Goal: Task Accomplishment & Management: Manage account settings

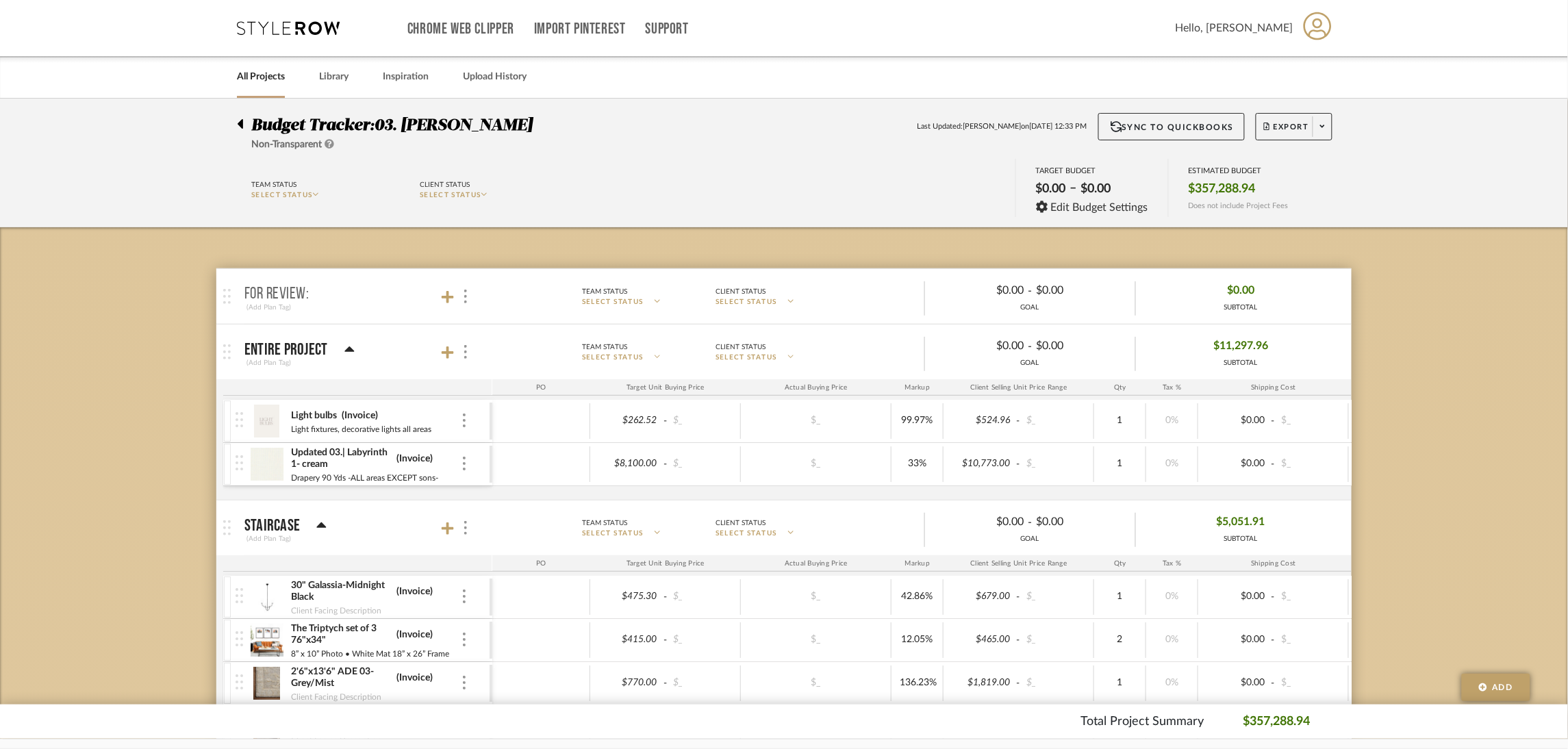
click at [273, 71] on link "All Projects" at bounding box center [261, 77] width 48 height 19
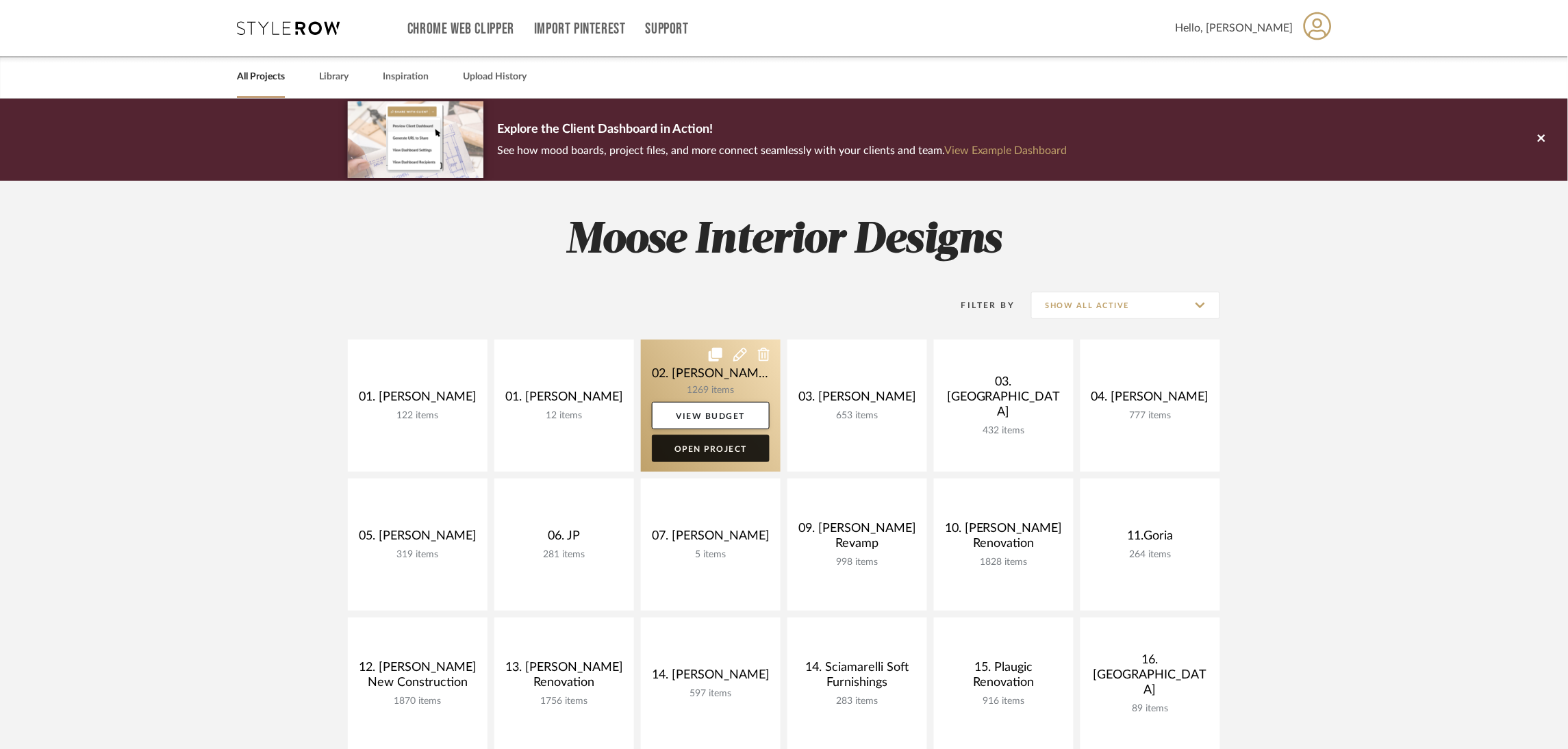
click at [713, 451] on link "Open Project" at bounding box center [711, 449] width 118 height 27
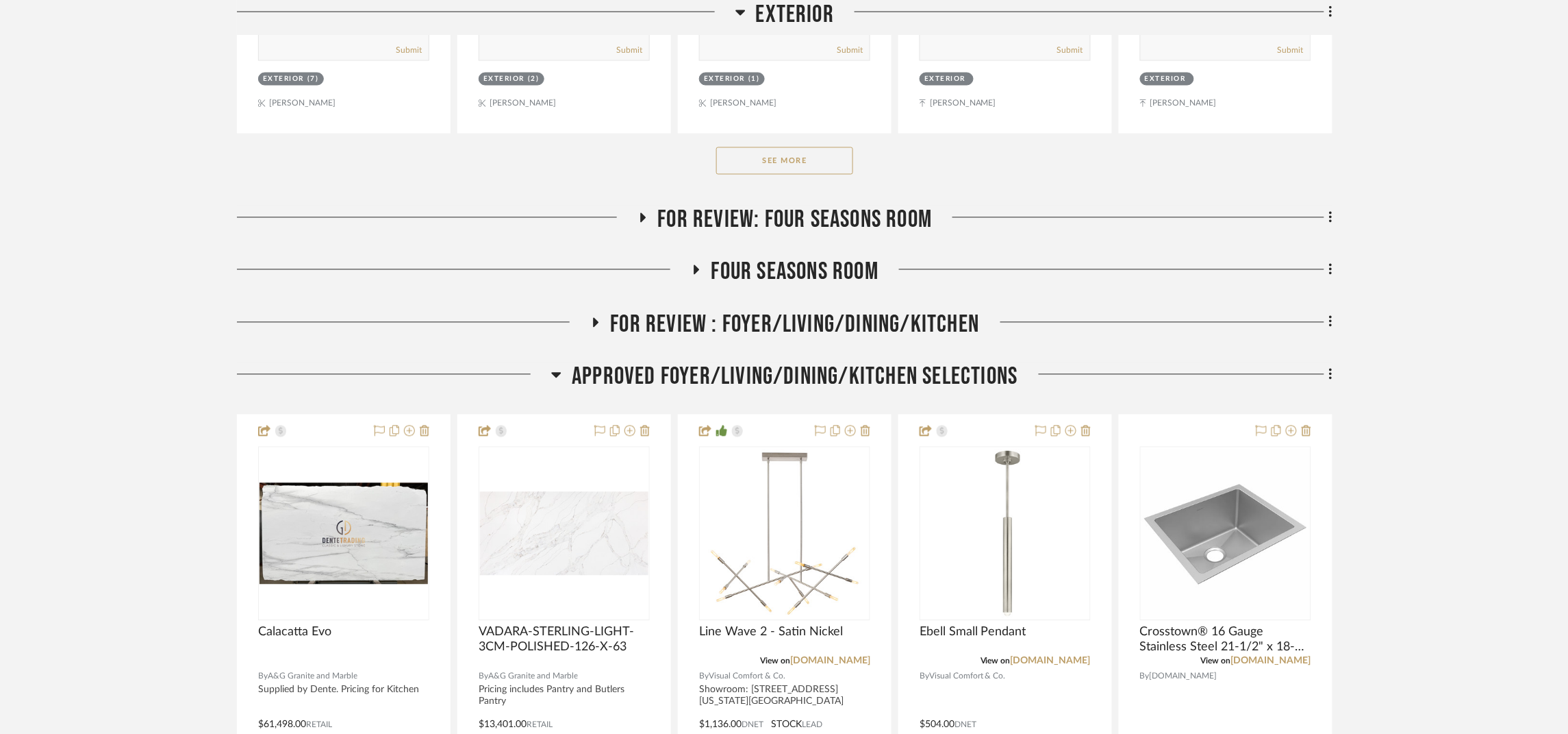
scroll to position [924, 0]
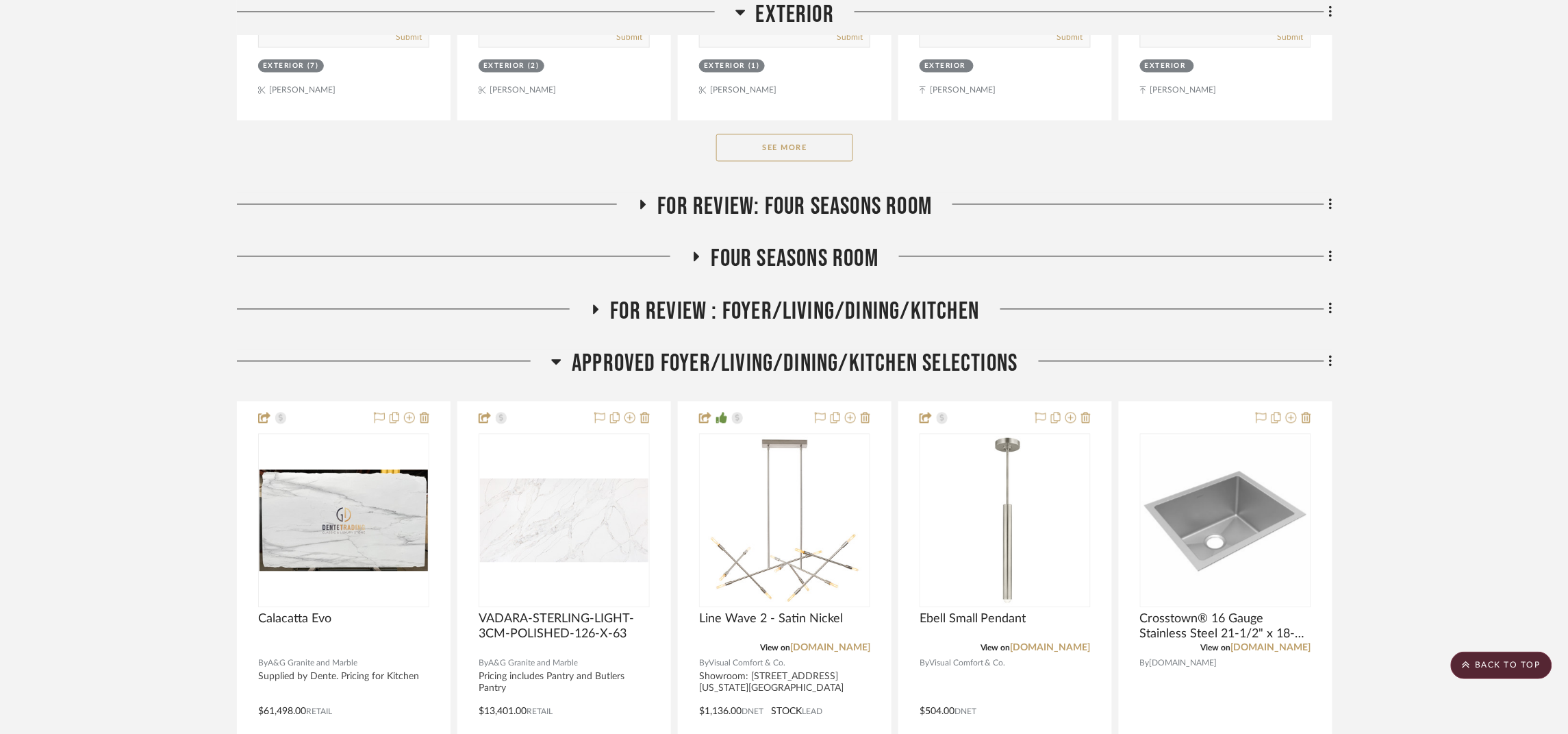
click at [889, 349] on span "APPROVED FOYER/LIVING/DINING/KITCHEN SELECTIONS" at bounding box center [794, 364] width 445 height 29
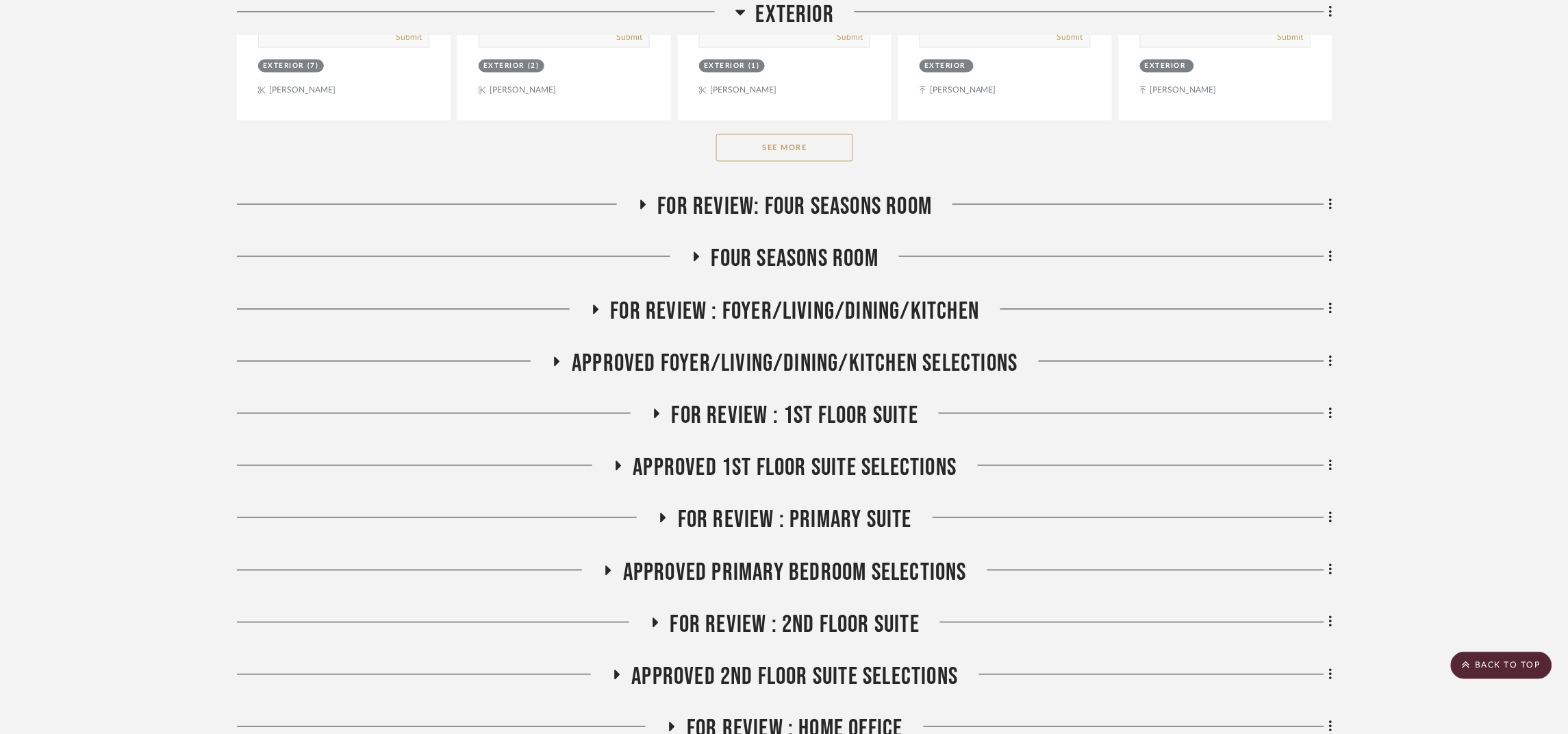
click at [863, 402] on span "FOR REVIEW : 1st Floor Suite" at bounding box center [796, 416] width 247 height 29
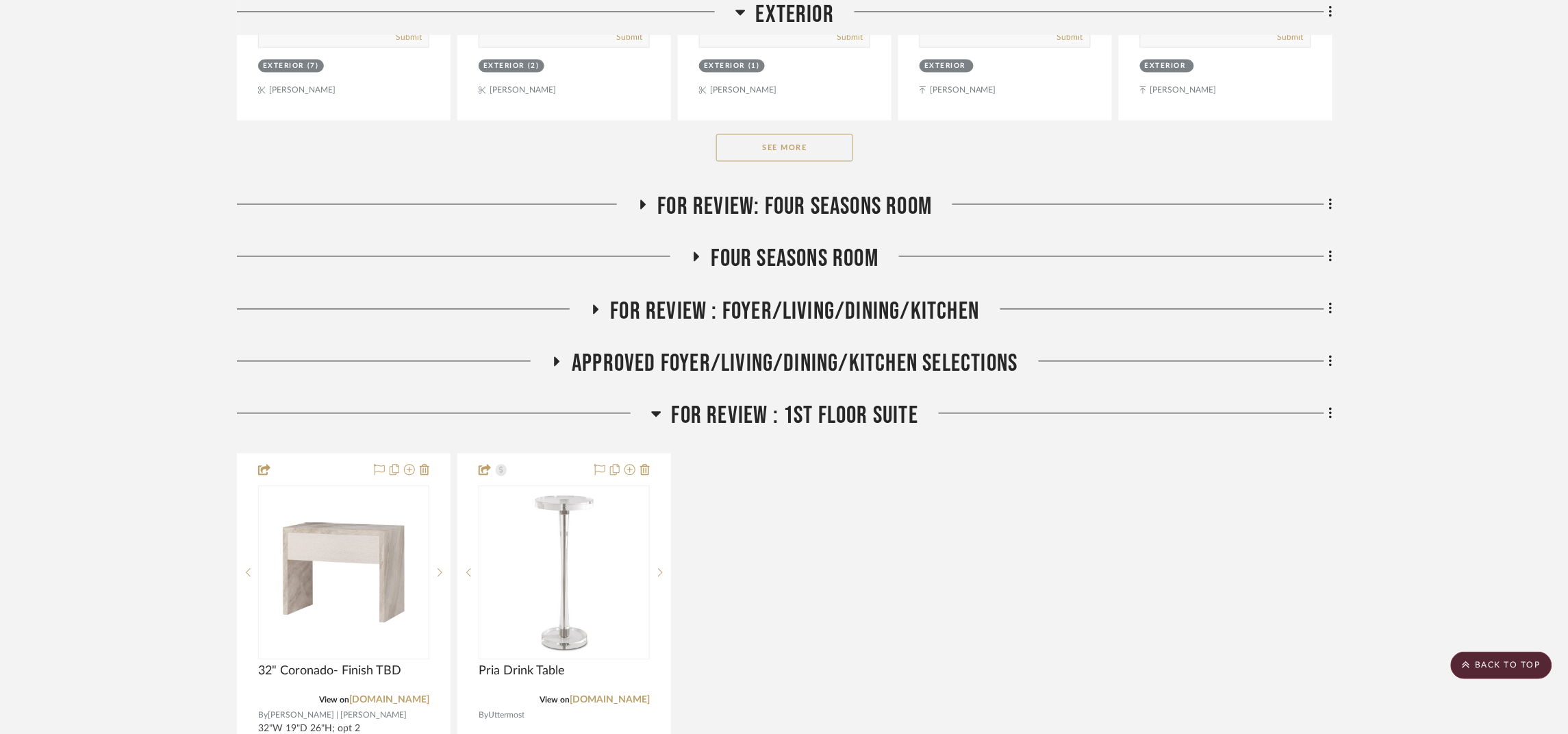
click at [837, 402] on span "FOR REVIEW : 1st Floor Suite" at bounding box center [796, 416] width 247 height 29
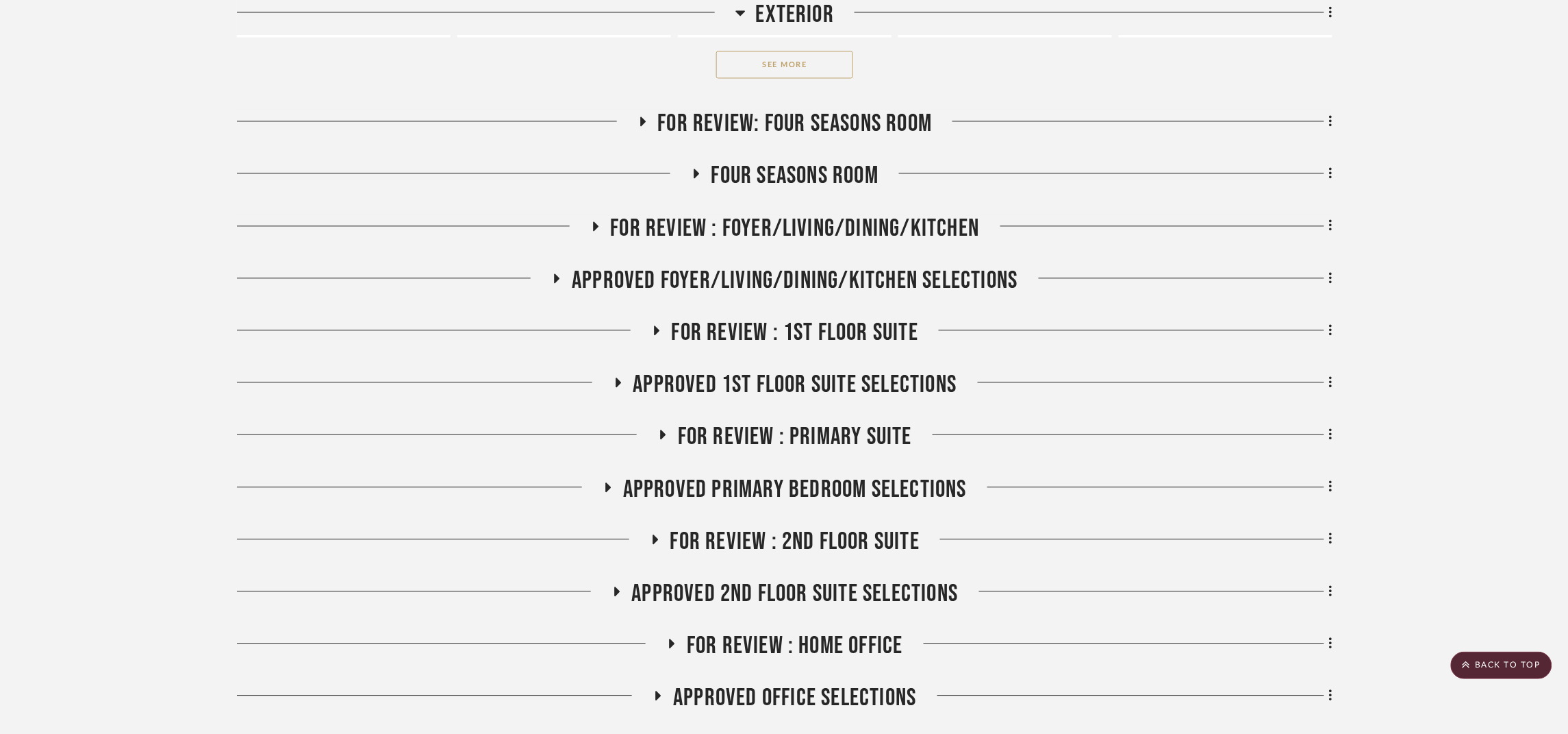
scroll to position [1027, 0]
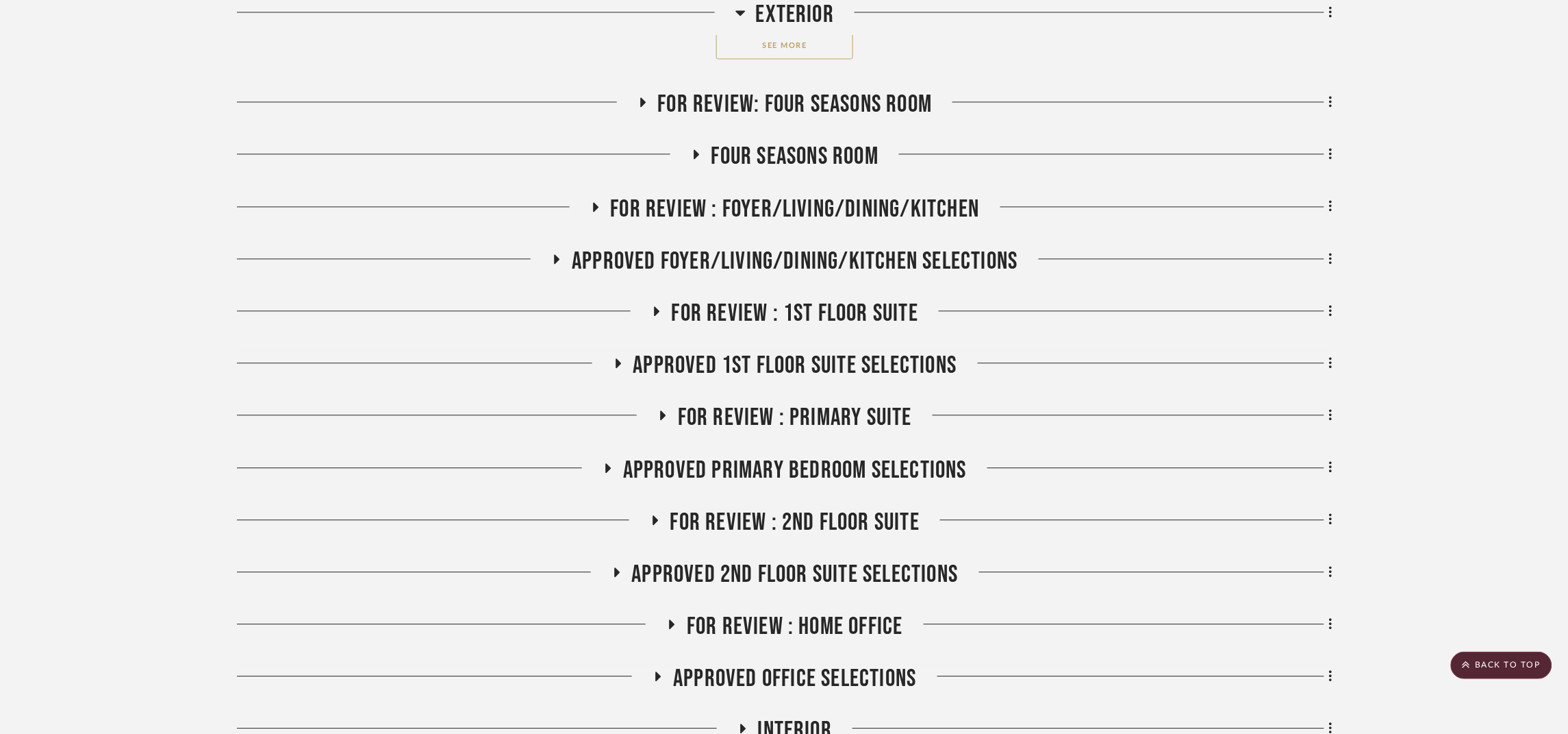
click at [879, 560] on span "Approved 2nd Floor Suite Selections" at bounding box center [795, 574] width 327 height 29
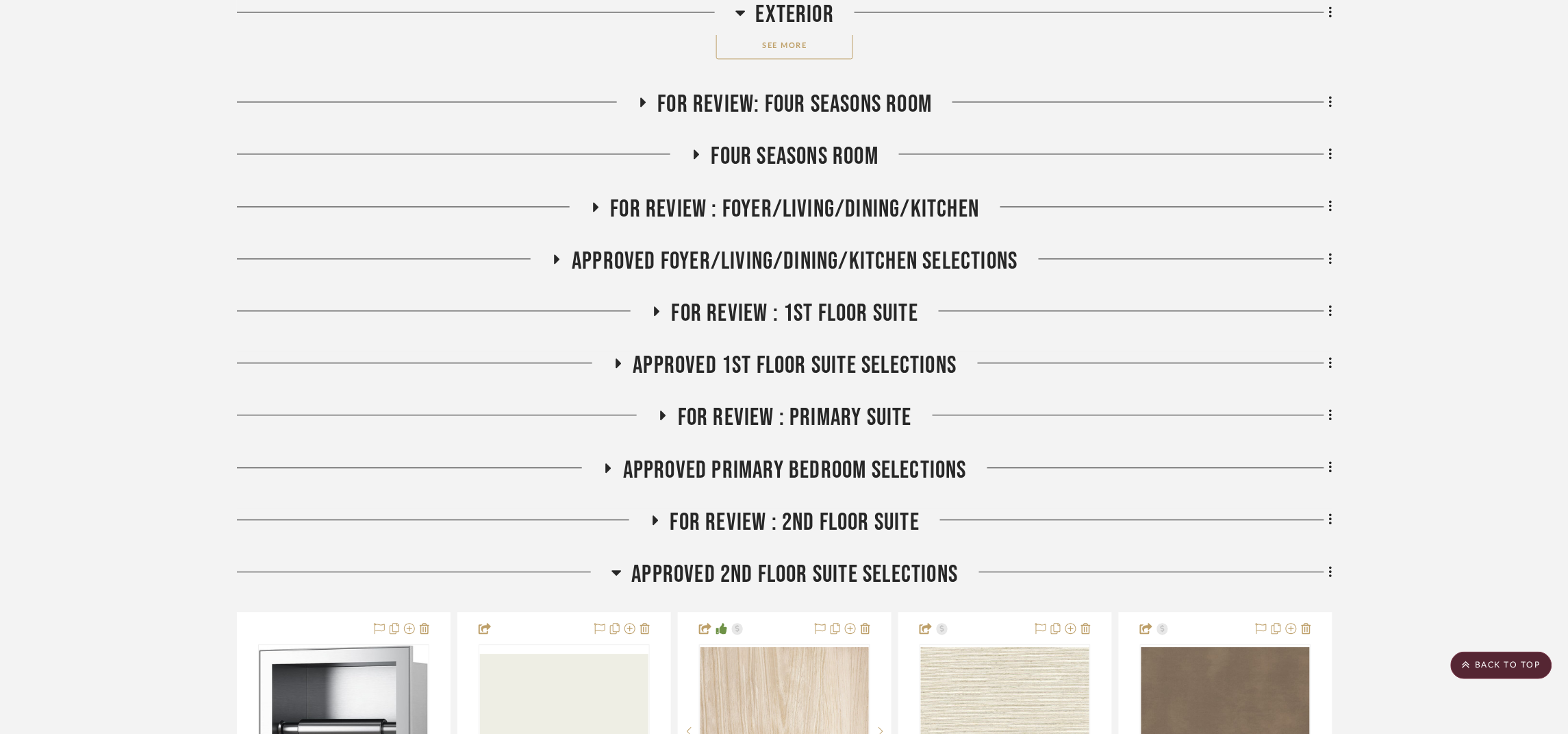
click at [873, 351] on span "Approved 1st Floor Suite Selections" at bounding box center [795, 366] width 324 height 29
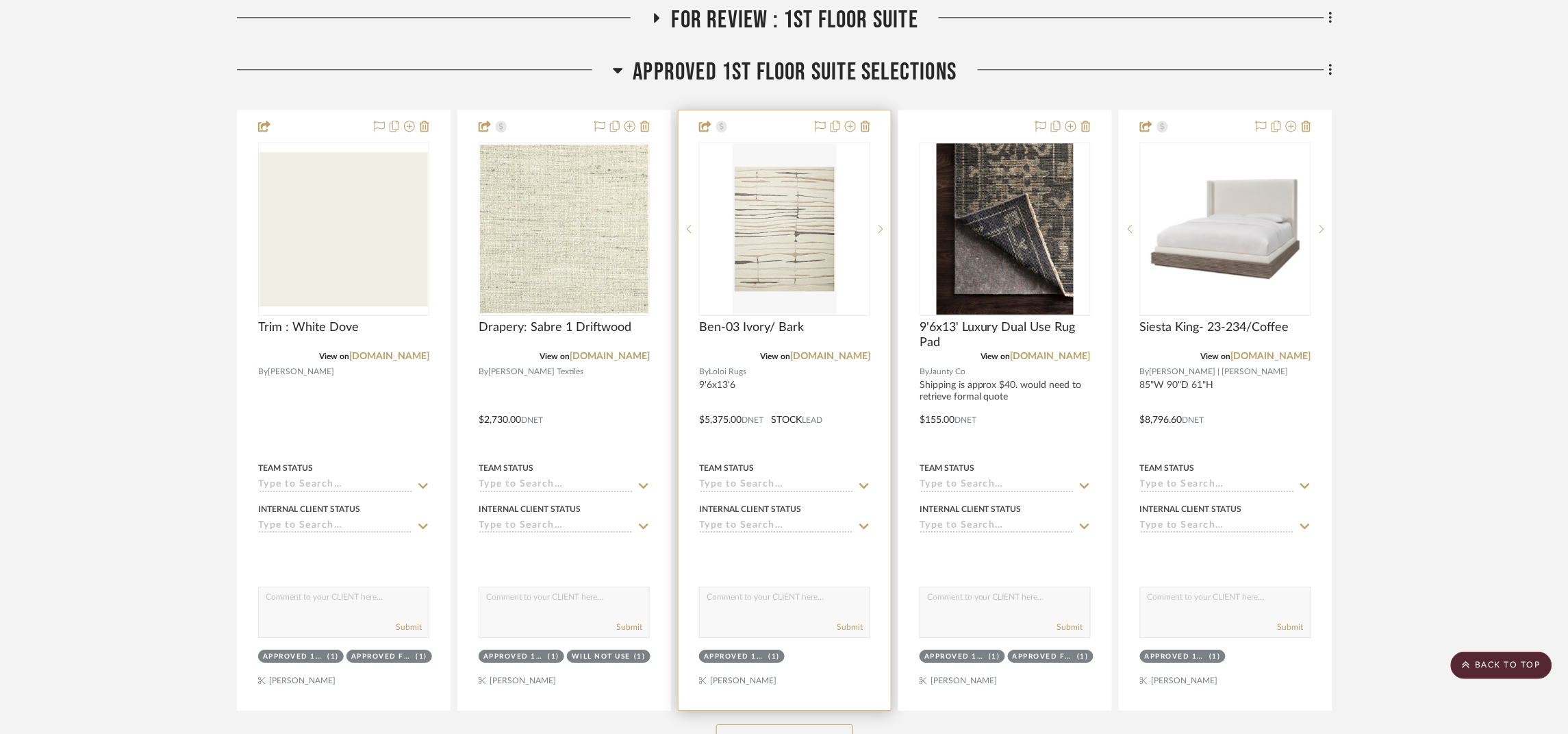
scroll to position [1335, 0]
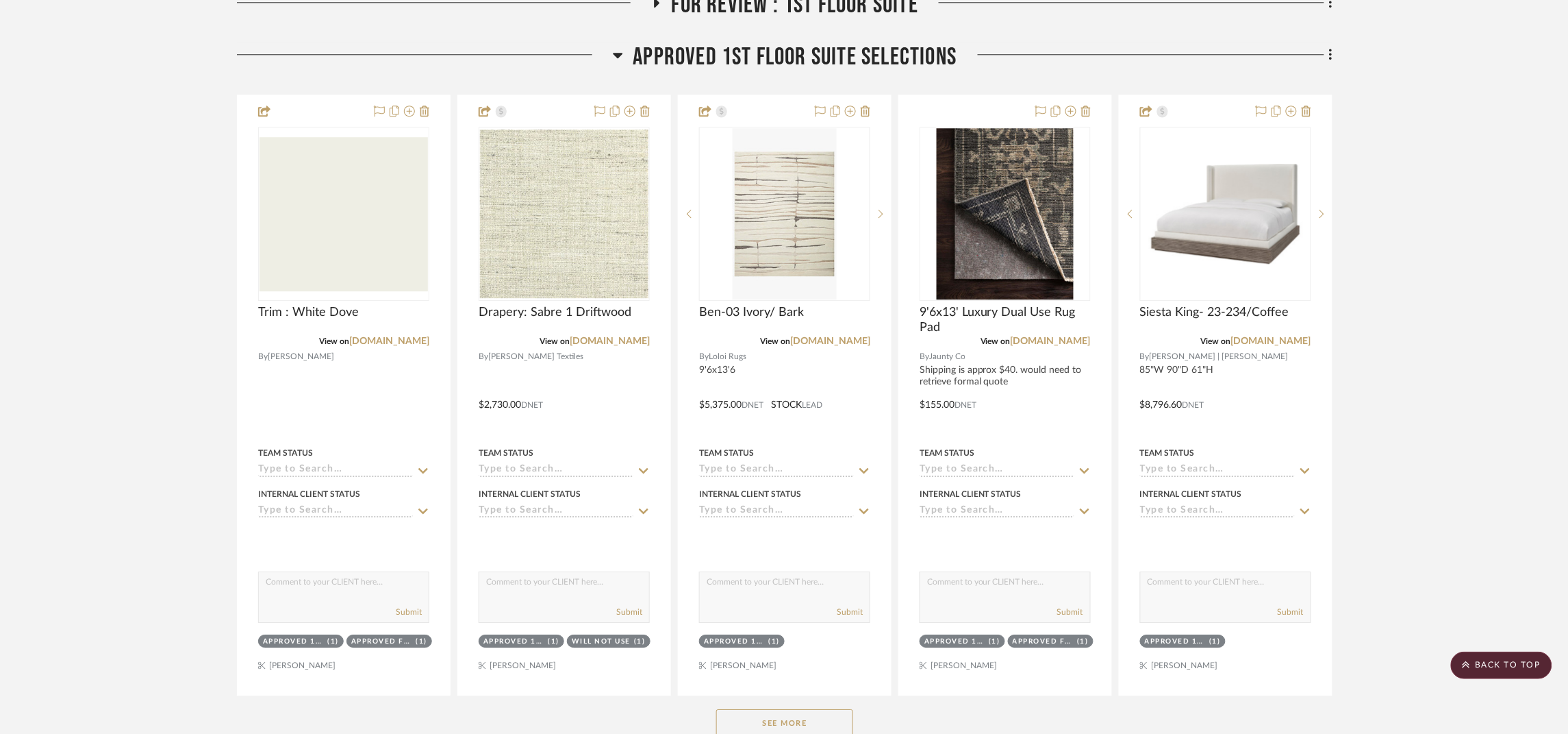
click at [748, 709] on button "See More" at bounding box center [785, 723] width 137 height 27
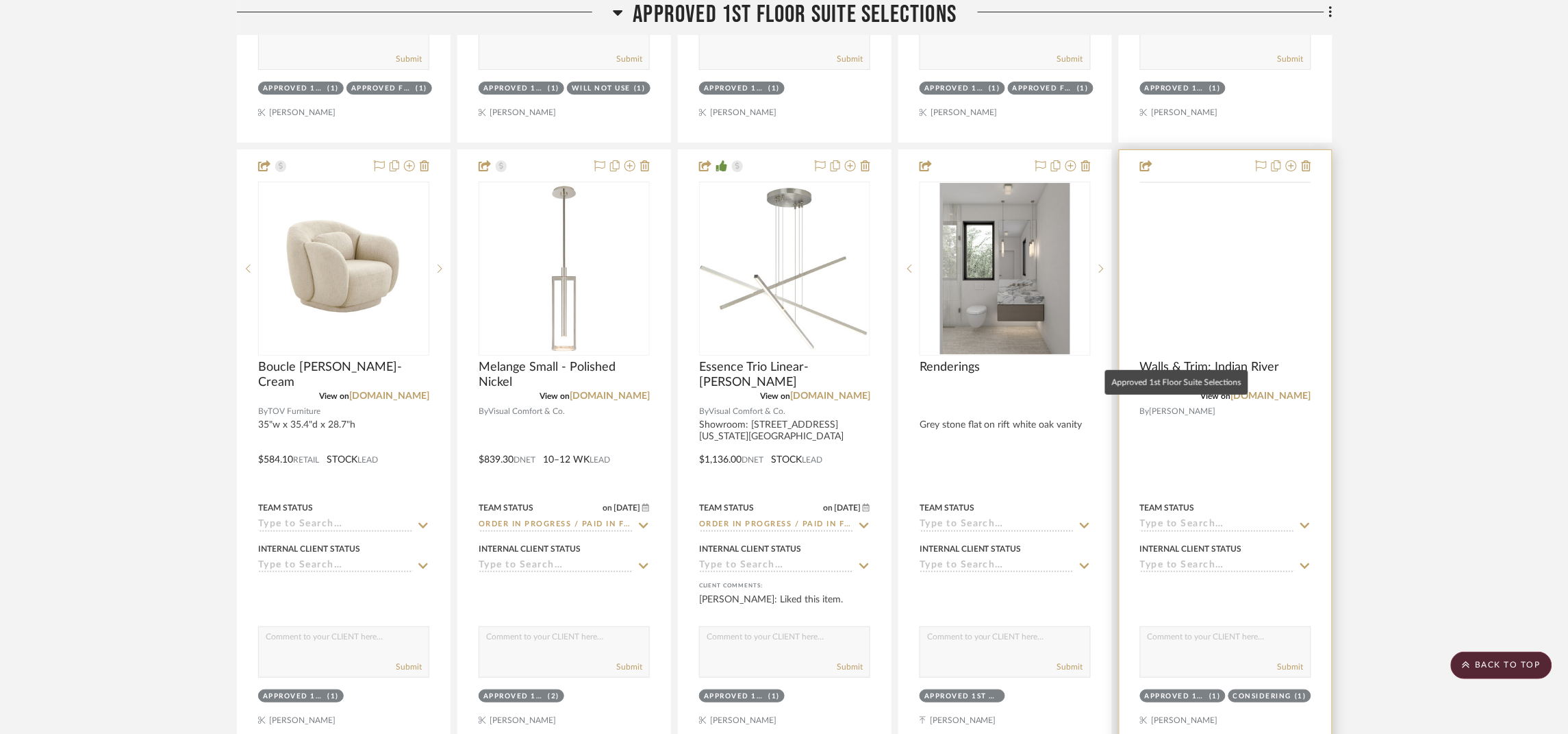
scroll to position [1747, 0]
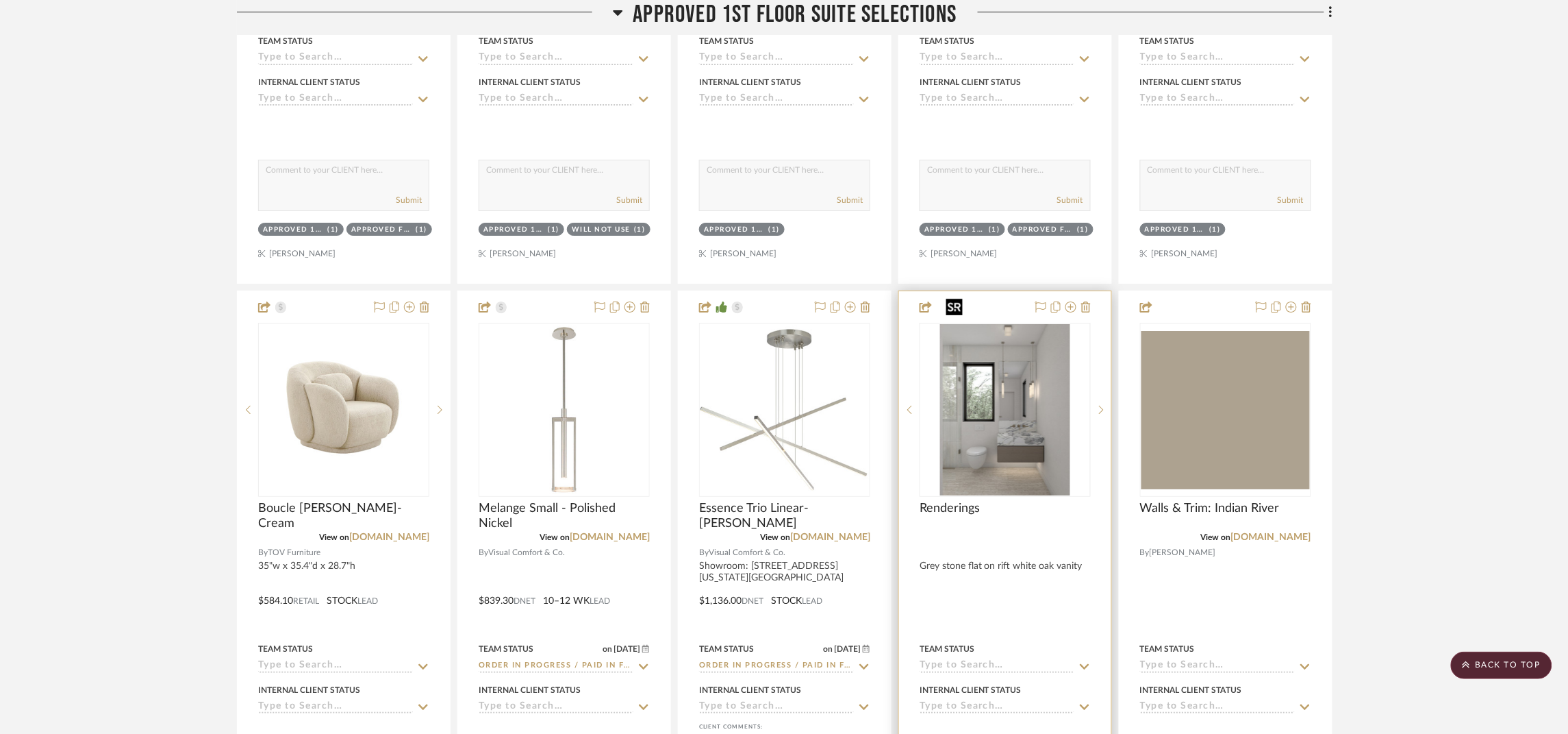
click at [1028, 382] on img "0" at bounding box center [1005, 409] width 130 height 171
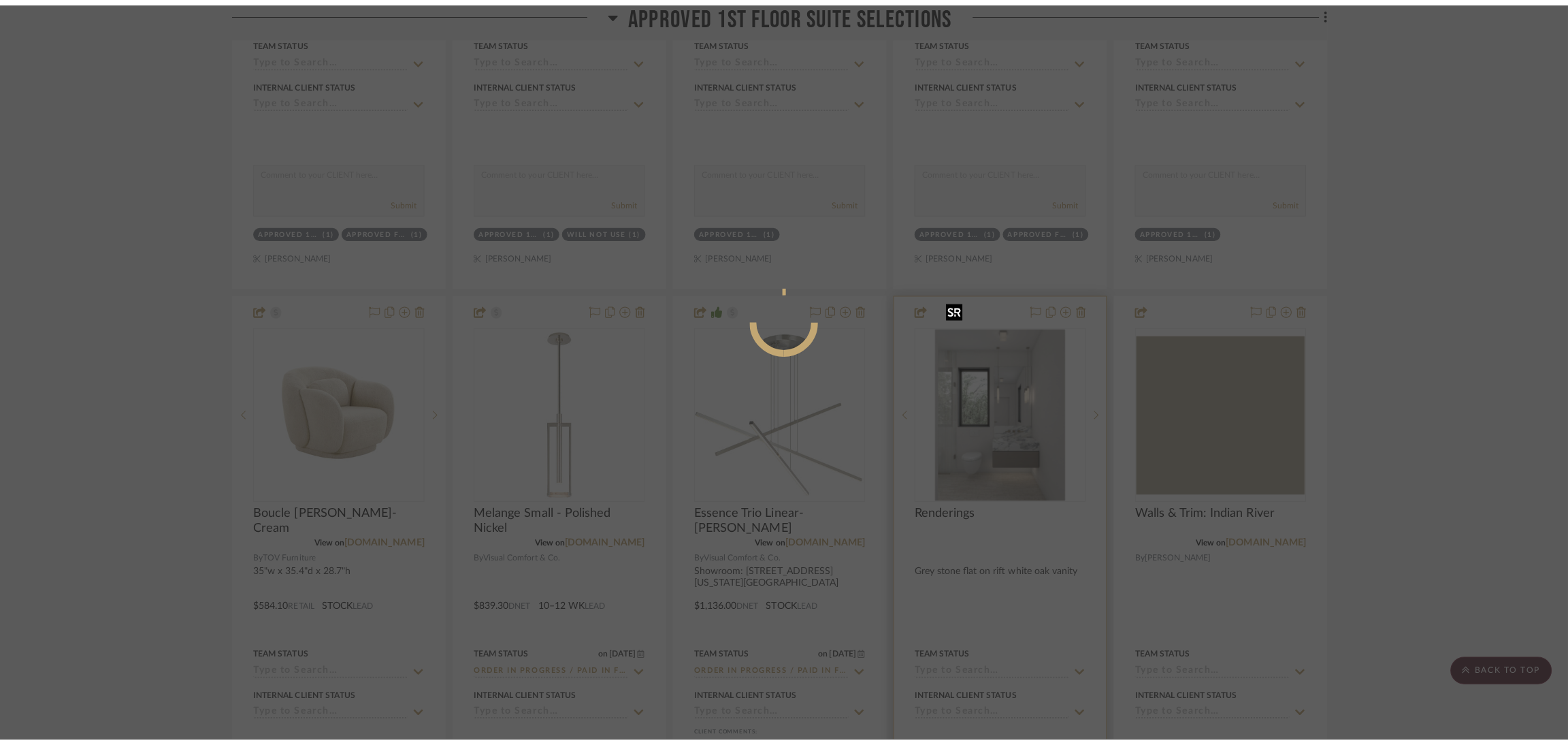
scroll to position [0, 0]
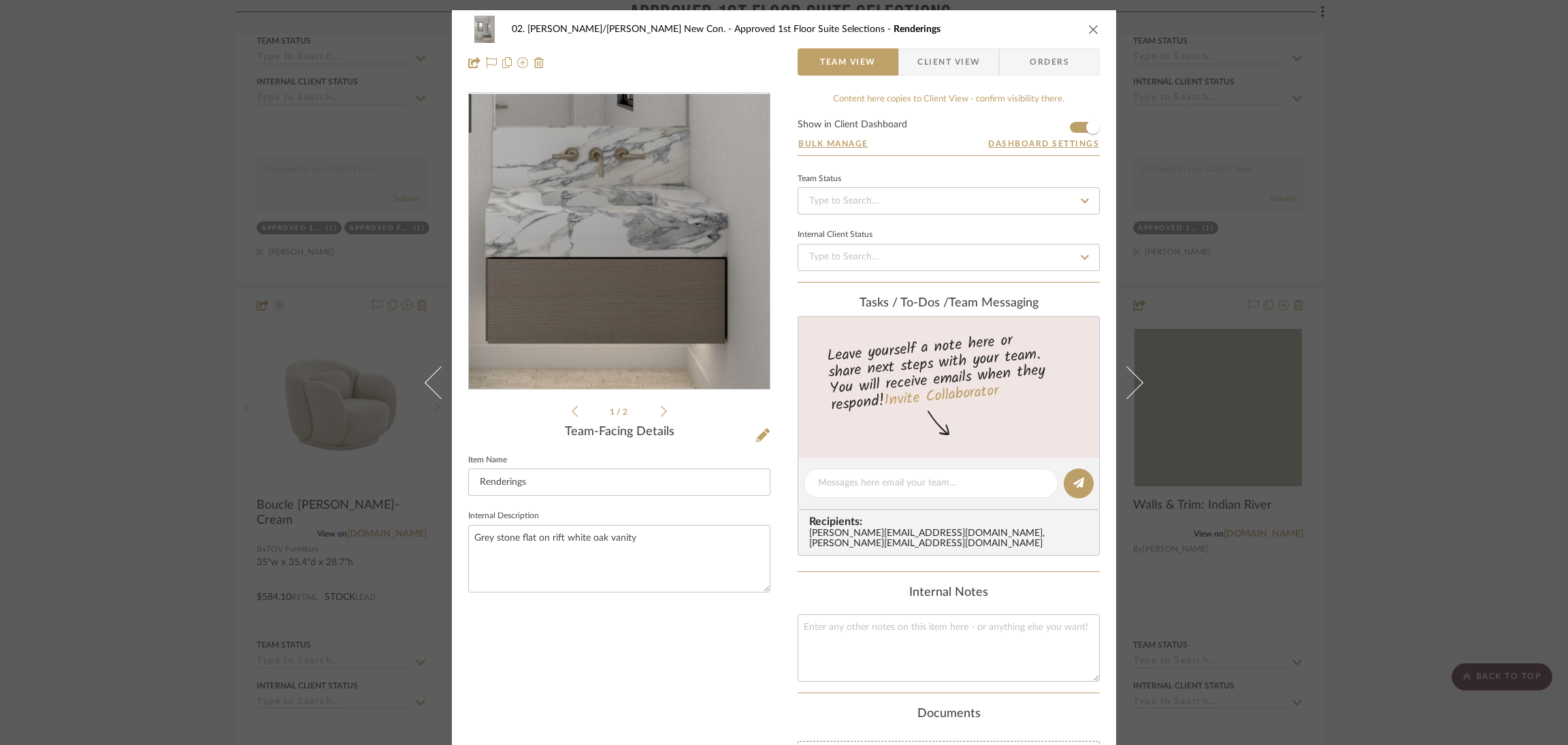
click at [647, 299] on img "0" at bounding box center [618, 242] width 224 height 295
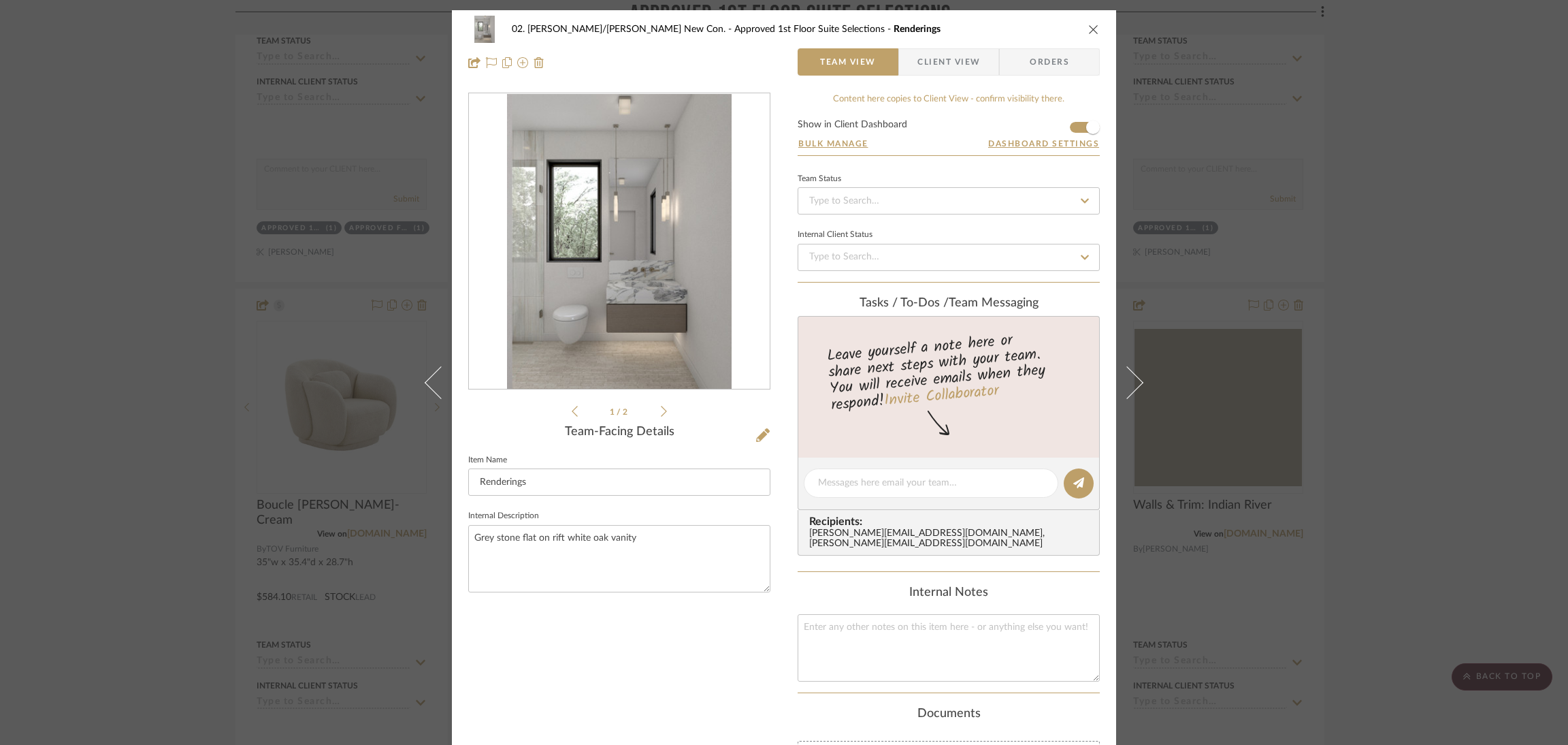
click at [1305, 230] on div "02. Mazzarelli/Rothstein New Con. Approved 1st Floor Suite Selections Rendering…" at bounding box center [784, 372] width 1568 height 745
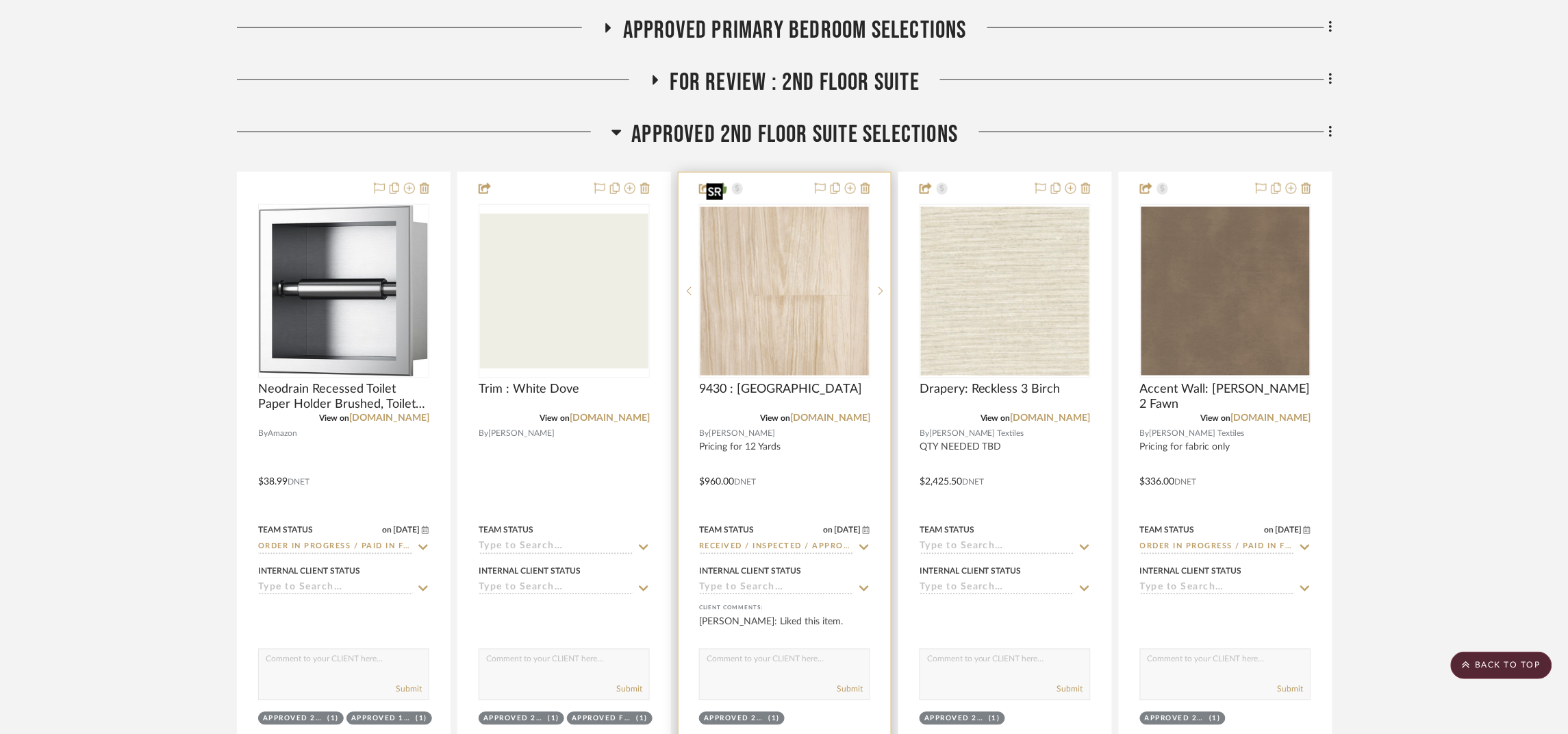
scroll to position [4828, 0]
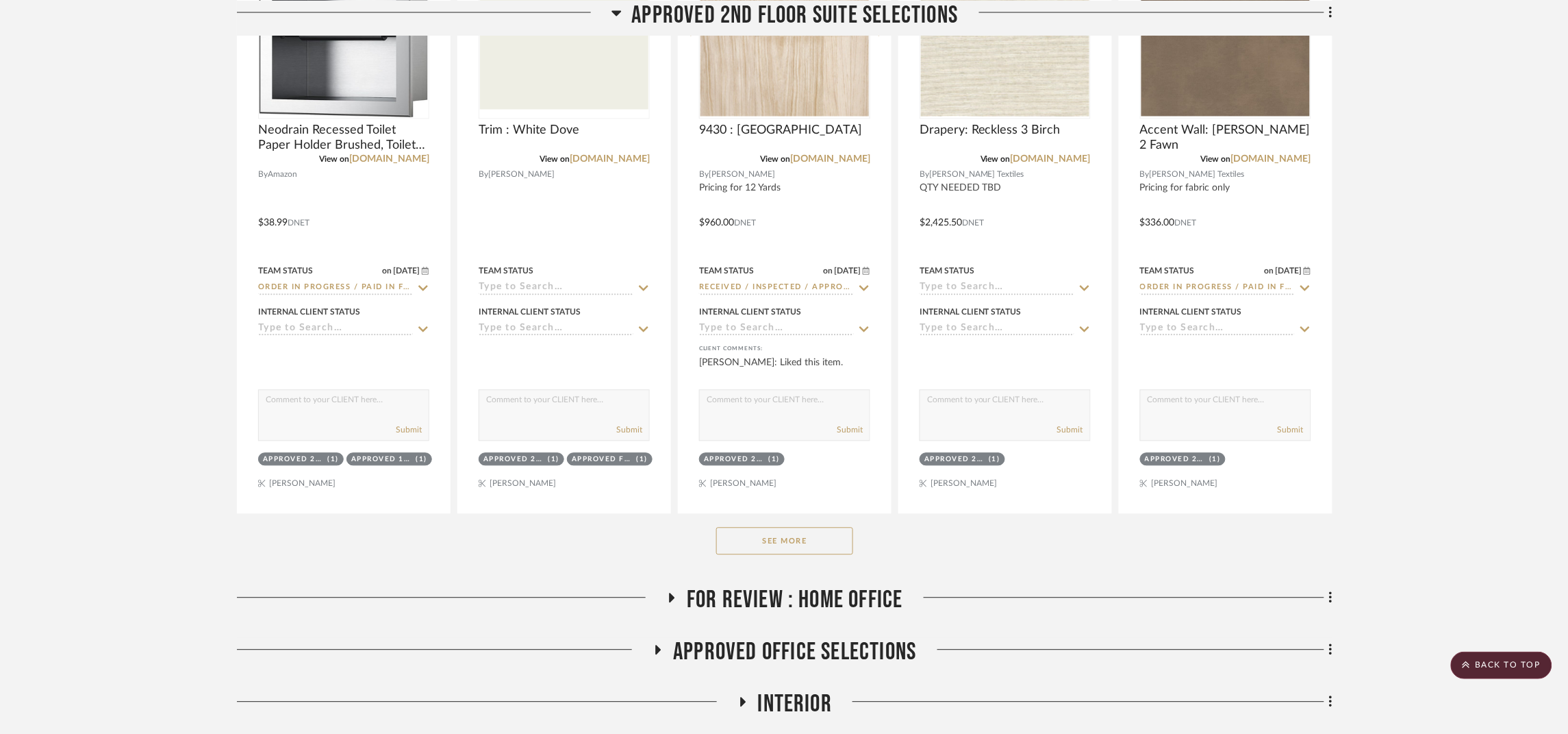
click at [803, 527] on button "See More" at bounding box center [785, 541] width 137 height 27
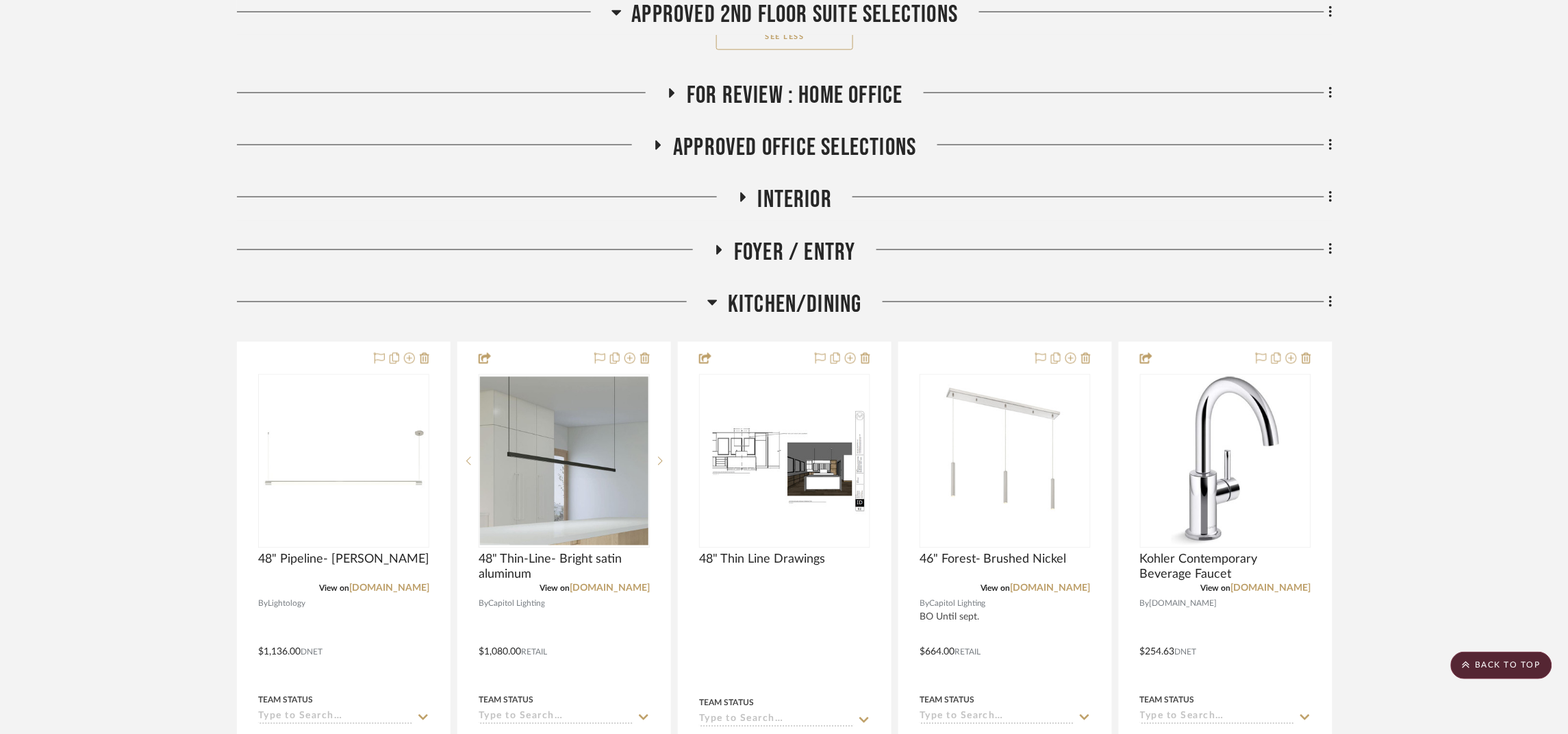
scroll to position [6575, 0]
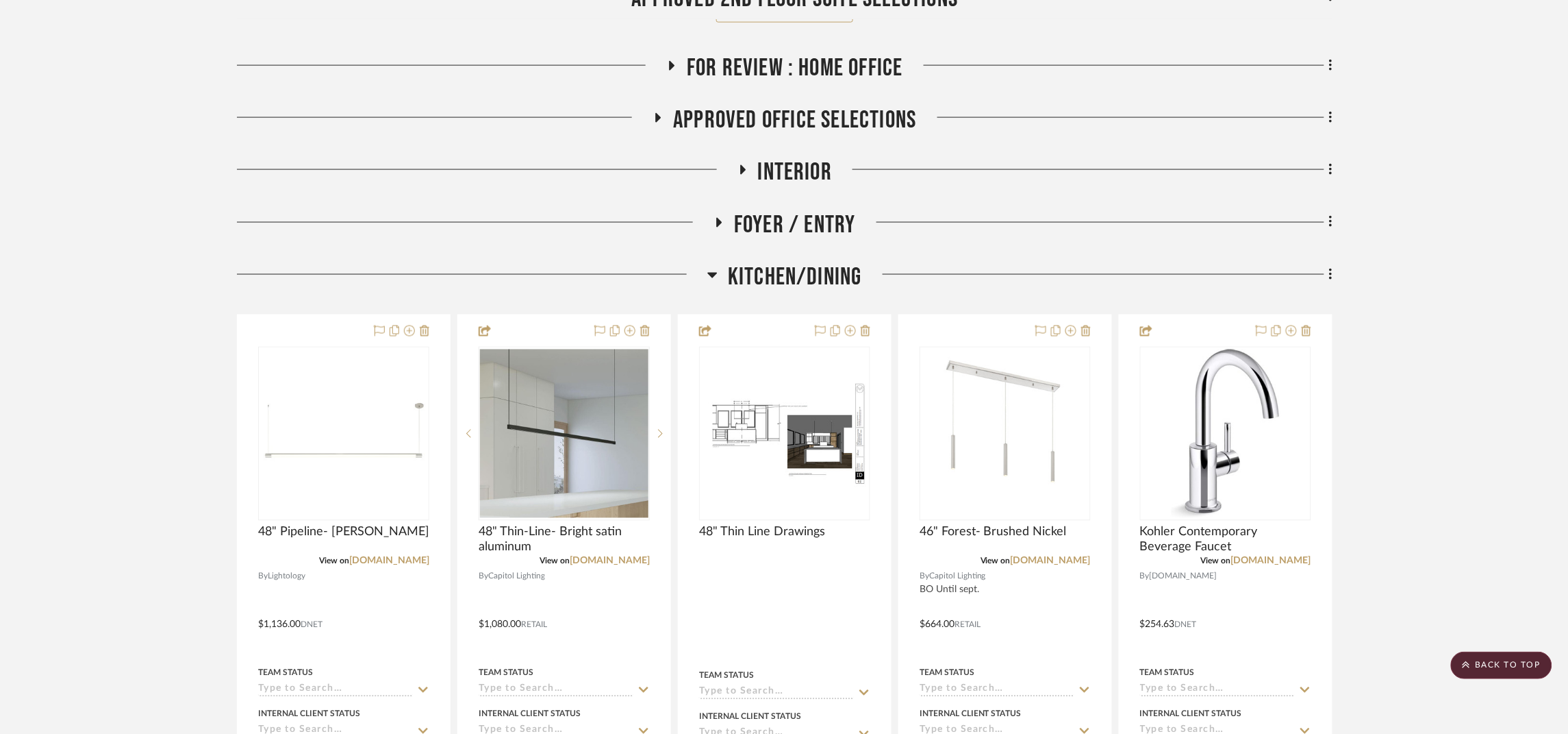
click at [808, 263] on span "Kitchen/Dining" at bounding box center [795, 277] width 134 height 29
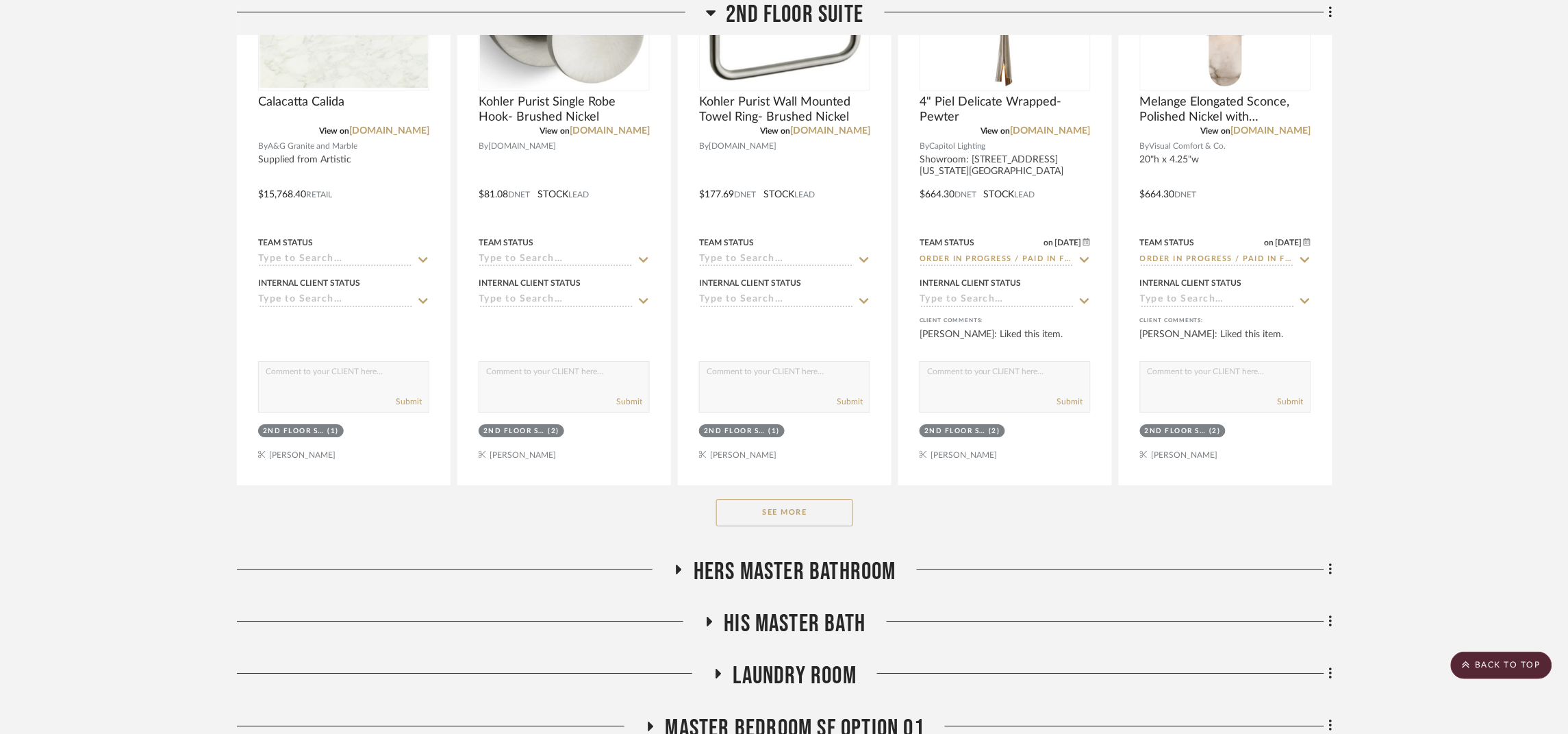
scroll to position [7294, 0]
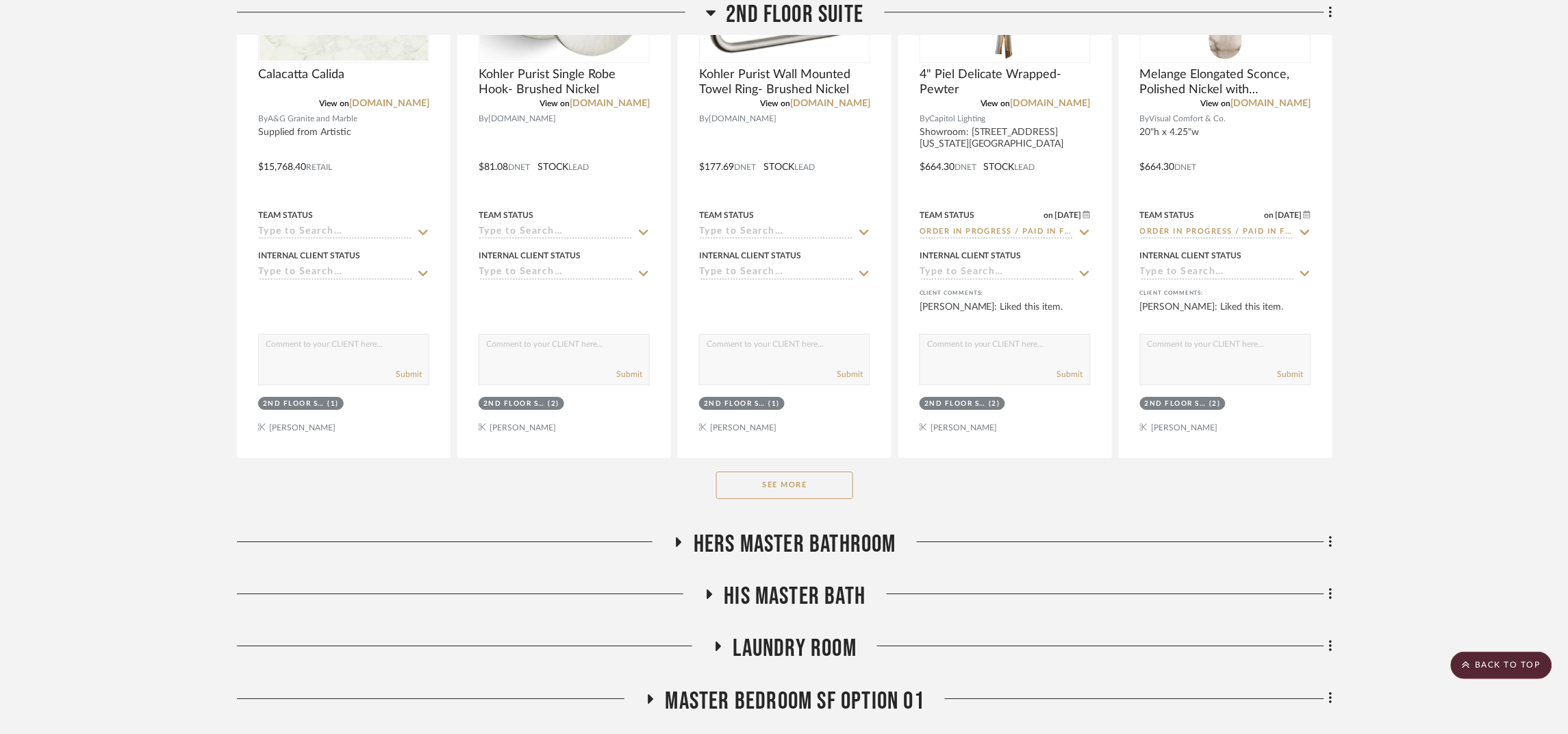
click at [780, 471] on button "See More" at bounding box center [785, 485] width 137 height 27
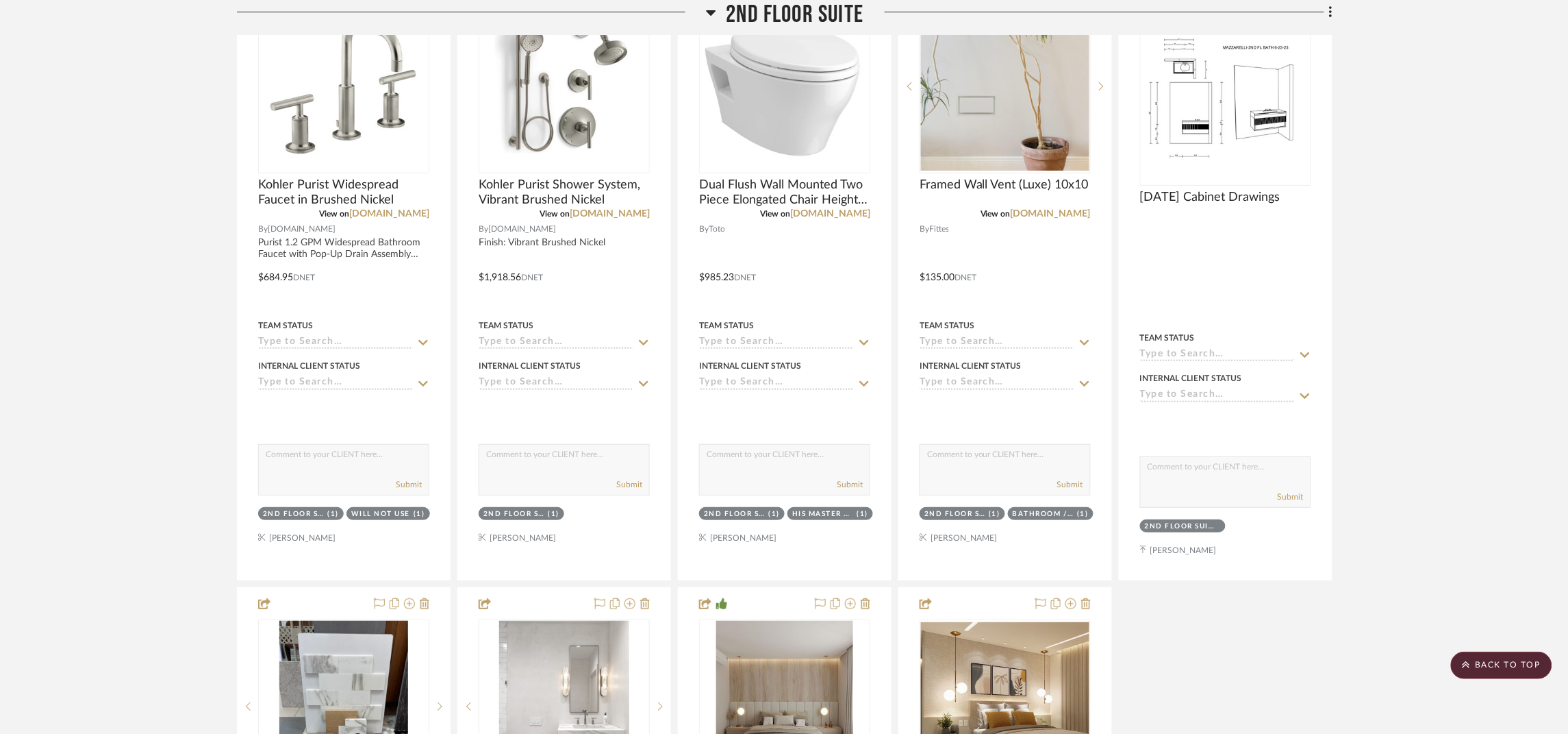
scroll to position [8116, 0]
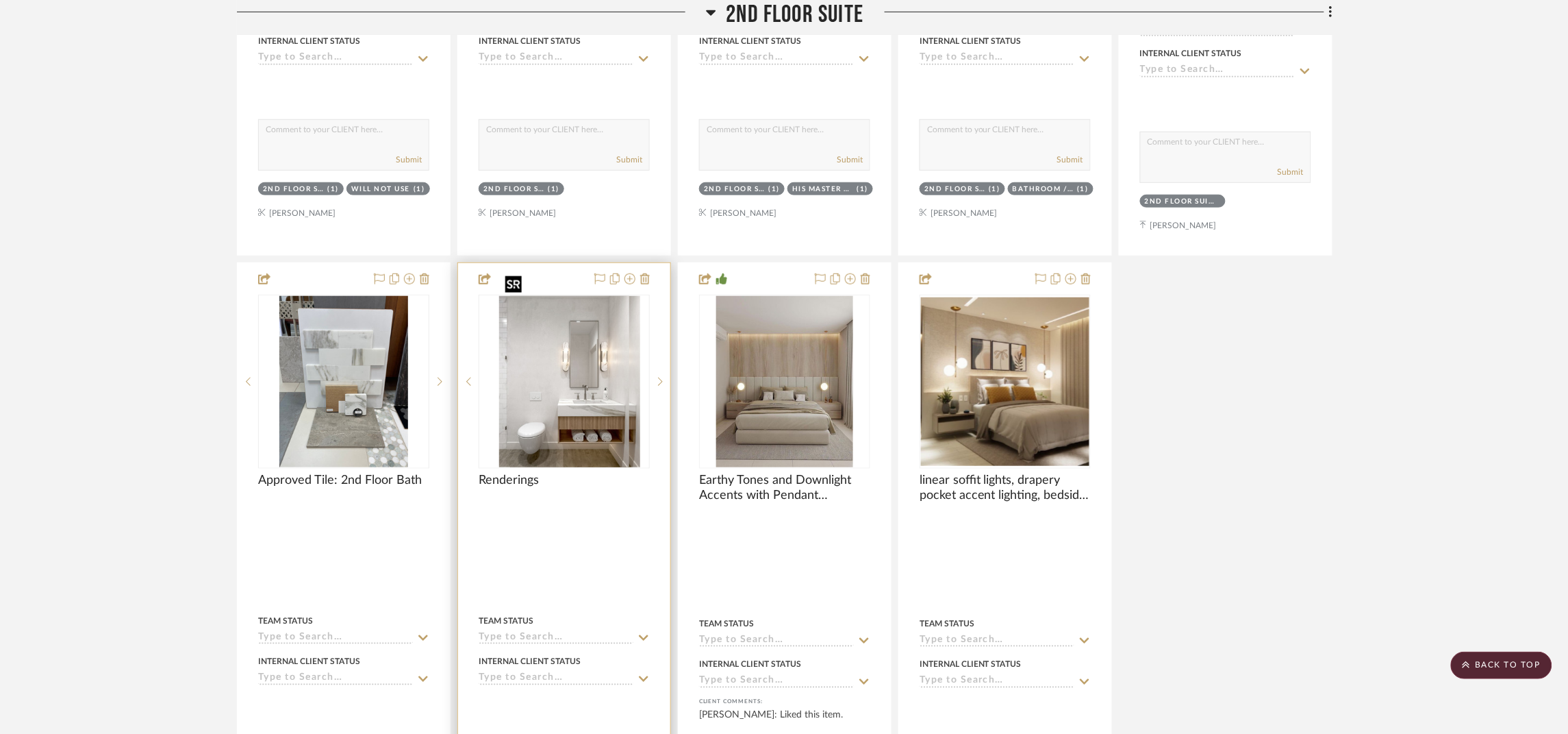
click at [598, 355] on div at bounding box center [564, 381] width 171 height 174
click at [561, 381] on img "0" at bounding box center [565, 381] width 130 height 171
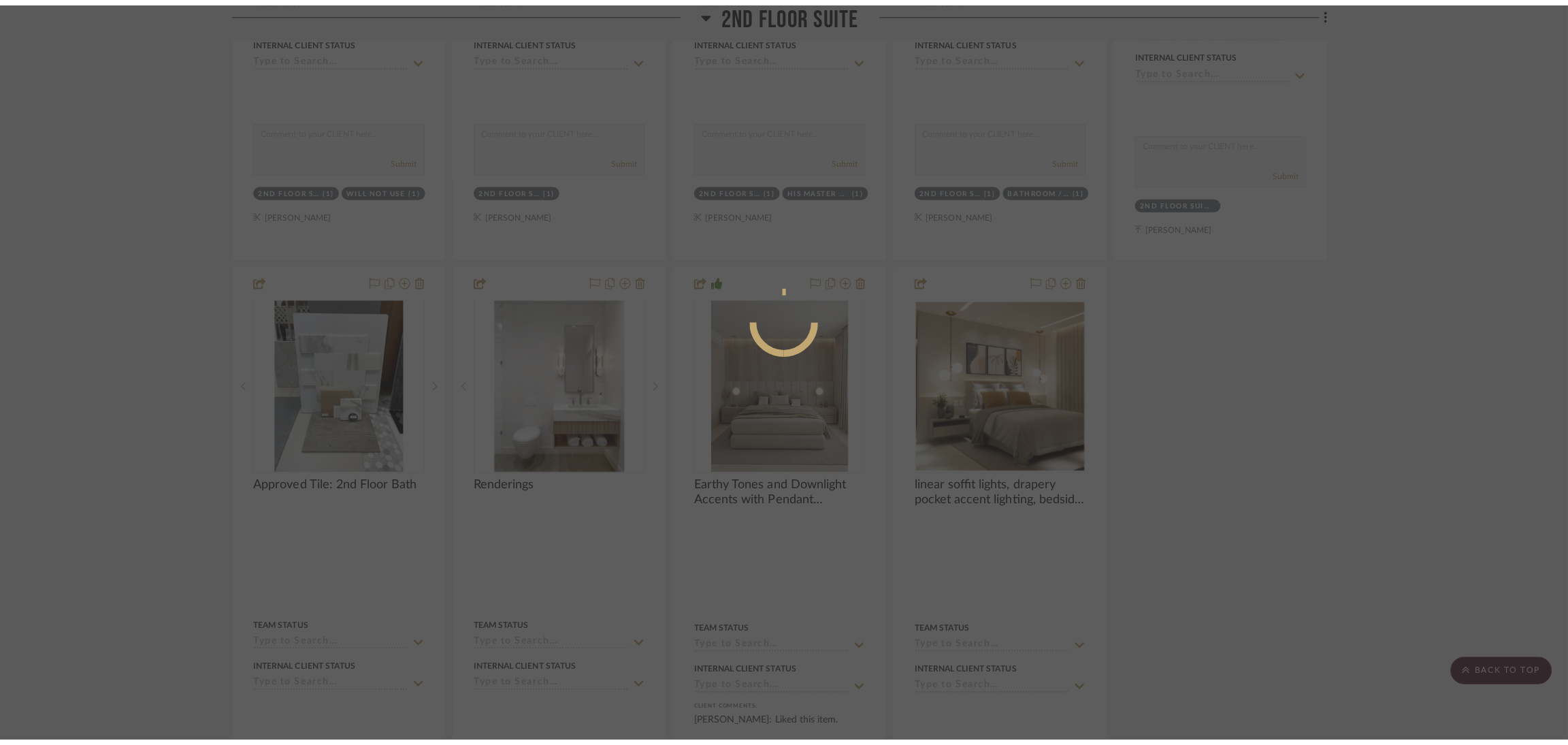
scroll to position [0, 0]
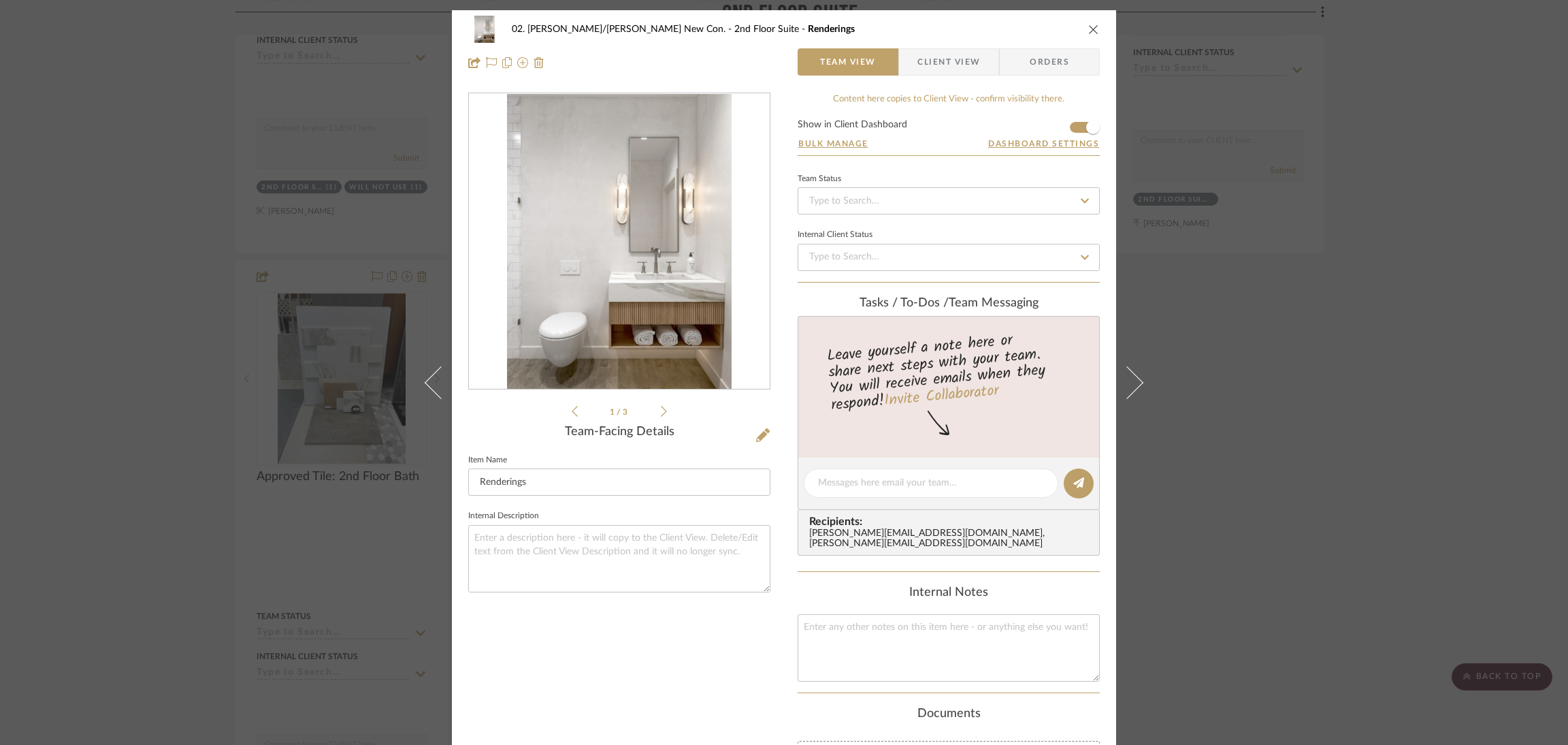
click at [666, 288] on img "0" at bounding box center [618, 242] width 224 height 295
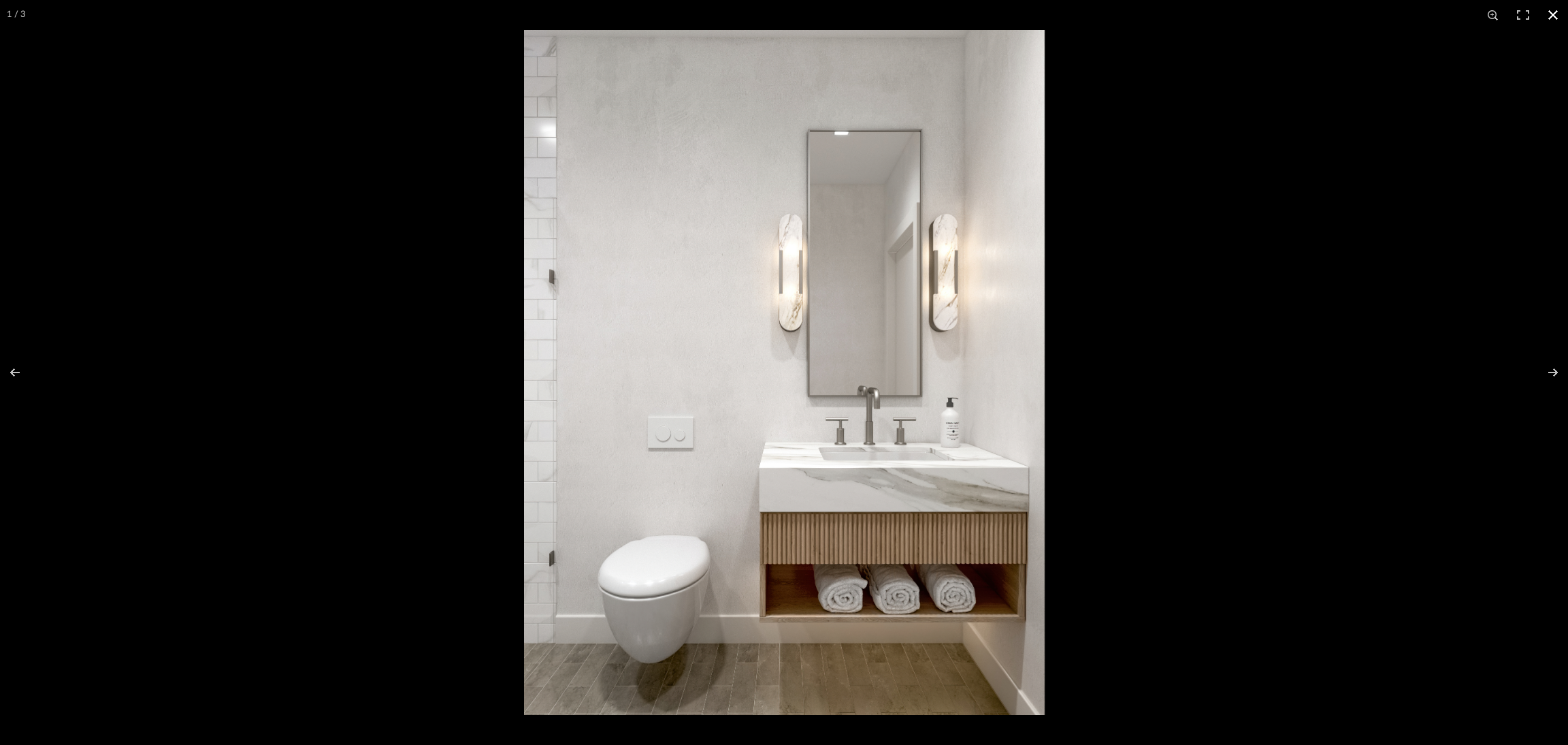
click at [1281, 261] on div at bounding box center [1308, 402] width 1568 height 745
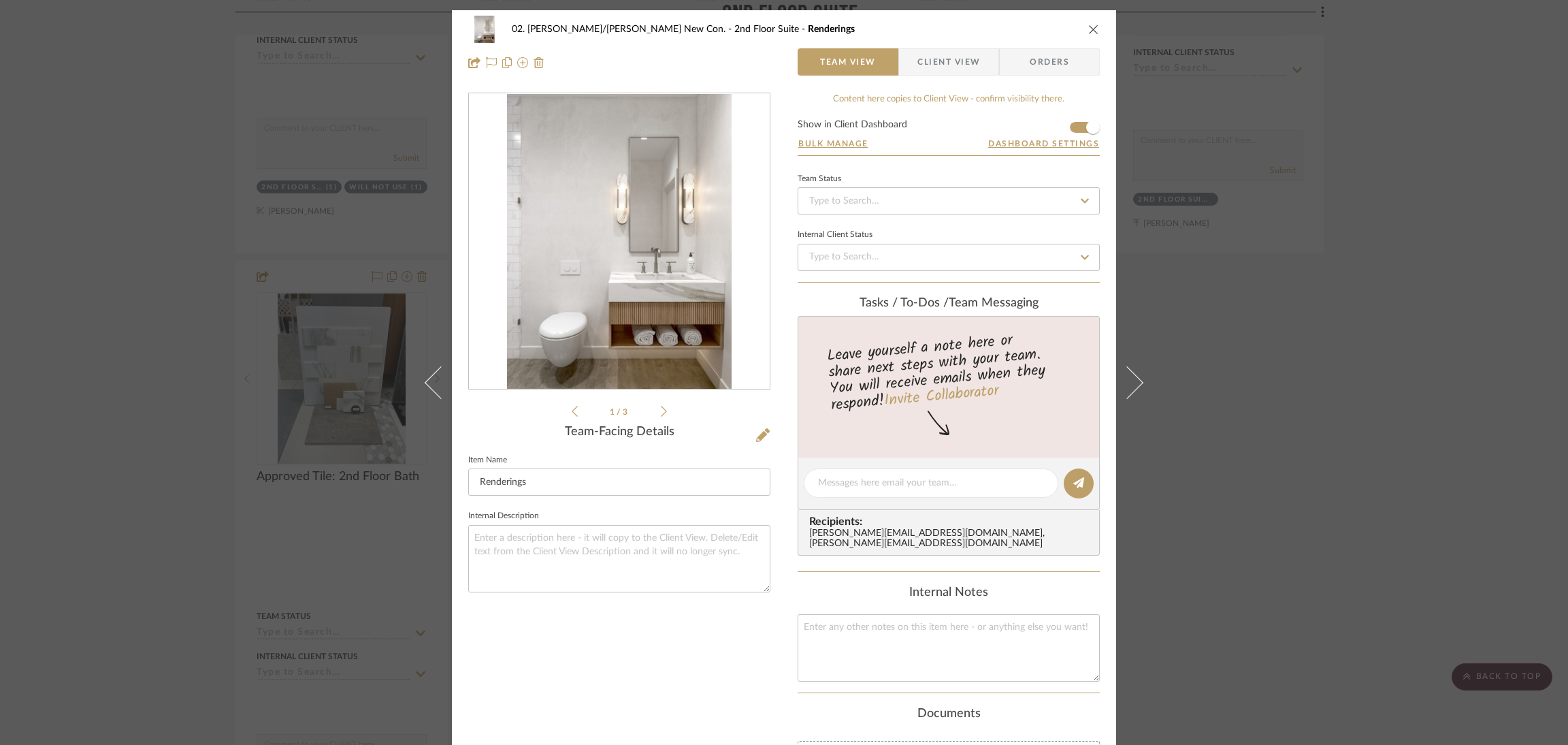
click at [1406, 404] on div "02. Mazzarelli/Rothstein New Con. 2nd Floor Suite Renderings Team View Client V…" at bounding box center [784, 372] width 1568 height 745
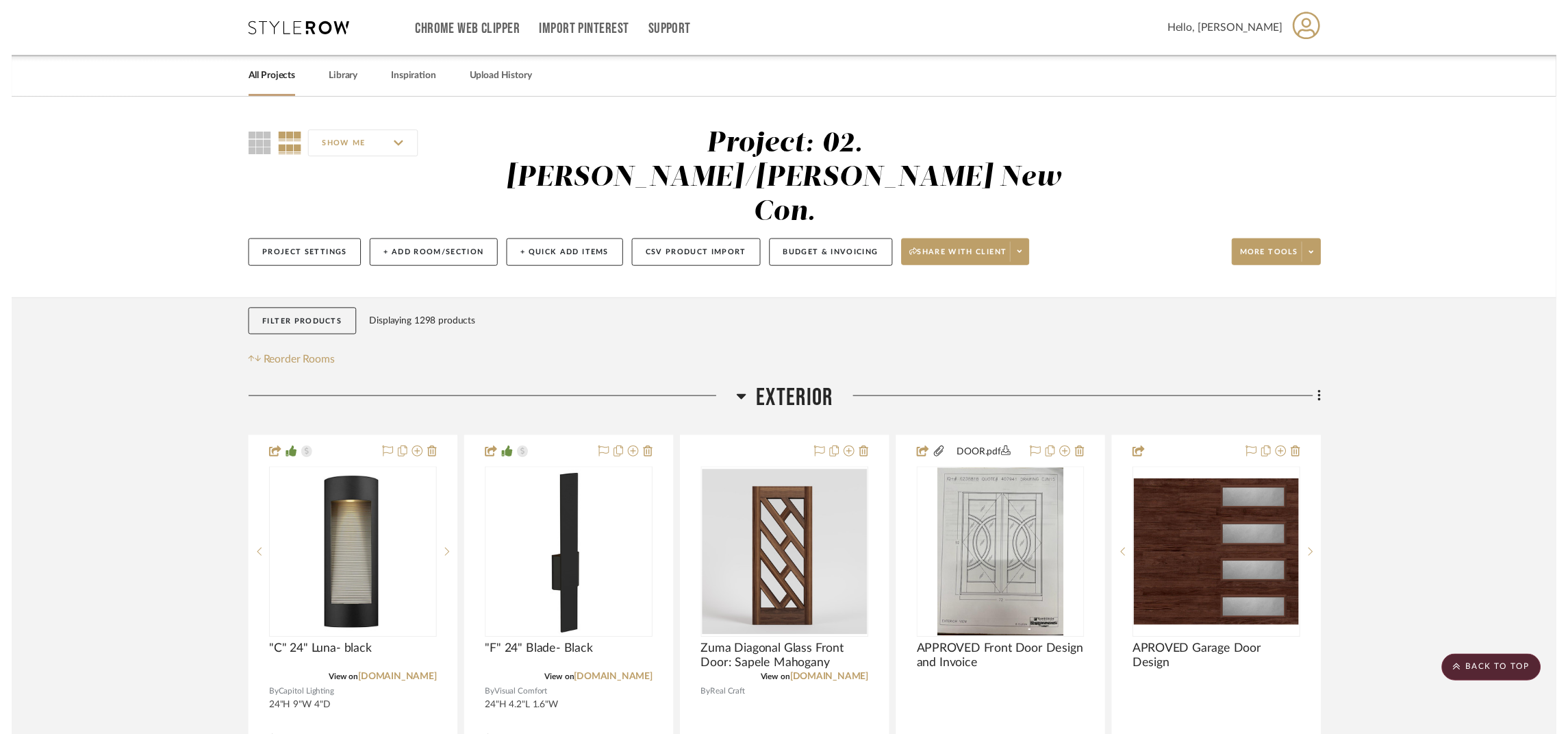
scroll to position [8116, 0]
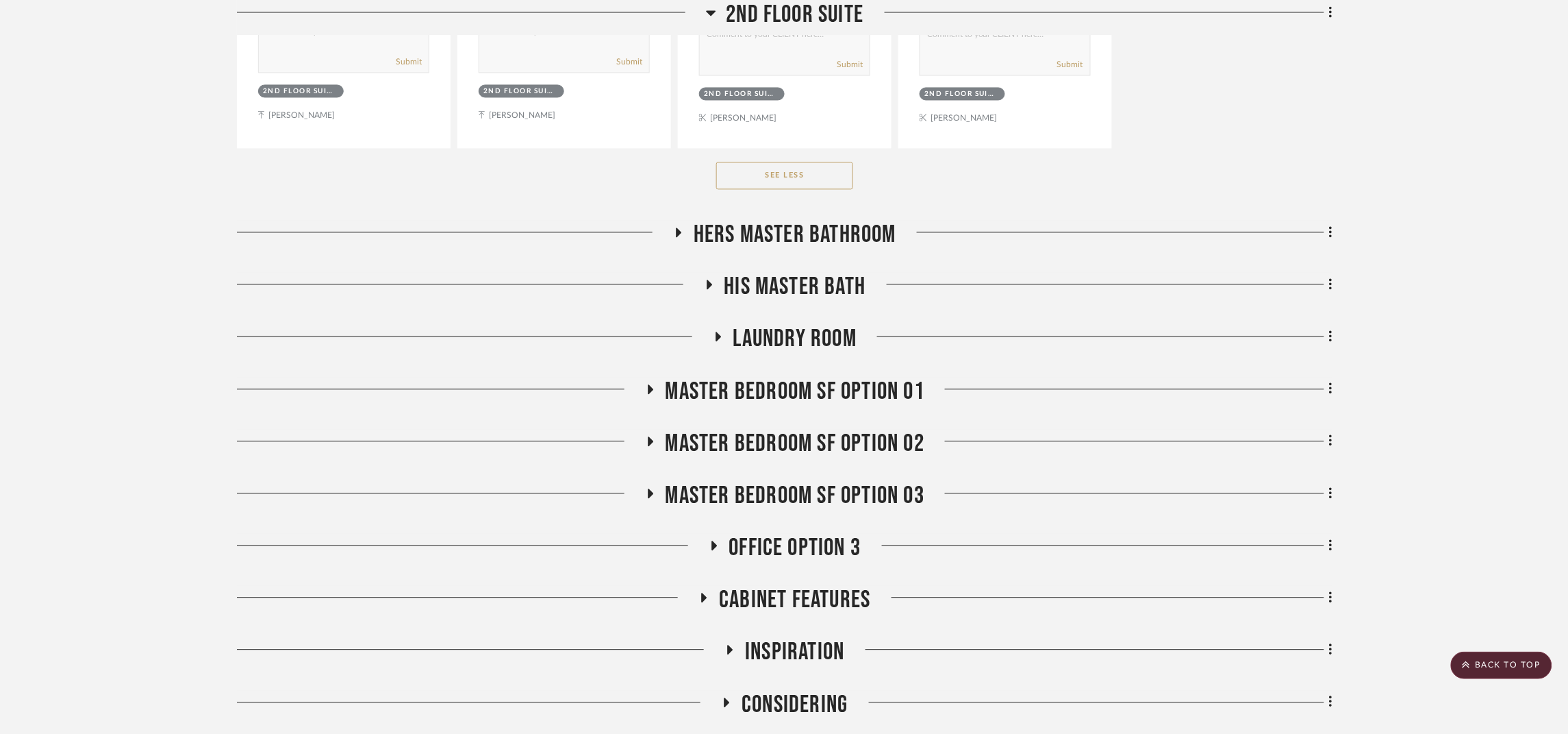
scroll to position [8826, 0]
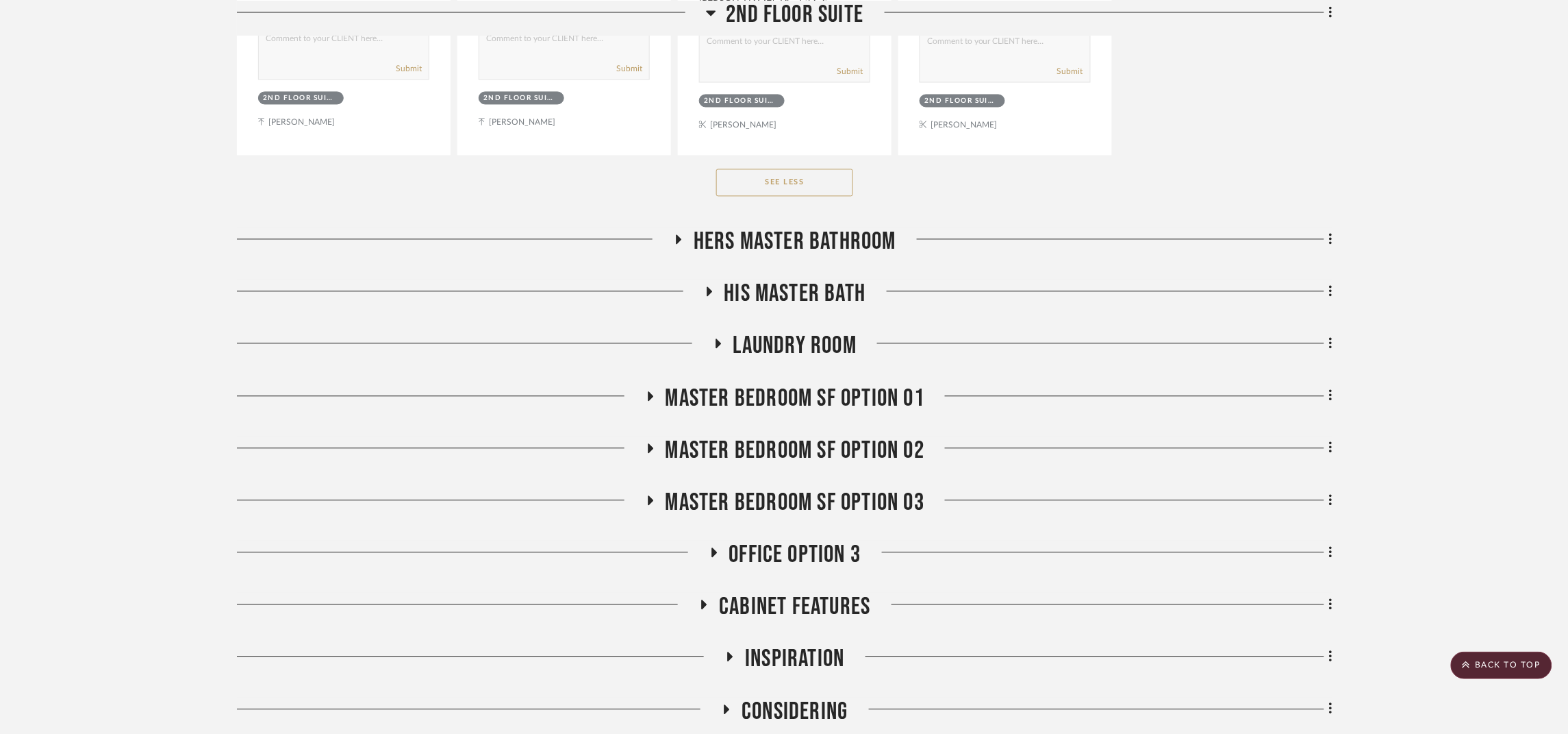
click at [832, 227] on span "Hers Master Bathroom" at bounding box center [795, 242] width 203 height 29
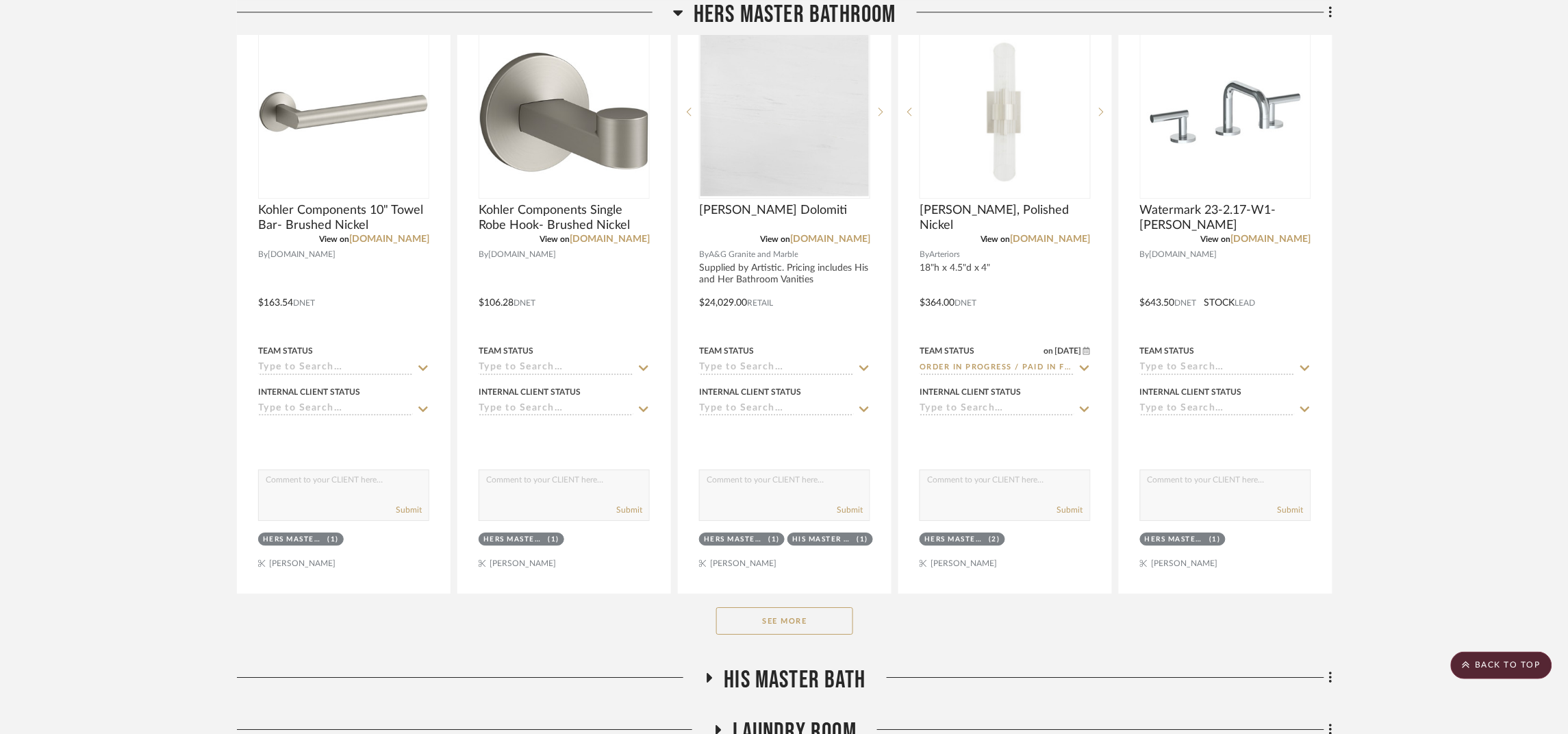
scroll to position [9134, 0]
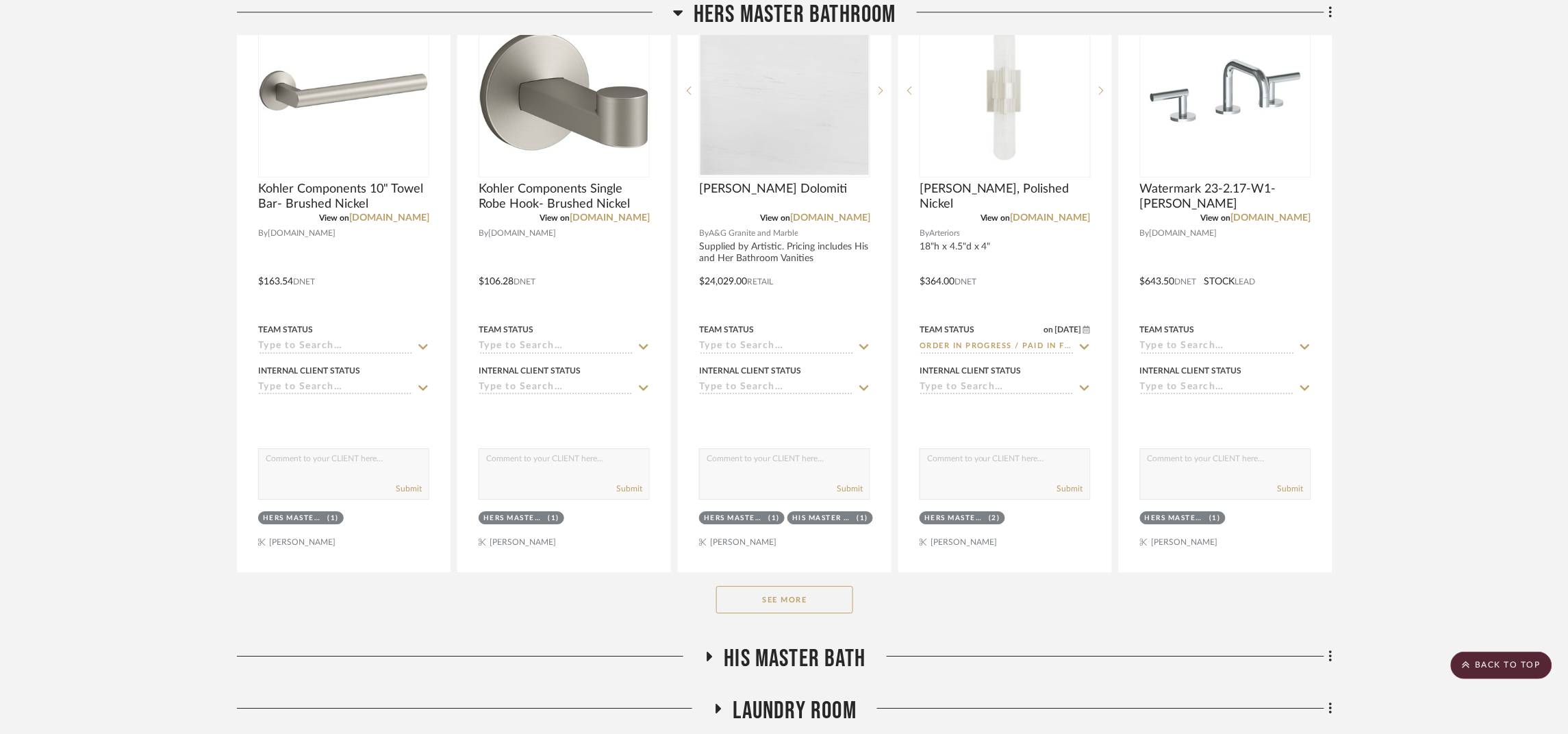
click at [784, 585] on button "See More" at bounding box center [785, 599] width 137 height 27
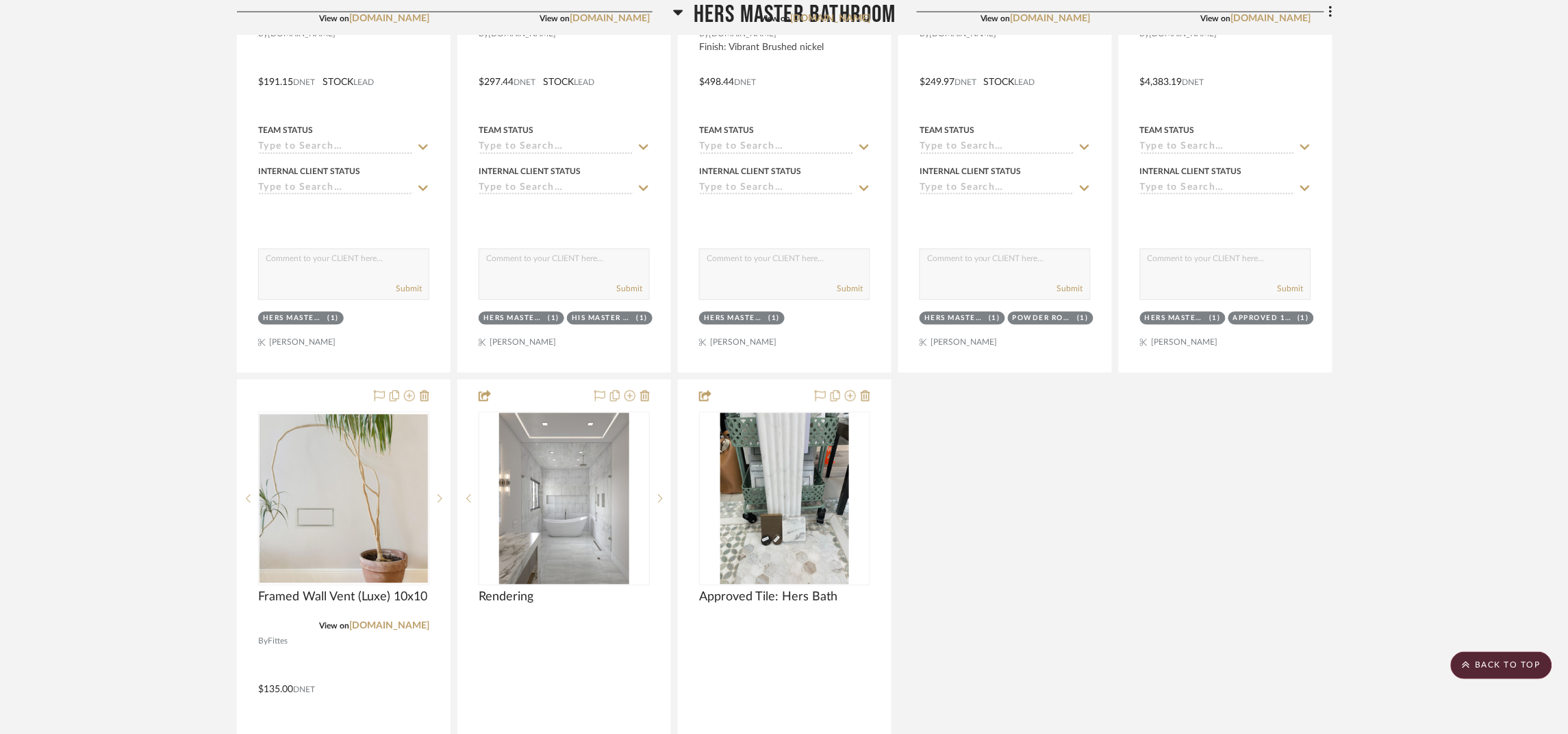
scroll to position [10573, 0]
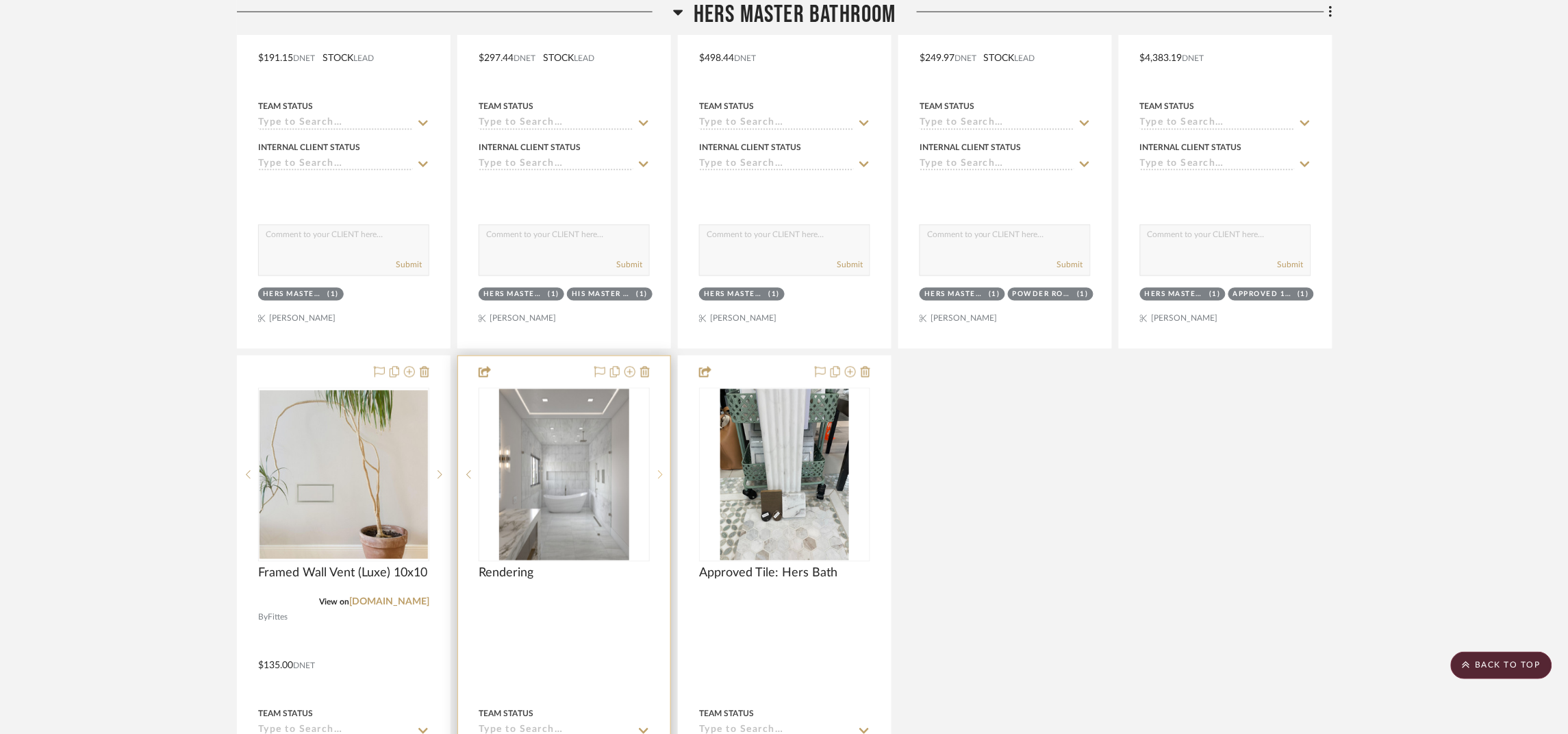
click at [656, 470] on sr-next-btn at bounding box center [660, 474] width 21 height 9
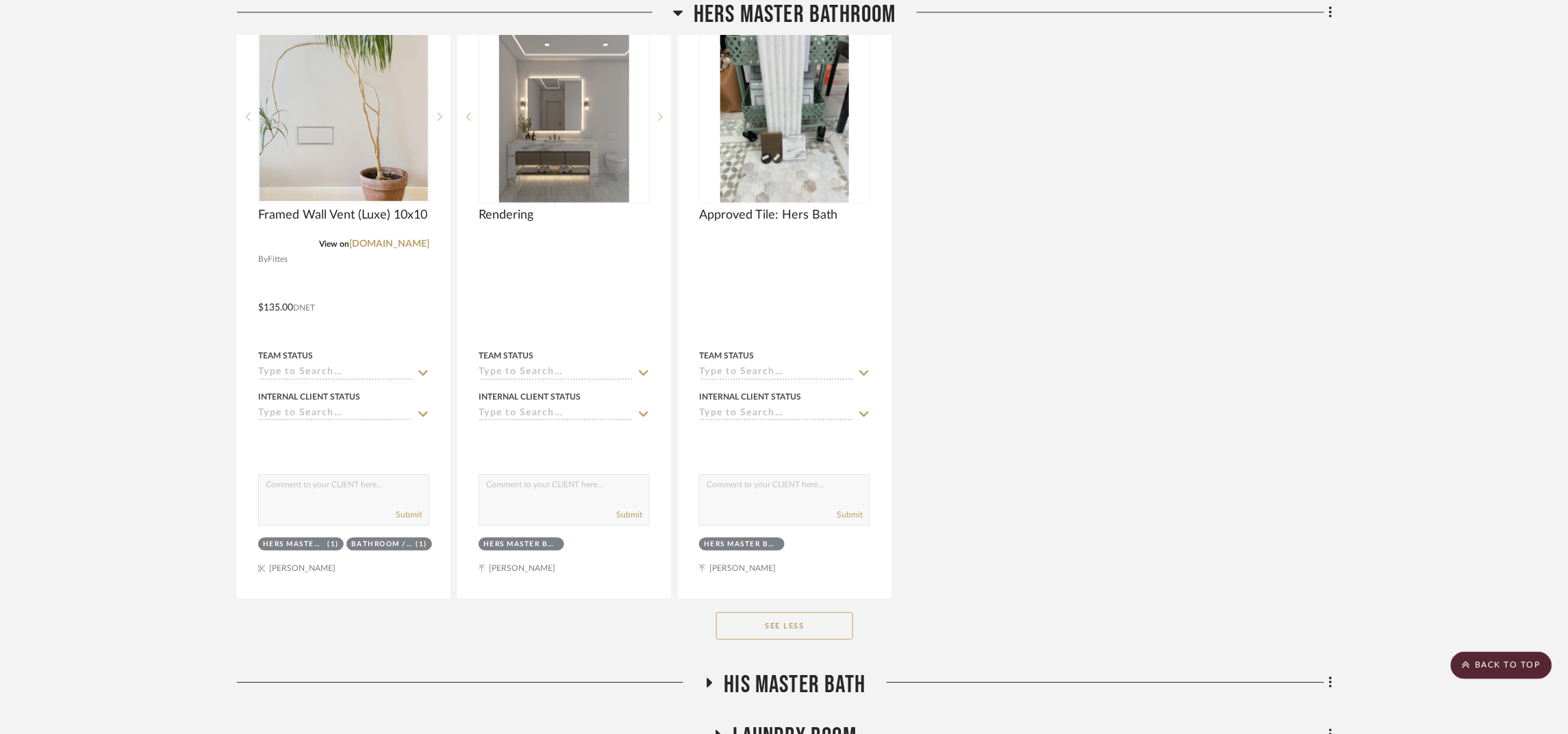
scroll to position [11189, 0]
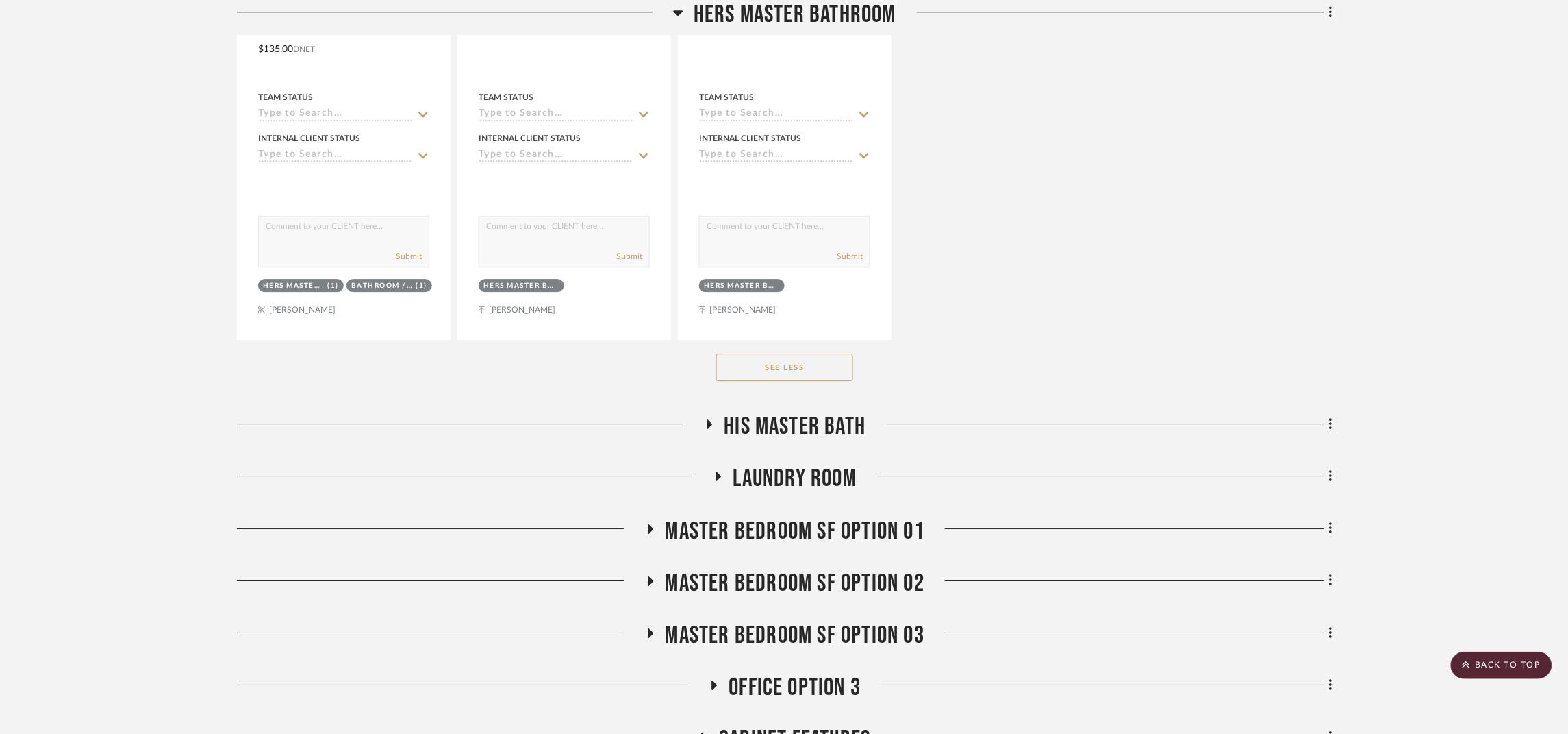
click at [843, 412] on span "His Master Bath" at bounding box center [795, 427] width 142 height 29
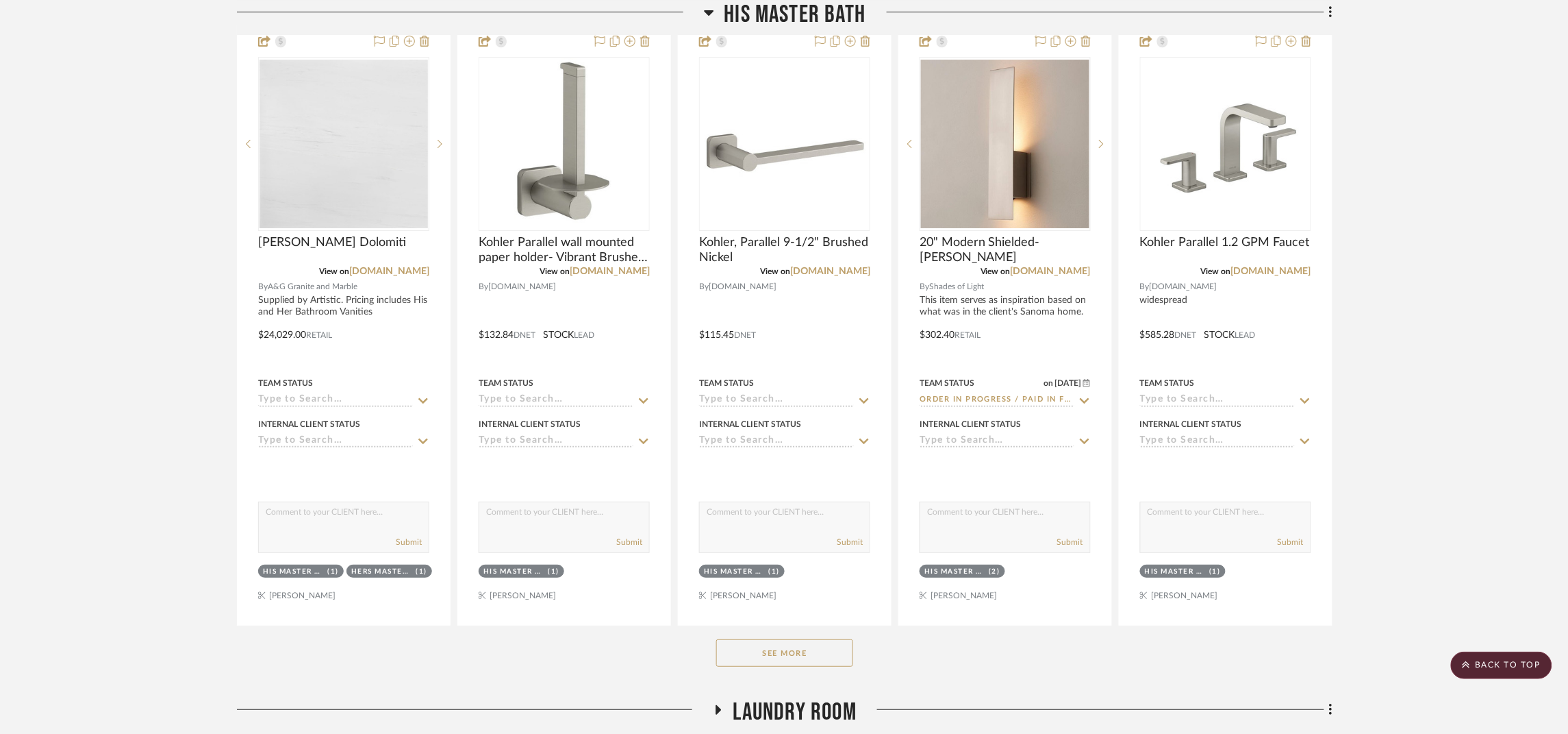
scroll to position [11703, 0]
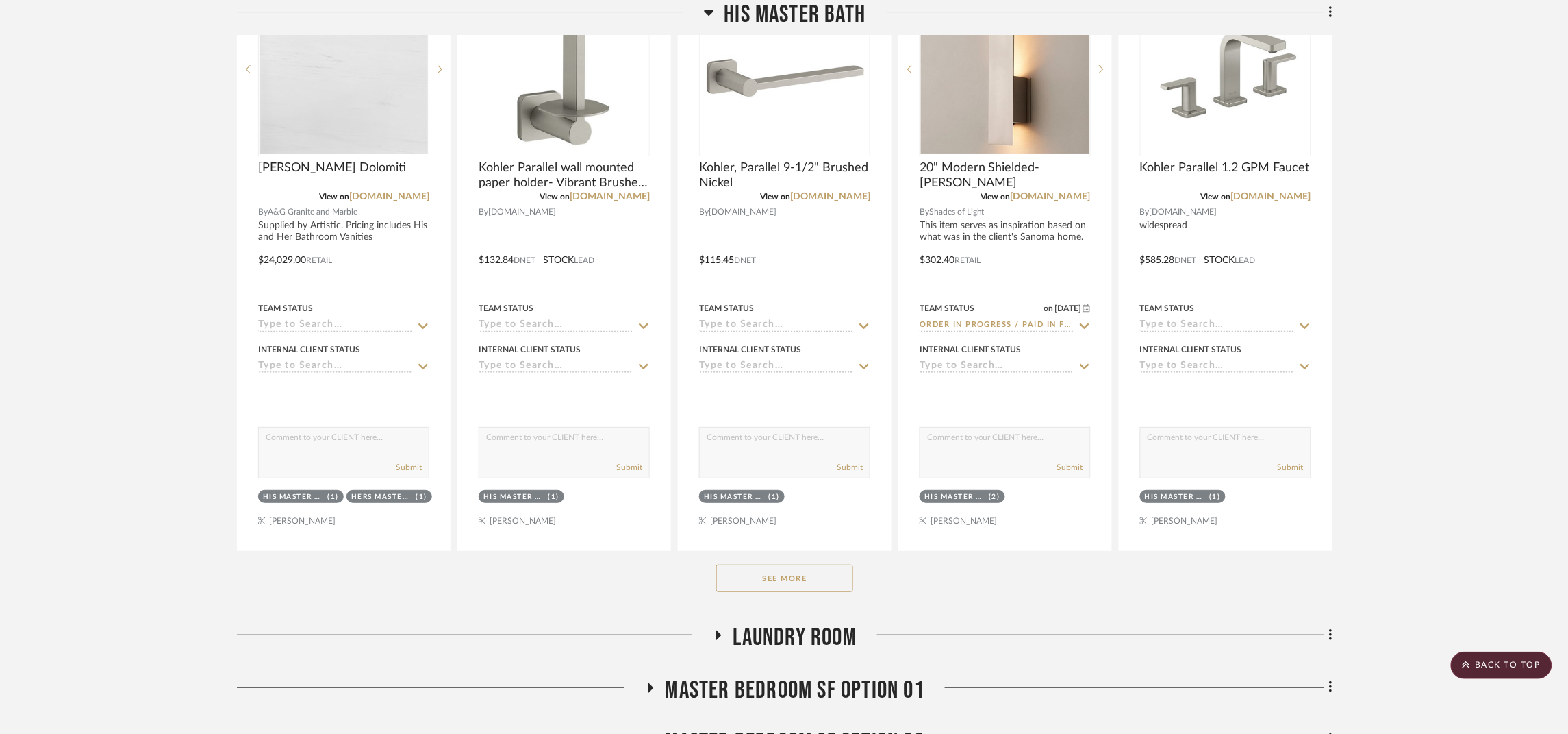
click at [757, 564] on button "See More" at bounding box center [785, 578] width 137 height 27
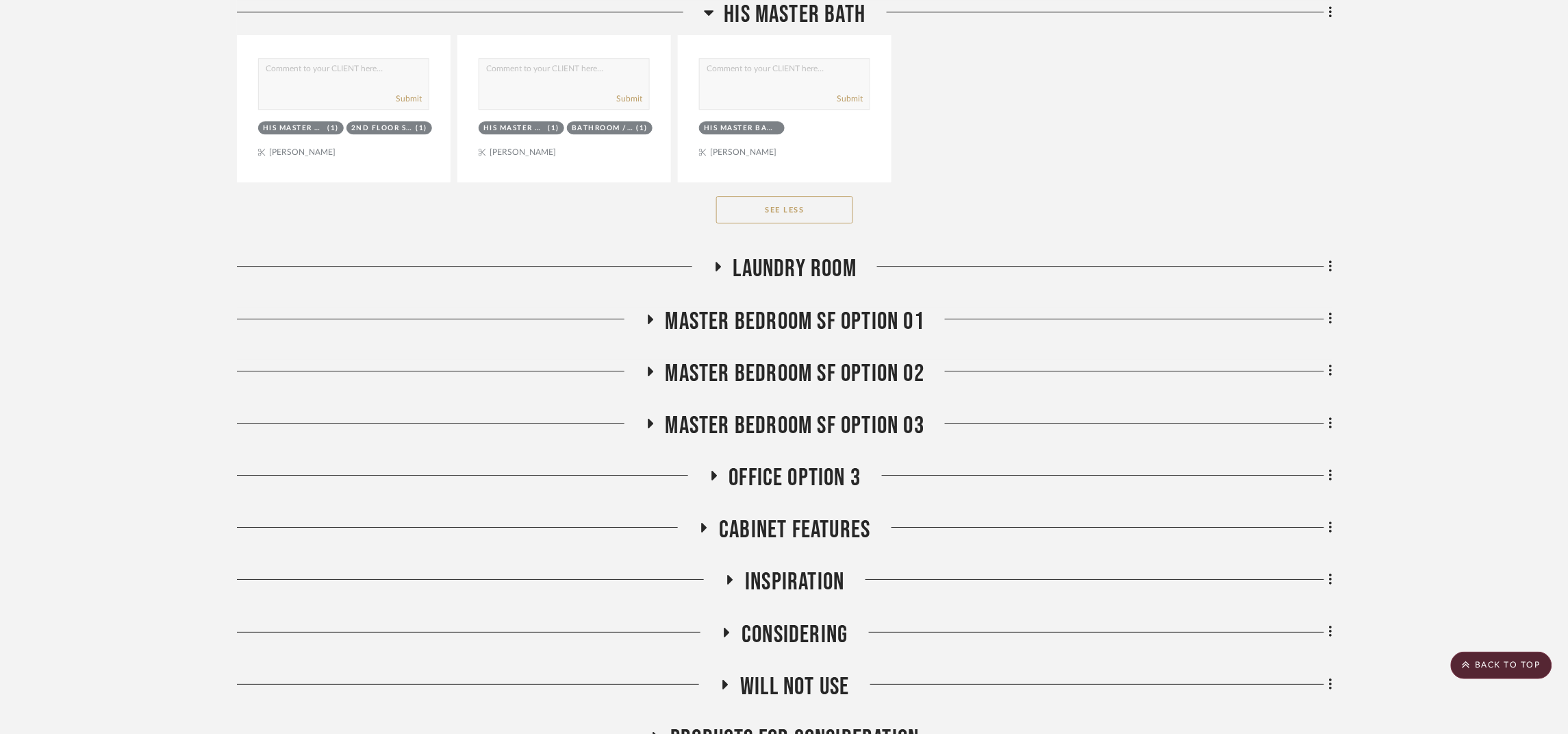
scroll to position [13419, 0]
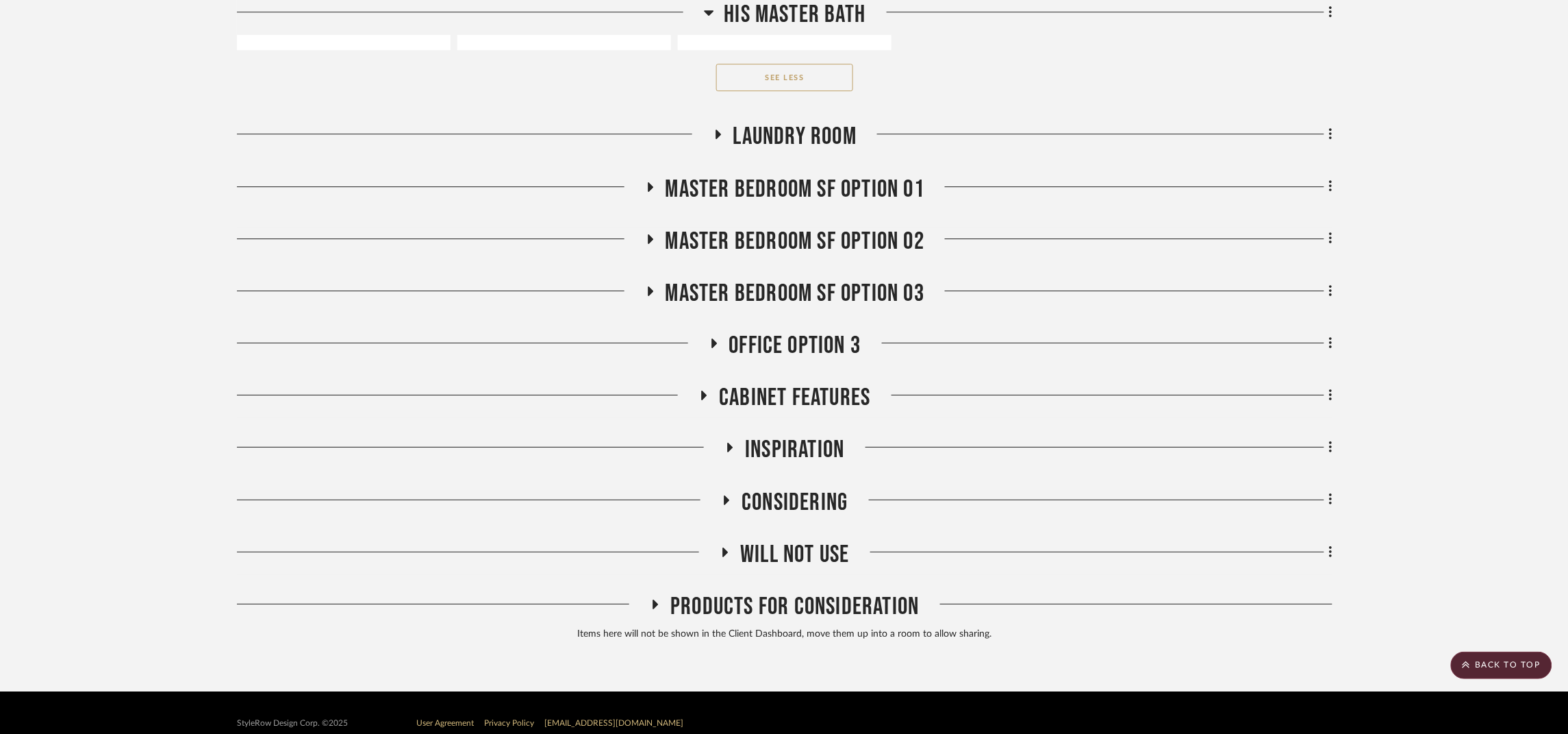
click at [818, 435] on span "Inspiration" at bounding box center [795, 450] width 100 height 29
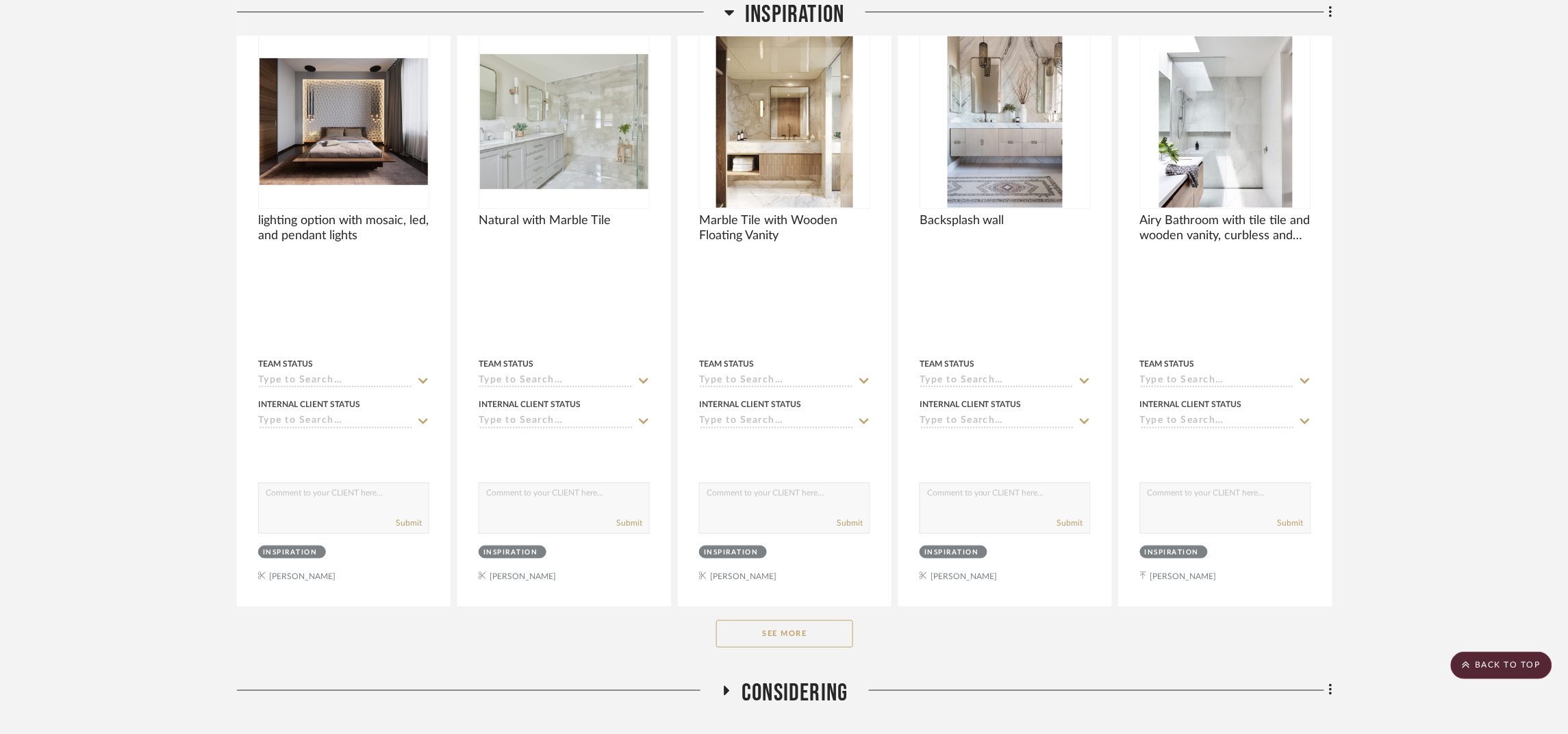
scroll to position [13932, 0]
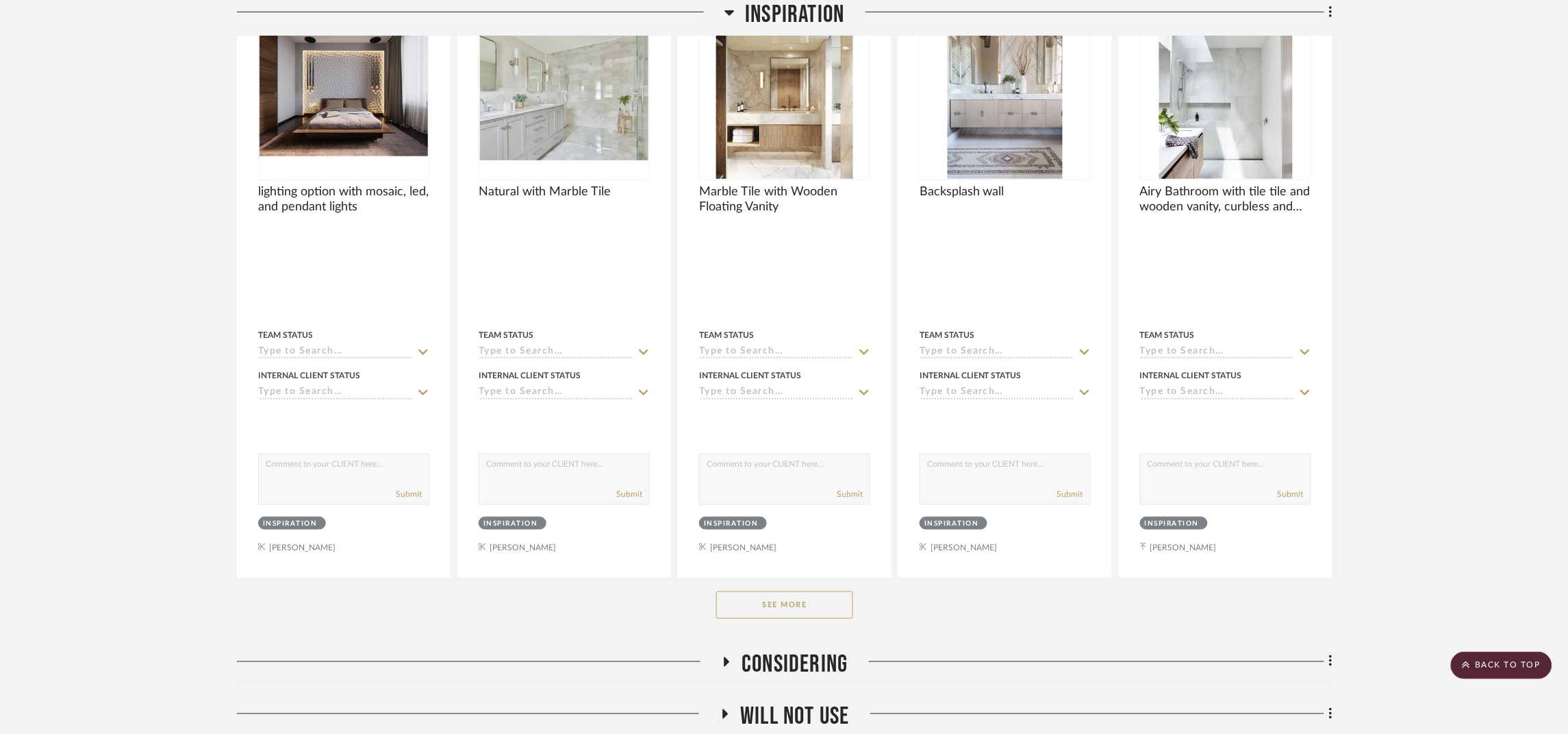
click at [790, 591] on button "See More" at bounding box center [785, 605] width 137 height 27
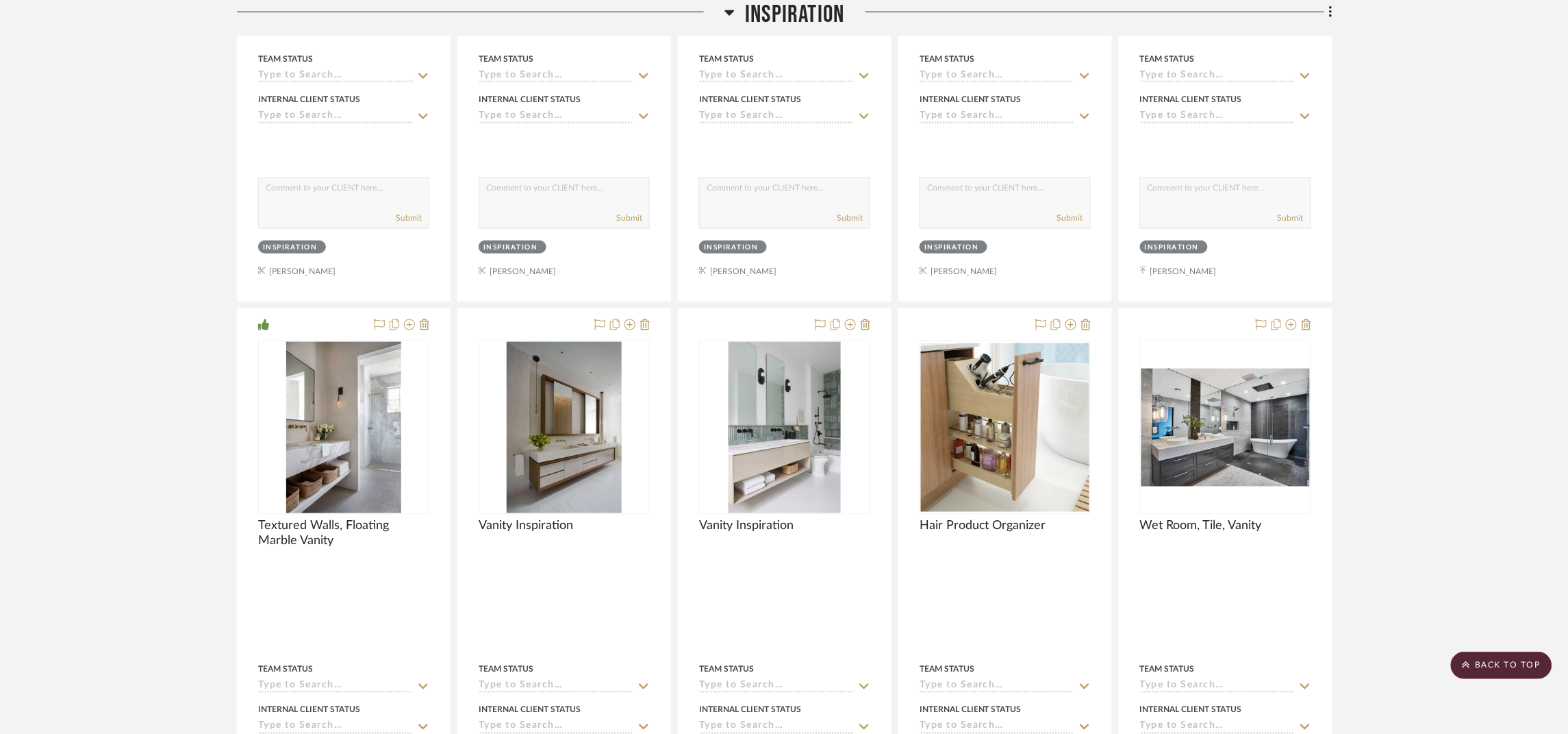
scroll to position [14240, 0]
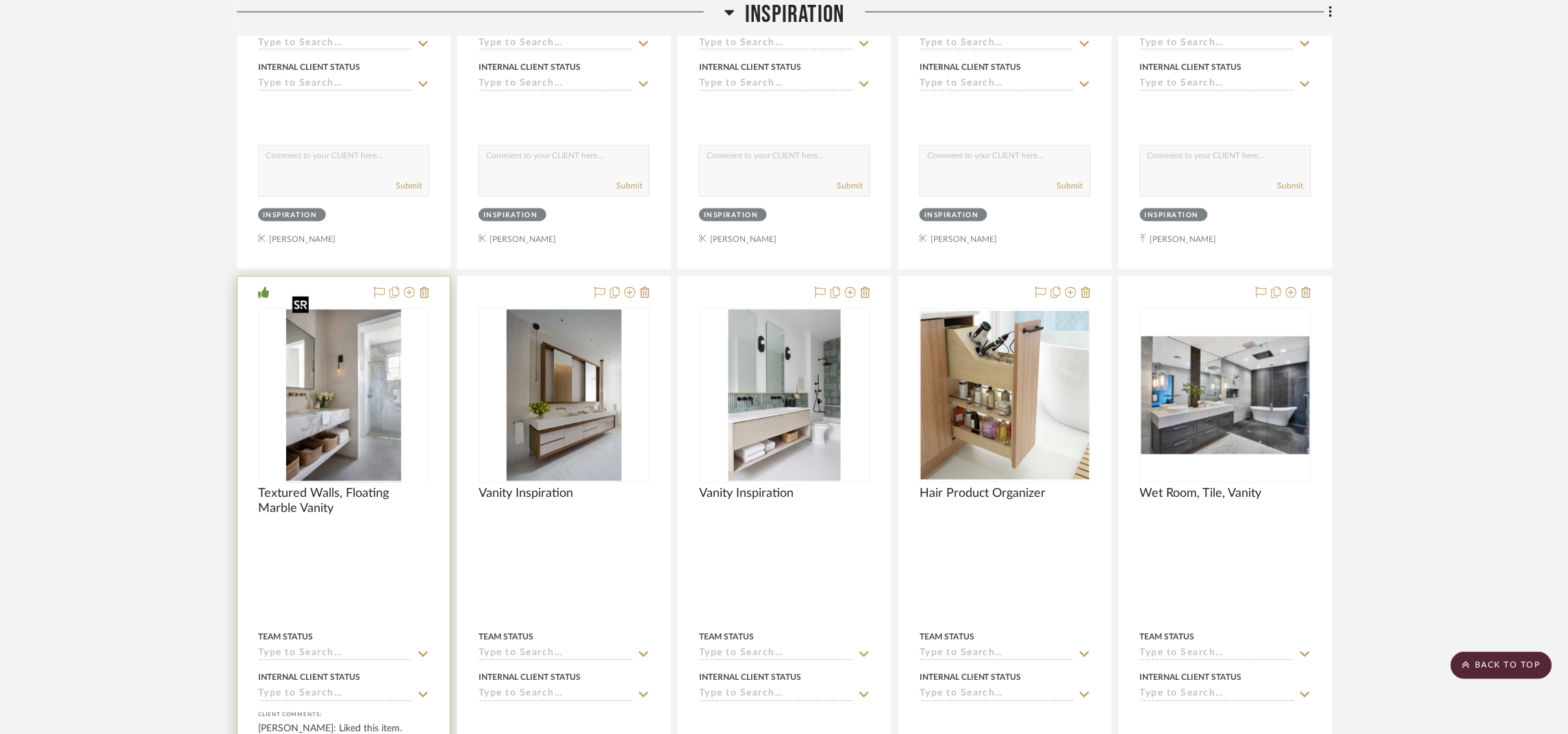
click at [384, 402] on div at bounding box center [343, 482] width 171 height 347
click at [360, 391] on img "0" at bounding box center [343, 395] width 114 height 171
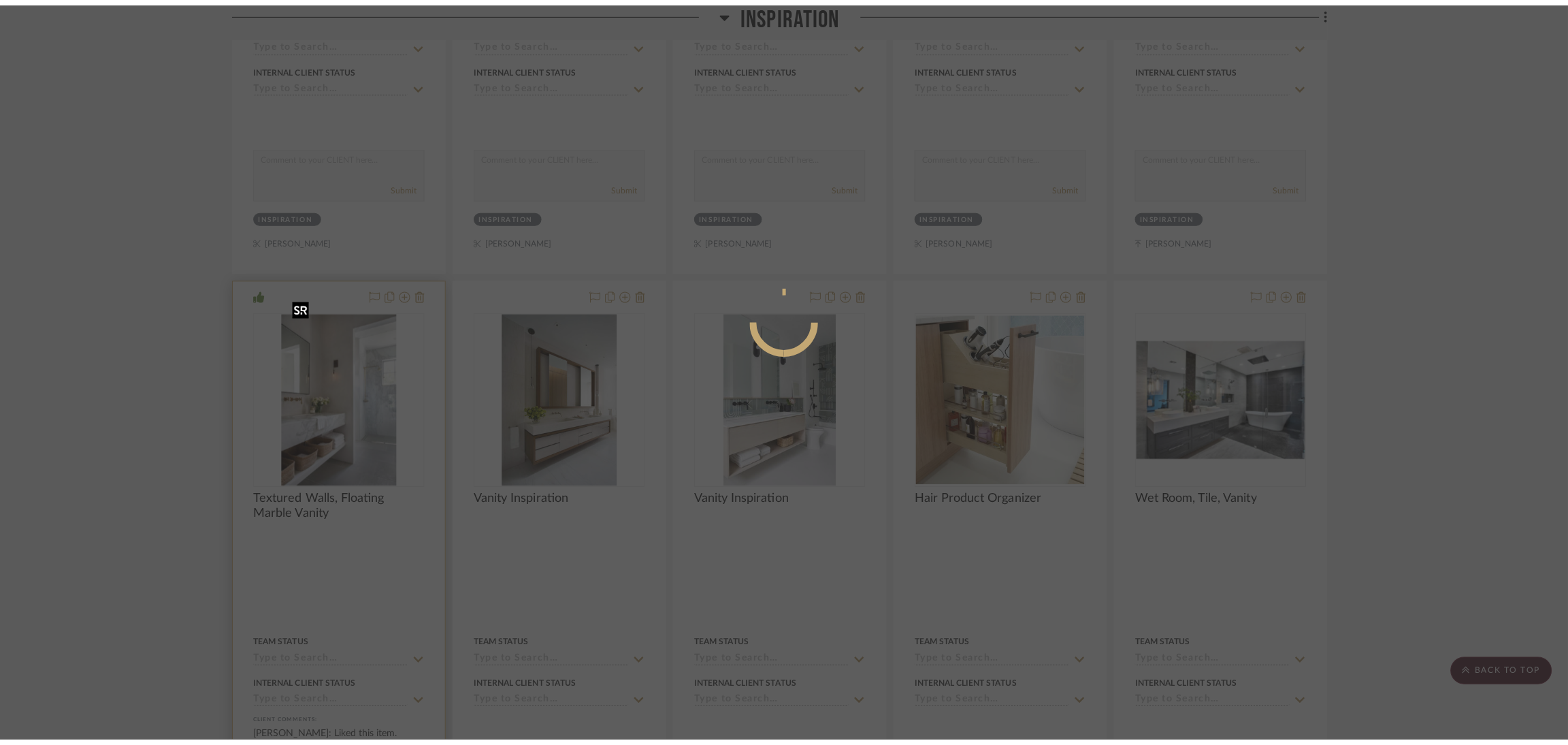
scroll to position [0, 0]
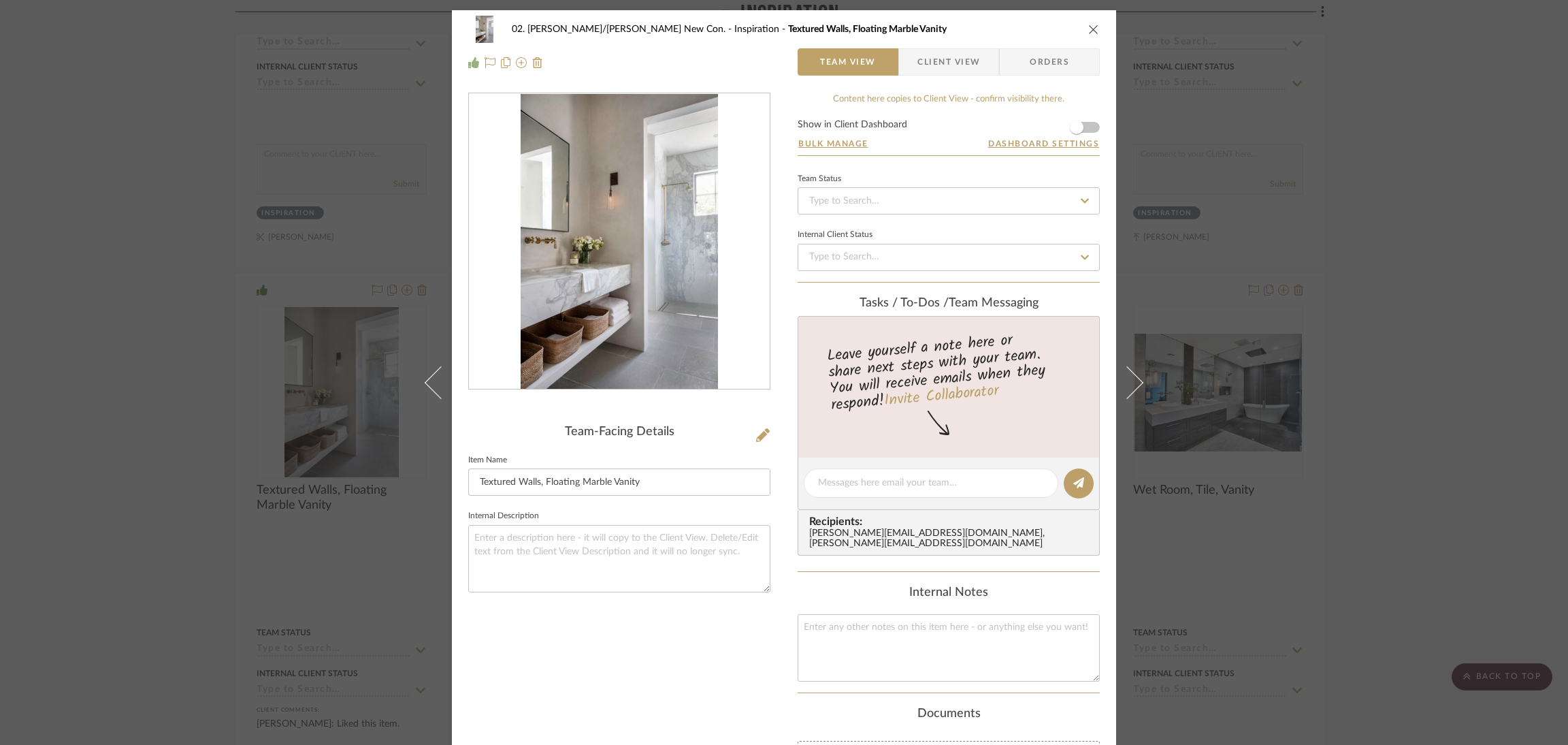
click at [618, 247] on img "0" at bounding box center [618, 242] width 197 height 295
drag, startPoint x: 806, startPoint y: 359, endPoint x: 643, endPoint y: 241, distance: 201.2
click at [1525, 417] on div "02. Mazzarelli/Rothstein New Con. Inspiration Textured Walls, Floating Marble V…" at bounding box center [784, 372] width 1568 height 745
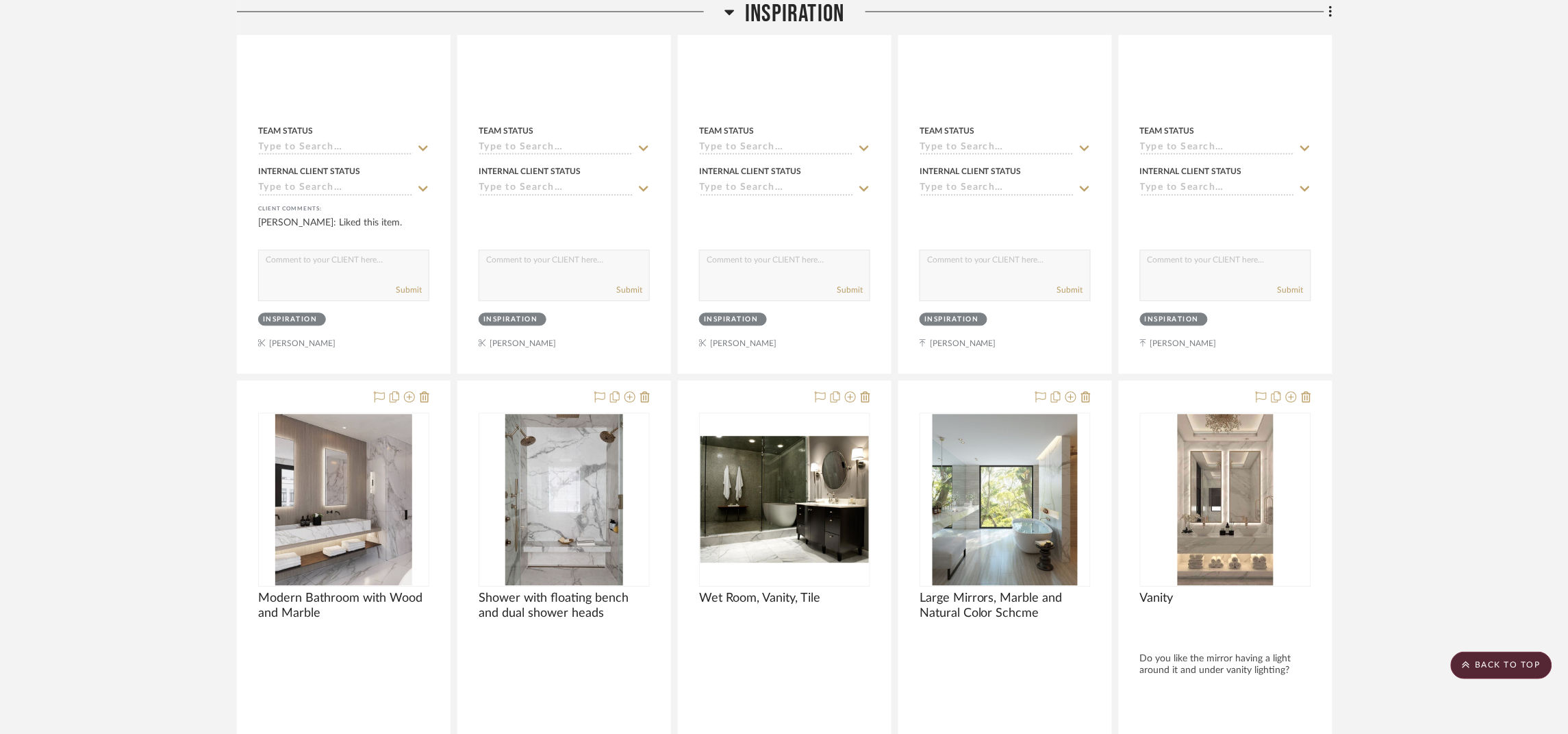
scroll to position [14755, 0]
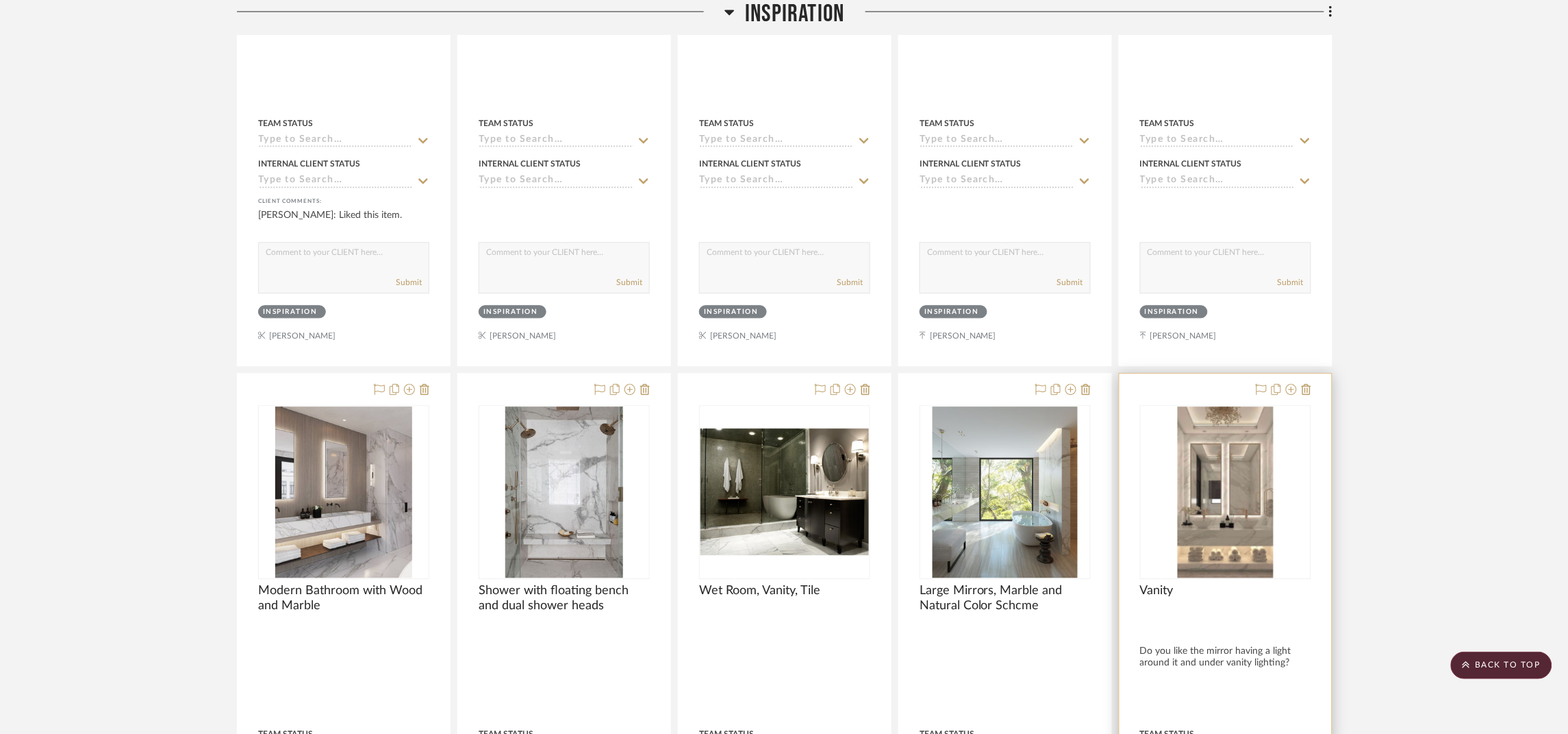
click at [0, 0] on img at bounding box center [0, 0] width 0 height 0
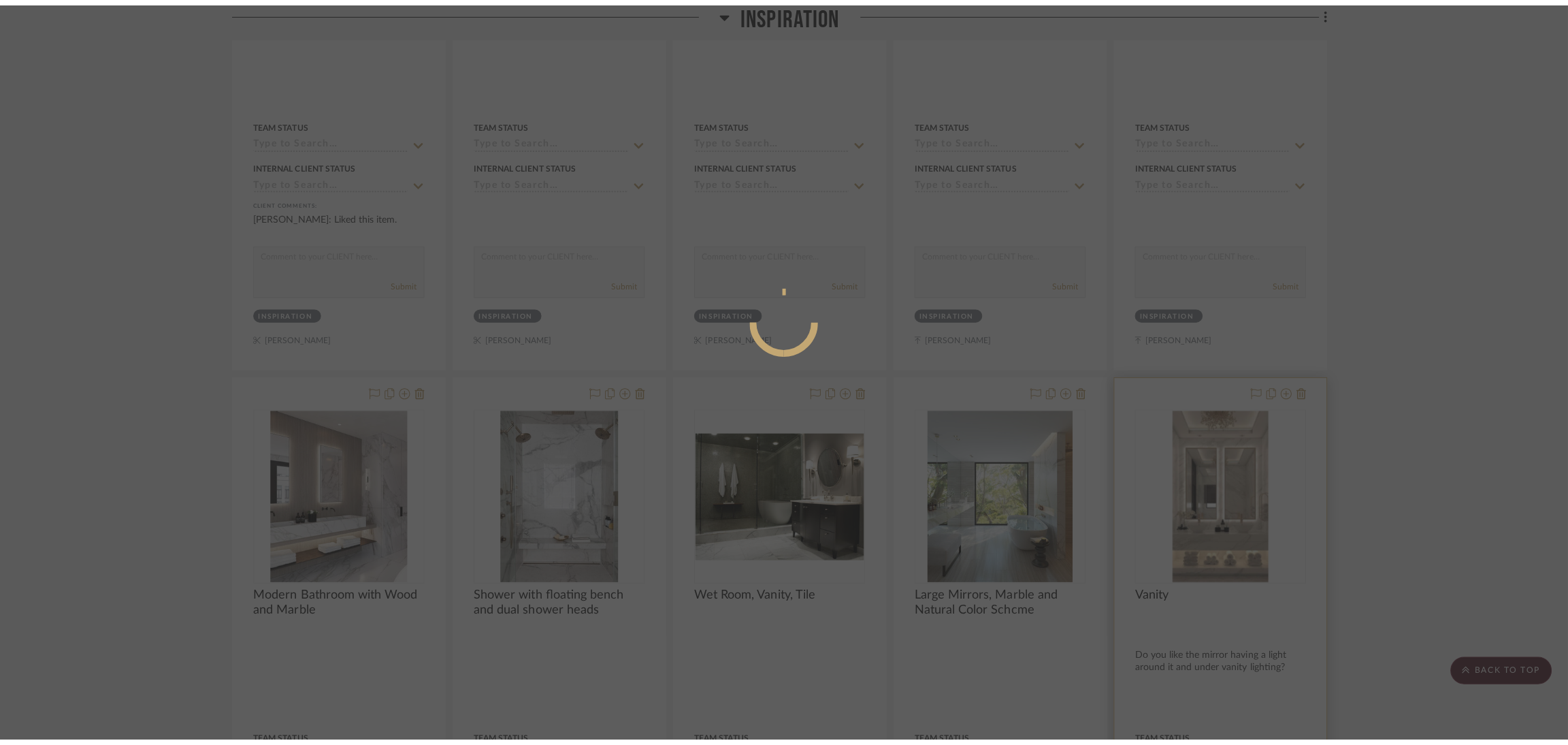
scroll to position [0, 0]
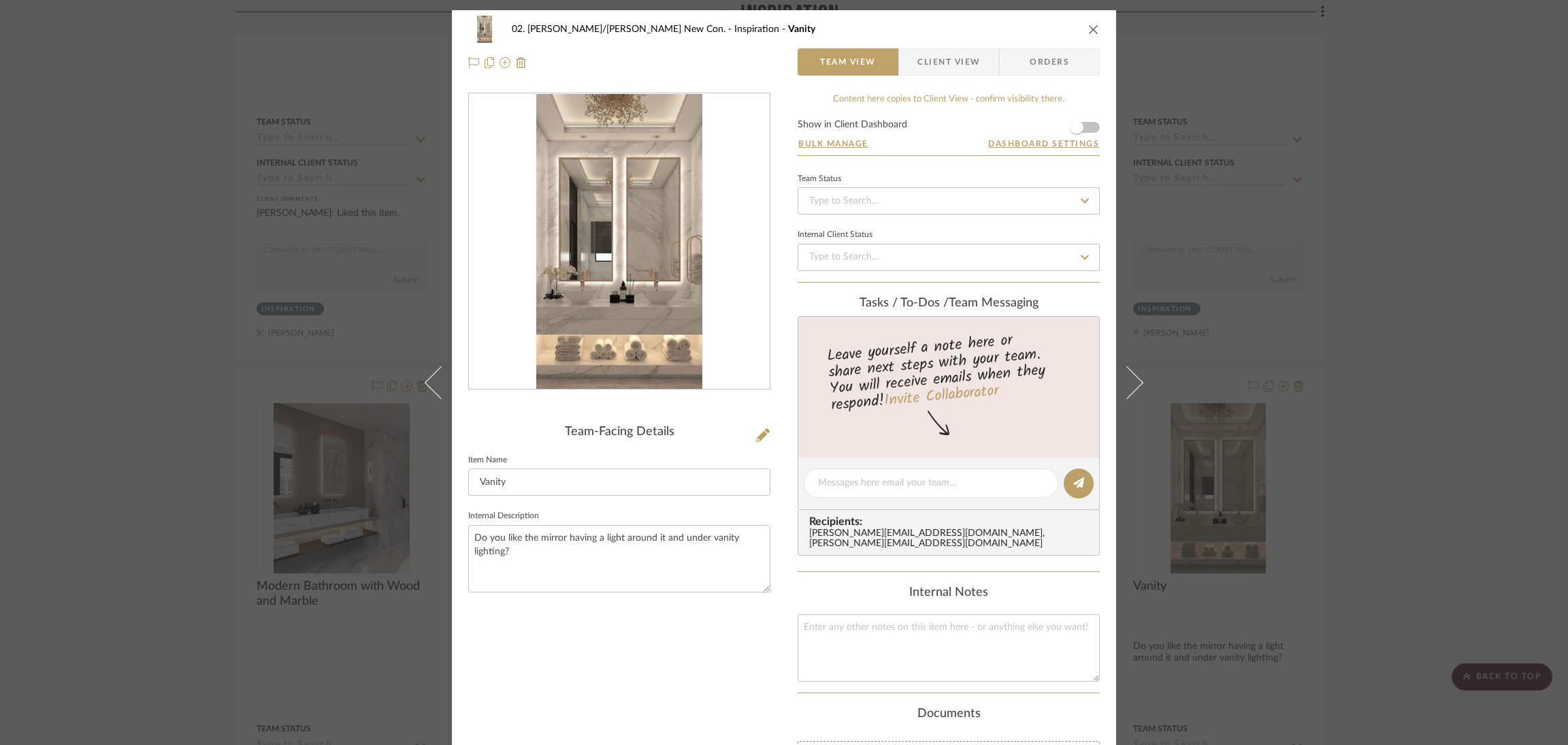
click at [624, 284] on img "0" at bounding box center [619, 242] width 166 height 295
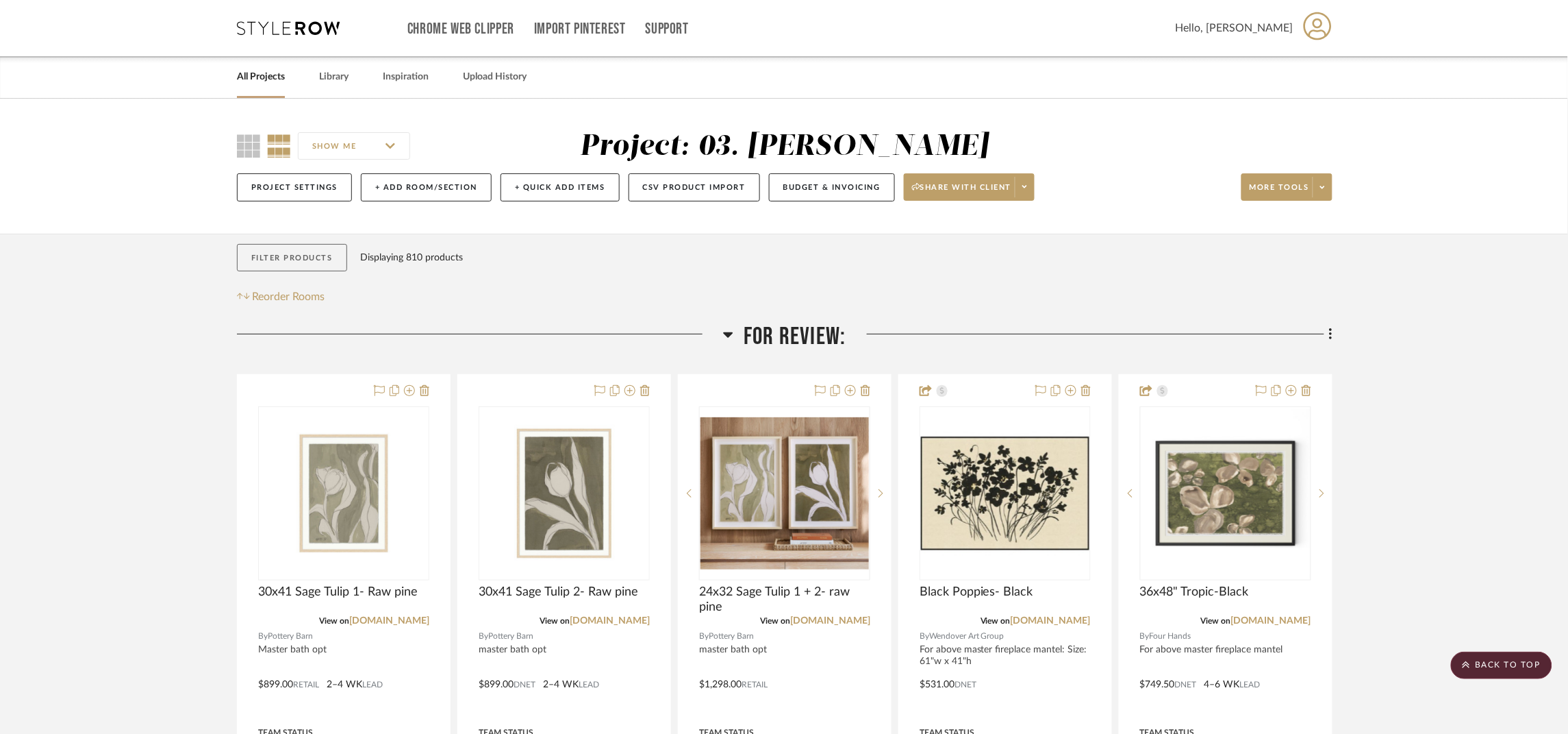
click at [289, 264] on button "Filter Products" at bounding box center [292, 258] width 110 height 28
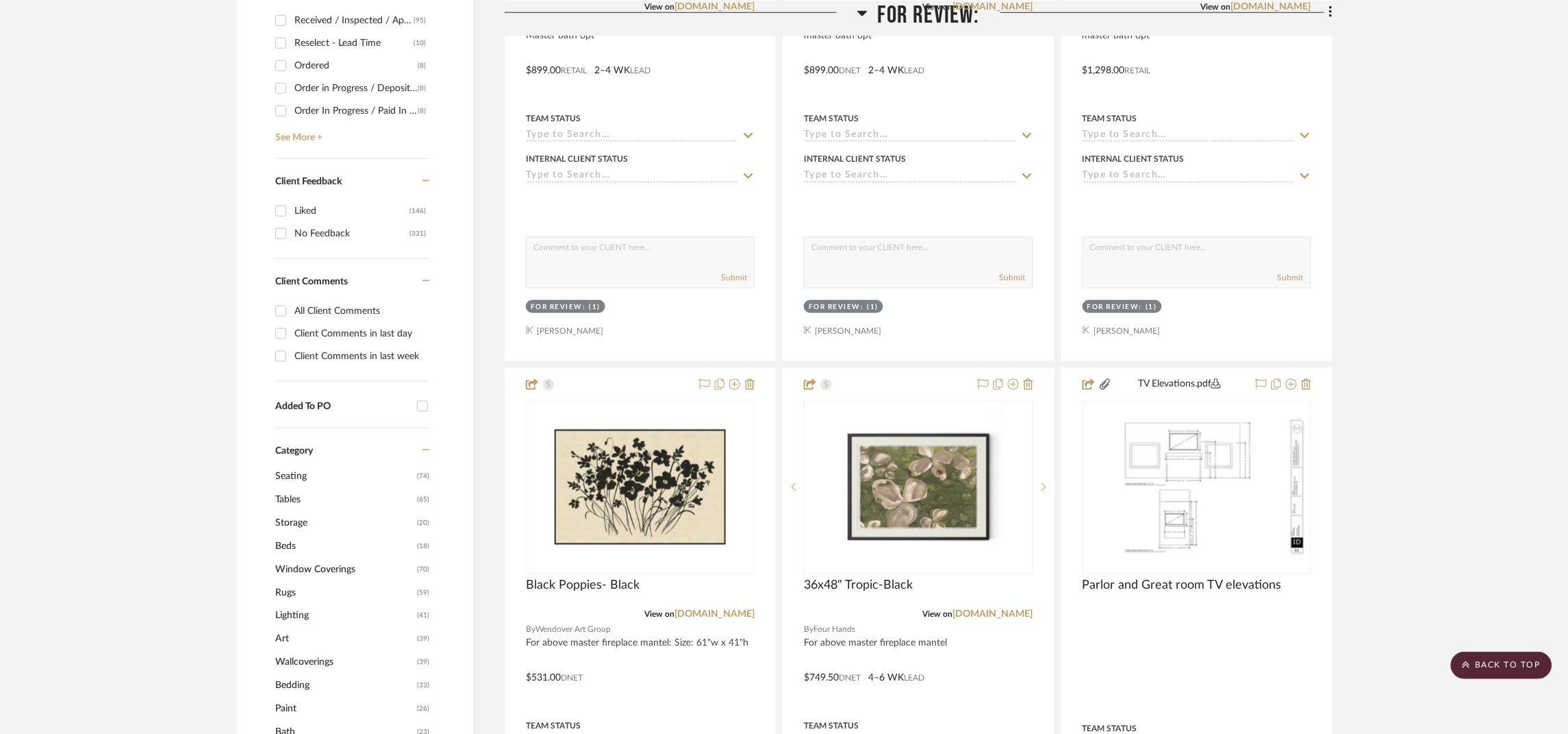
scroll to position [616, 0]
click at [290, 539] on span "Beds" at bounding box center [344, 543] width 138 height 23
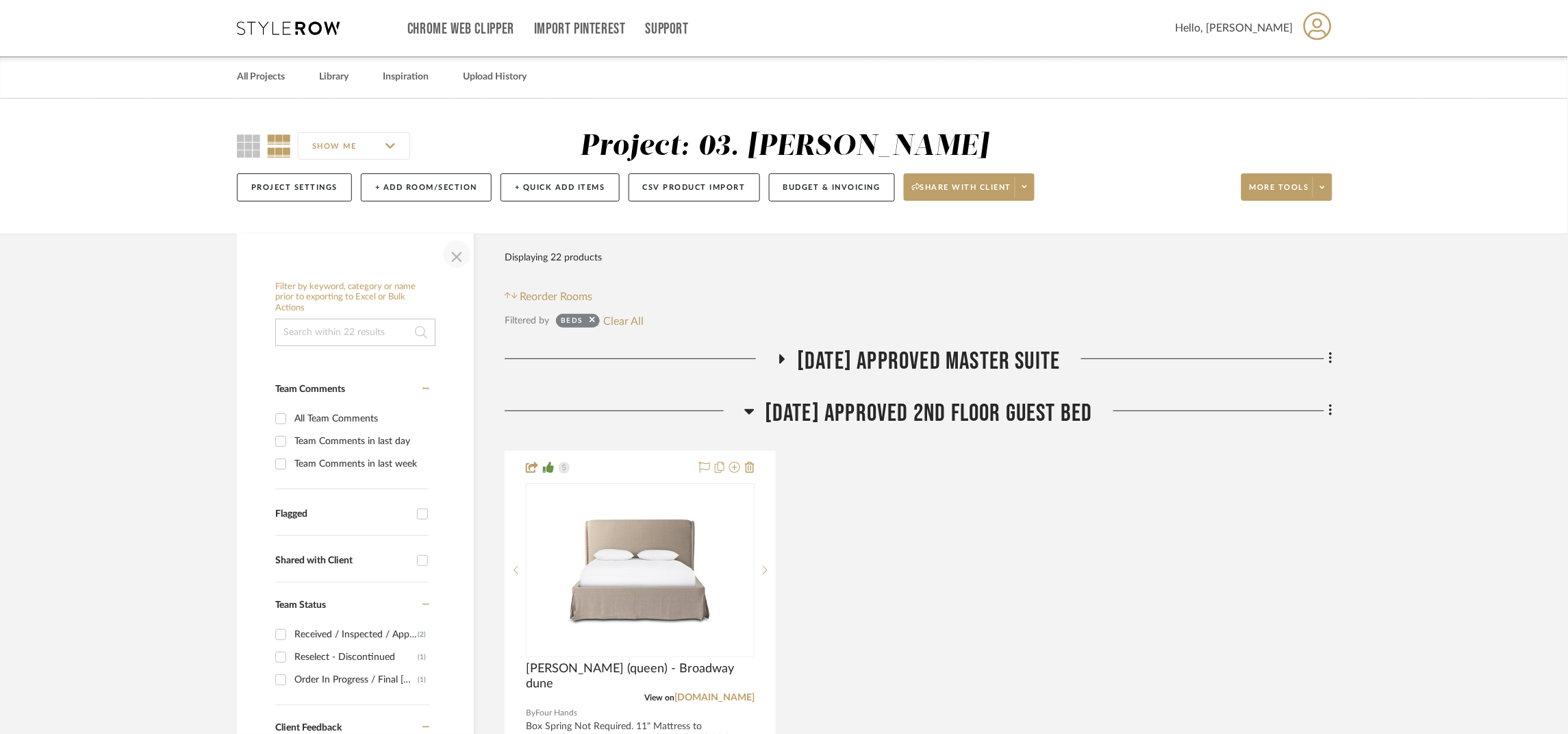
click at [454, 256] on span "button" at bounding box center [457, 254] width 33 height 33
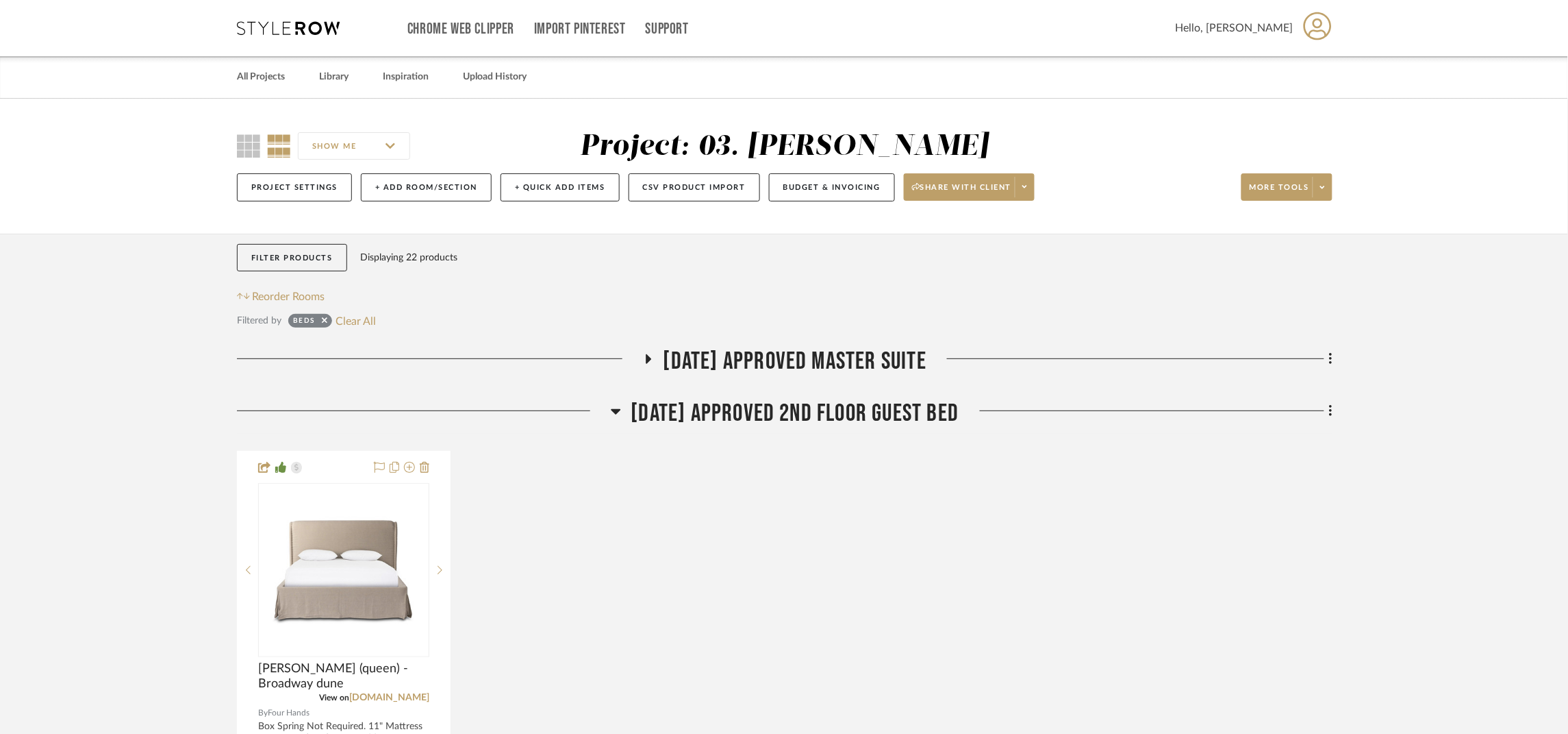
click at [838, 370] on span "07.02.25 Approved Master Suite" at bounding box center [795, 361] width 263 height 29
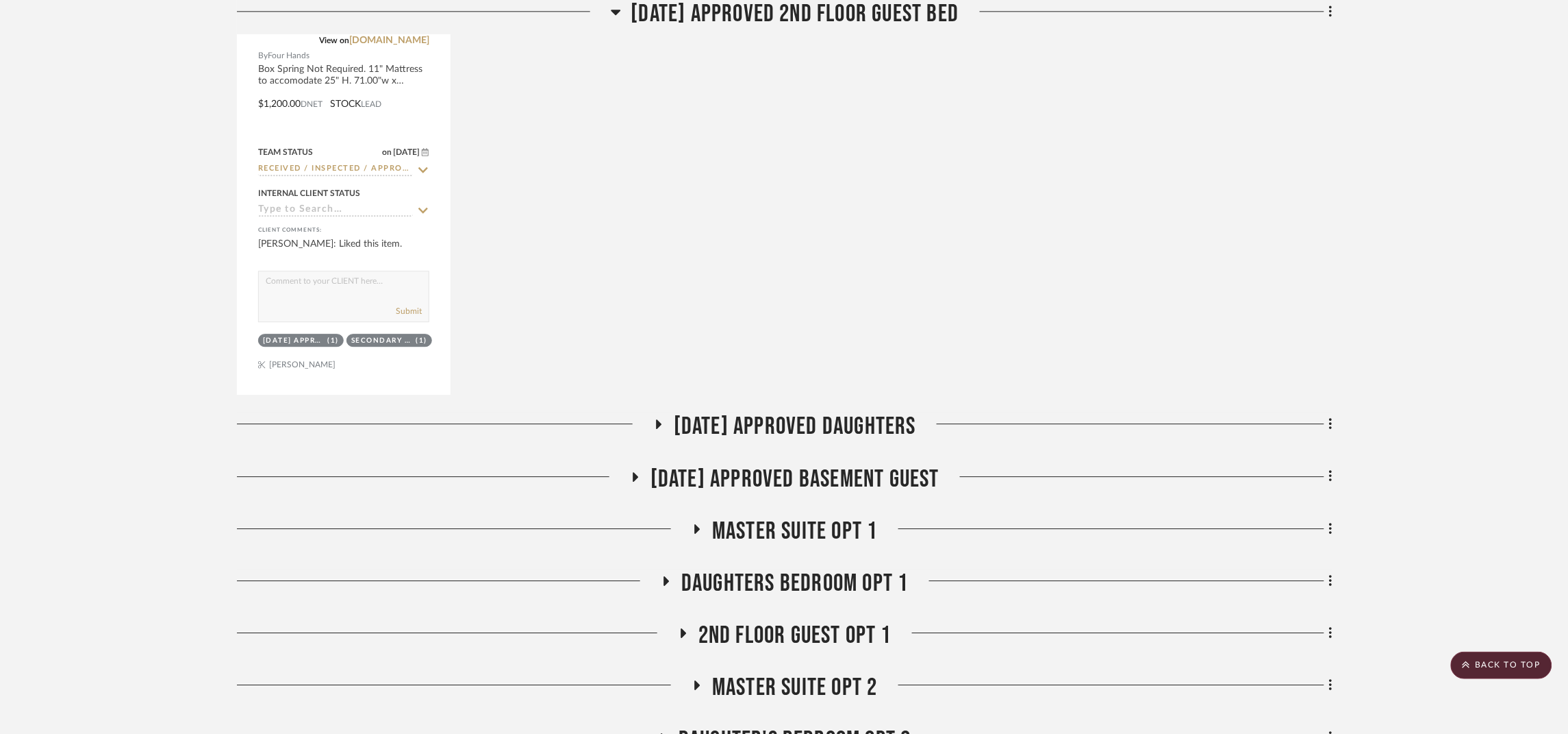
scroll to position [1335, 0]
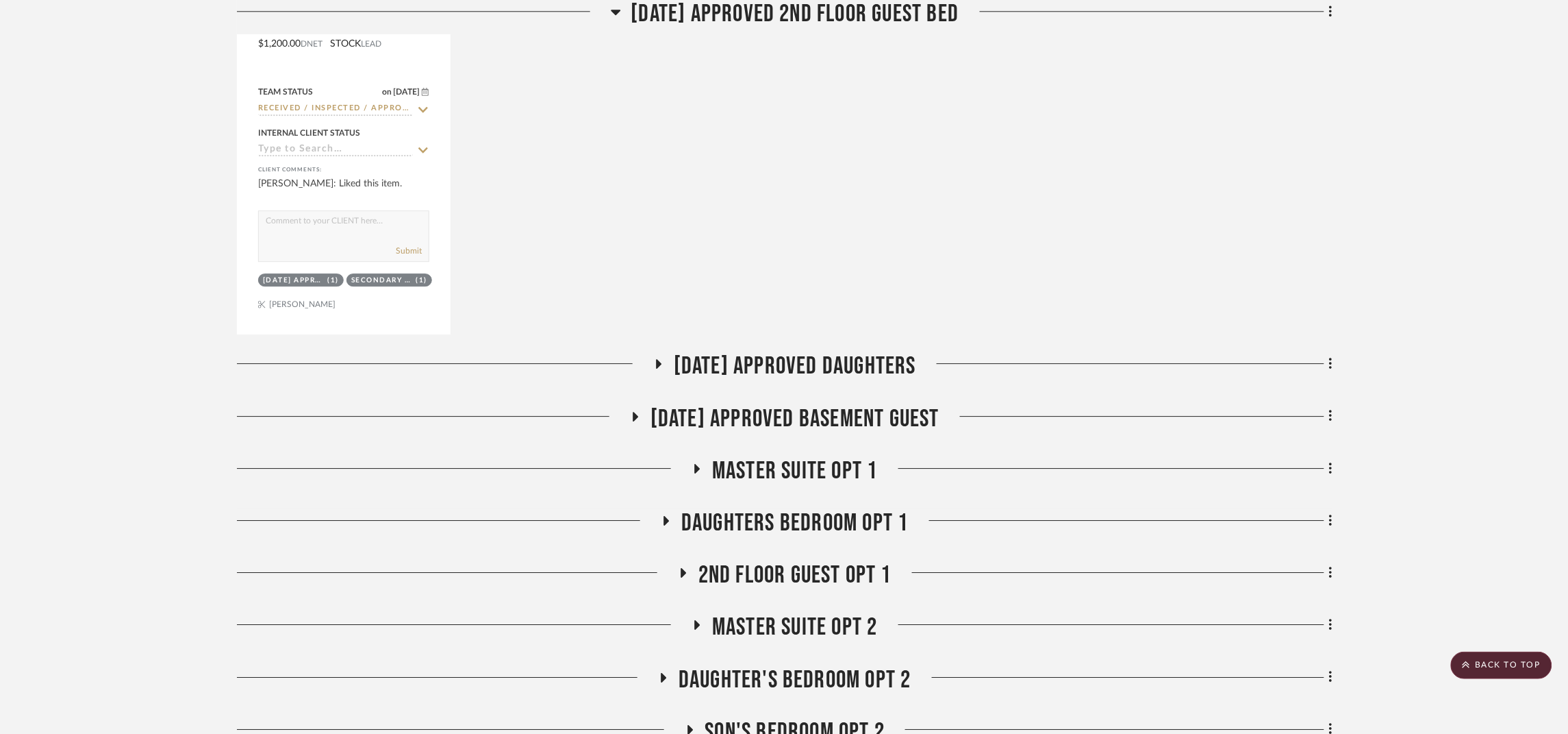
click at [779, 371] on span "07.02.25 Approved Daughters" at bounding box center [795, 366] width 242 height 29
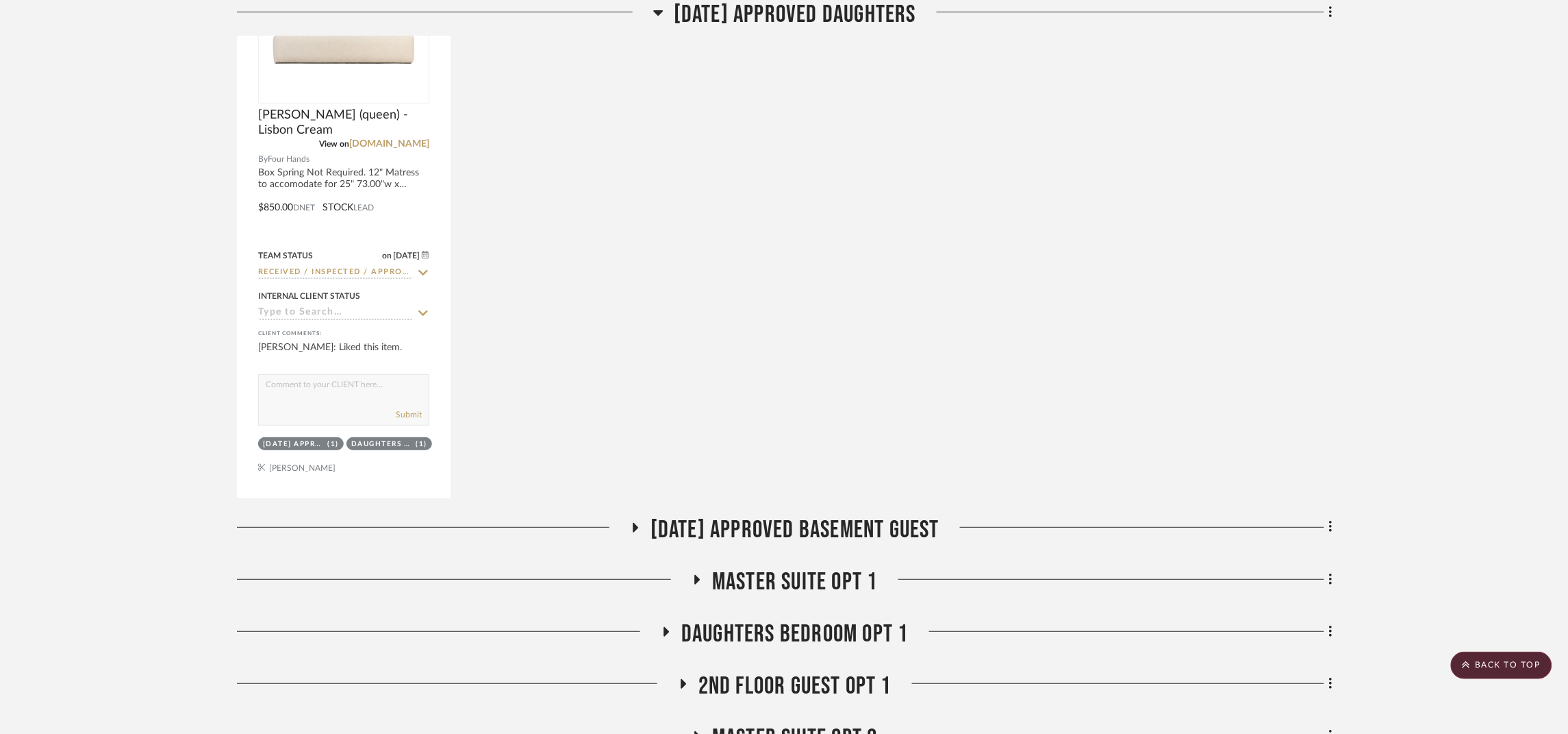
scroll to position [1848, 0]
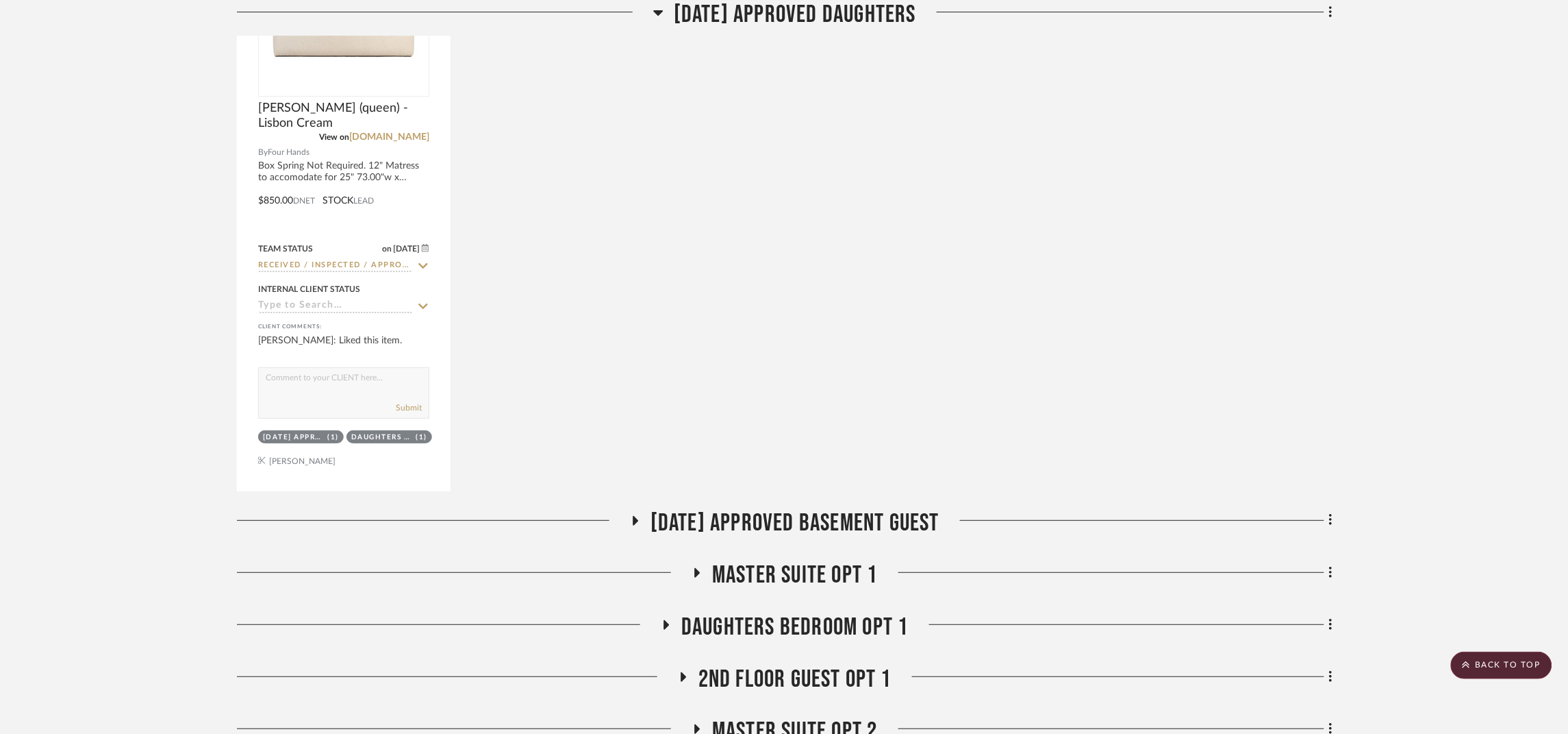
click at [836, 516] on span "07.02.25 Approved Basement Guest" at bounding box center [795, 523] width 289 height 29
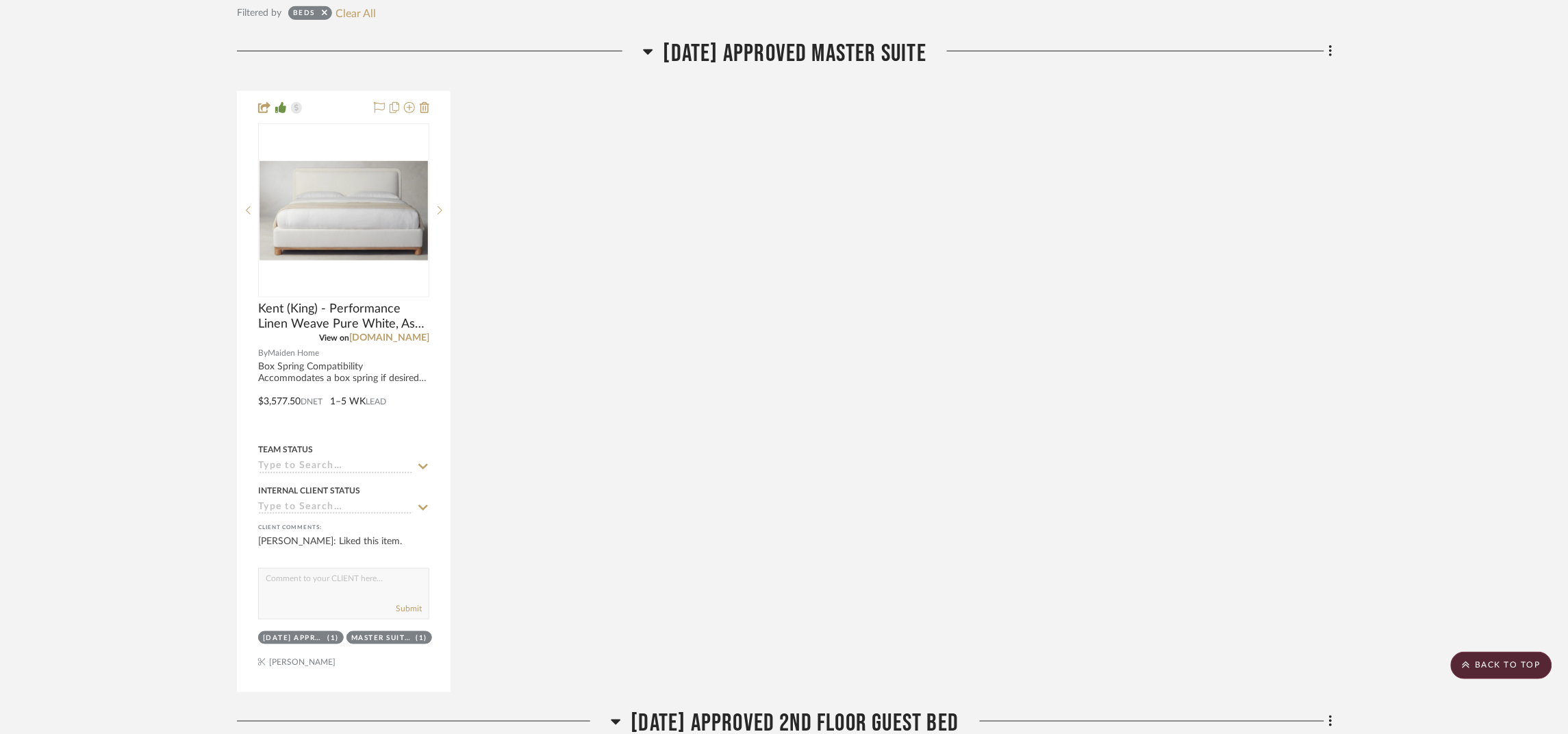
scroll to position [0, 0]
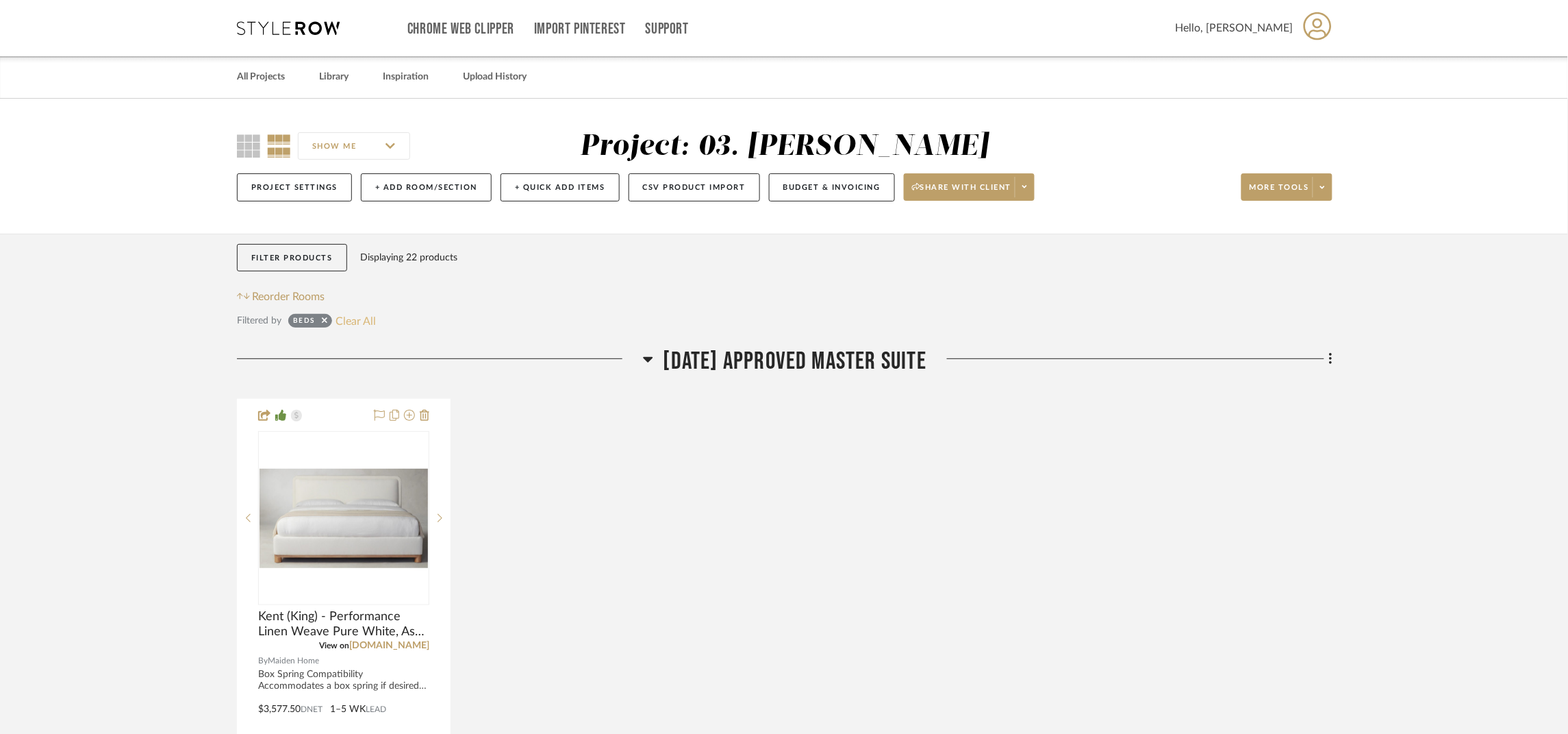
click at [342, 318] on button "Clear All" at bounding box center [355, 320] width 40 height 18
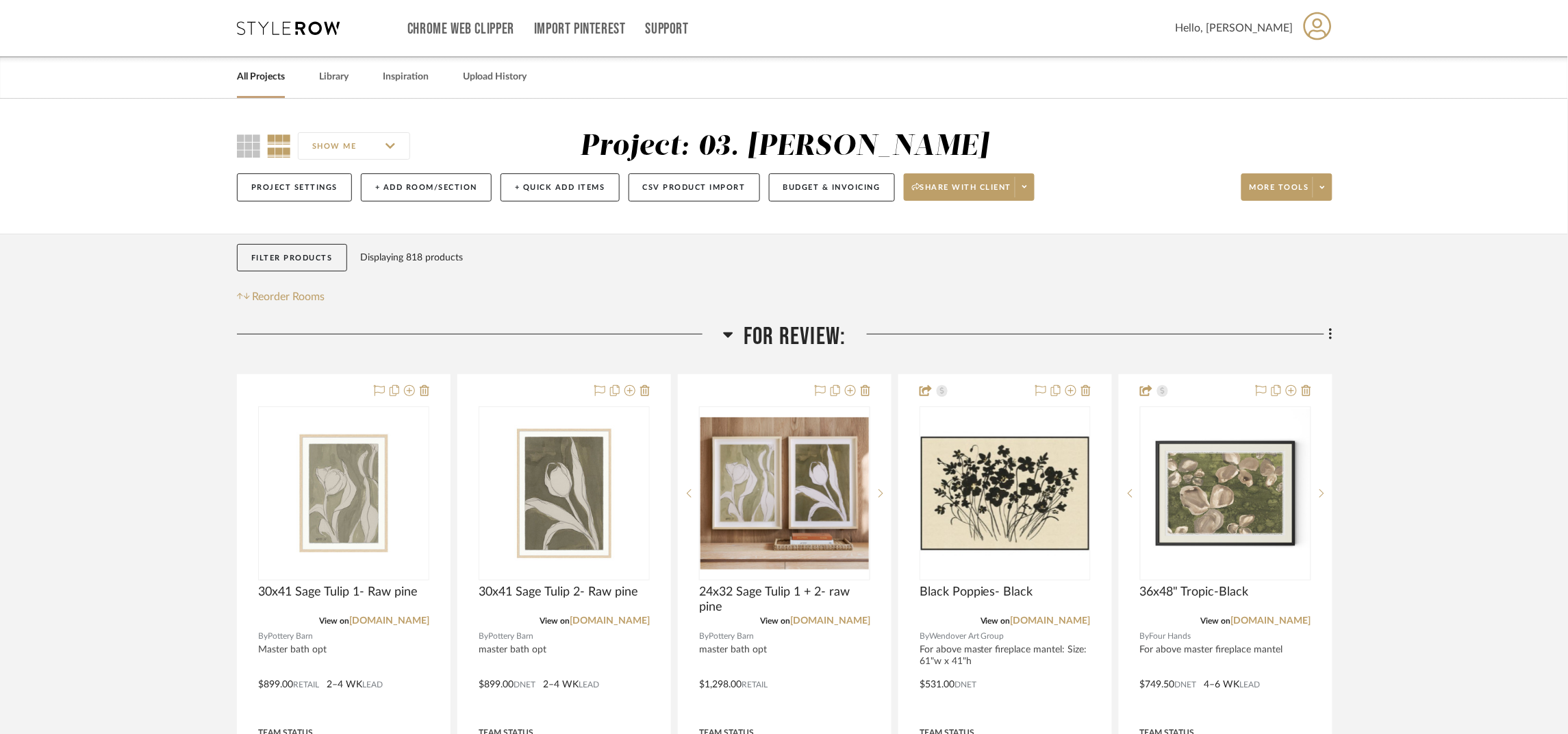
click at [802, 334] on span "For Review:" at bounding box center [794, 337] width 102 height 29
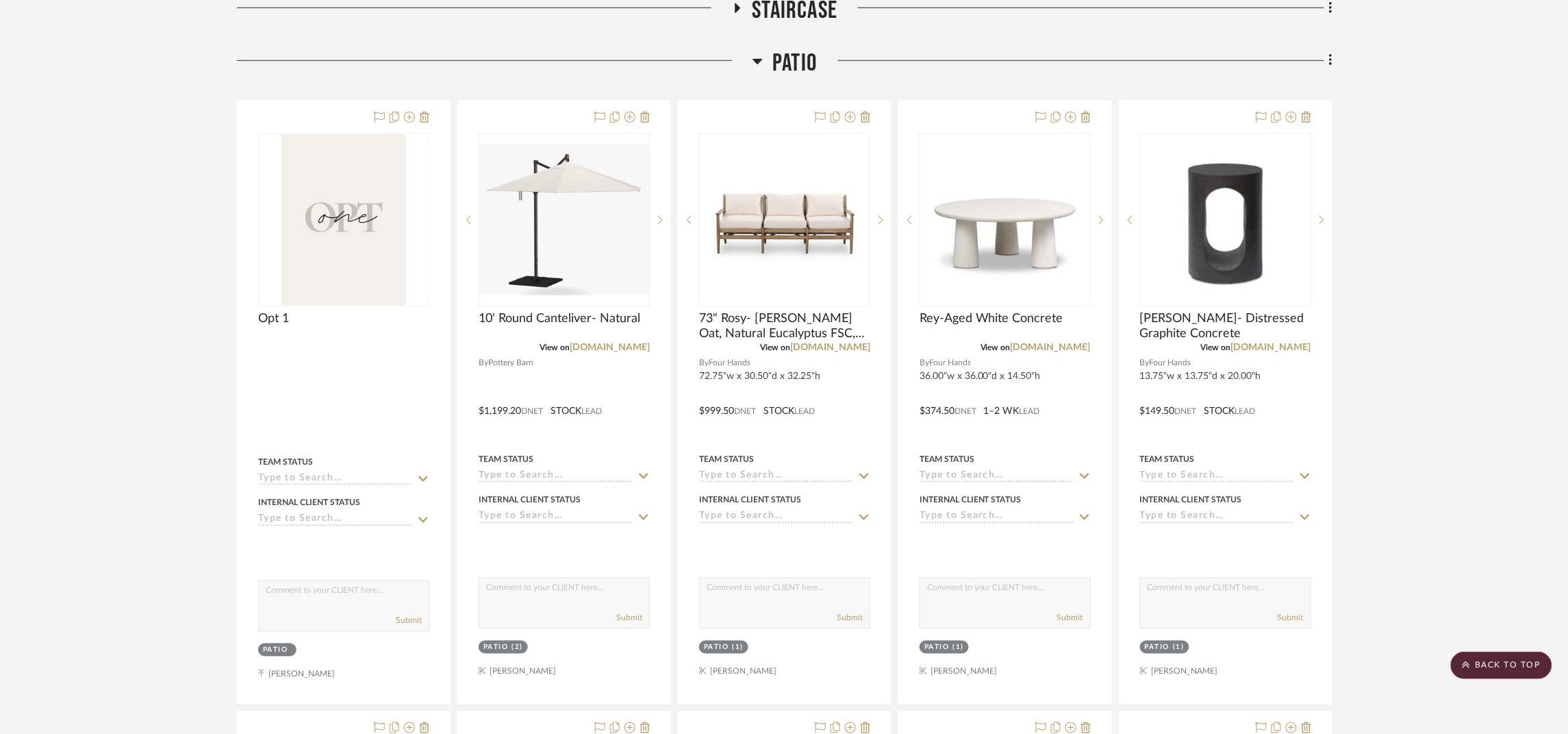
scroll to position [205, 0]
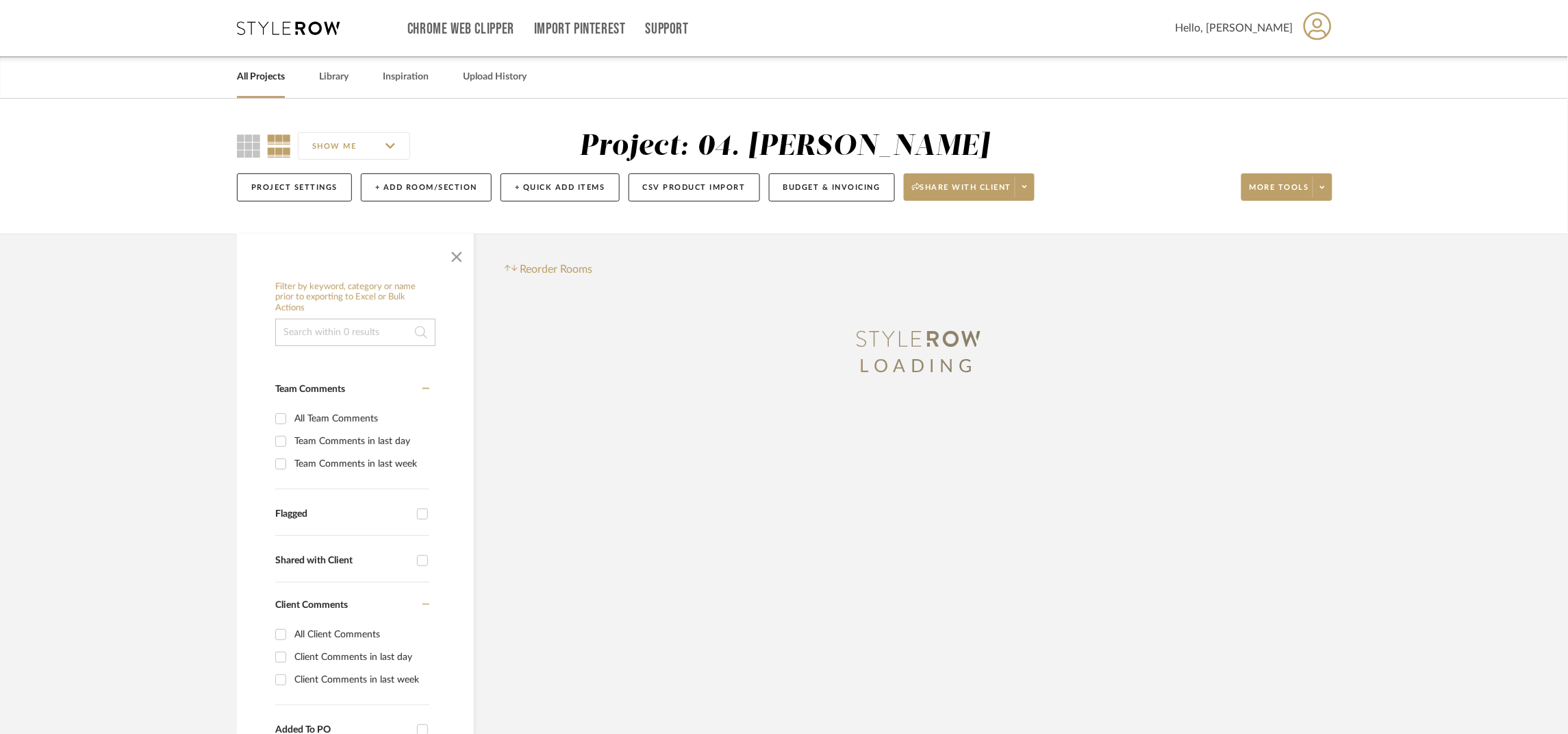
click at [450, 255] on span "button" at bounding box center [457, 254] width 33 height 33
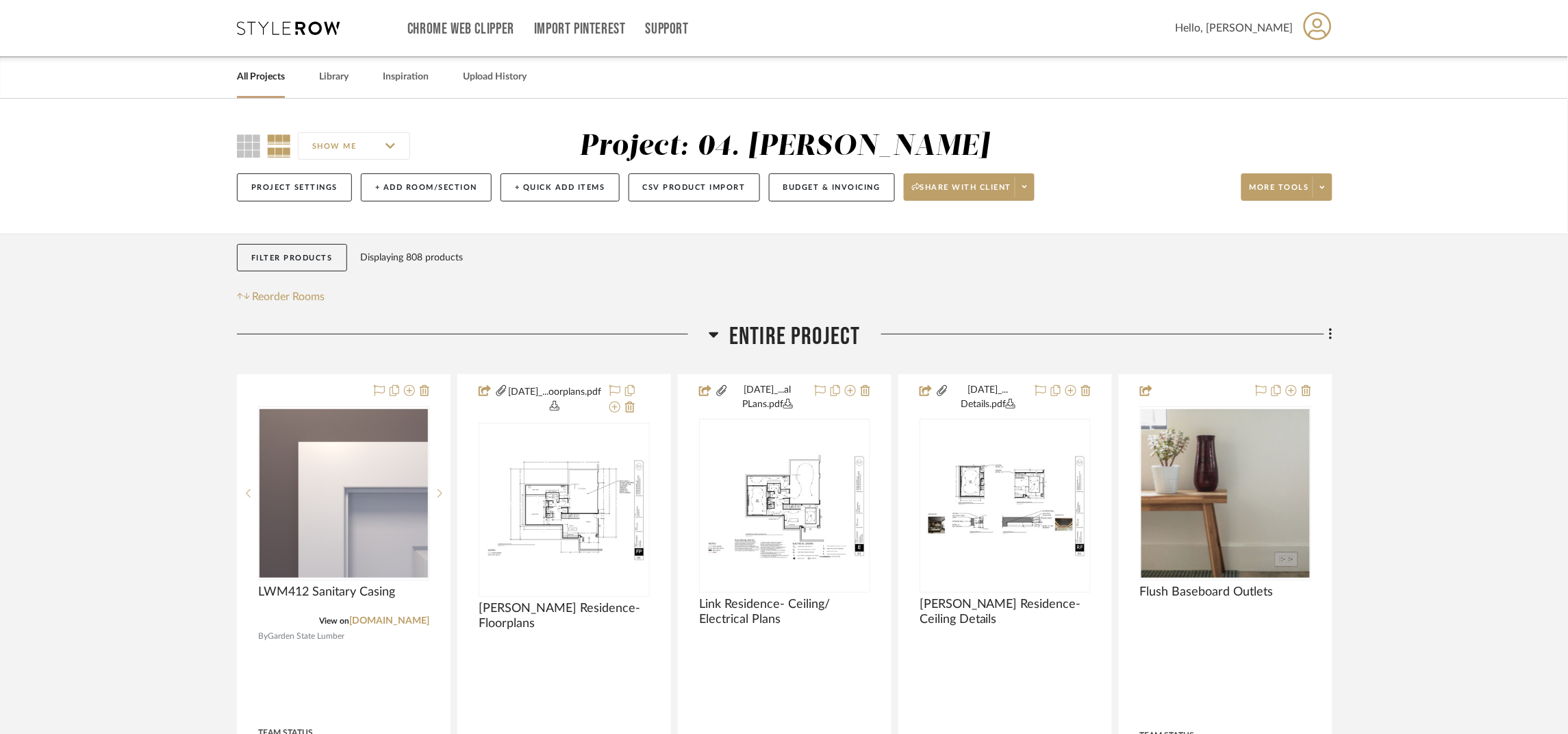
click at [796, 333] on span "Entire Project" at bounding box center [795, 337] width 131 height 29
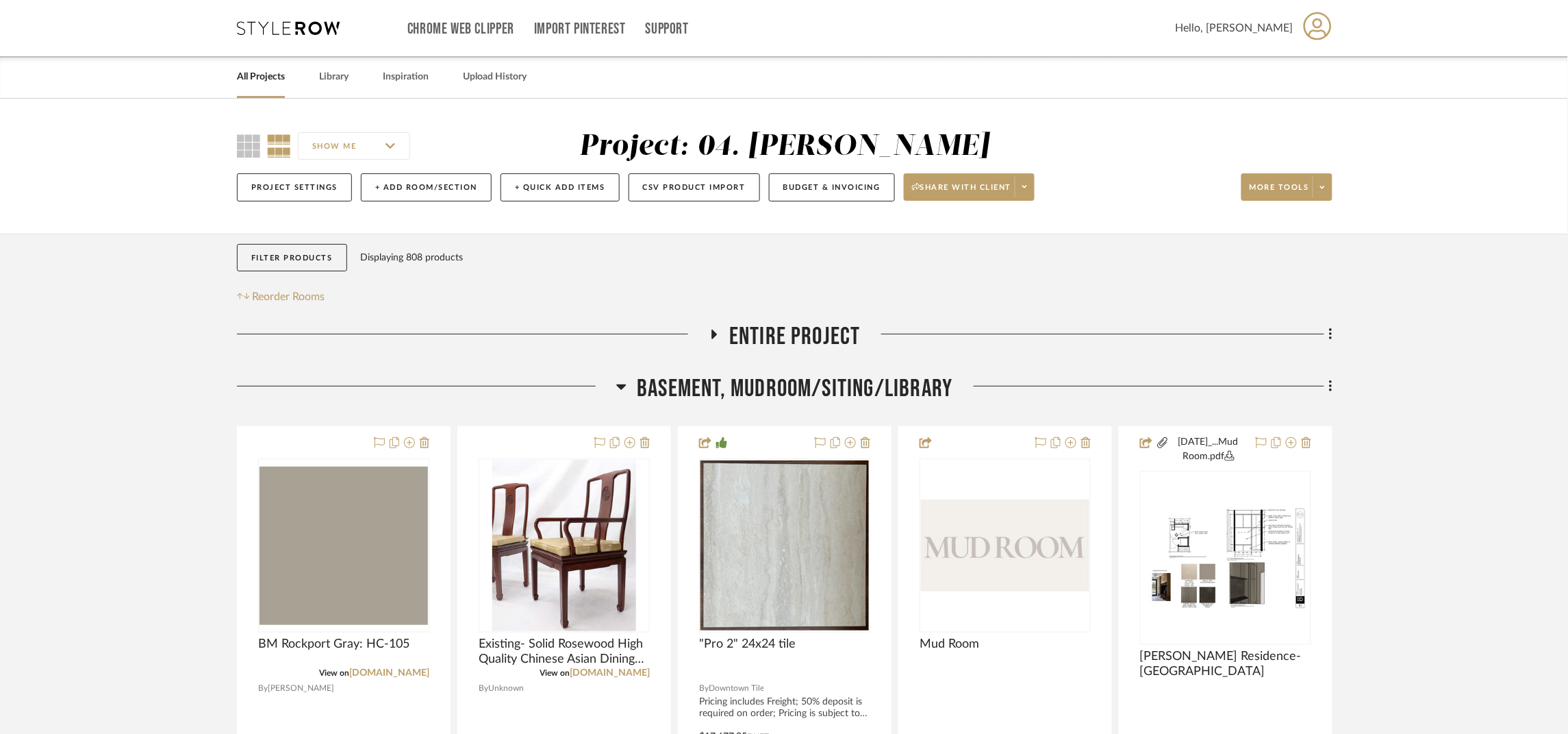
click at [865, 382] on span "Basement, Mudroom/Siting/Library" at bounding box center [795, 389] width 316 height 29
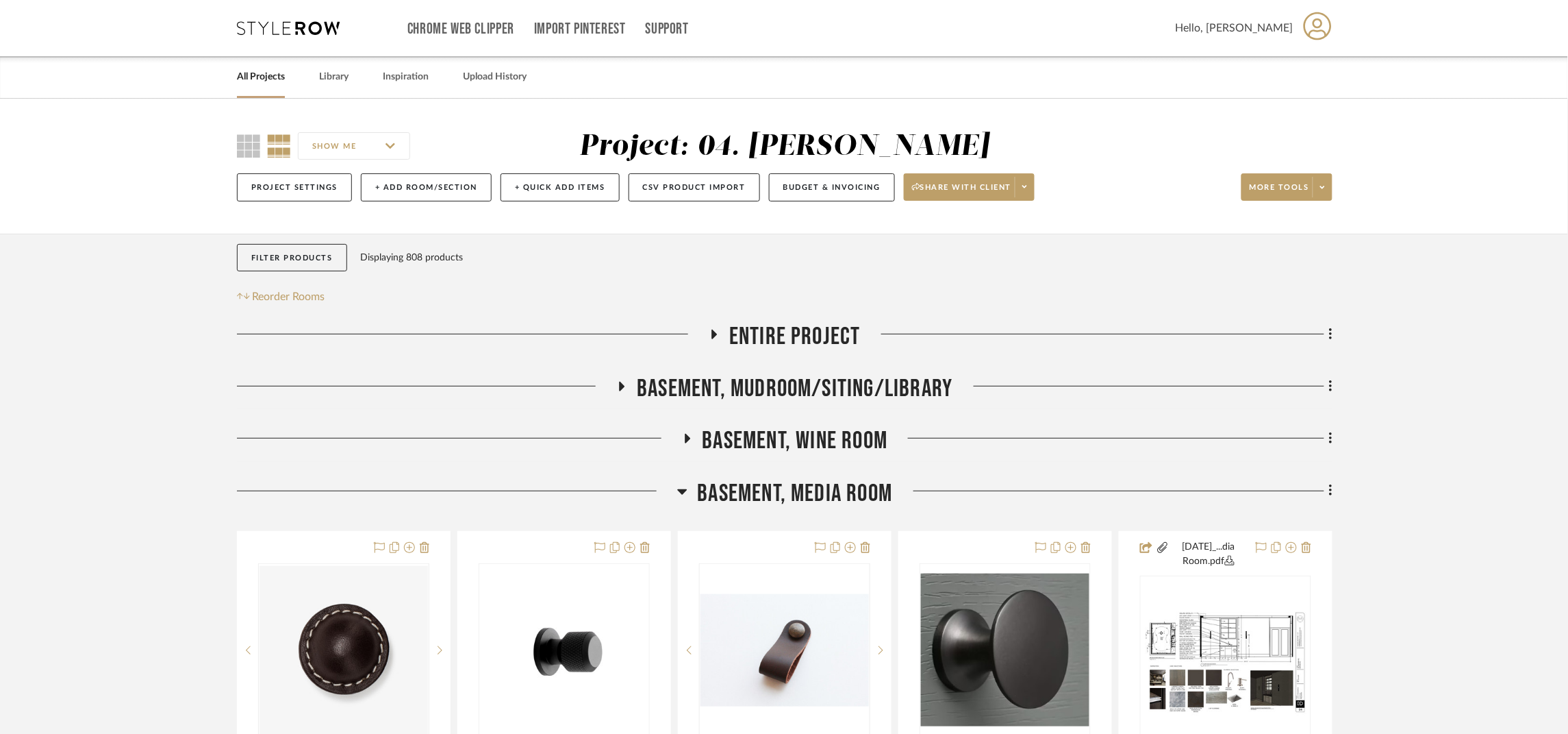
click at [863, 436] on span "Basement, Wine Room" at bounding box center [796, 440] width 185 height 29
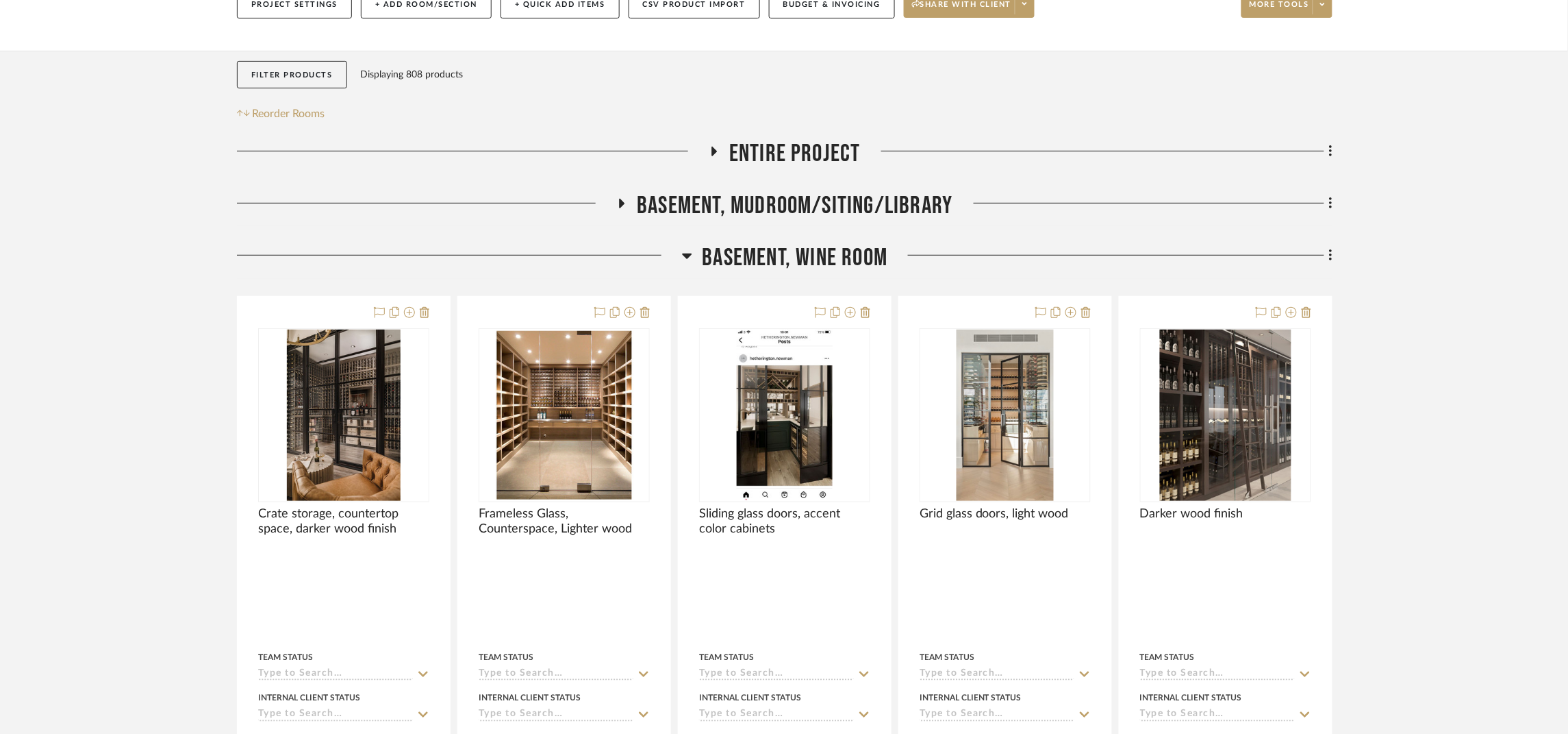
scroll to position [205, 0]
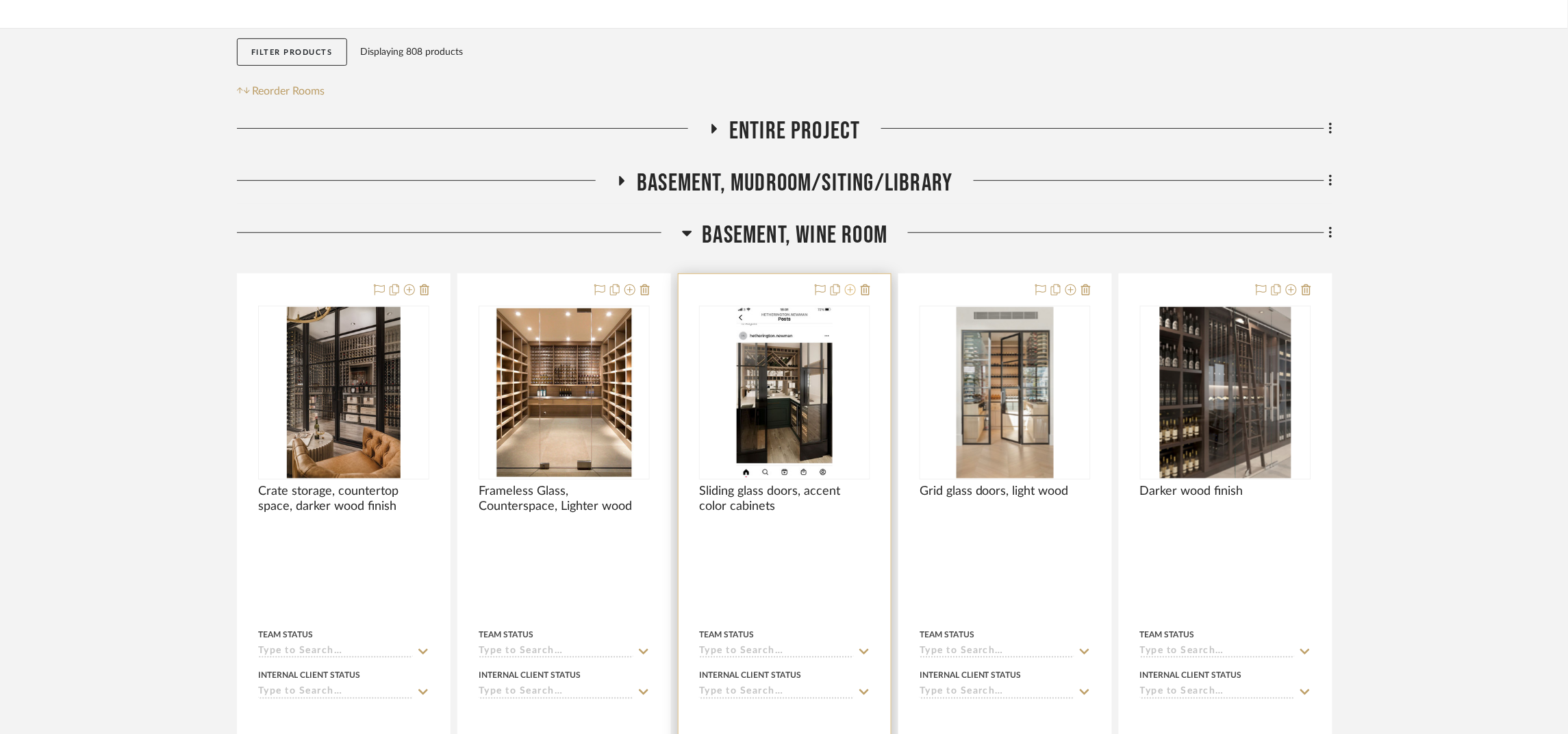
click at [849, 285] on icon at bounding box center [851, 289] width 11 height 11
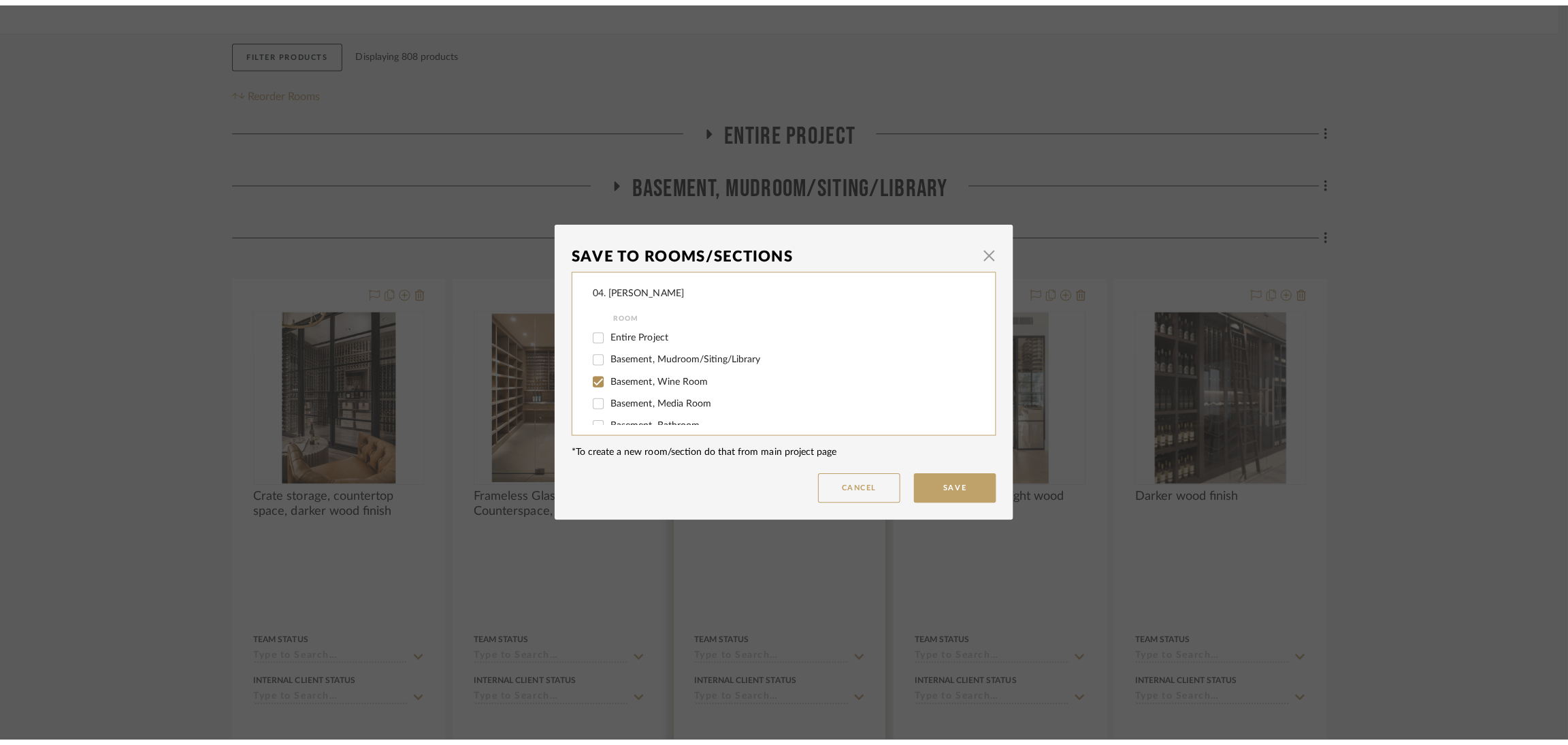
scroll to position [0, 0]
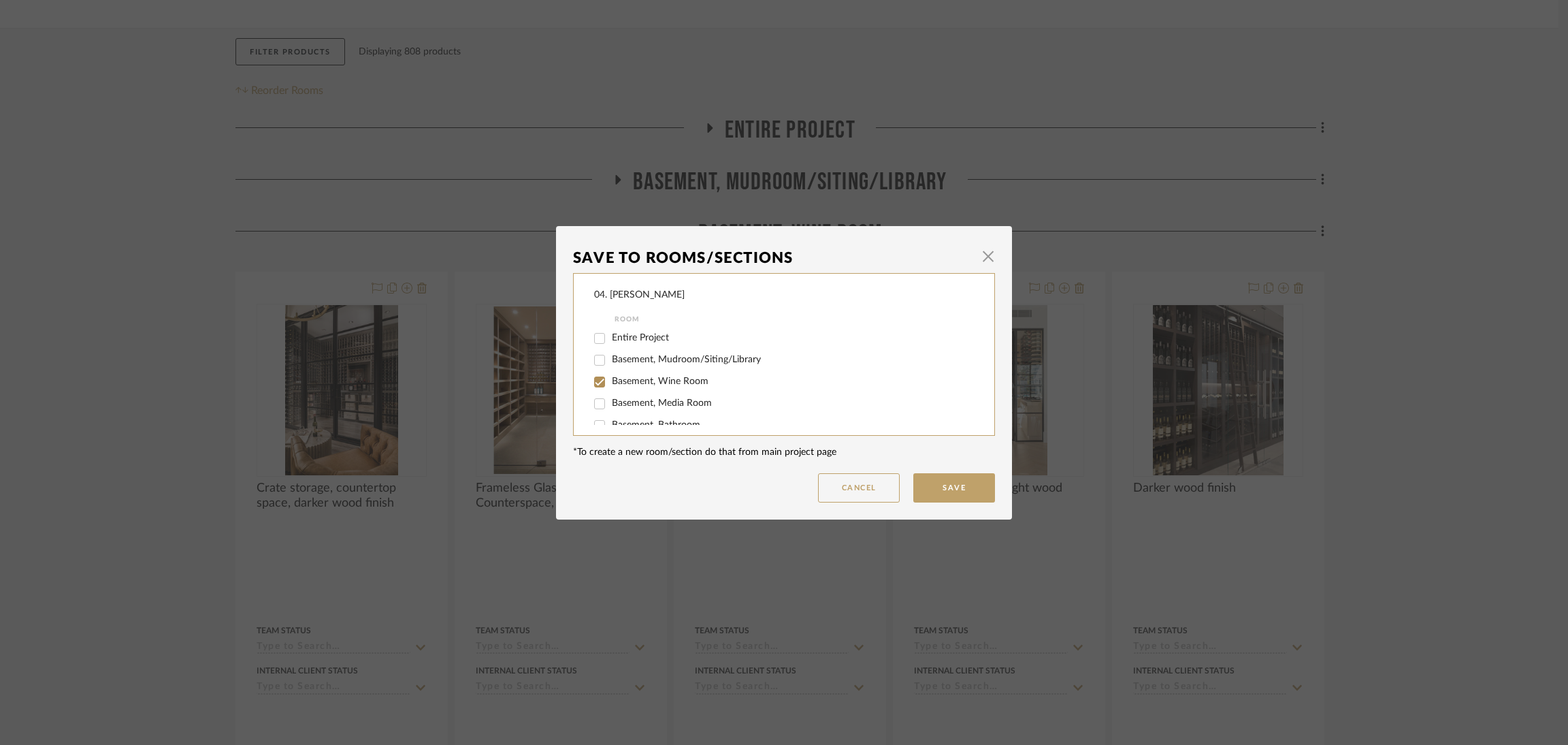
click at [632, 380] on span "Basement, Wine Room" at bounding box center [659, 381] width 96 height 9
click at [611, 380] on input "Basement, Wine Room" at bounding box center [600, 382] width 22 height 22
checkbox input "false"
click at [646, 406] on span "Will NOT Use" at bounding box center [641, 410] width 58 height 9
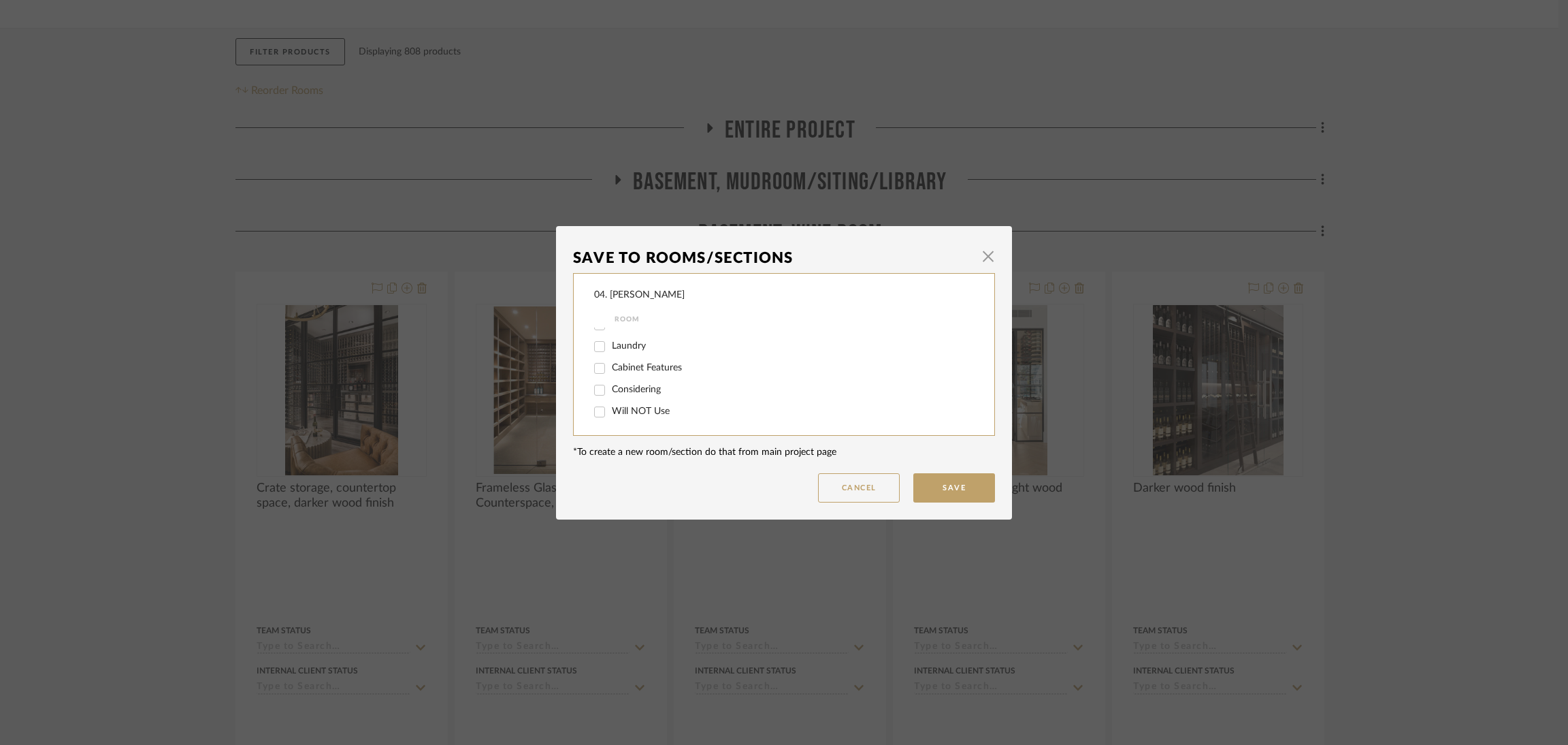
click at [611, 406] on input "Will NOT Use" at bounding box center [600, 412] width 22 height 22
checkbox input "true"
click at [938, 482] on button "Save" at bounding box center [955, 488] width 82 height 29
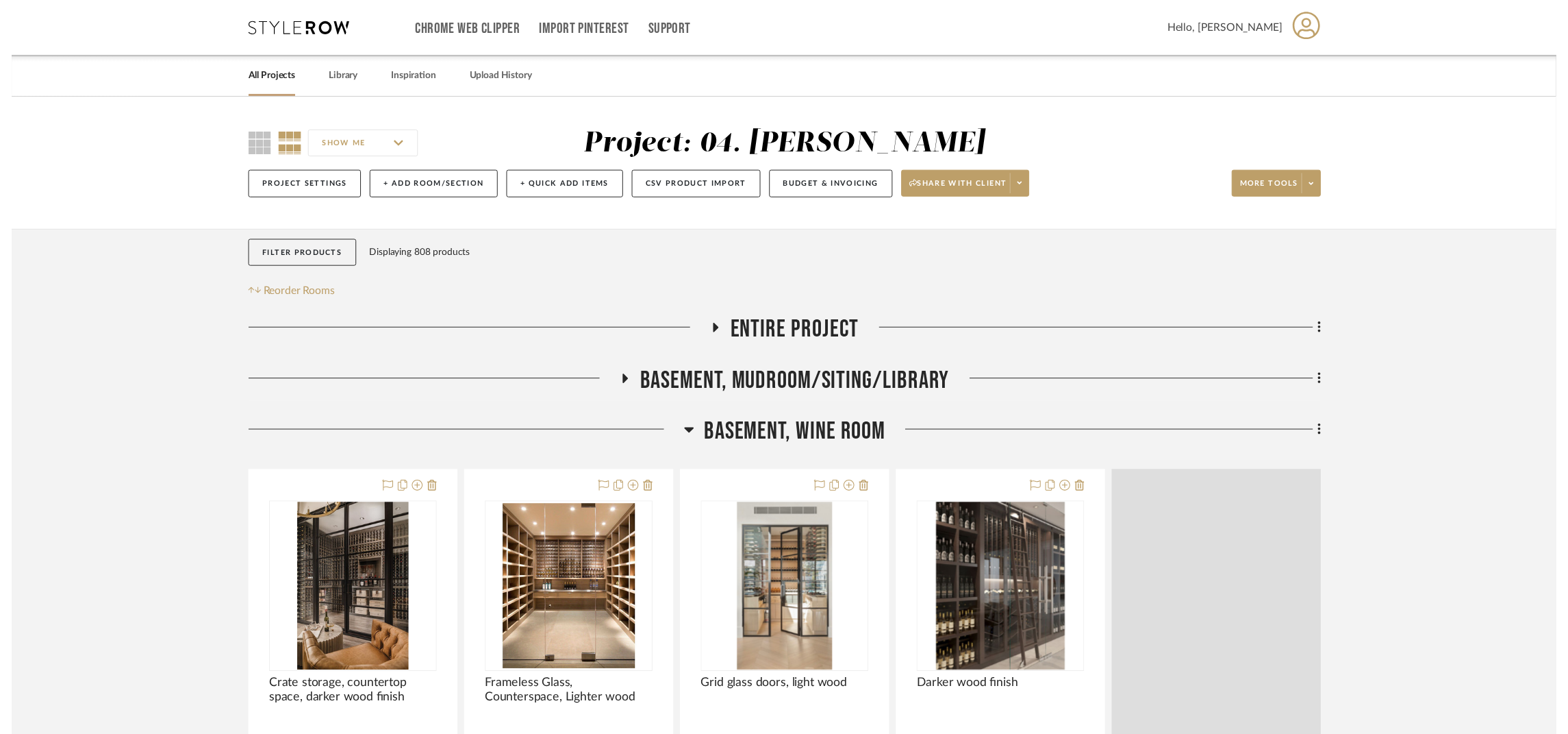
scroll to position [204, 0]
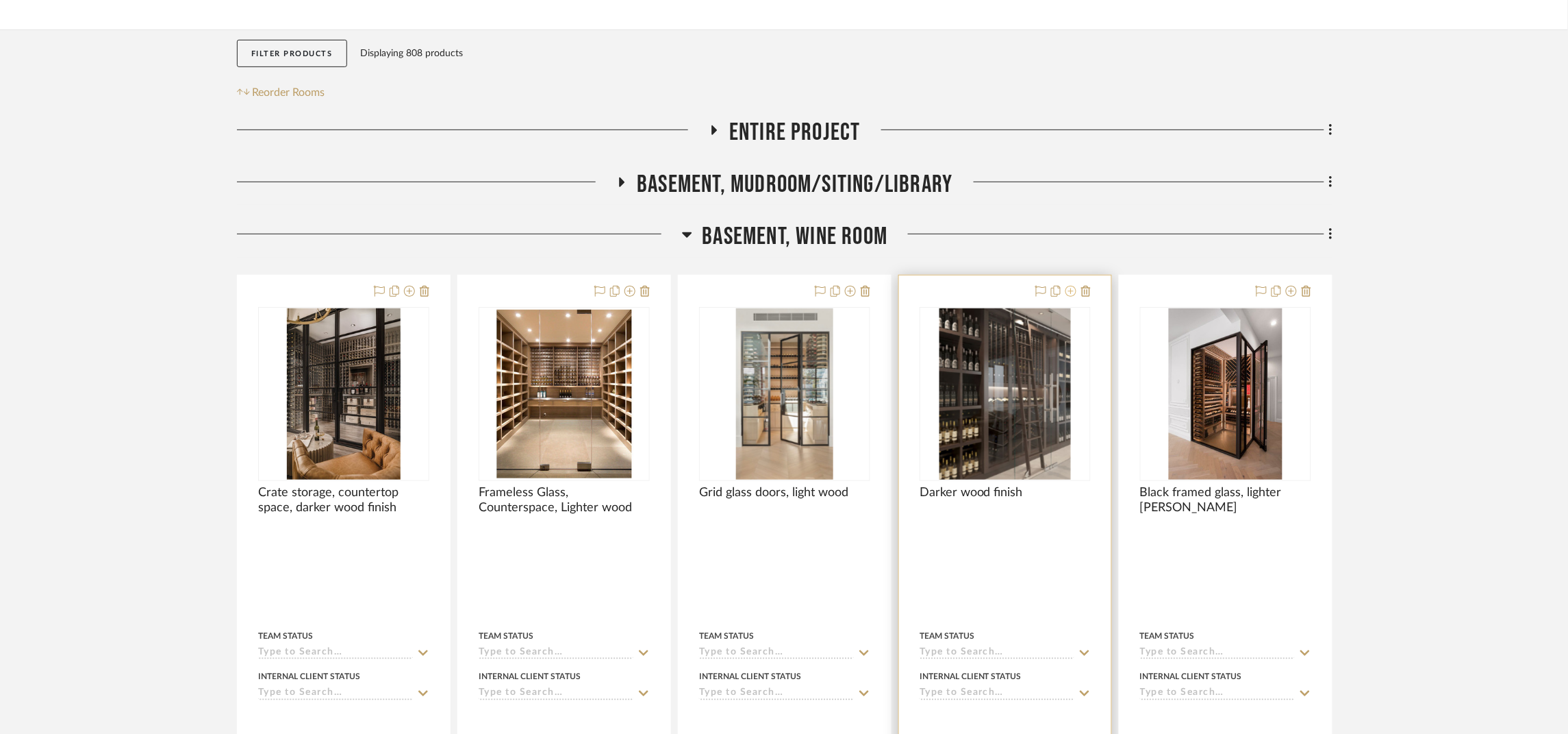
click at [1070, 289] on icon at bounding box center [1070, 291] width 11 height 11
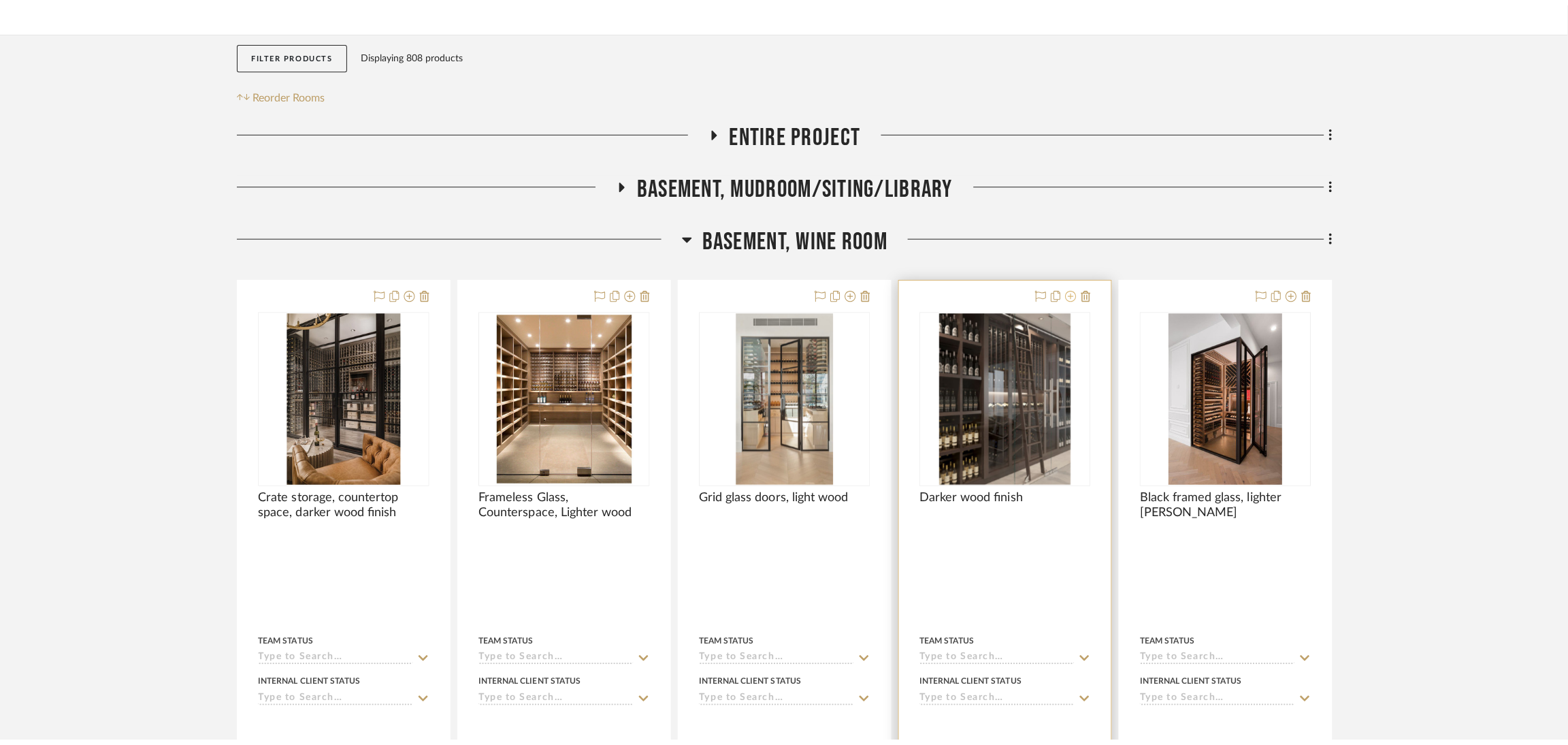
scroll to position [0, 0]
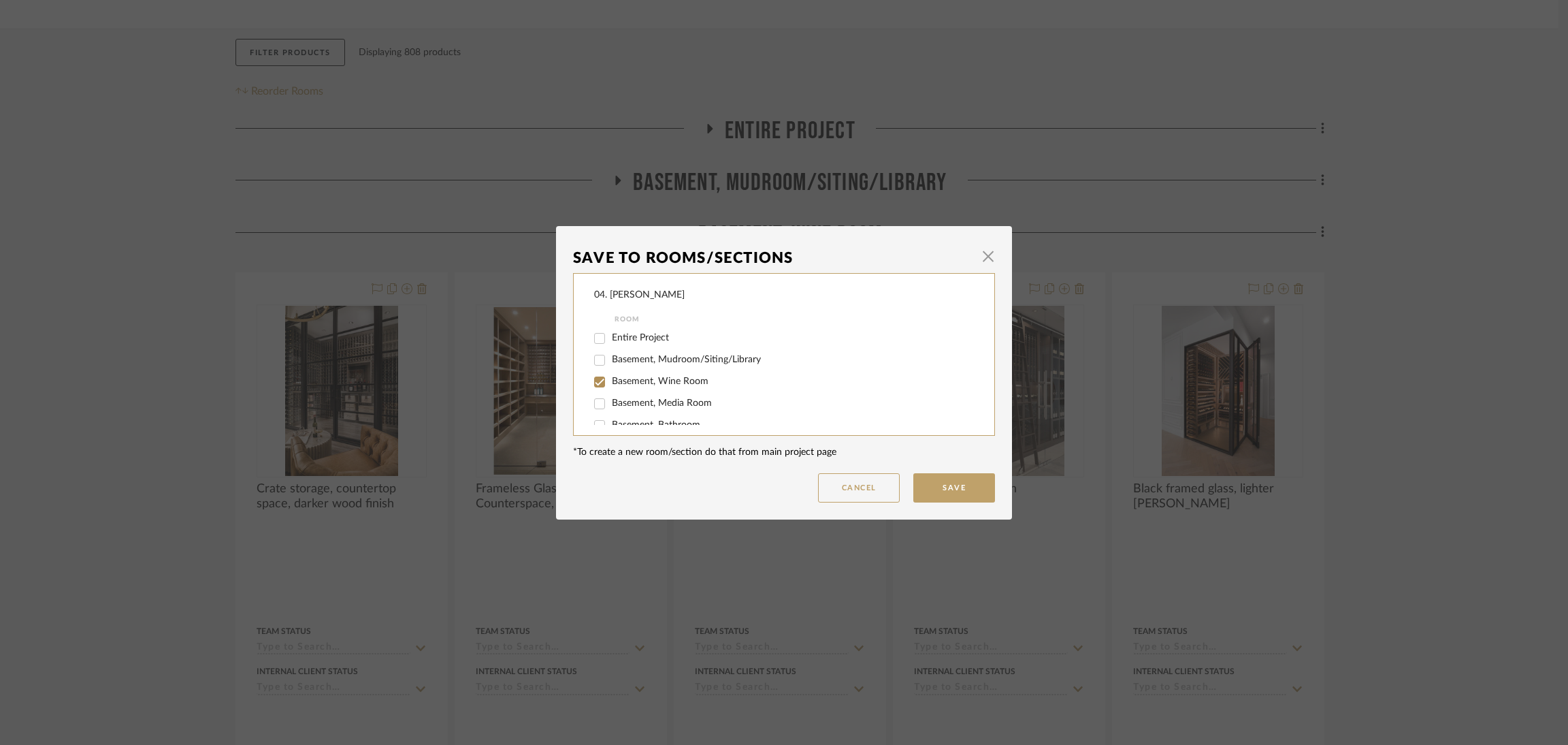
click at [679, 381] on span "Basement, Wine Room" at bounding box center [659, 381] width 96 height 9
click at [611, 381] on input "Basement, Wine Room" at bounding box center [600, 382] width 22 height 22
checkbox input "false"
click at [646, 390] on span "Considering" at bounding box center [636, 389] width 49 height 9
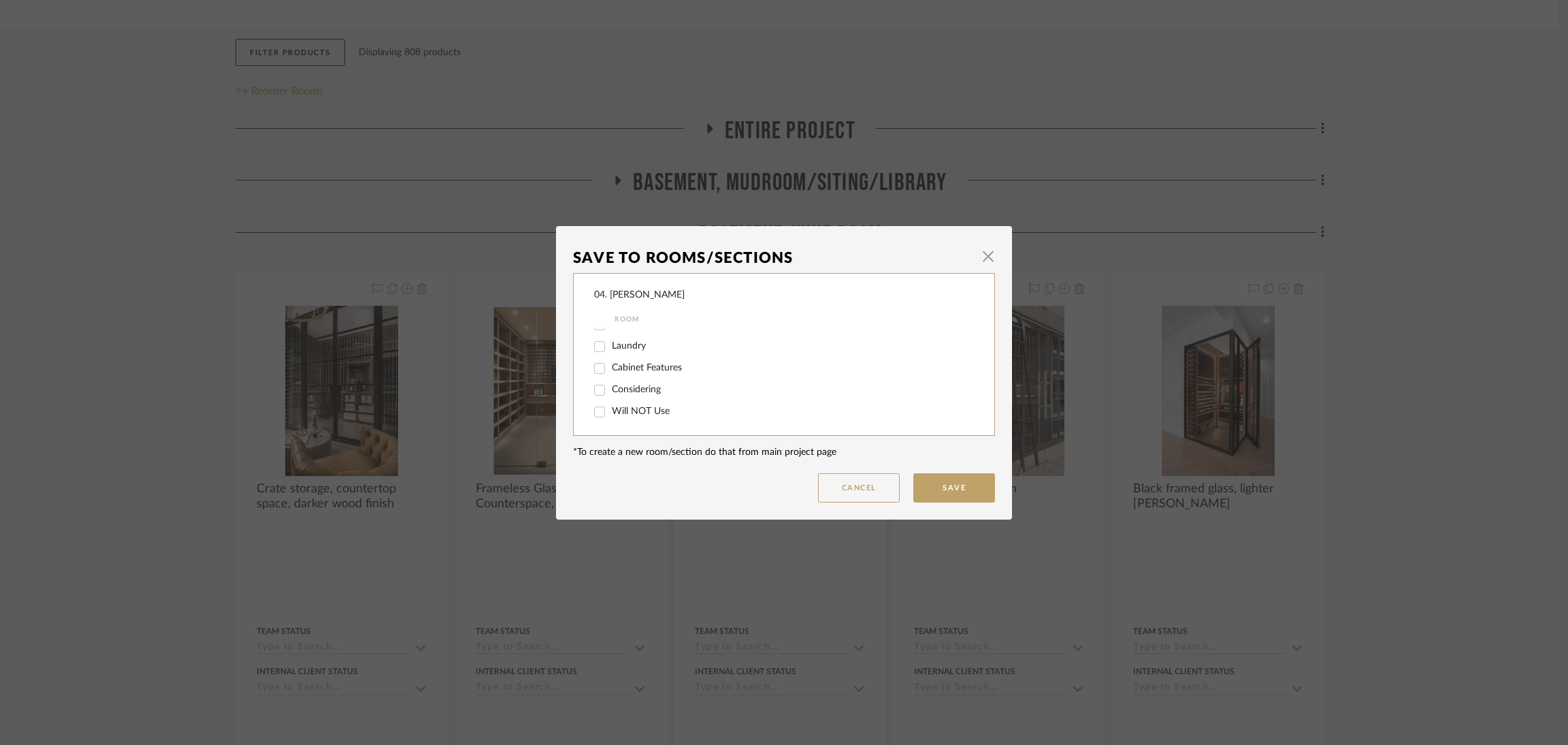
click at [611, 390] on input "Considering" at bounding box center [600, 390] width 22 height 22
checkbox input "true"
click at [944, 492] on button "Save" at bounding box center [955, 488] width 82 height 29
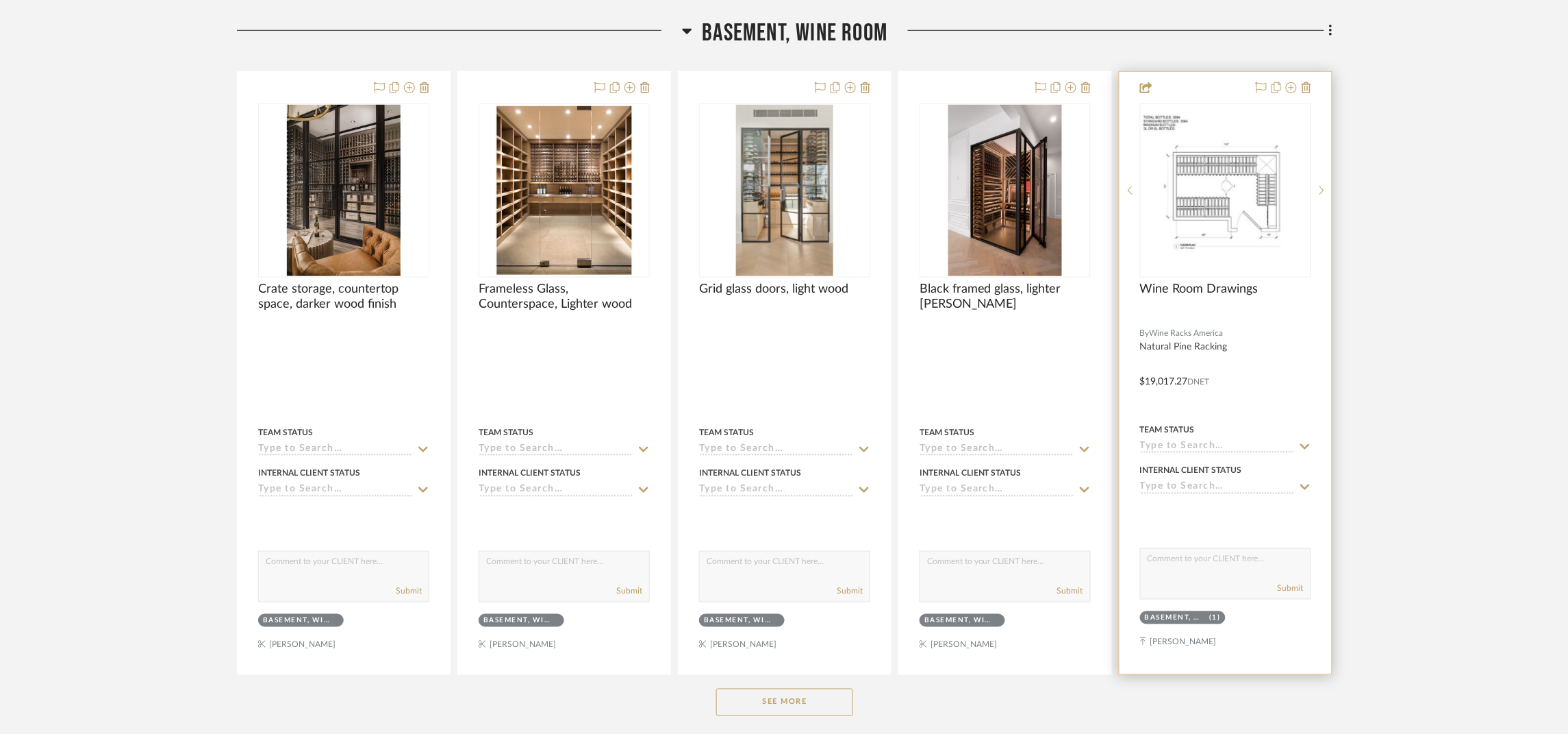
scroll to position [409, 0]
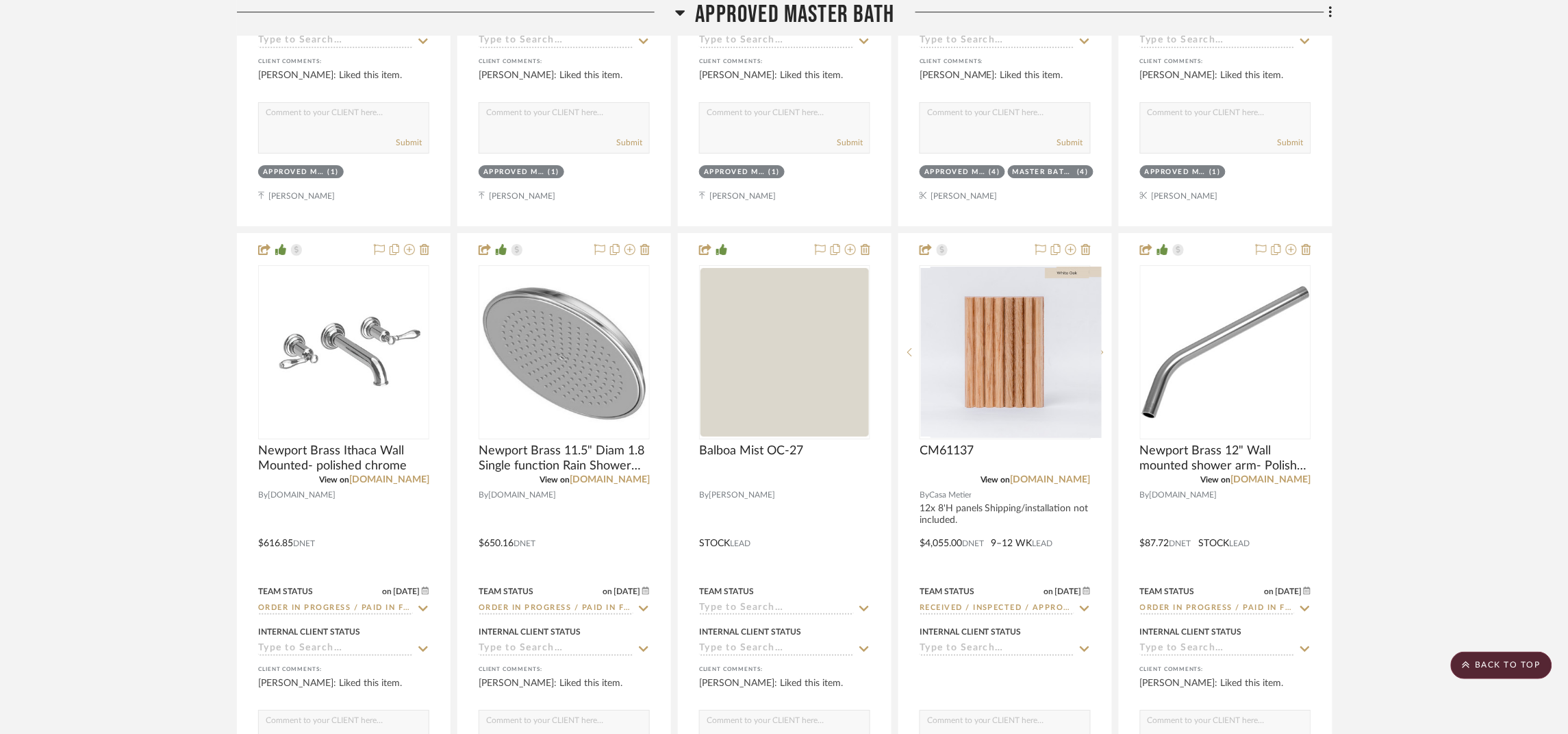
scroll to position [9452, 0]
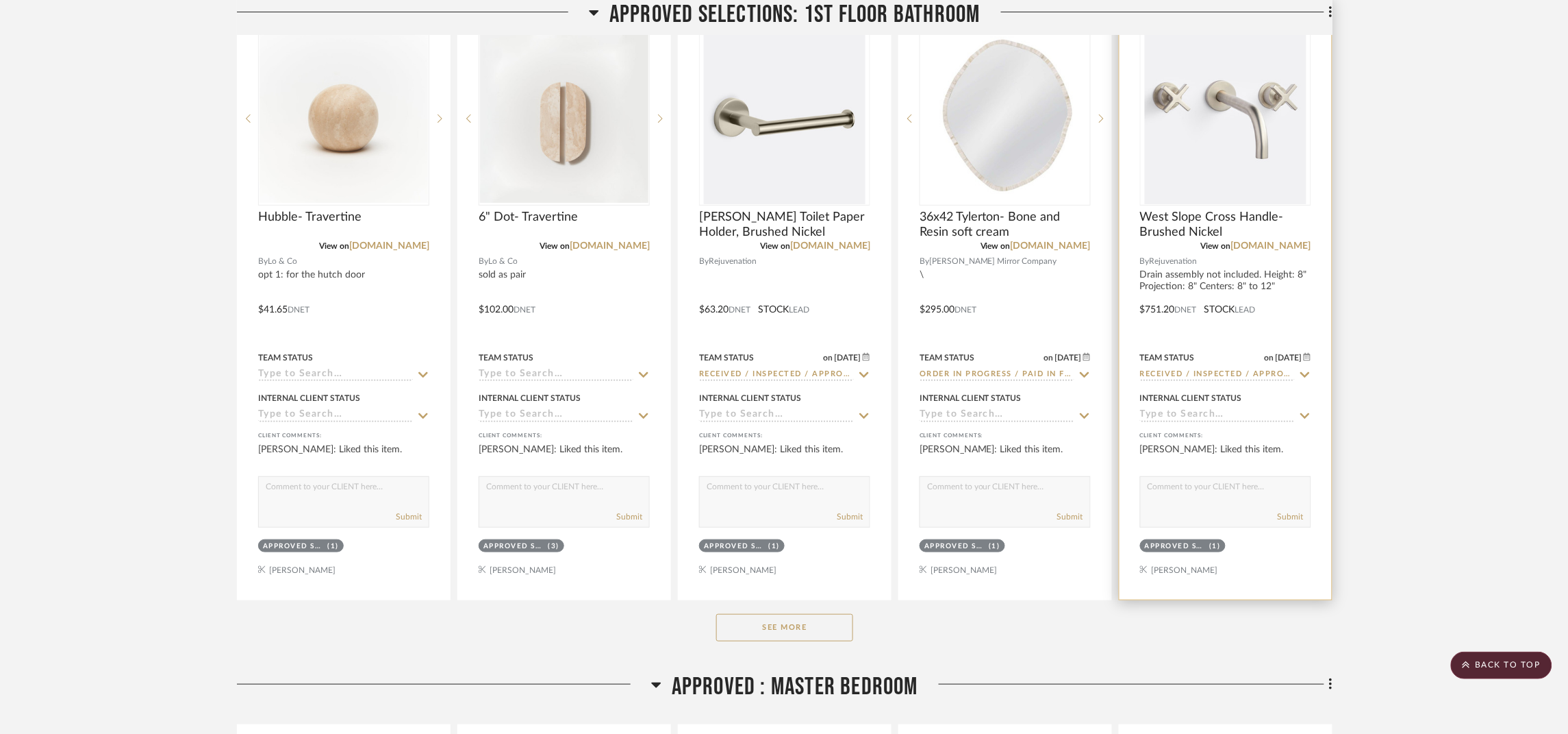
scroll to position [2054, 0]
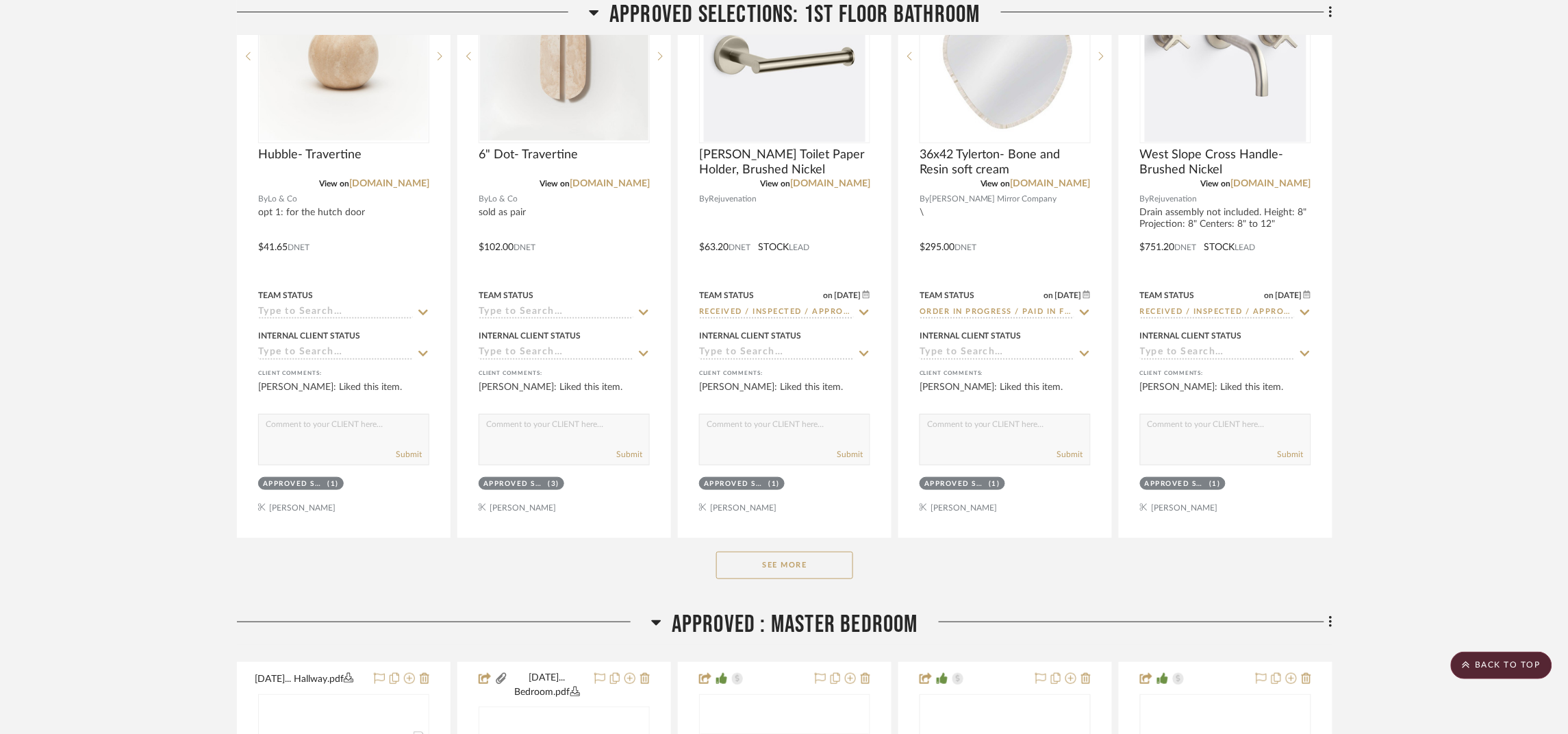
click at [837, 565] on button "See More" at bounding box center [785, 565] width 137 height 27
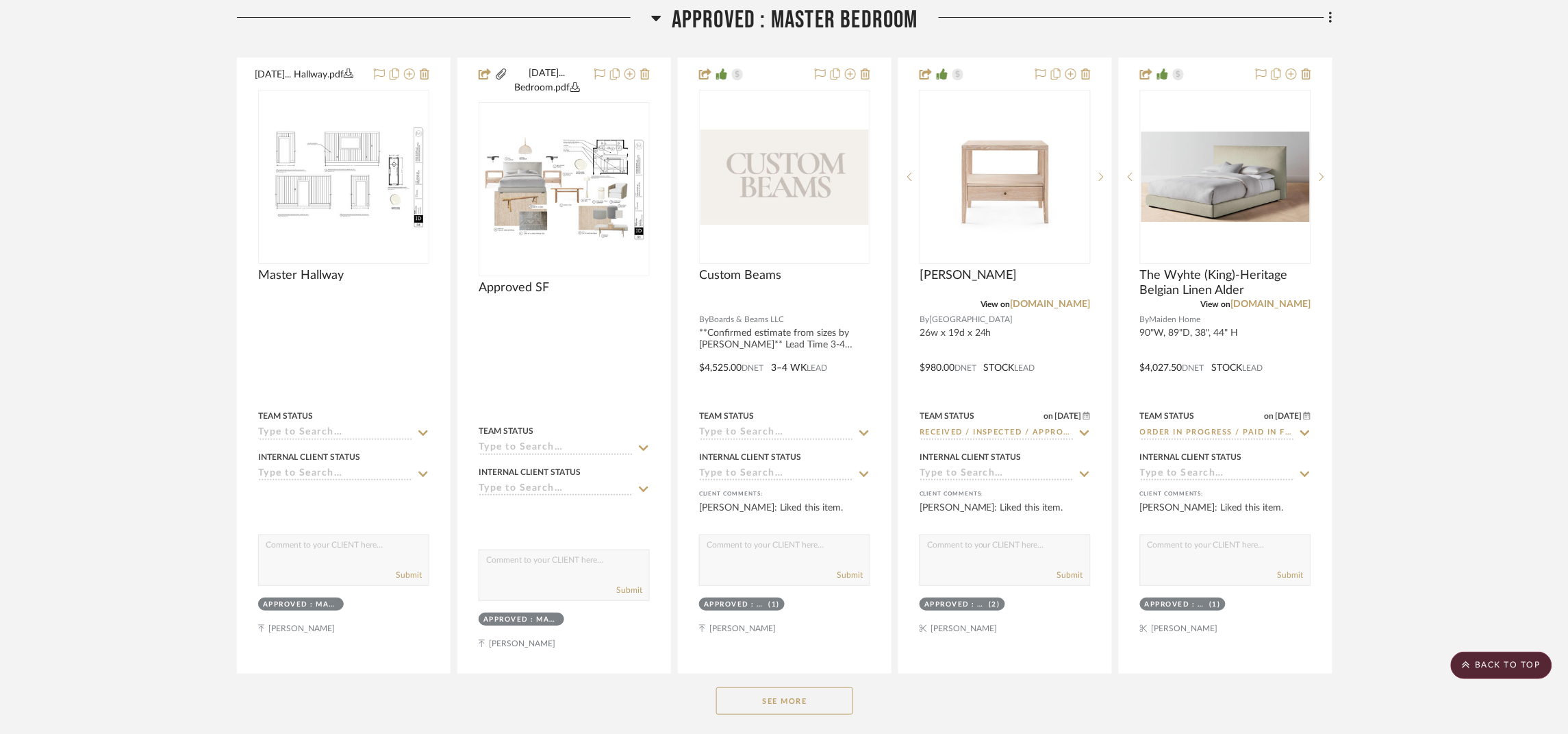
scroll to position [3904, 0]
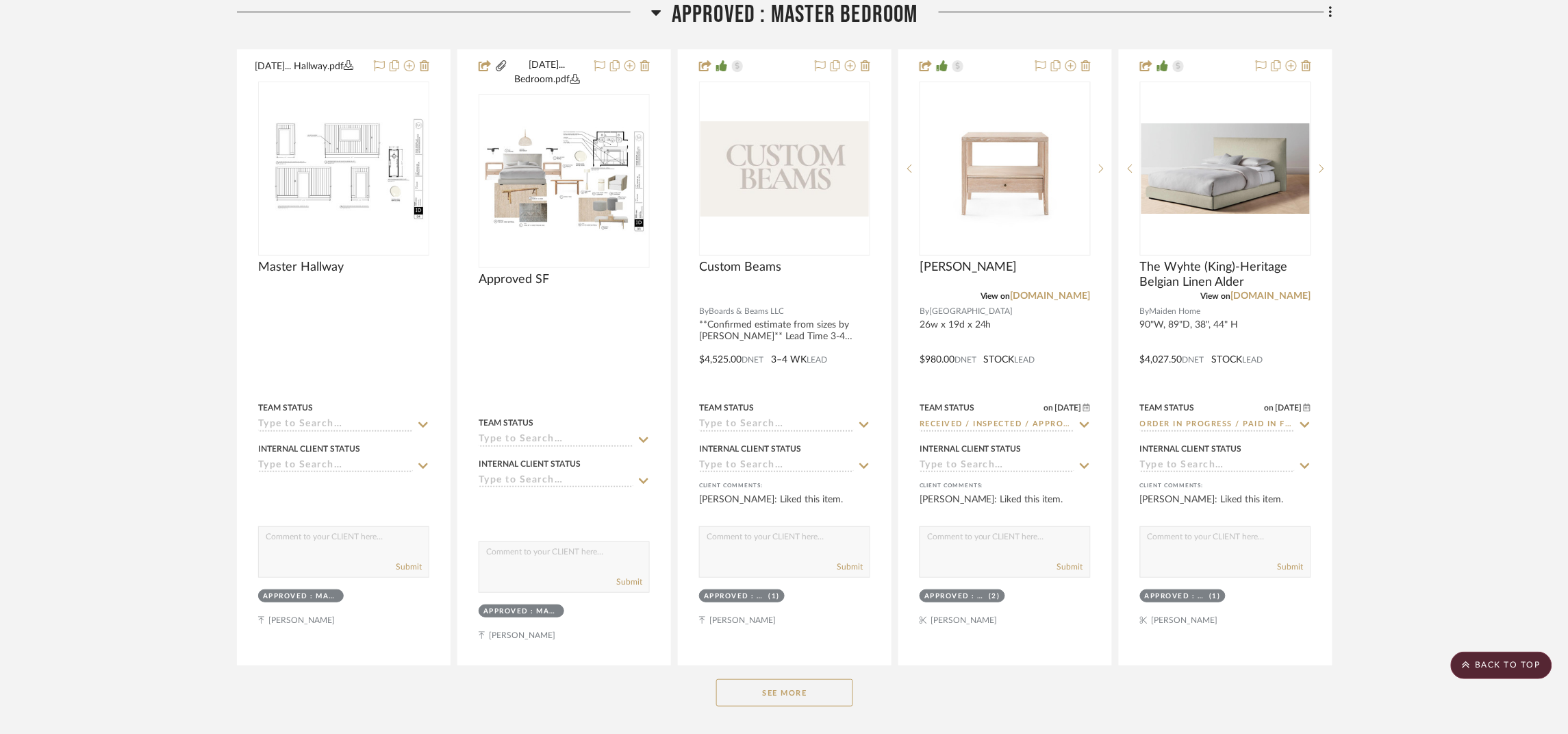
click at [769, 700] on button "See More" at bounding box center [785, 693] width 137 height 27
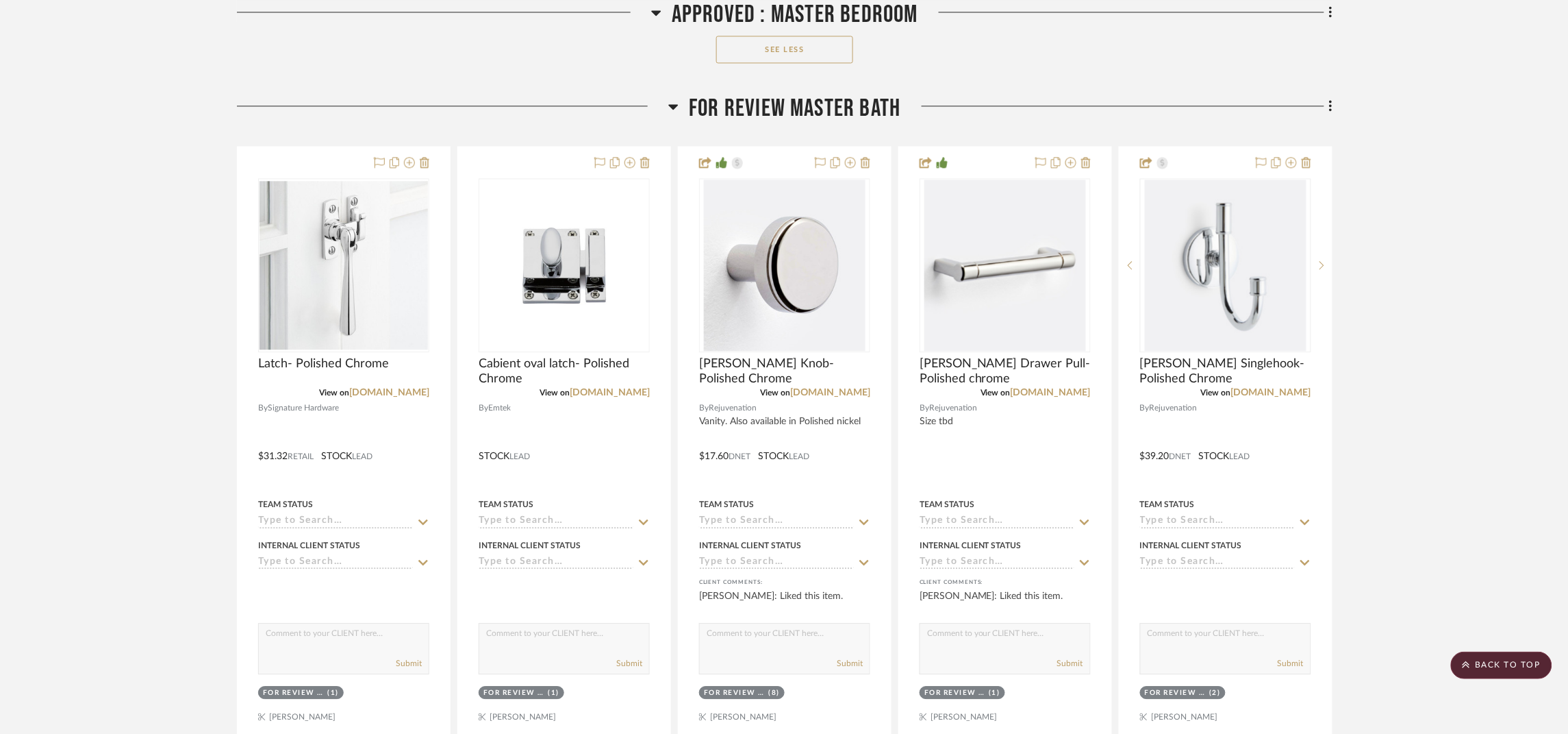
scroll to position [7088, 0]
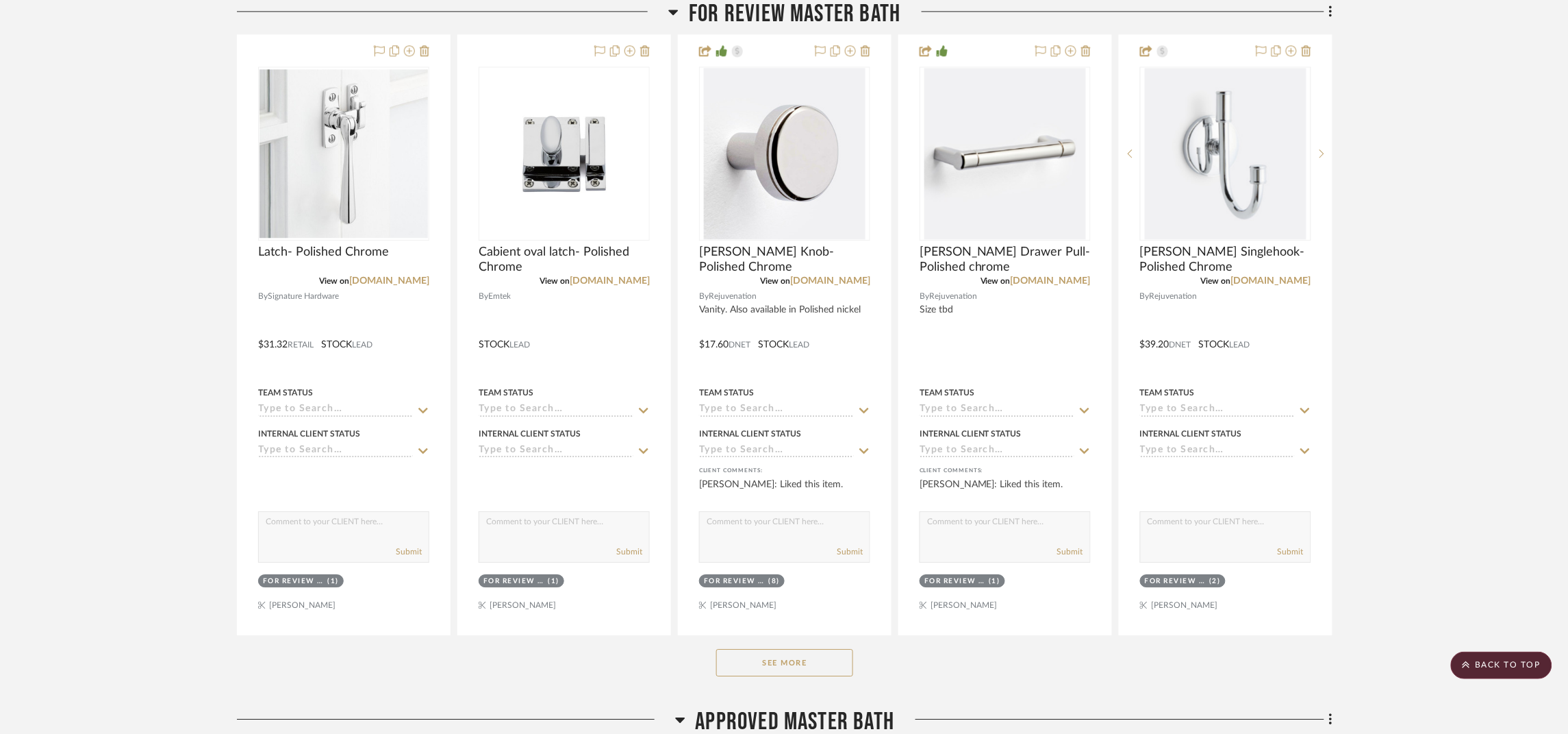
click at [810, 664] on button "See More" at bounding box center [785, 663] width 137 height 27
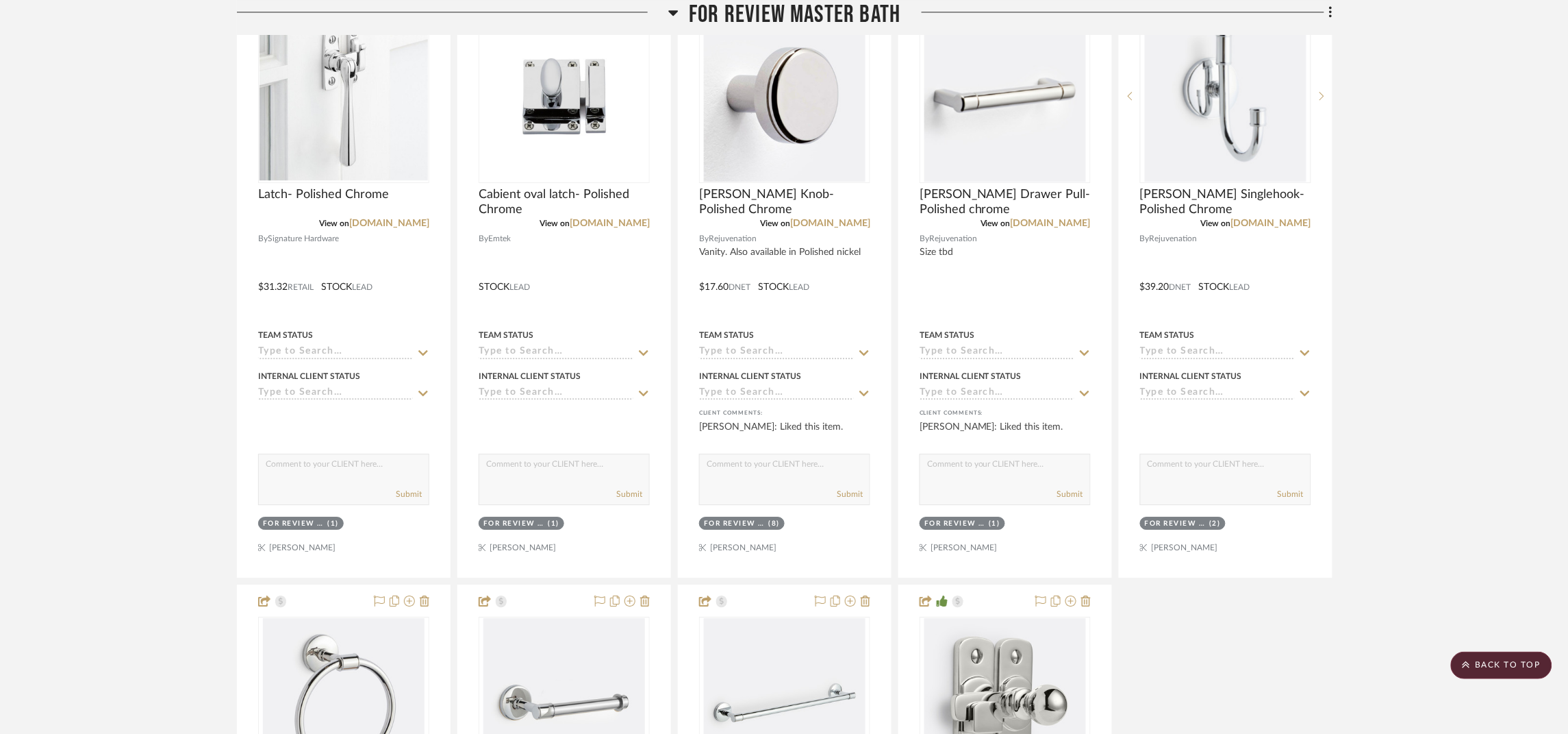
scroll to position [7294, 0]
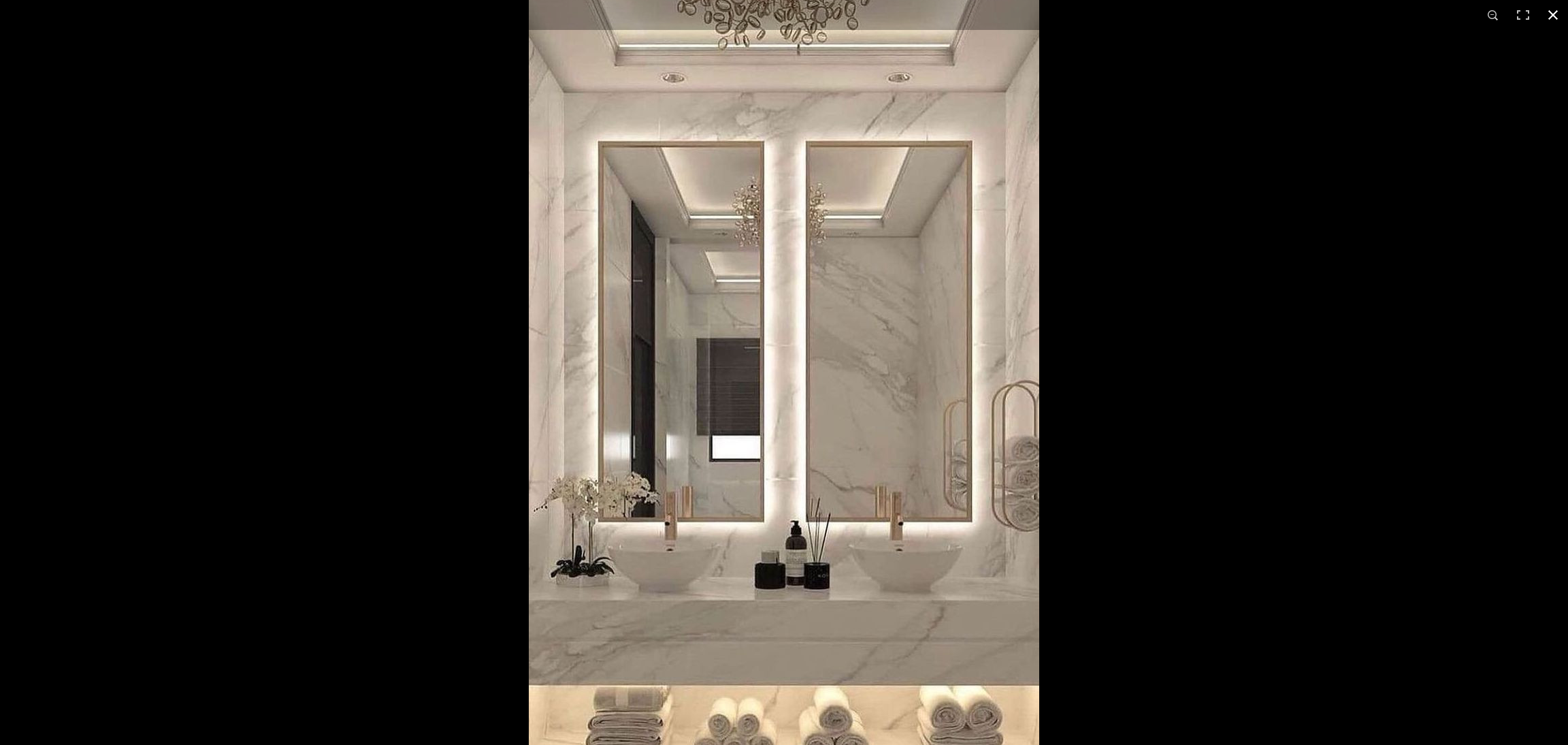
click at [1096, 82] on div at bounding box center [1313, 319] width 1568 height 745
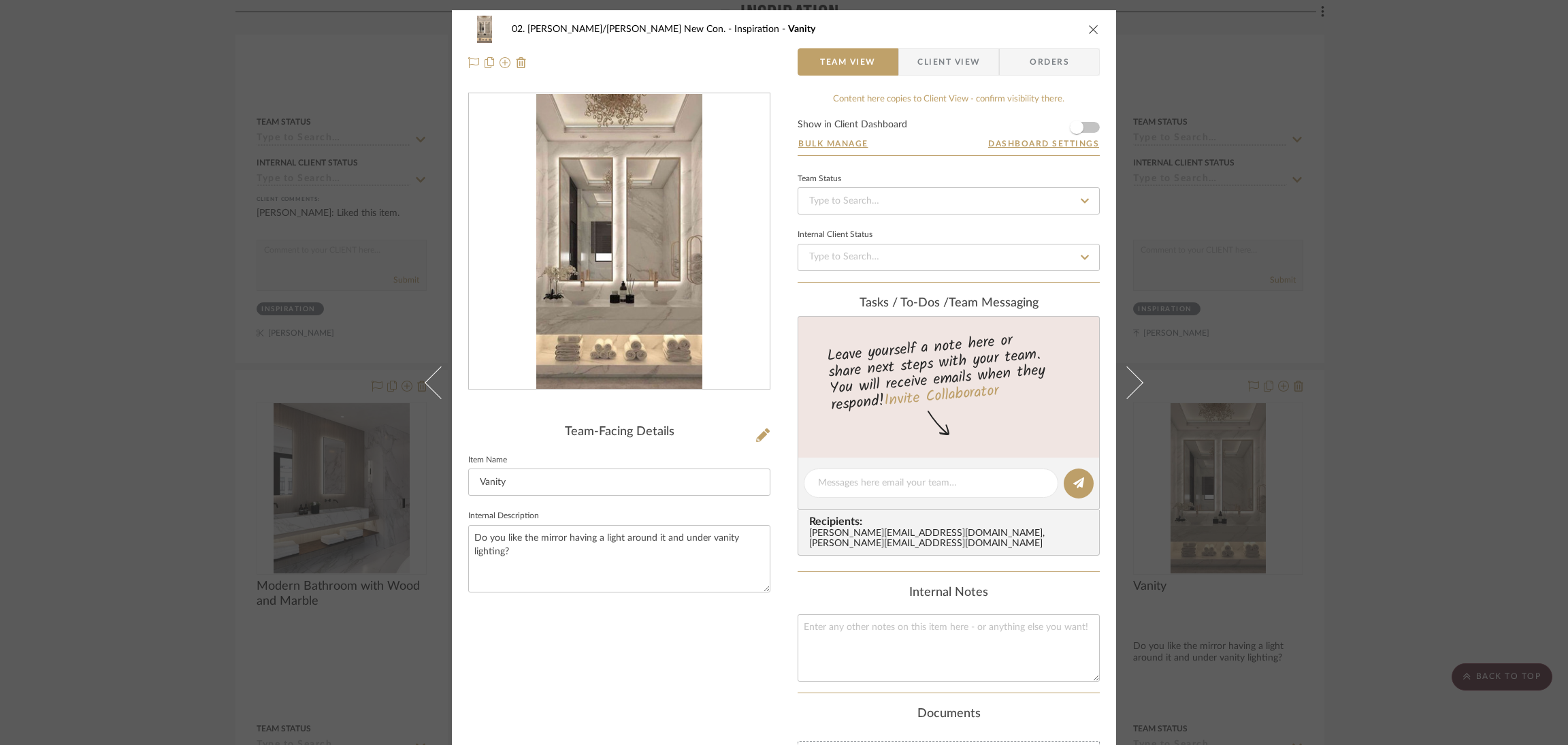
click at [1396, 148] on div "02. Mazzarelli/Rothstein New Con. Inspiration Vanity Team View Client View Orde…" at bounding box center [784, 372] width 1568 height 745
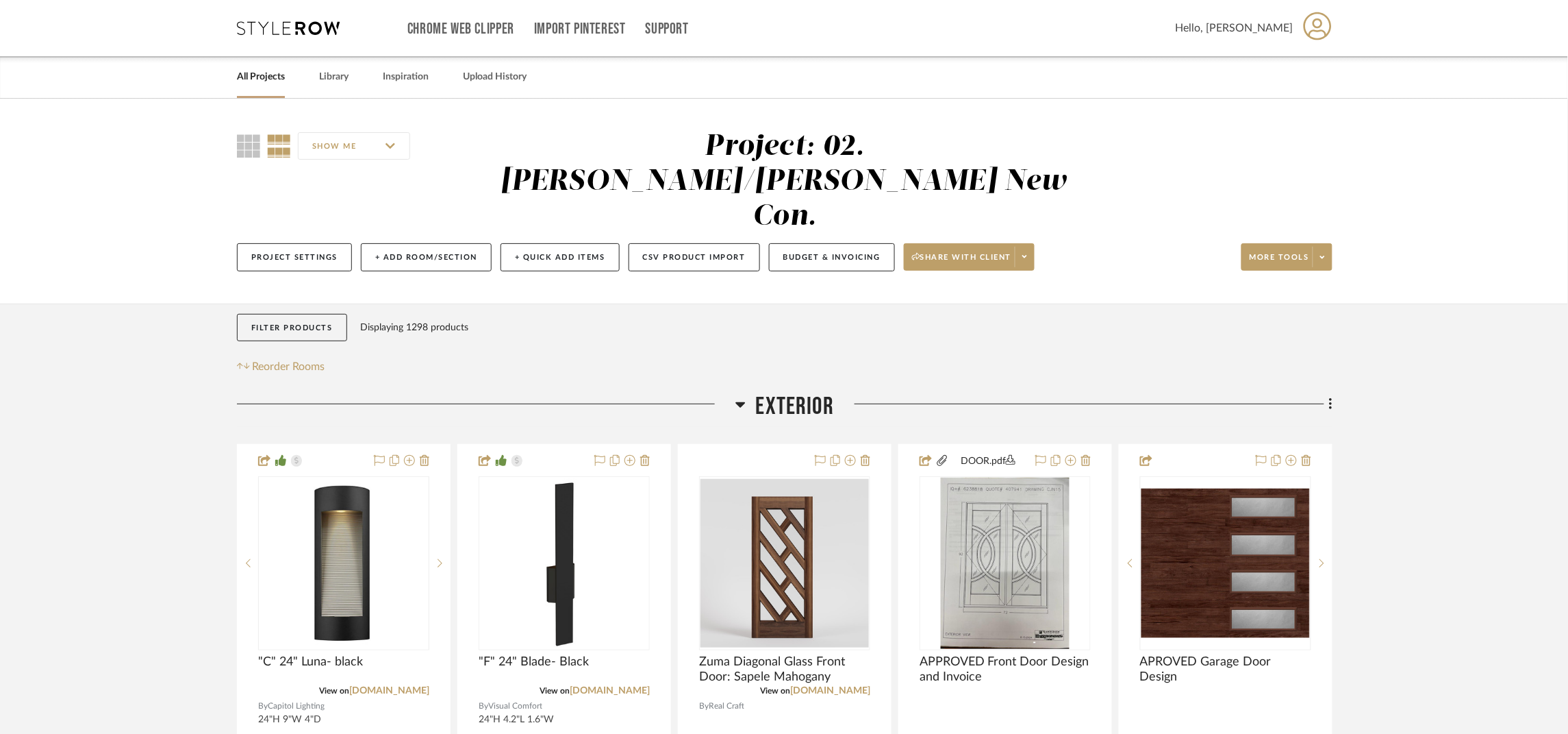
click at [249, 82] on link "All Projects" at bounding box center [261, 77] width 48 height 19
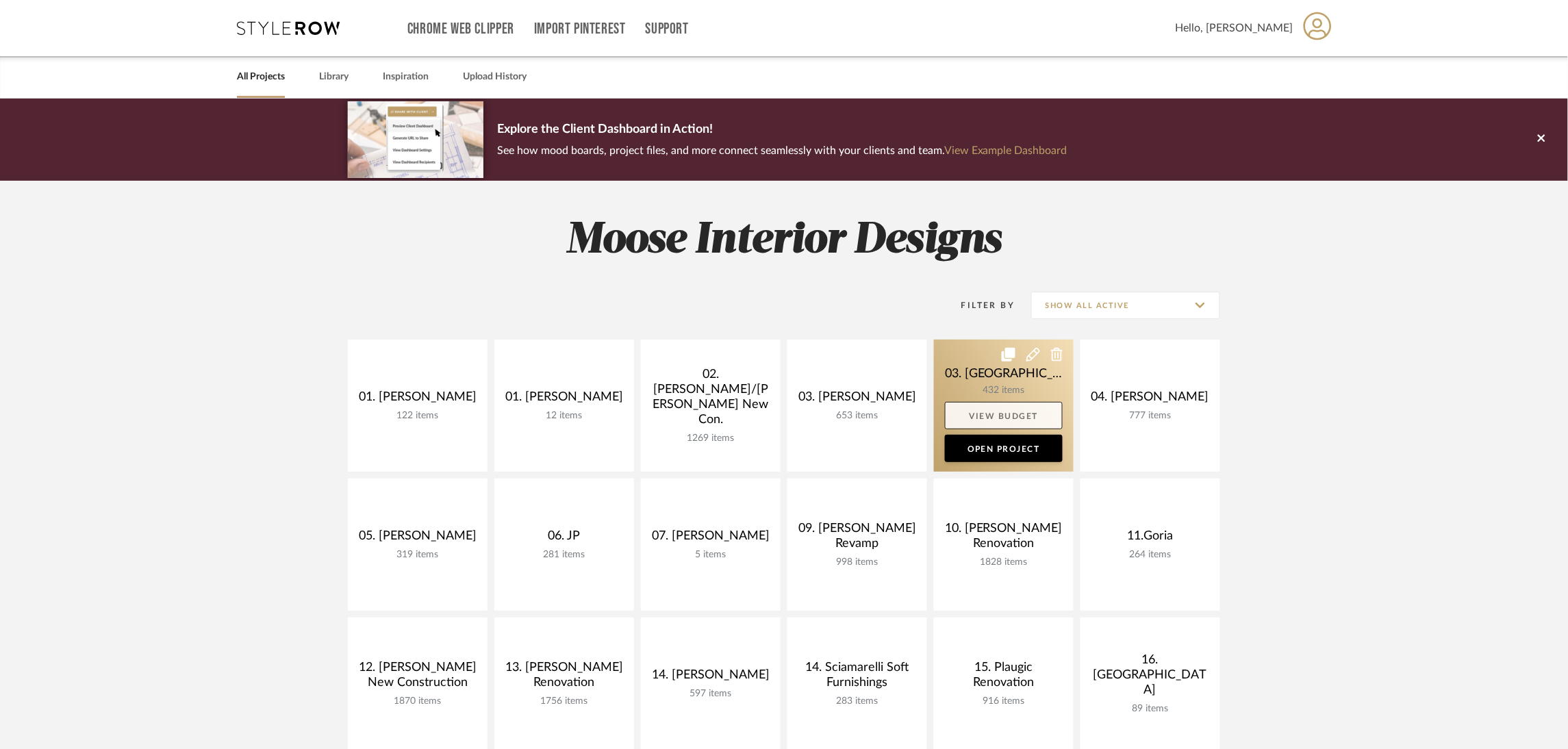
click at [1034, 410] on link "View Budget" at bounding box center [1003, 415] width 118 height 27
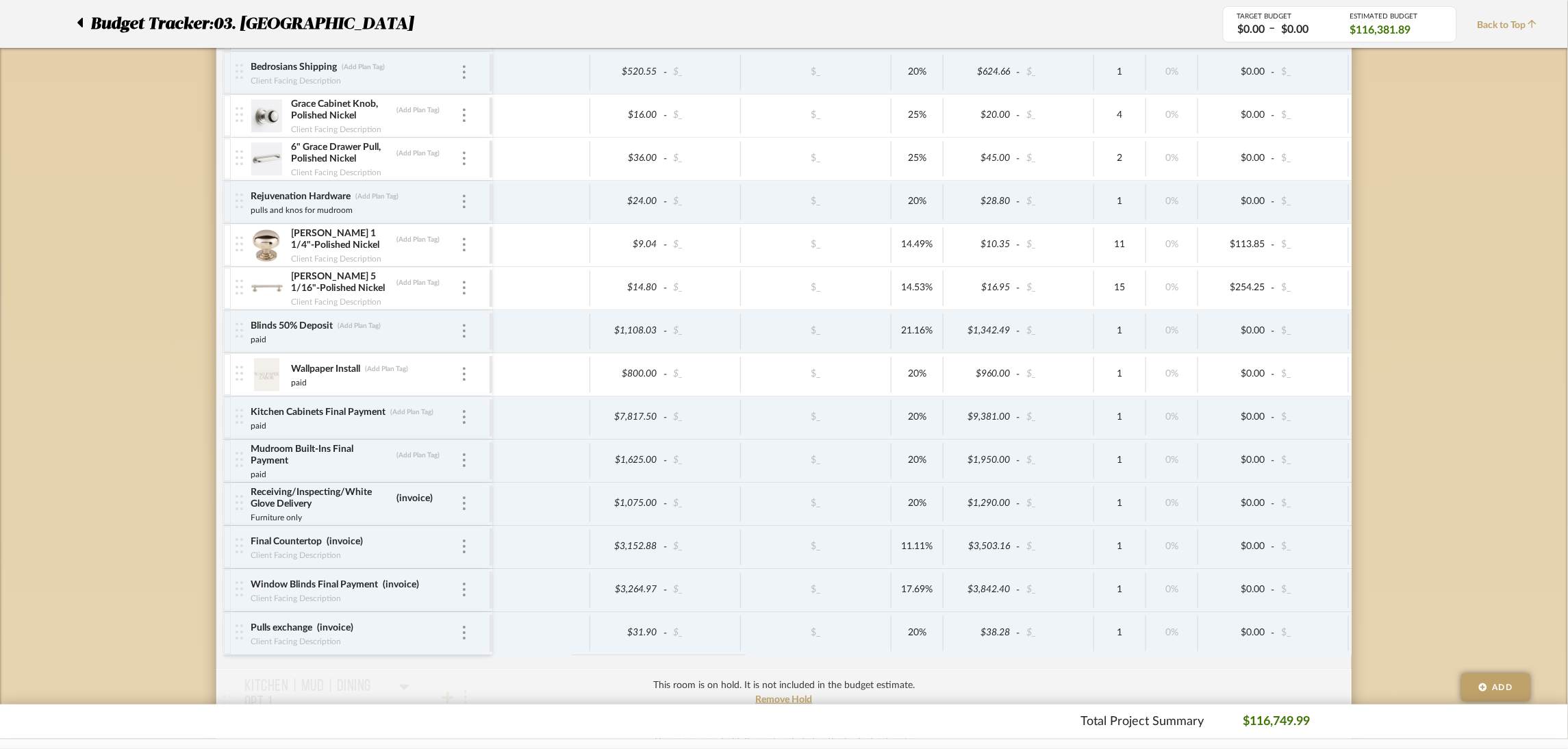
scroll to position [2053, 0]
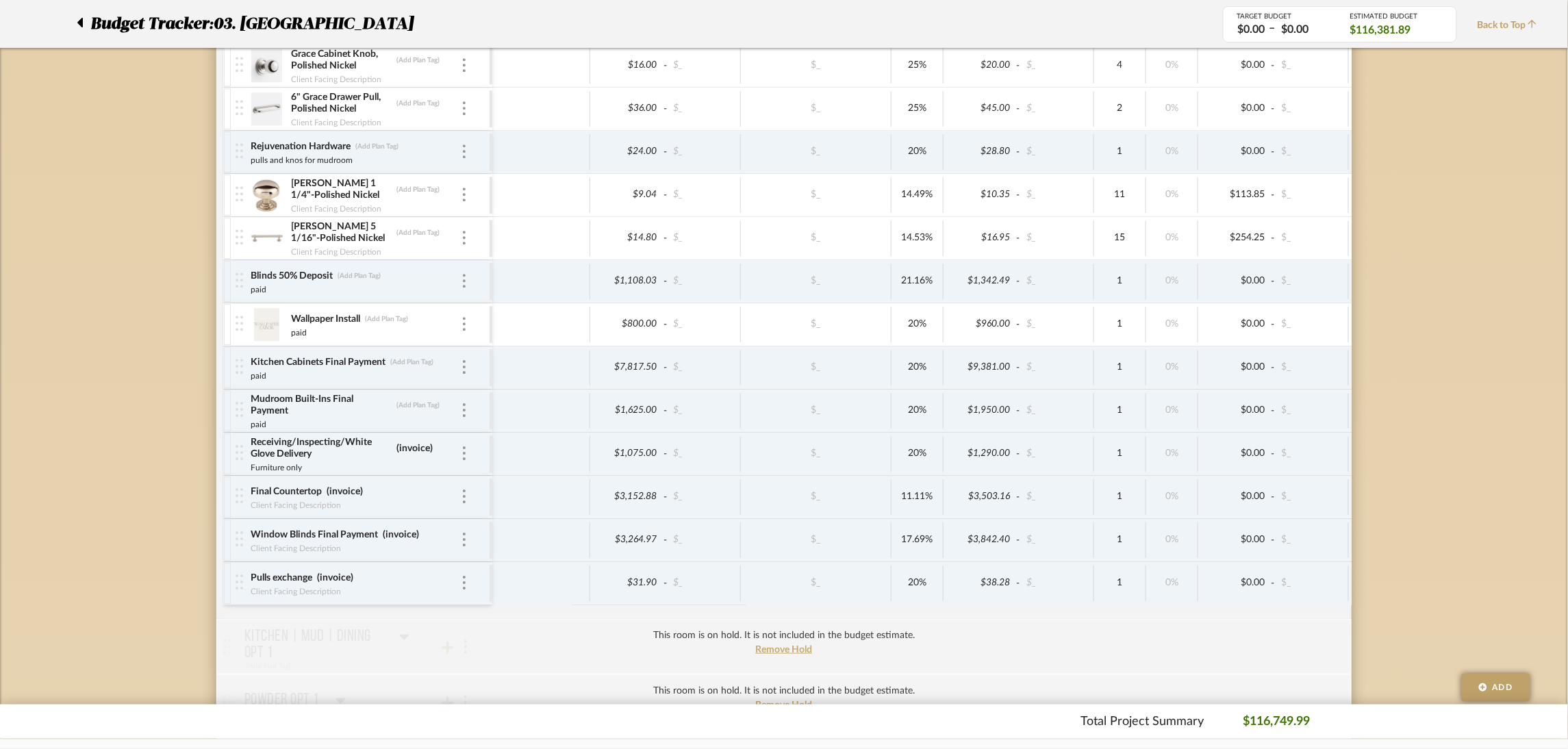
click at [1502, 160] on div "Budget Tracker: 03. Schilling Non-Transparent Last Updated: Maria Ortega on Jul…" at bounding box center [784, 15] width 1568 height 3940
type input "invoice 0007"
type input "i"
type input "invoice 0007"
type input "i"
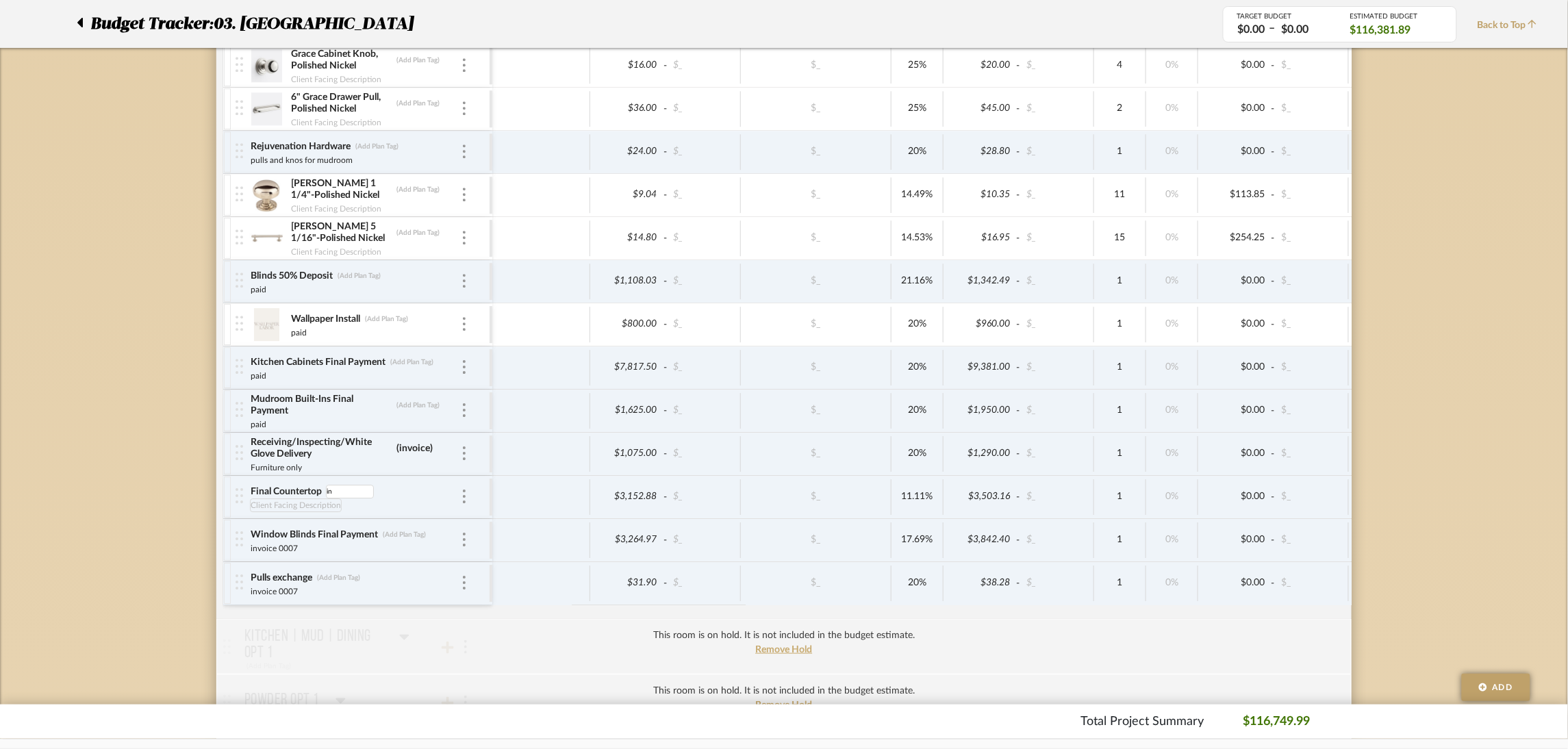
type input "i"
type input "invoic 0007"
click at [331, 489] on div "Final Countertop (i) invoic 0007 invoic 0007" at bounding box center [355, 497] width 211 height 42
drag, startPoint x: 306, startPoint y: 469, endPoint x: 212, endPoint y: 468, distance: 94.0
click at [212, 468] on div "Budget Tracker: 03. Schilling Non-Transparent Last Updated: Katherine Cowley on…" at bounding box center [784, 15] width 1568 height 3940
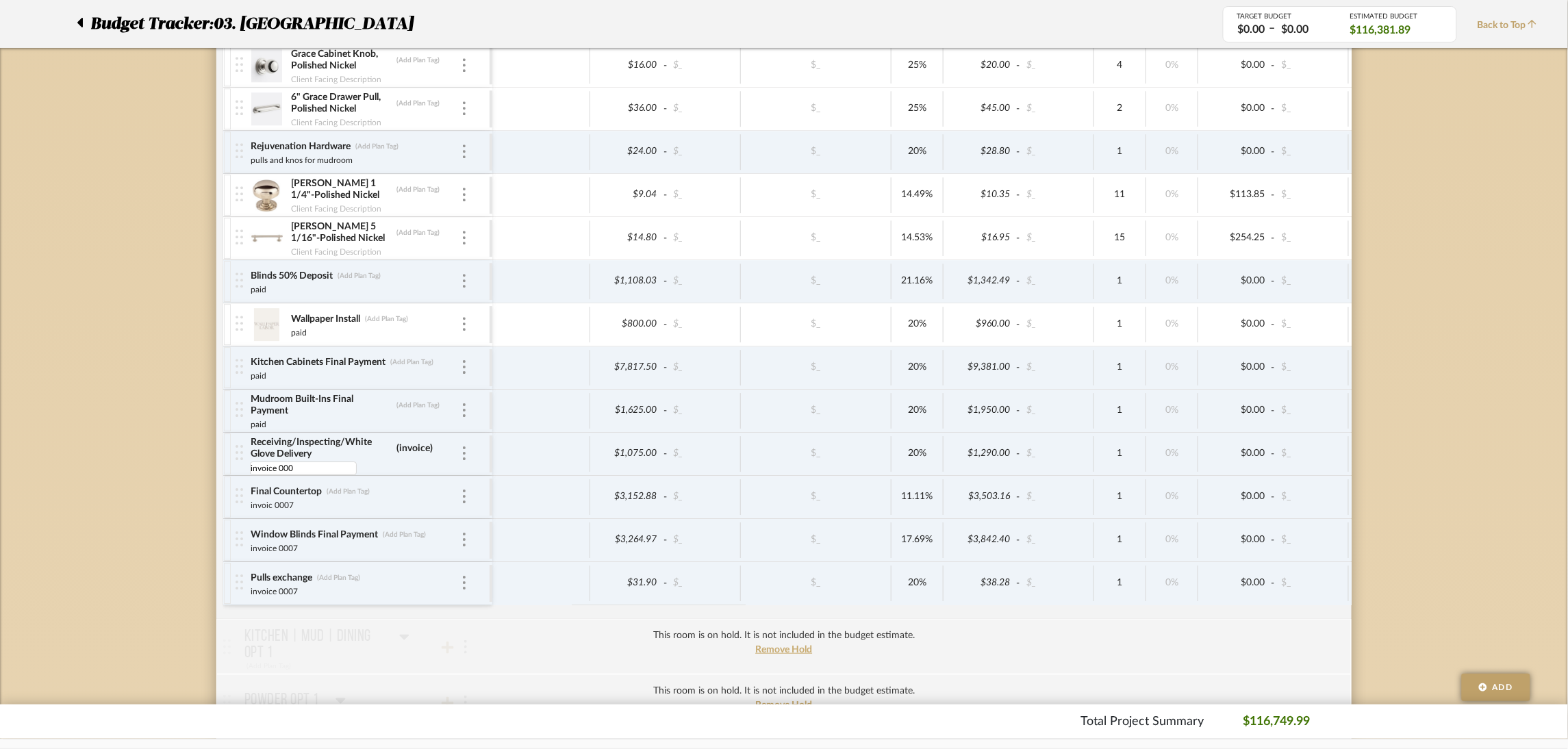
type input "invoice 0007"
click at [437, 448] on div "Receiving/Inspecting/White Glove Delivery (invoice)" at bounding box center [355, 448] width 211 height 25
click at [428, 445] on div "Receiving/Inspecting/White Glove Delivery (invoice)" at bounding box center [355, 448] width 211 height 25
click at [410, 466] on div "invoice 0007" at bounding box center [342, 466] width 185 height 11
type input "i"
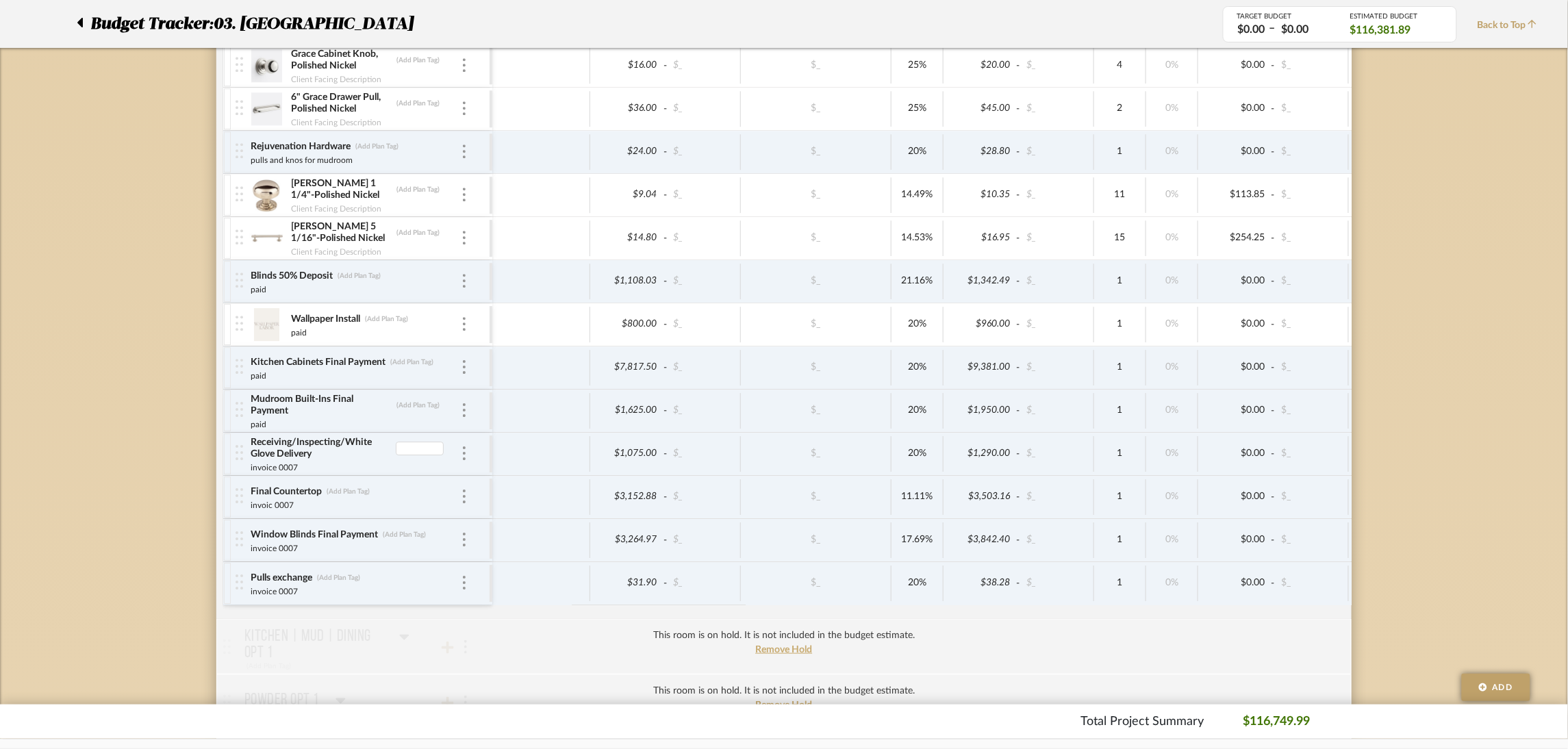
click at [179, 477] on div "Budget Tracker: 03. Schilling Non-Transparent Last Updated: Katherine Cowley on…" at bounding box center [784, 15] width 1568 height 3940
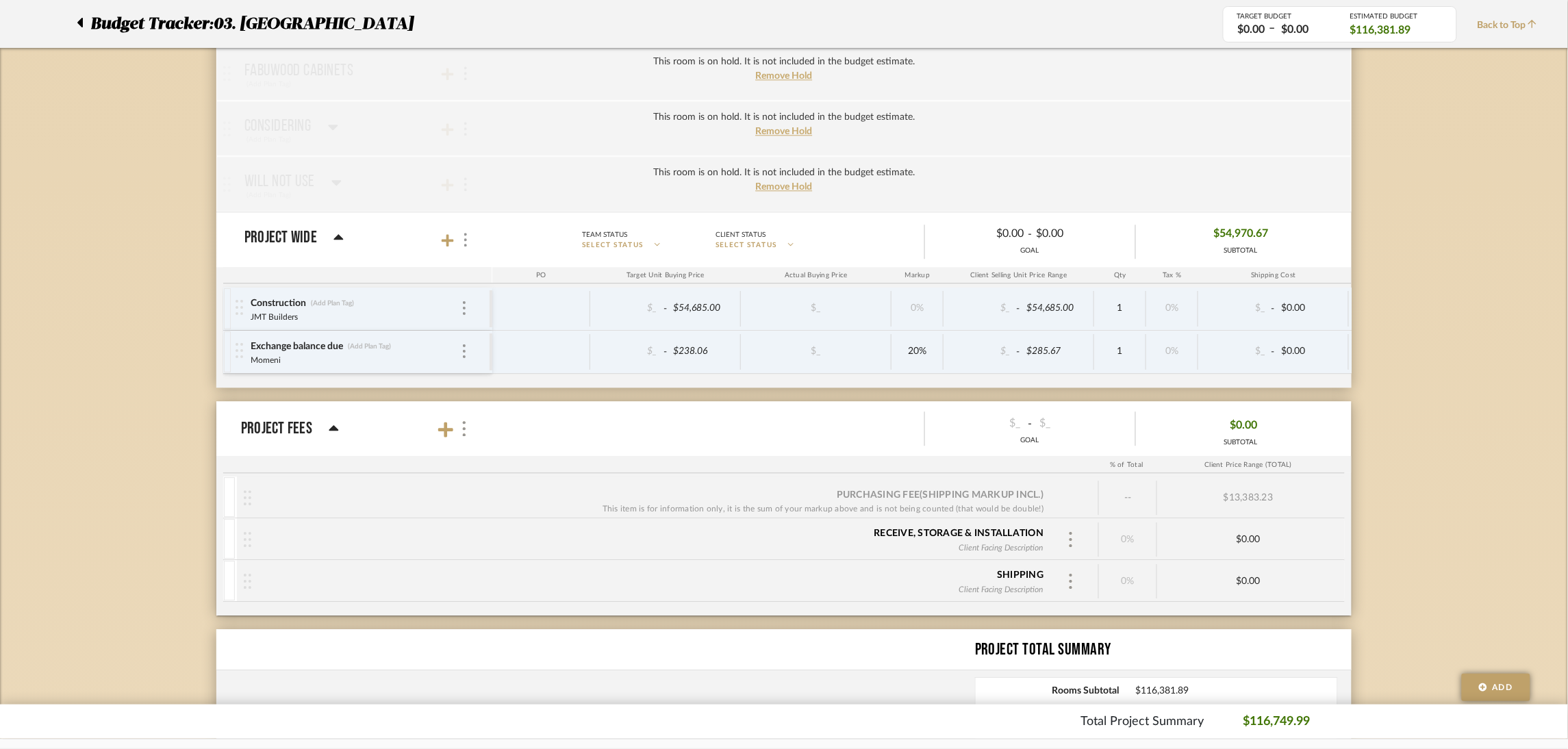
scroll to position [3183, 0]
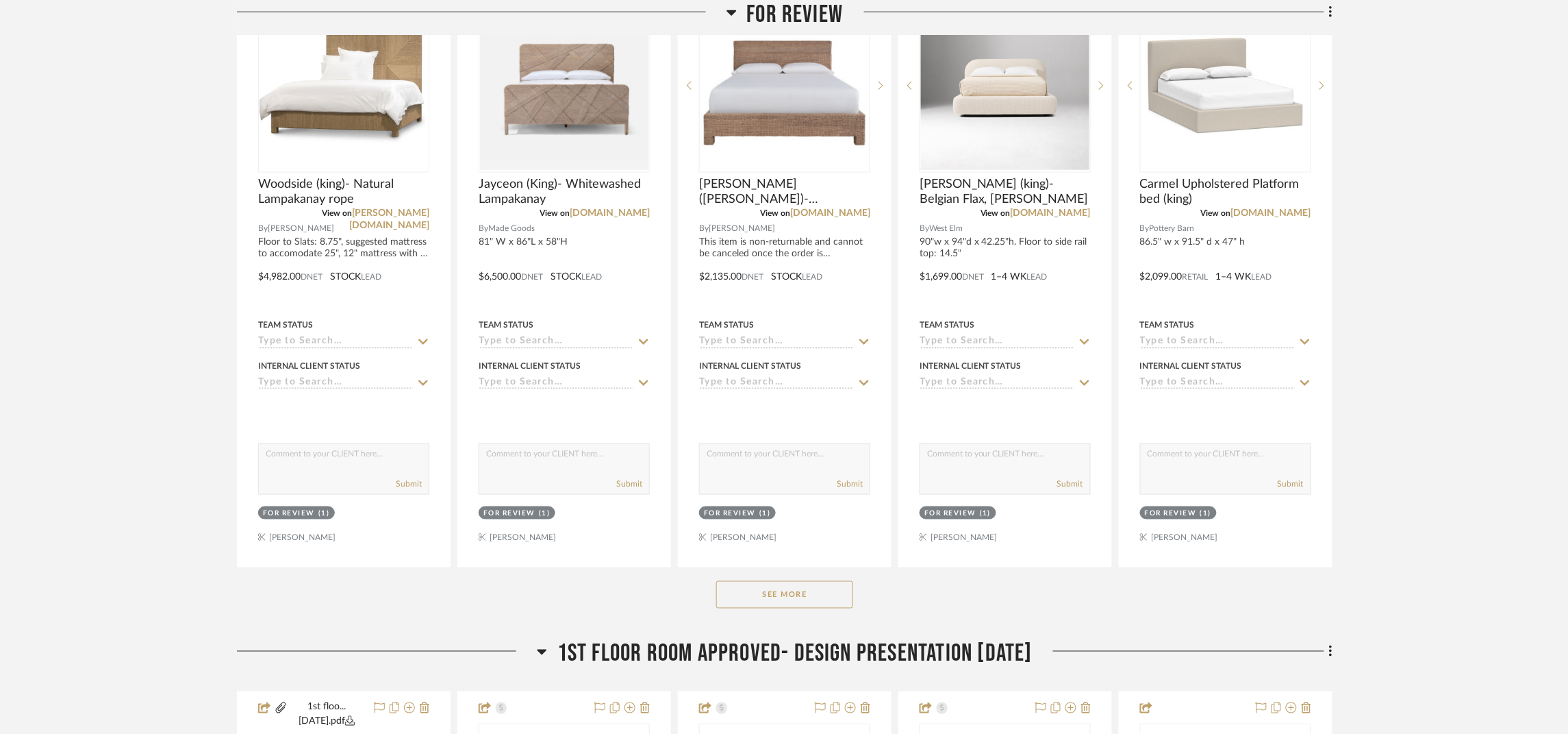
scroll to position [411, 0]
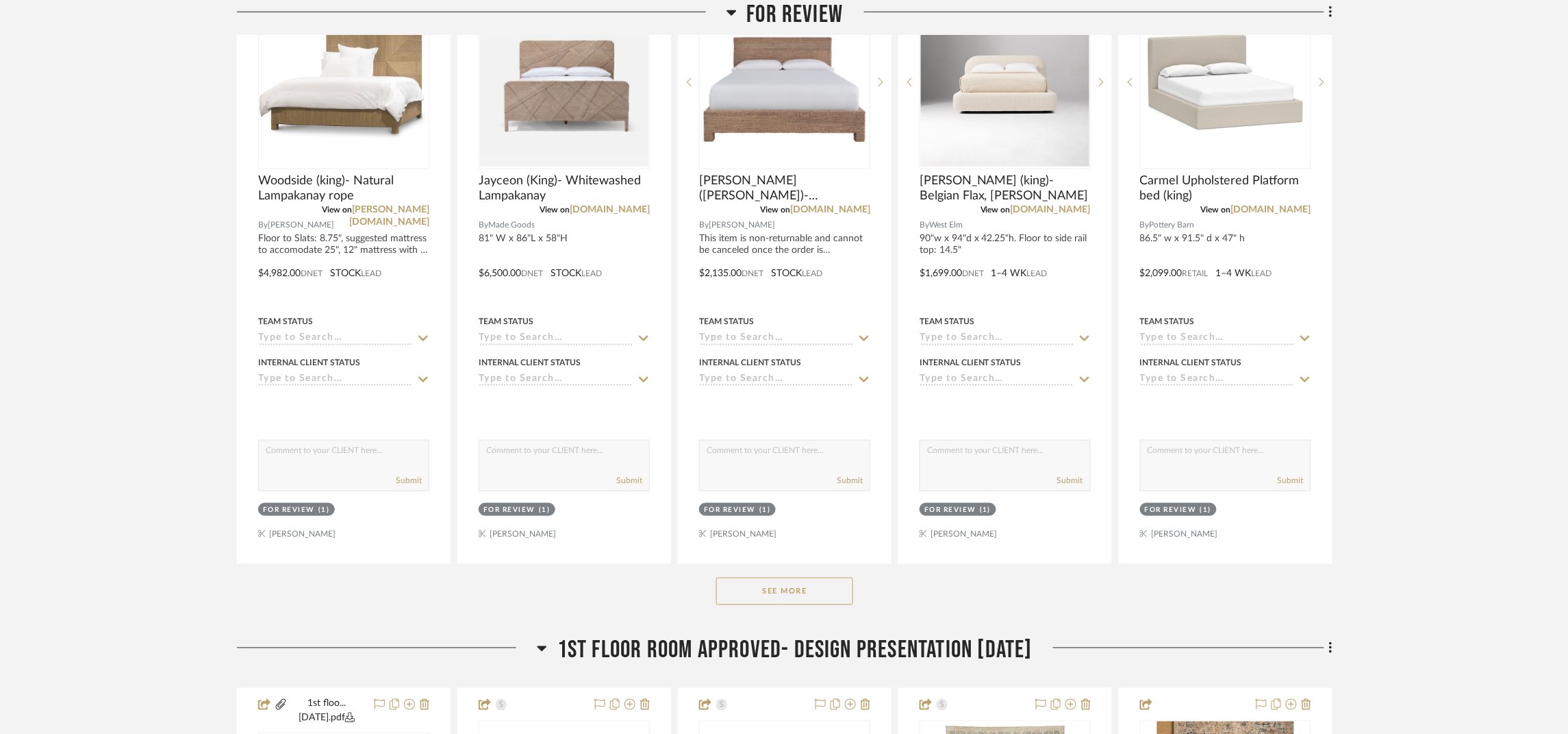
click at [808, 590] on button "See More" at bounding box center [785, 591] width 137 height 27
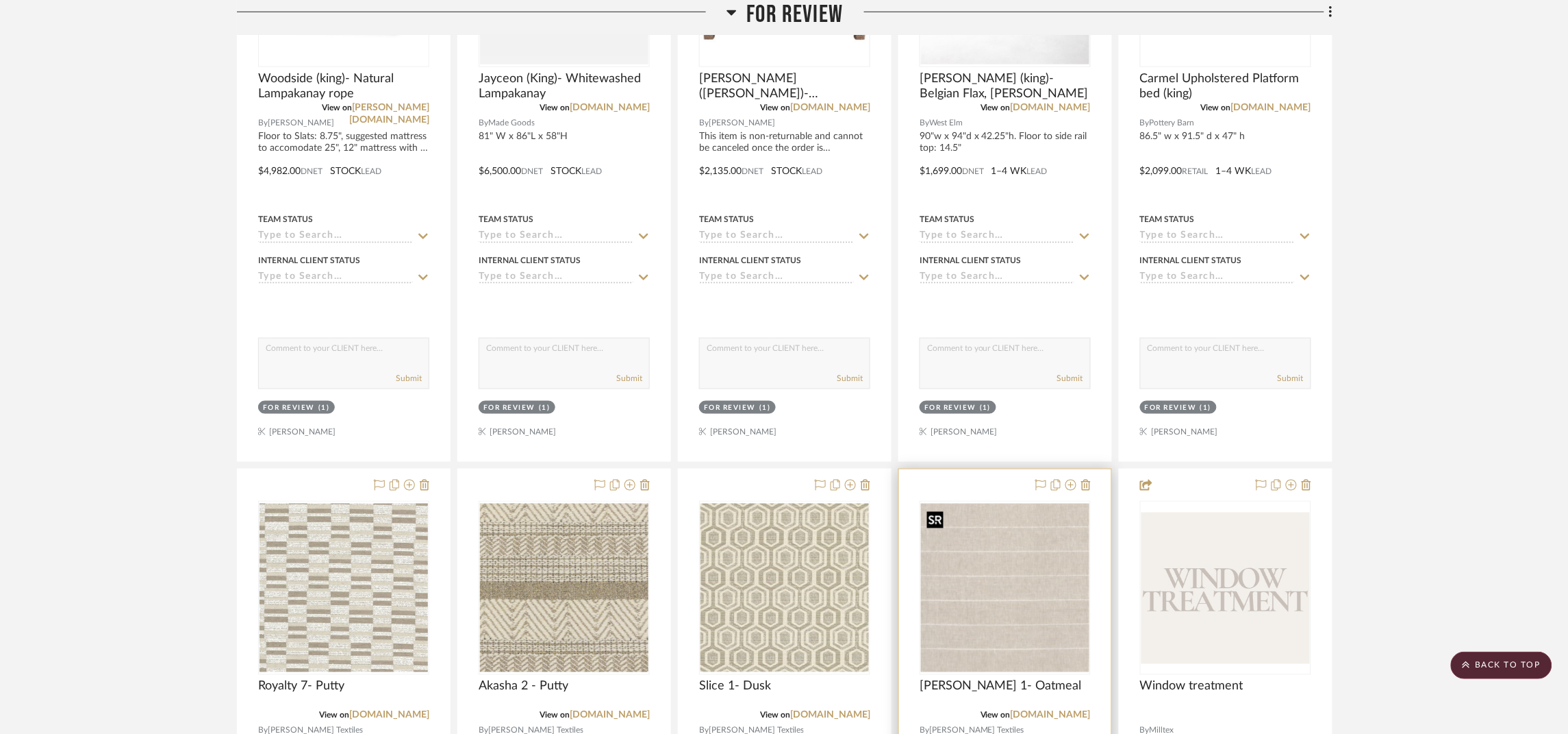
scroll to position [307, 0]
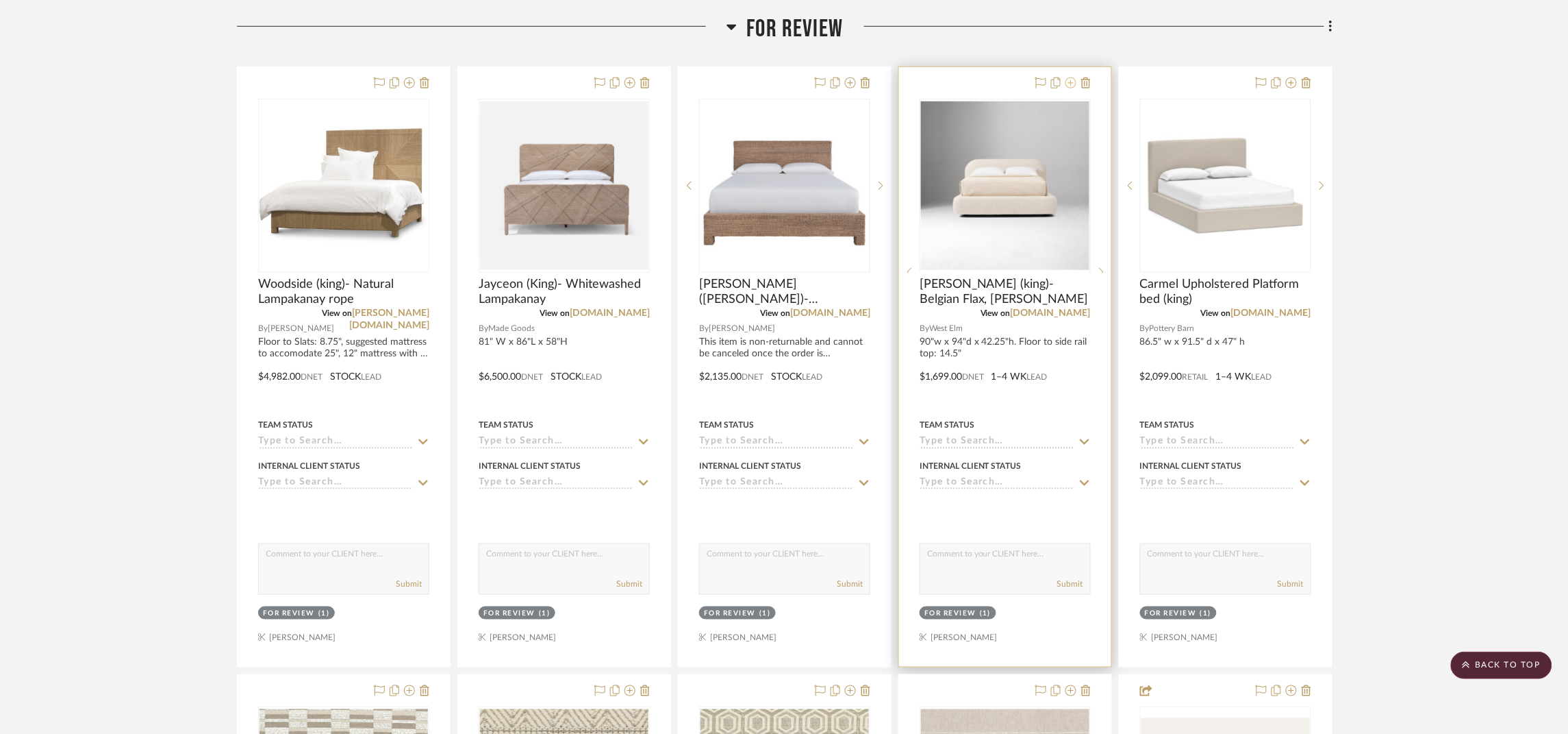
click at [1071, 83] on icon at bounding box center [1070, 82] width 11 height 11
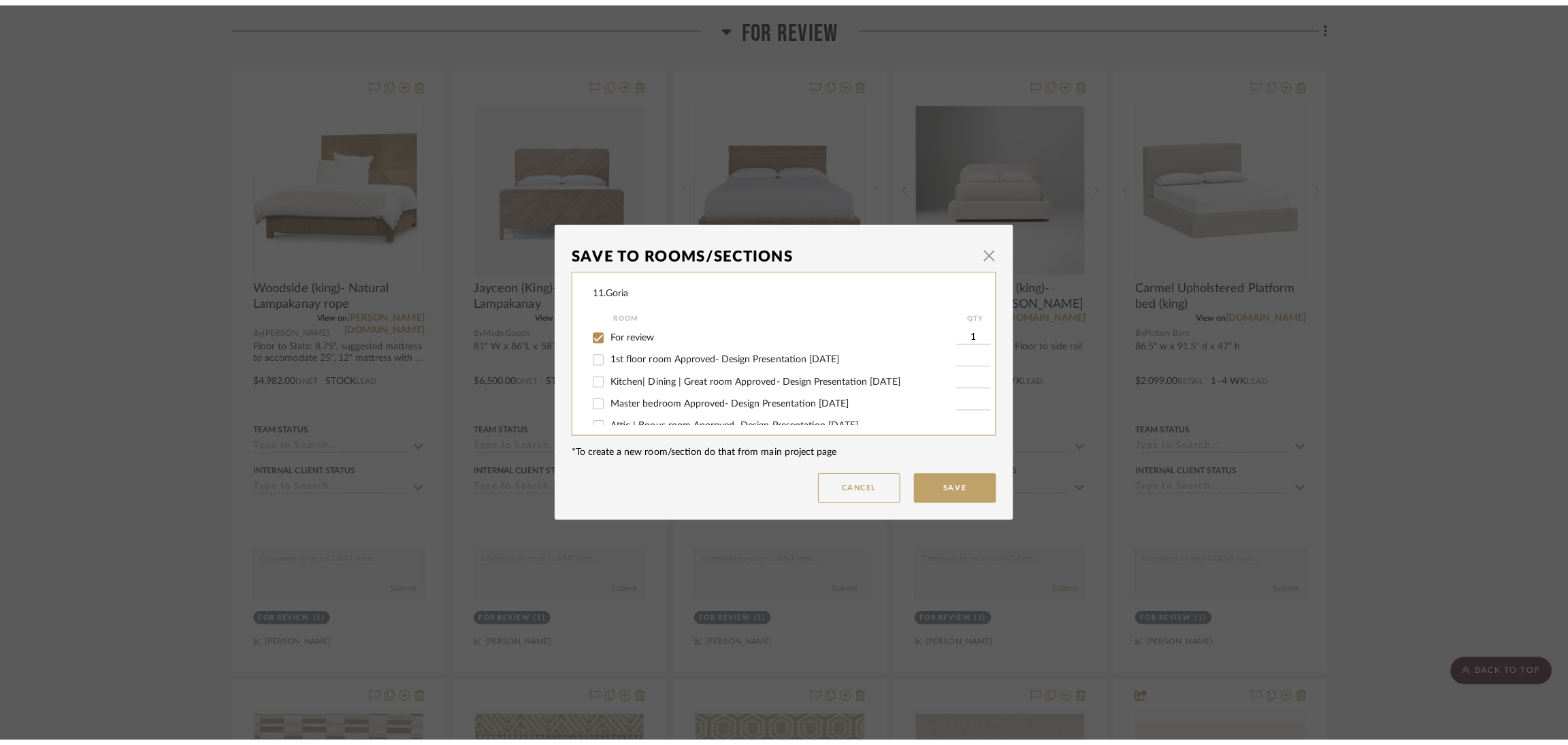
scroll to position [0, 0]
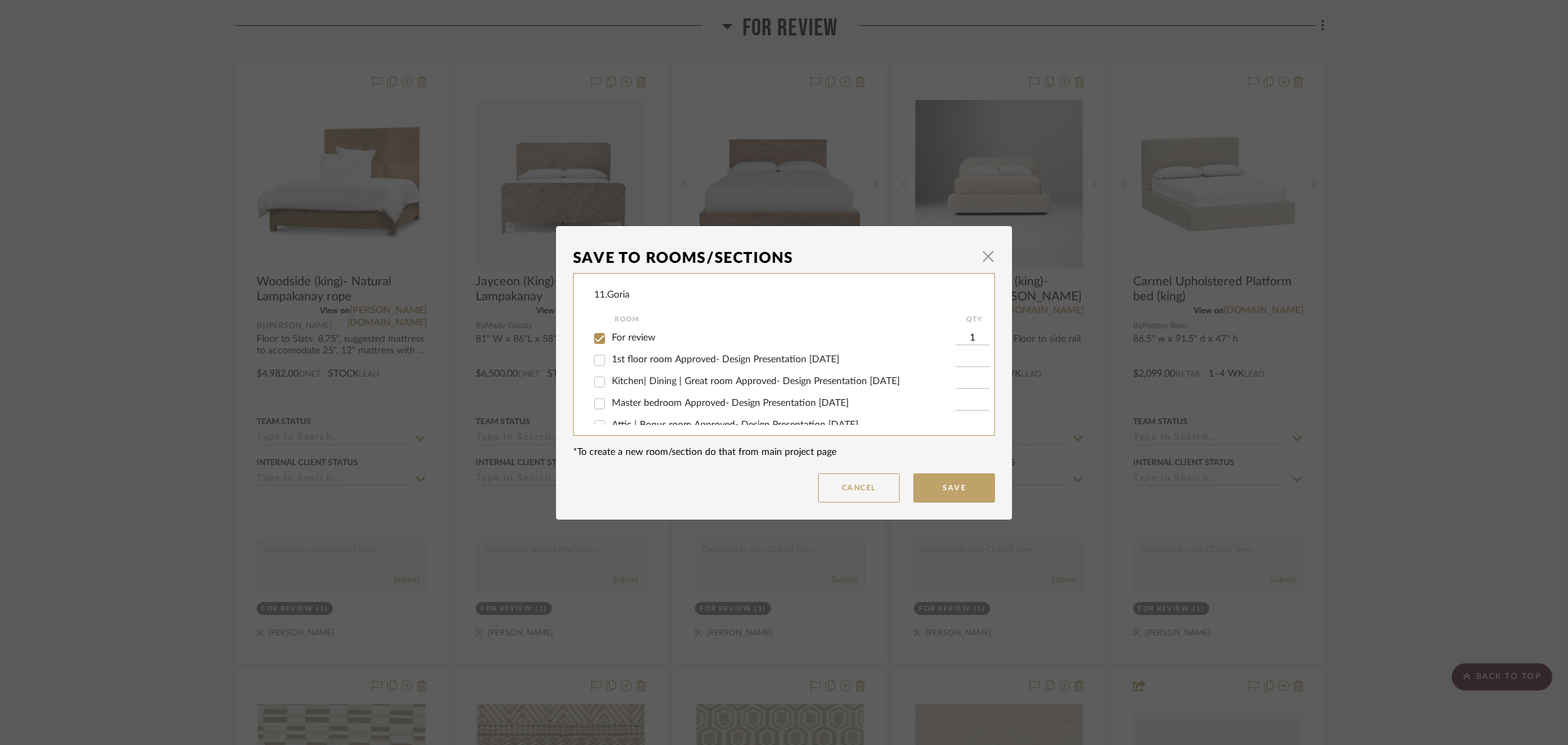
click at [627, 329] on div "For review" at bounding box center [775, 339] width 362 height 22
click at [628, 333] on span "For review" at bounding box center [633, 337] width 44 height 9
click at [611, 333] on input "For review" at bounding box center [600, 339] width 22 height 22
checkbox input "false"
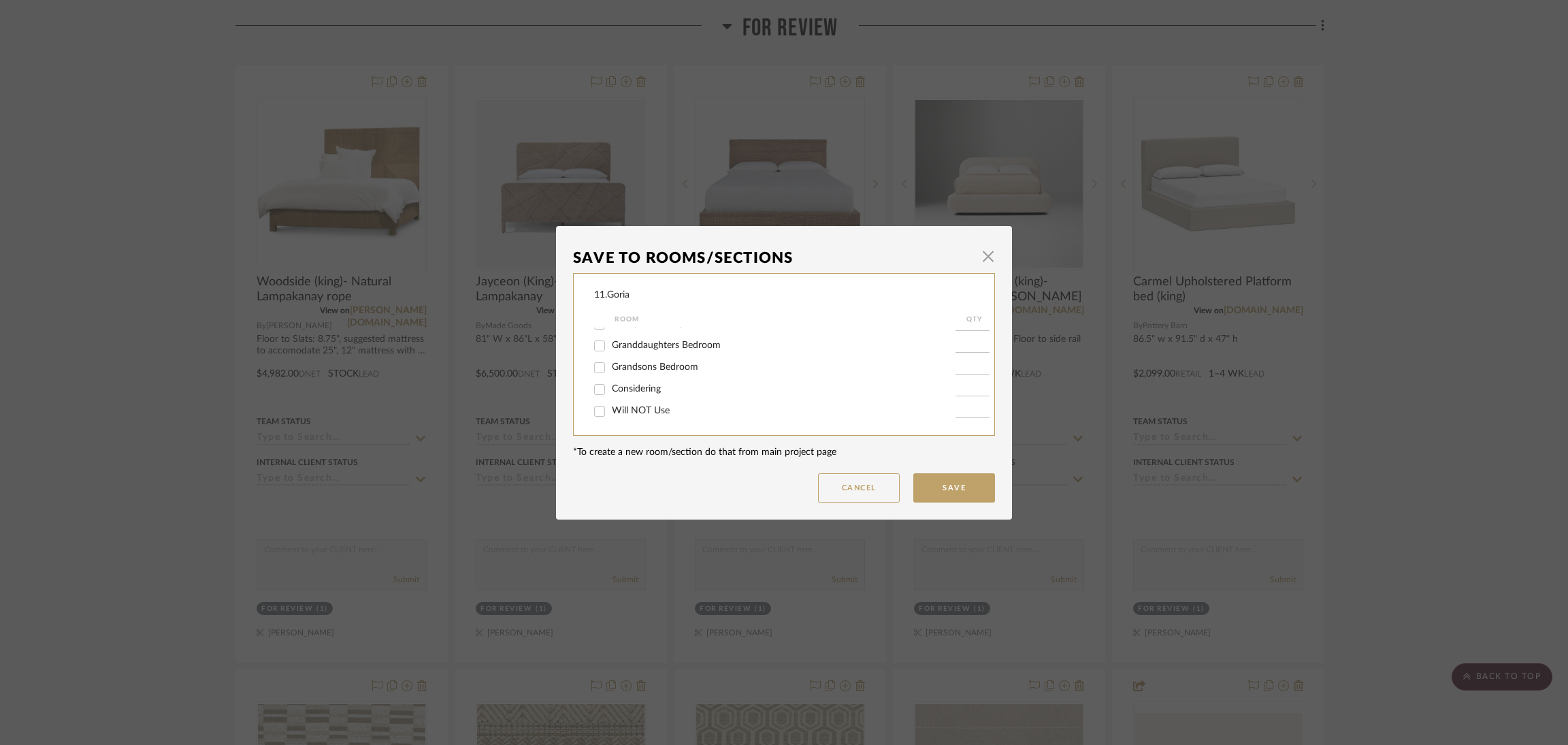
click at [643, 386] on span "Considering" at bounding box center [636, 388] width 49 height 9
click at [611, 386] on input "Considering" at bounding box center [600, 390] width 22 height 22
checkbox input "true"
type input "1"
click at [958, 488] on button "Save" at bounding box center [955, 488] width 82 height 29
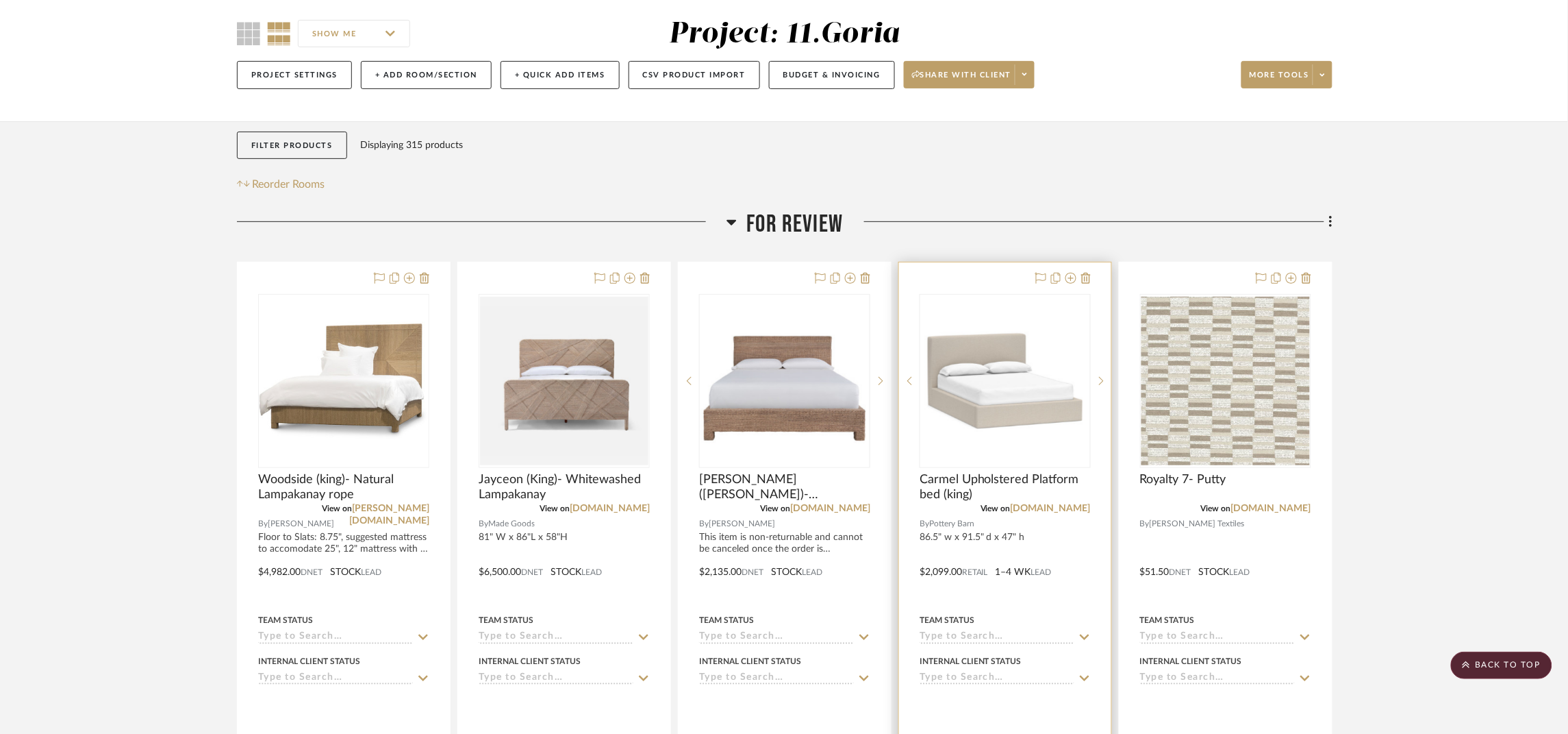
scroll to position [103, 0]
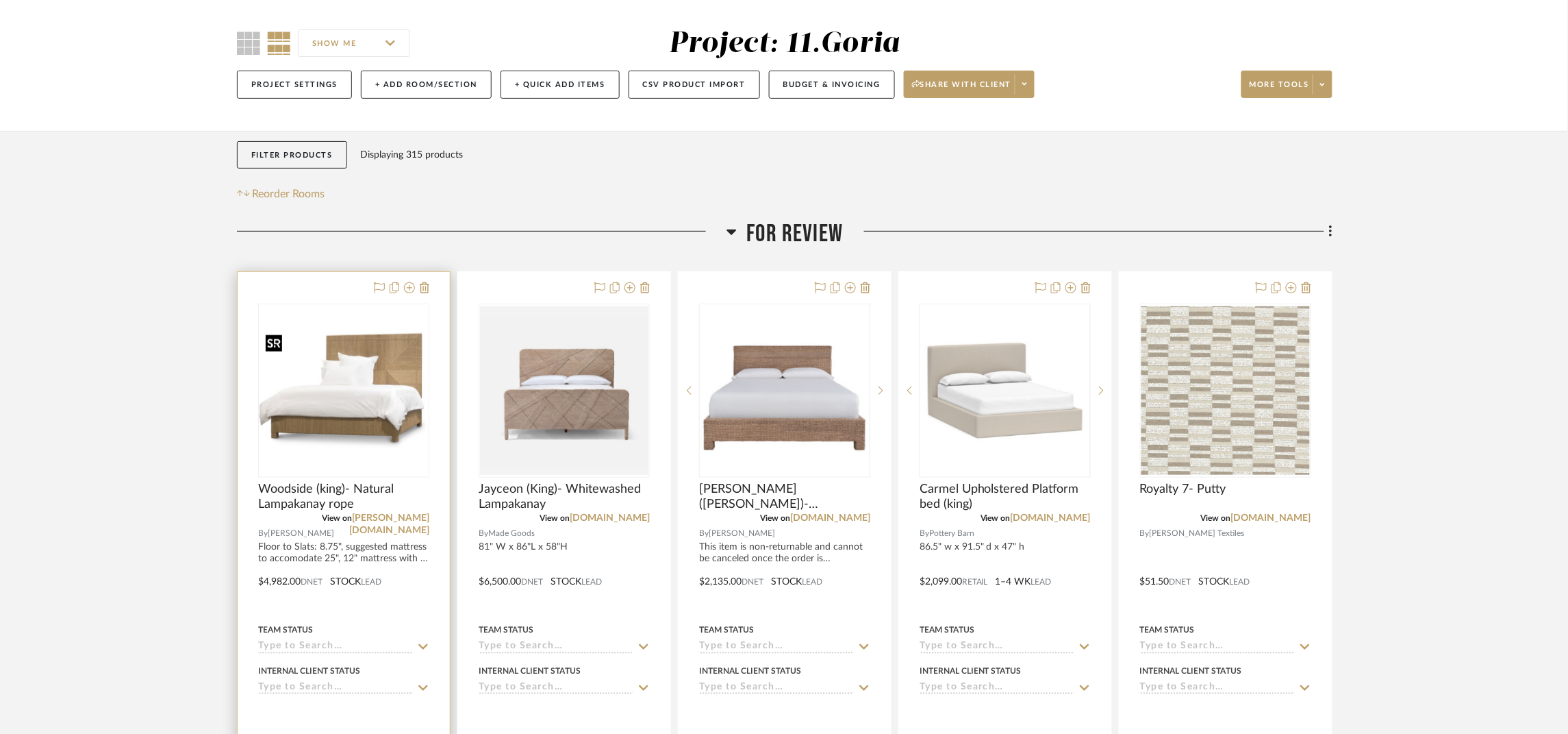
click at [371, 392] on img "0" at bounding box center [343, 391] width 168 height 127
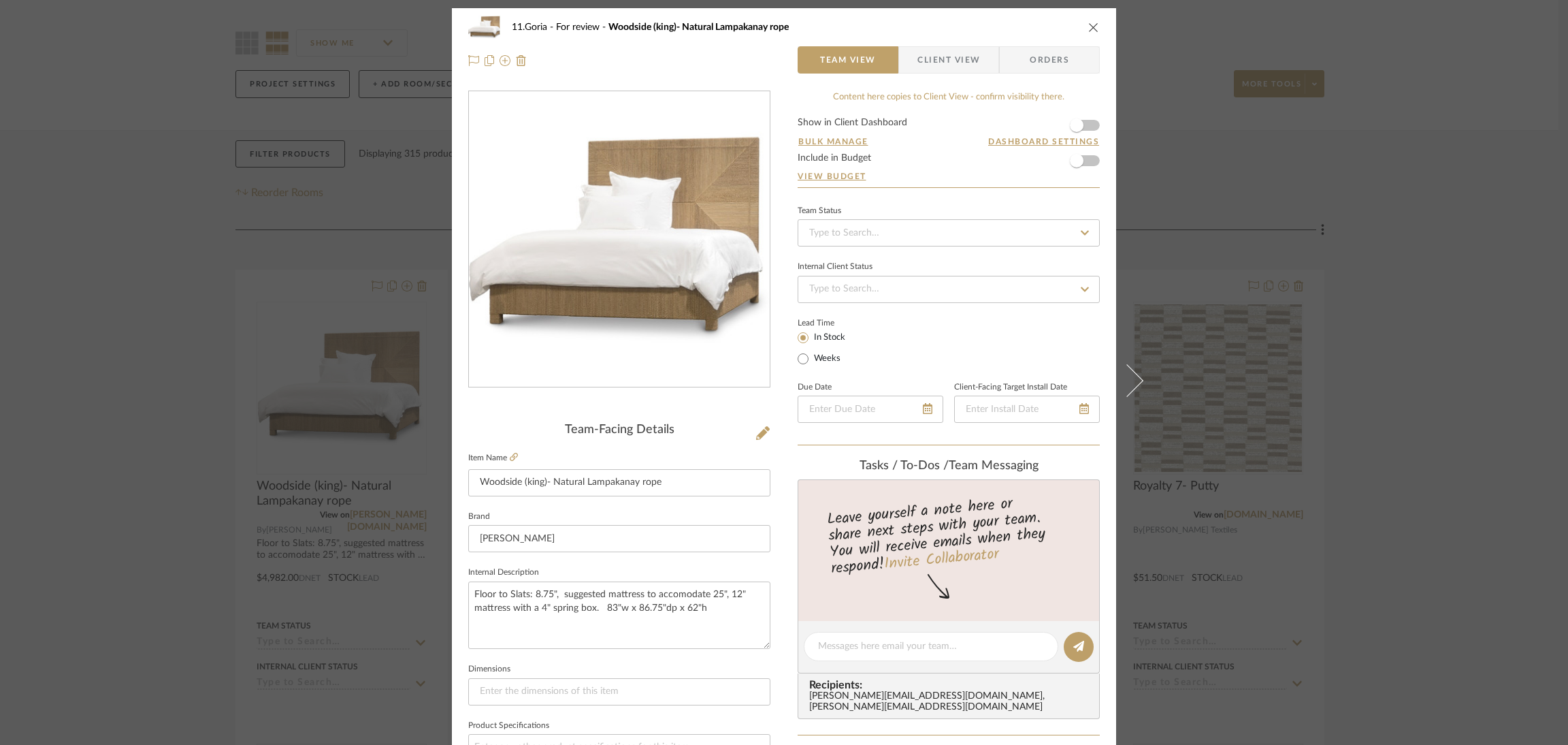
scroll to position [0, 0]
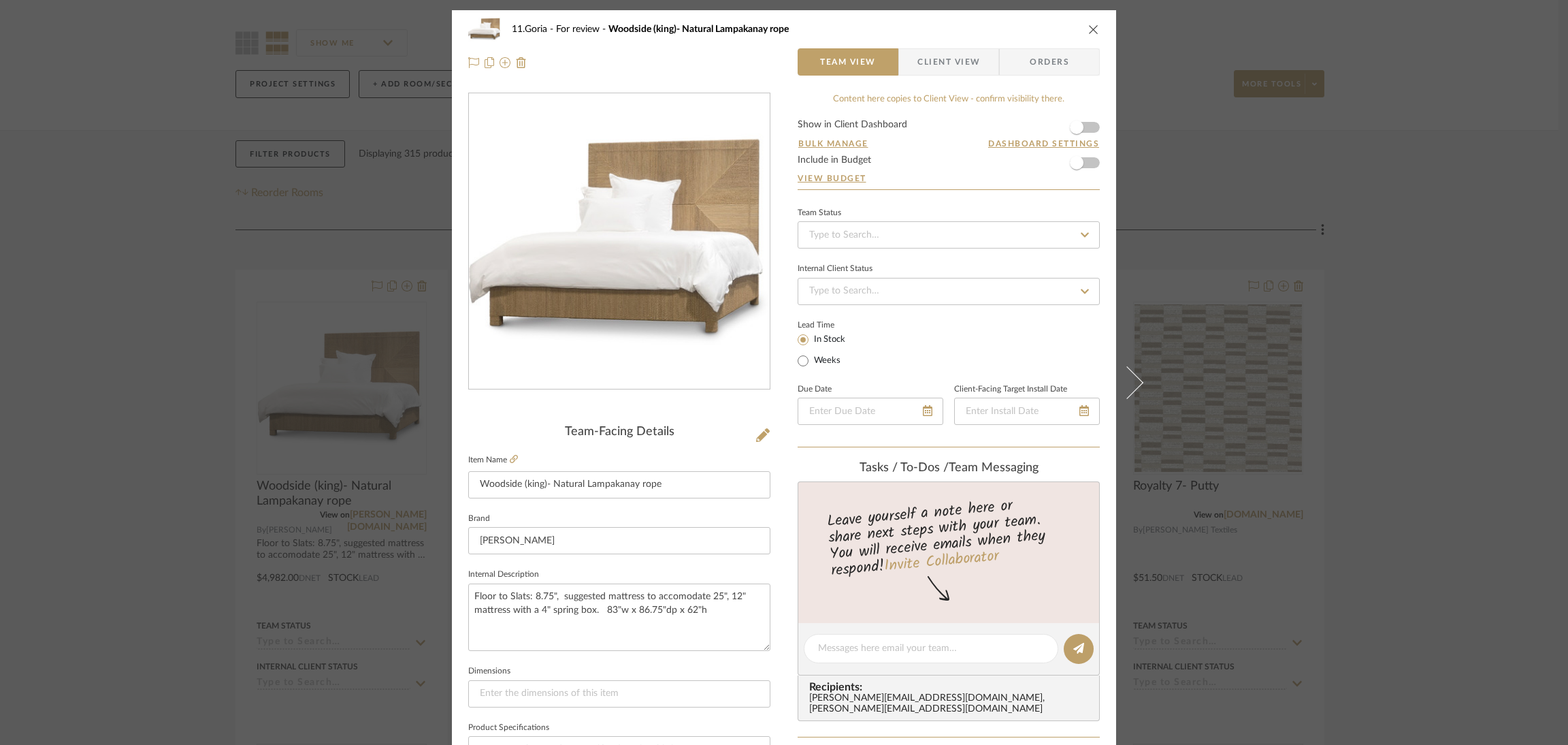
click at [1399, 486] on div "11.Goria For review Woodside (king)- Natural Lampakanay rope Team View Client V…" at bounding box center [784, 372] width 1568 height 745
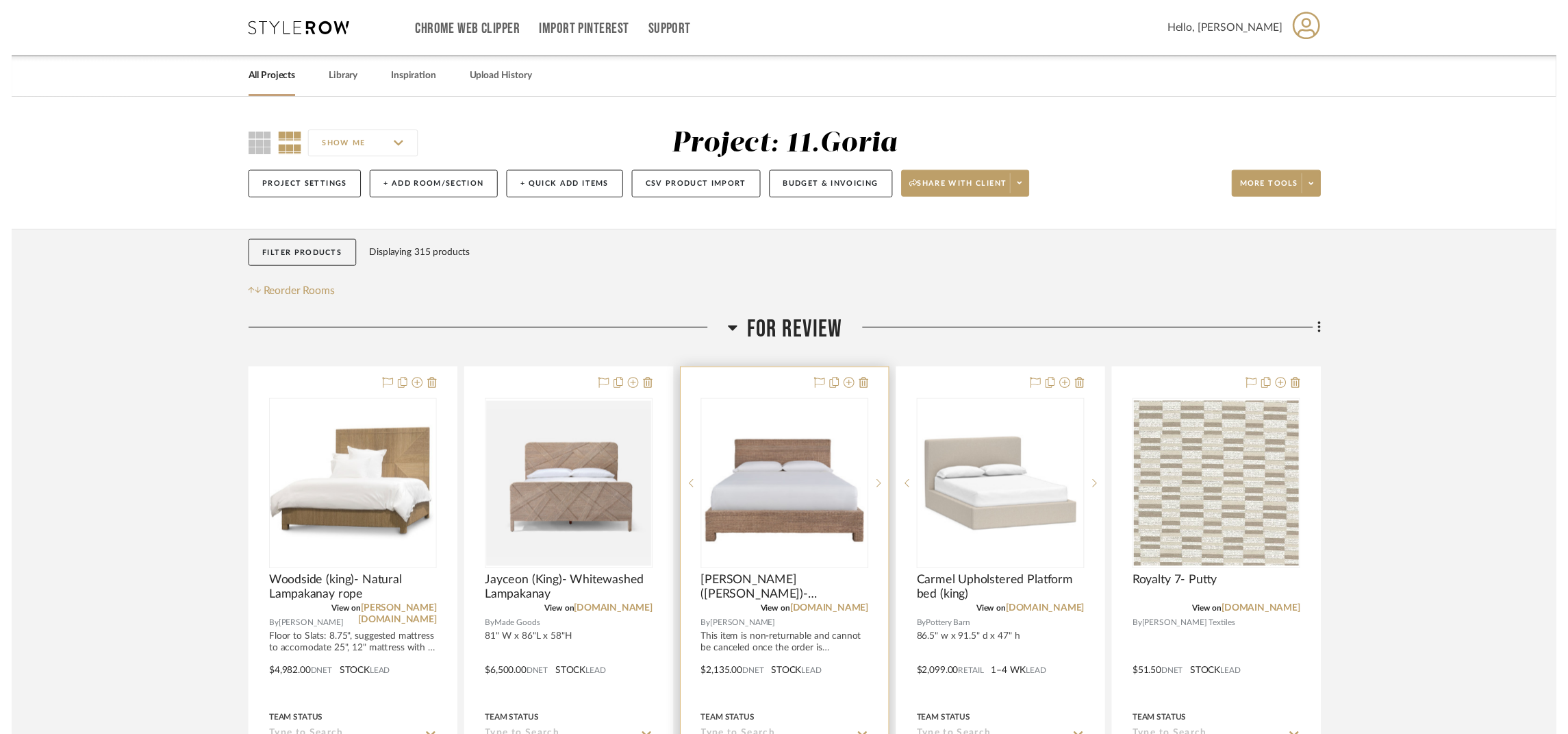
scroll to position [101, 0]
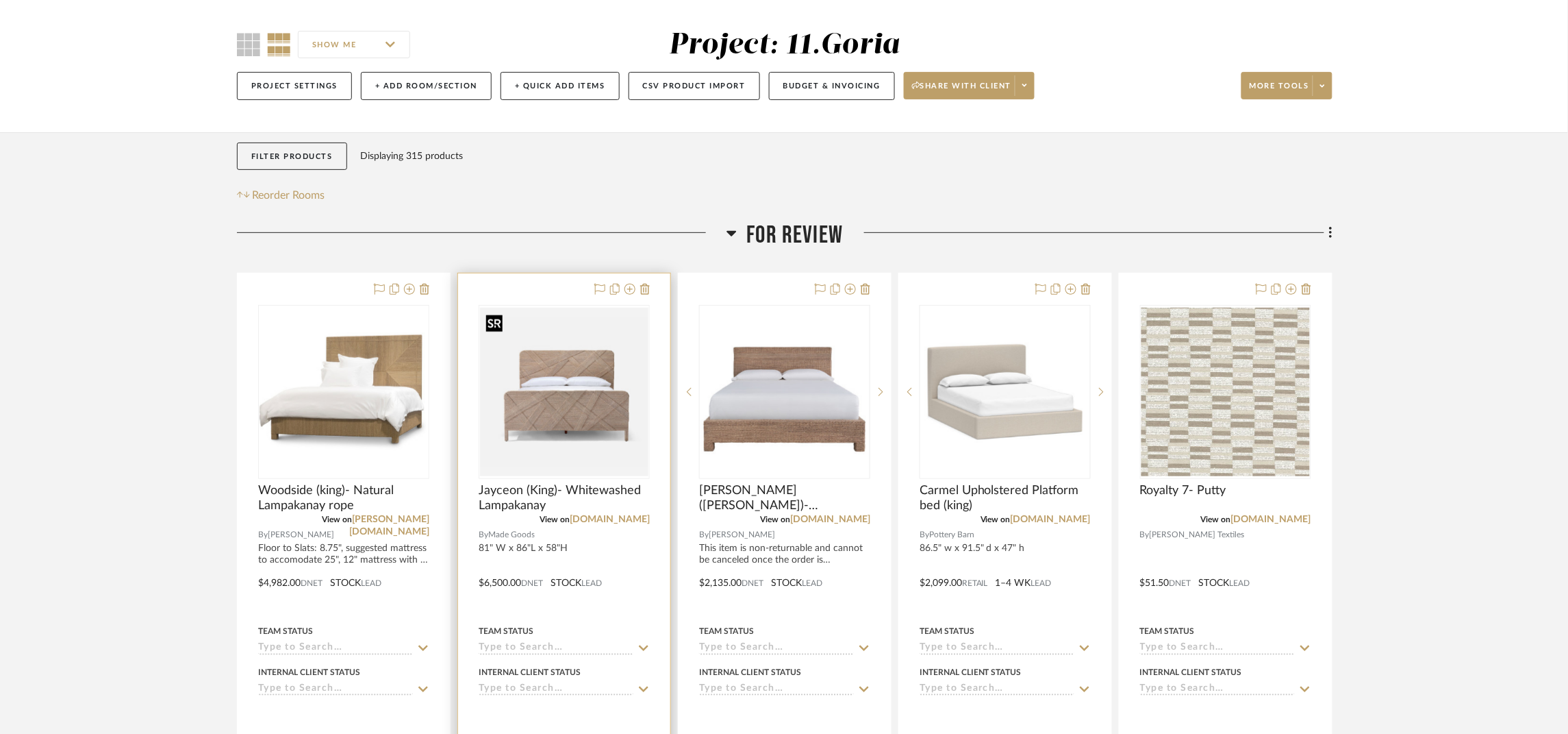
click at [602, 401] on img "0" at bounding box center [564, 391] width 168 height 168
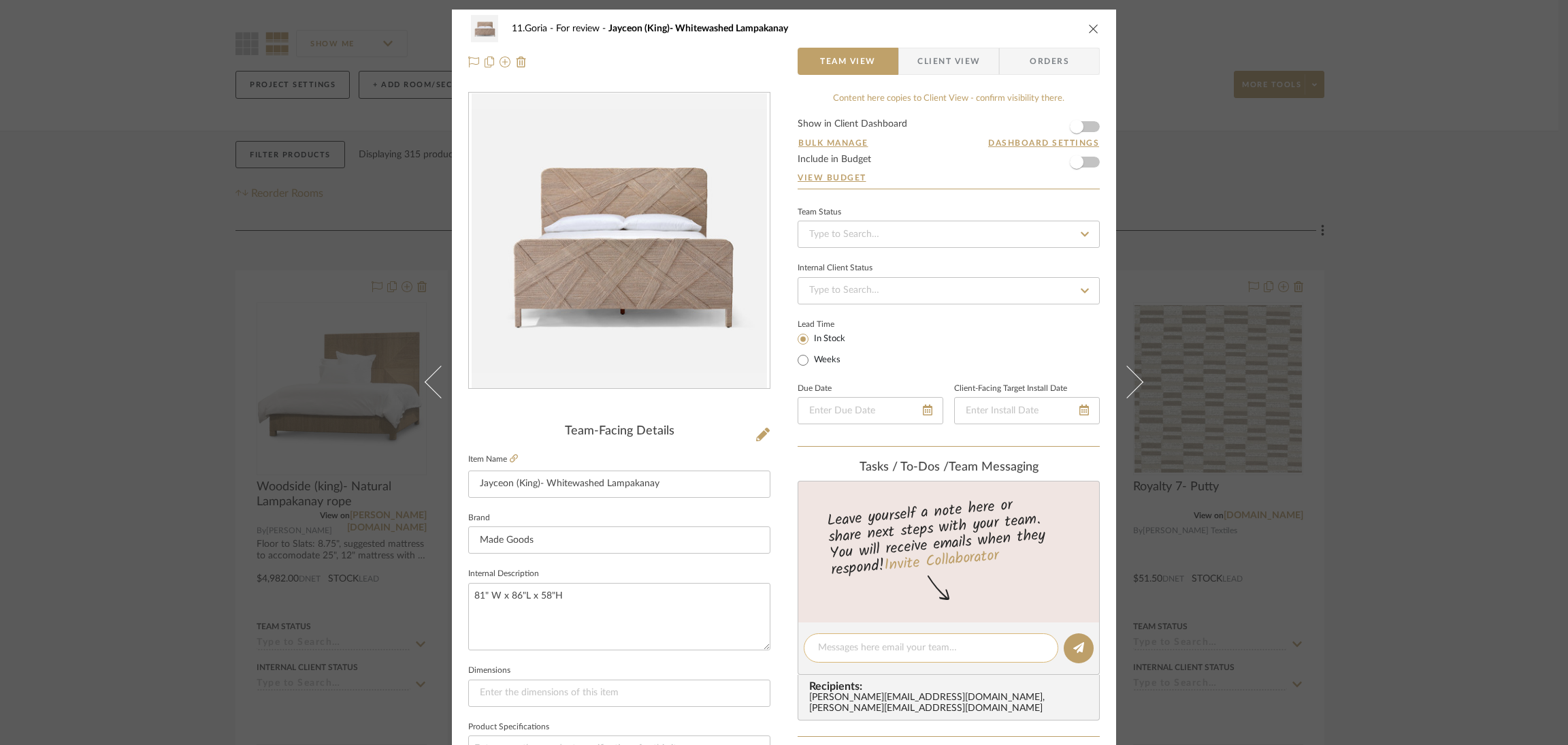
scroll to position [0, 0]
click at [1070, 125] on span "button" at bounding box center [1077, 127] width 14 height 14
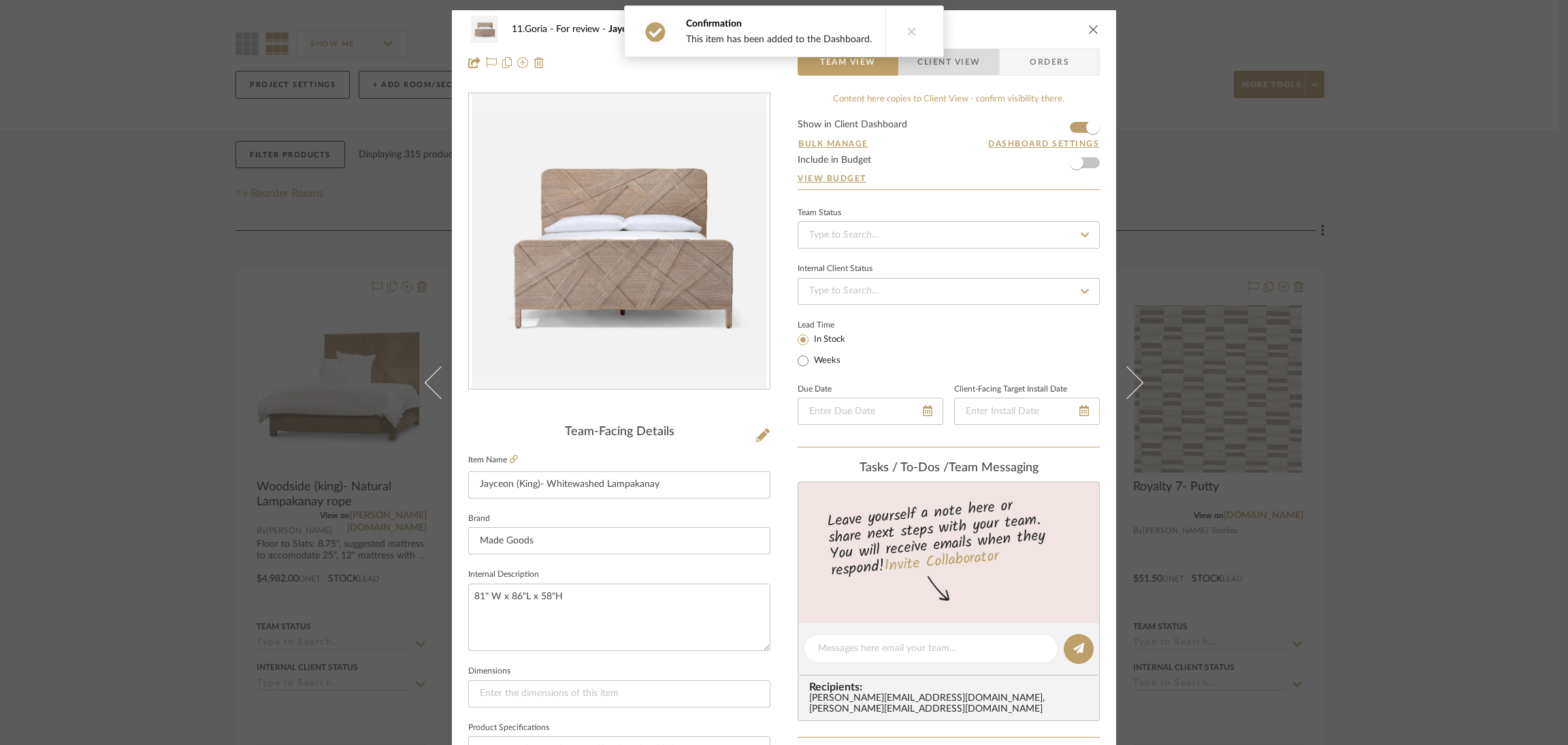
click at [967, 52] on span "Client View" at bounding box center [949, 62] width 62 height 27
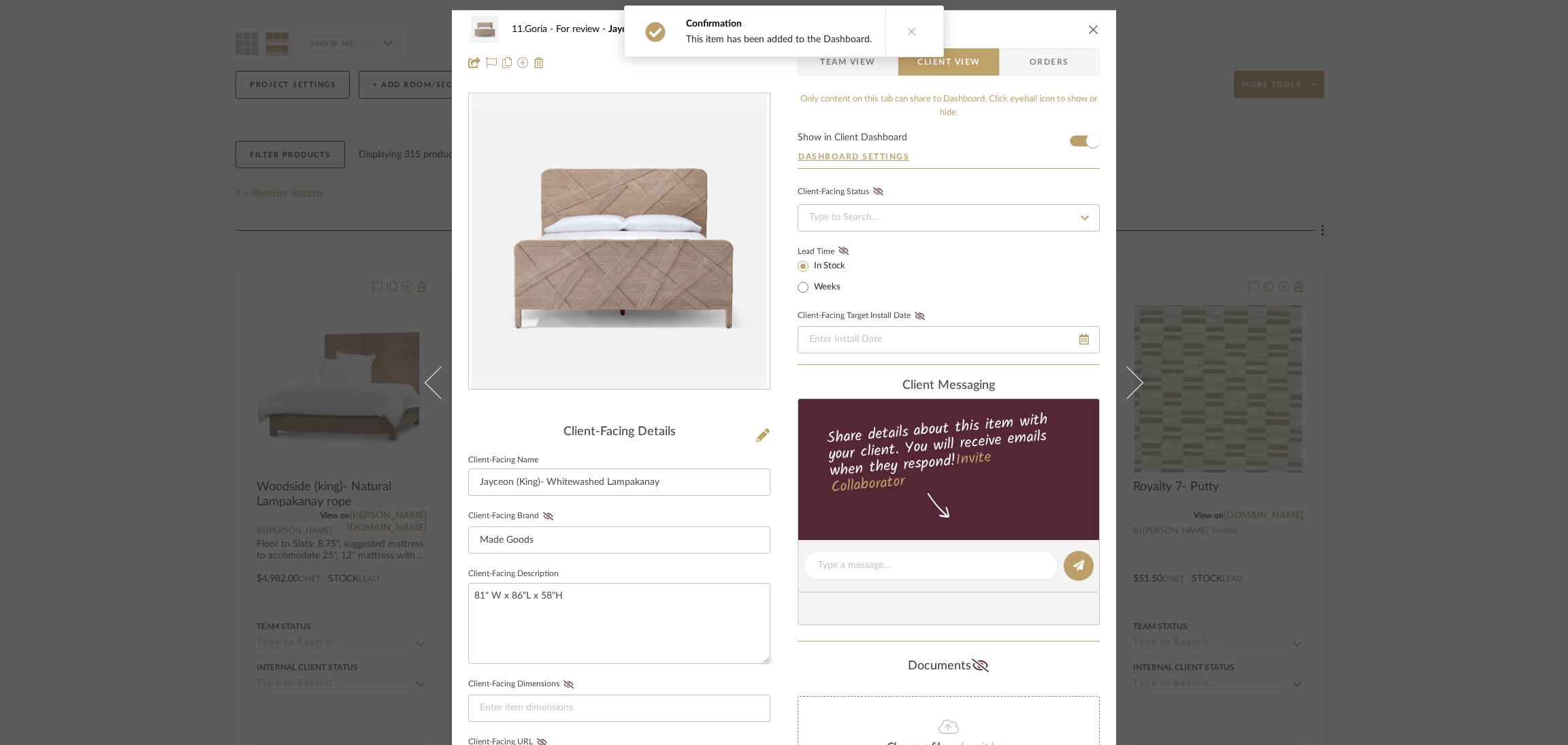
click at [886, 26] on button at bounding box center [911, 31] width 52 height 50
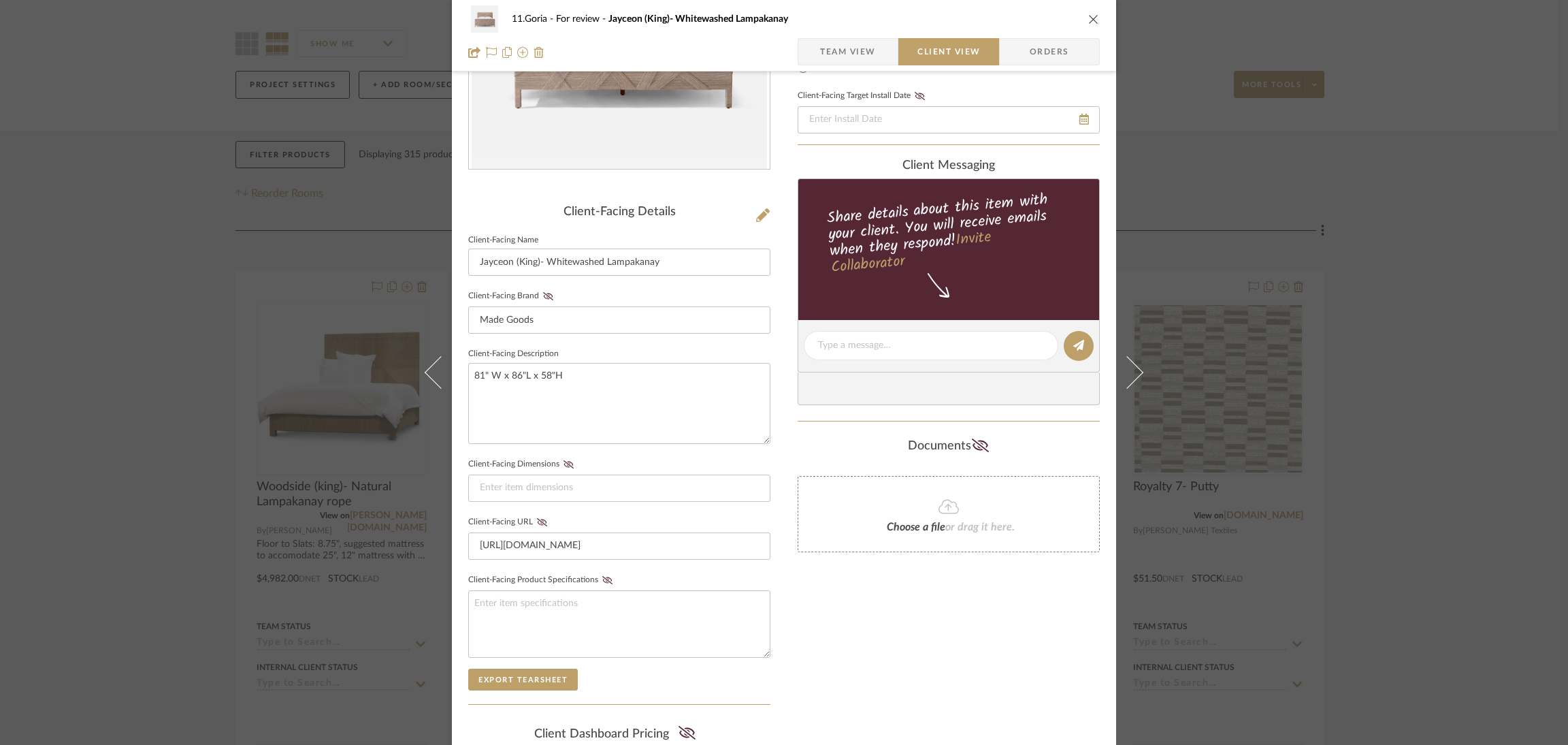
scroll to position [393, 0]
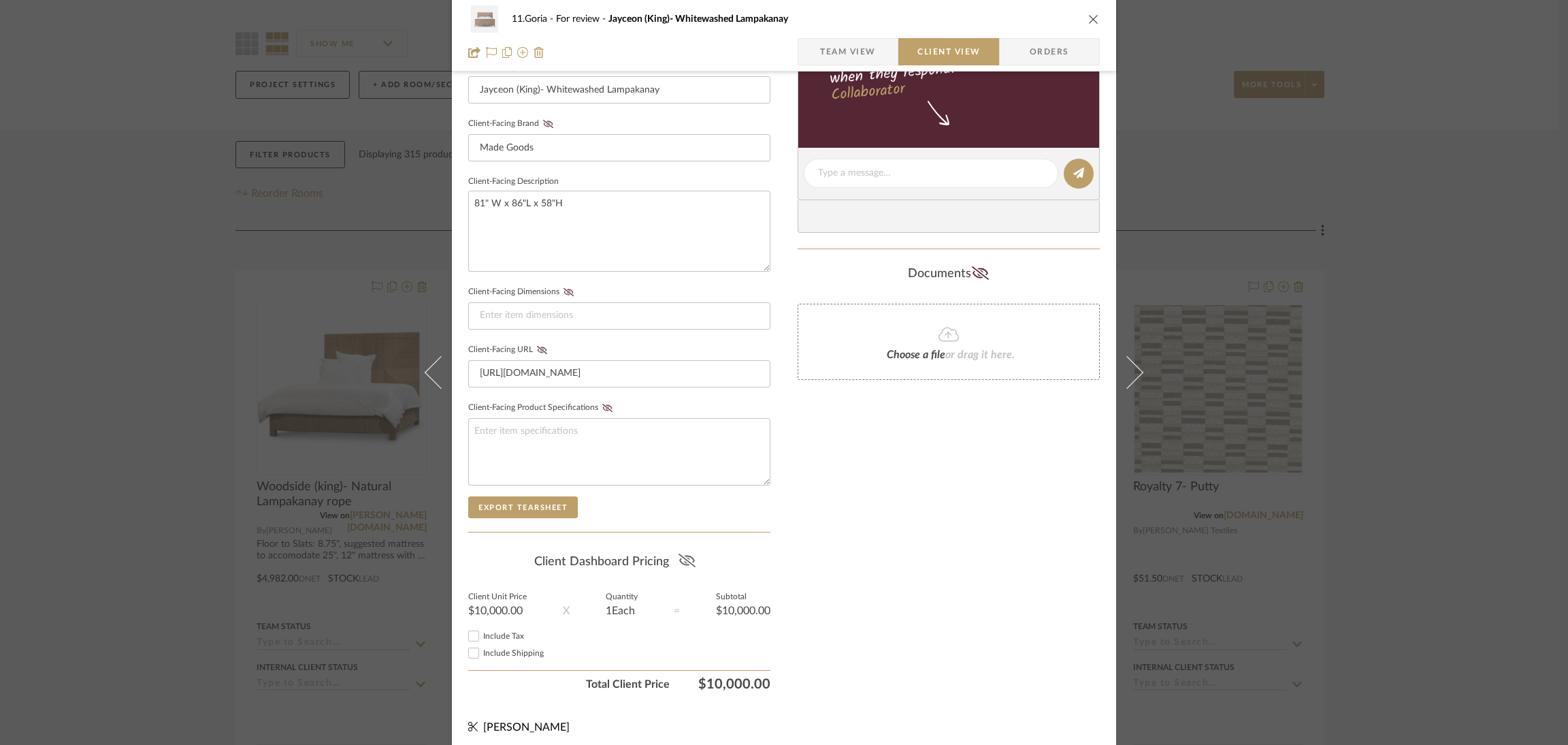
click at [682, 554] on icon at bounding box center [687, 561] width 17 height 14
drag, startPoint x: 1466, startPoint y: 503, endPoint x: 1414, endPoint y: 500, distance: 52.1
click at [1461, 503] on div "11.Goria For review Jayceon (King)- Whitewashed Lampakanay Team View Client Vie…" at bounding box center [784, 372] width 1568 height 745
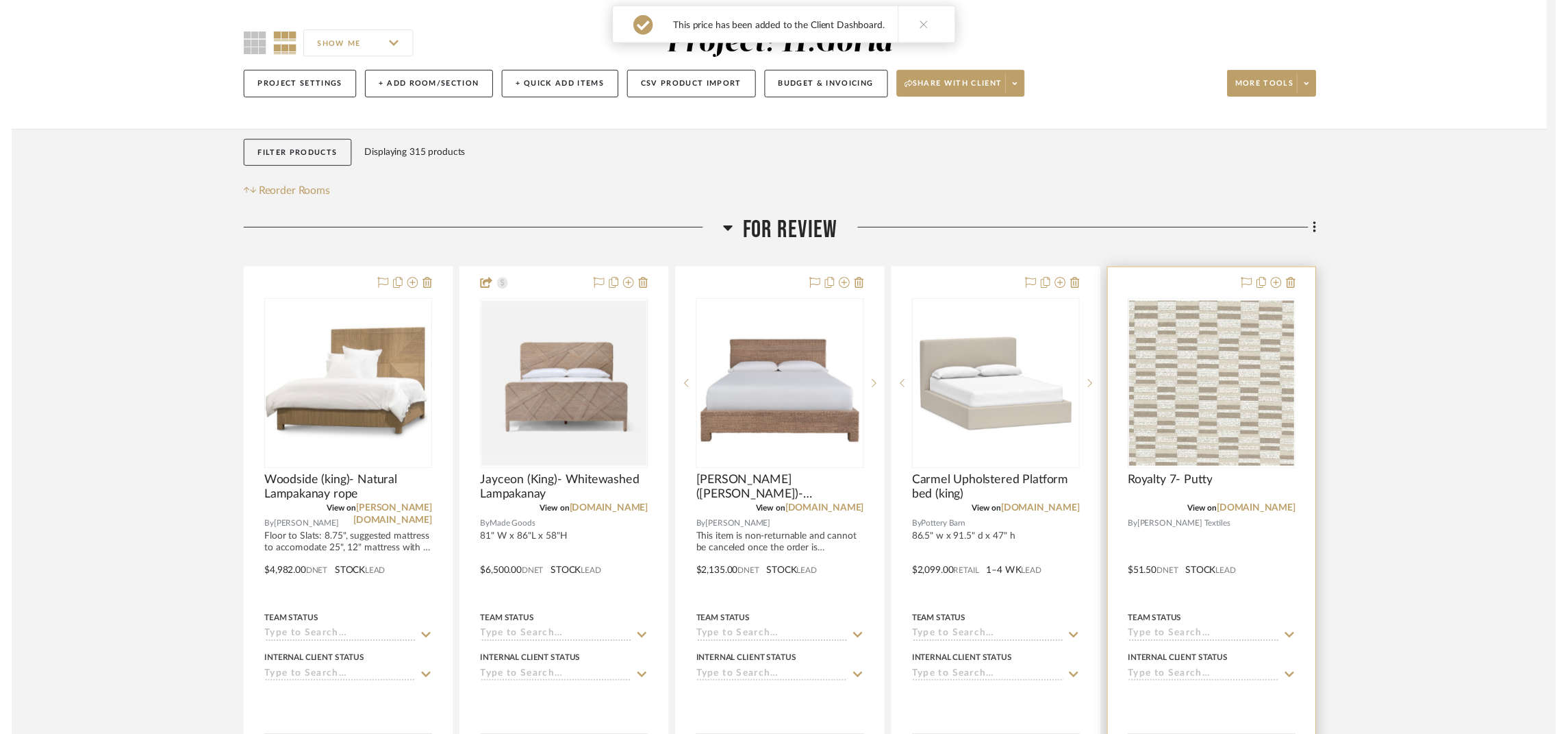
scroll to position [100, 0]
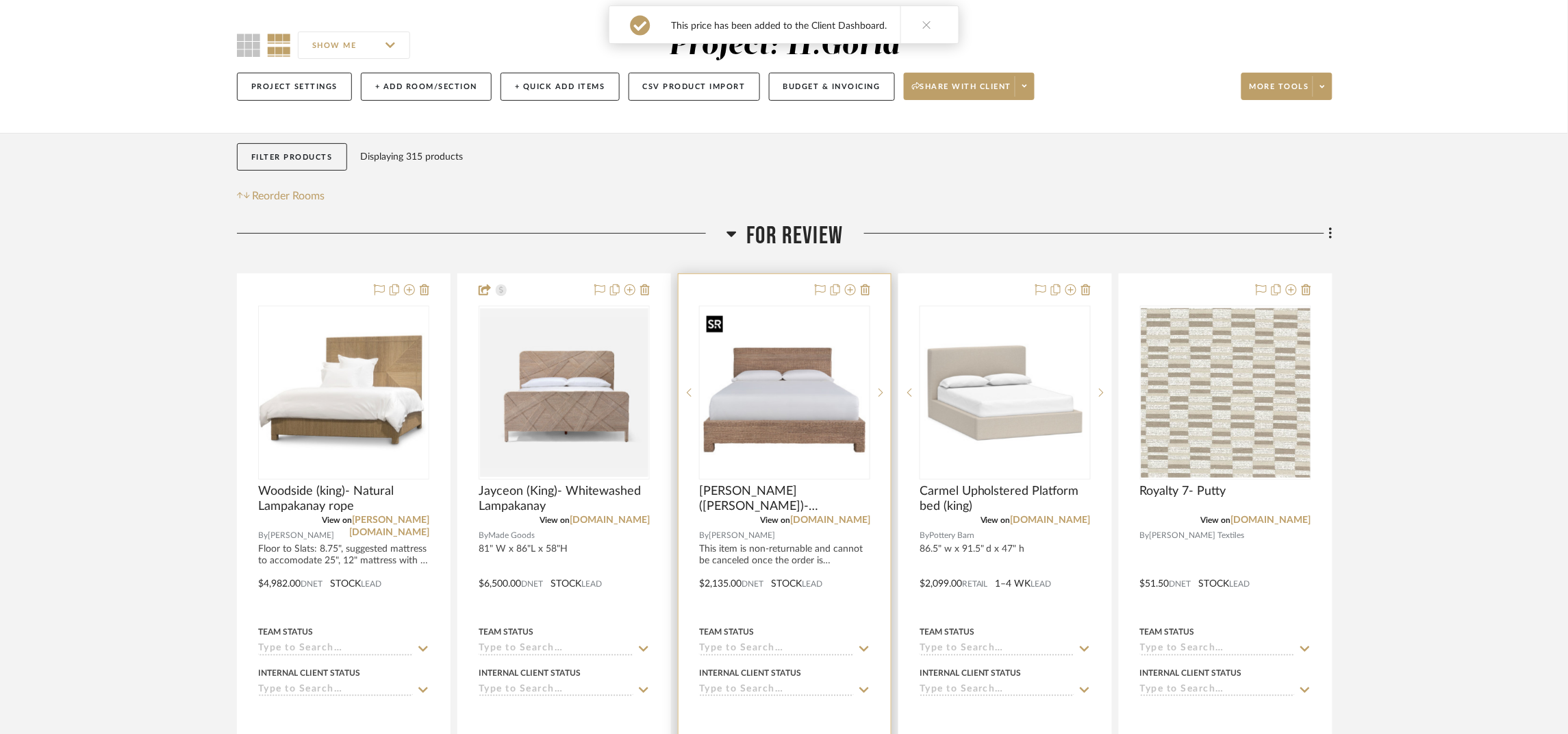
click at [815, 416] on img "0" at bounding box center [784, 392] width 168 height 168
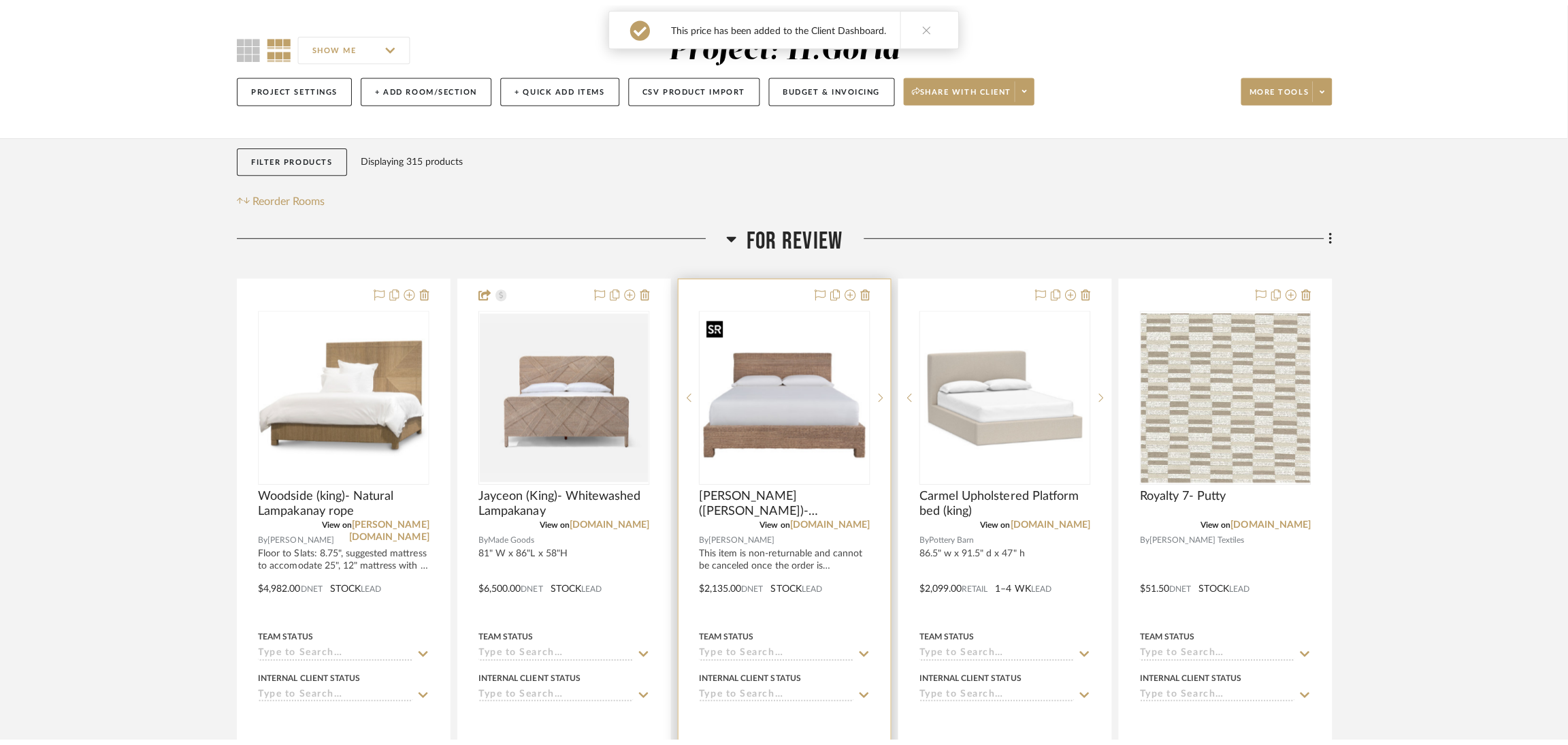
scroll to position [0, 0]
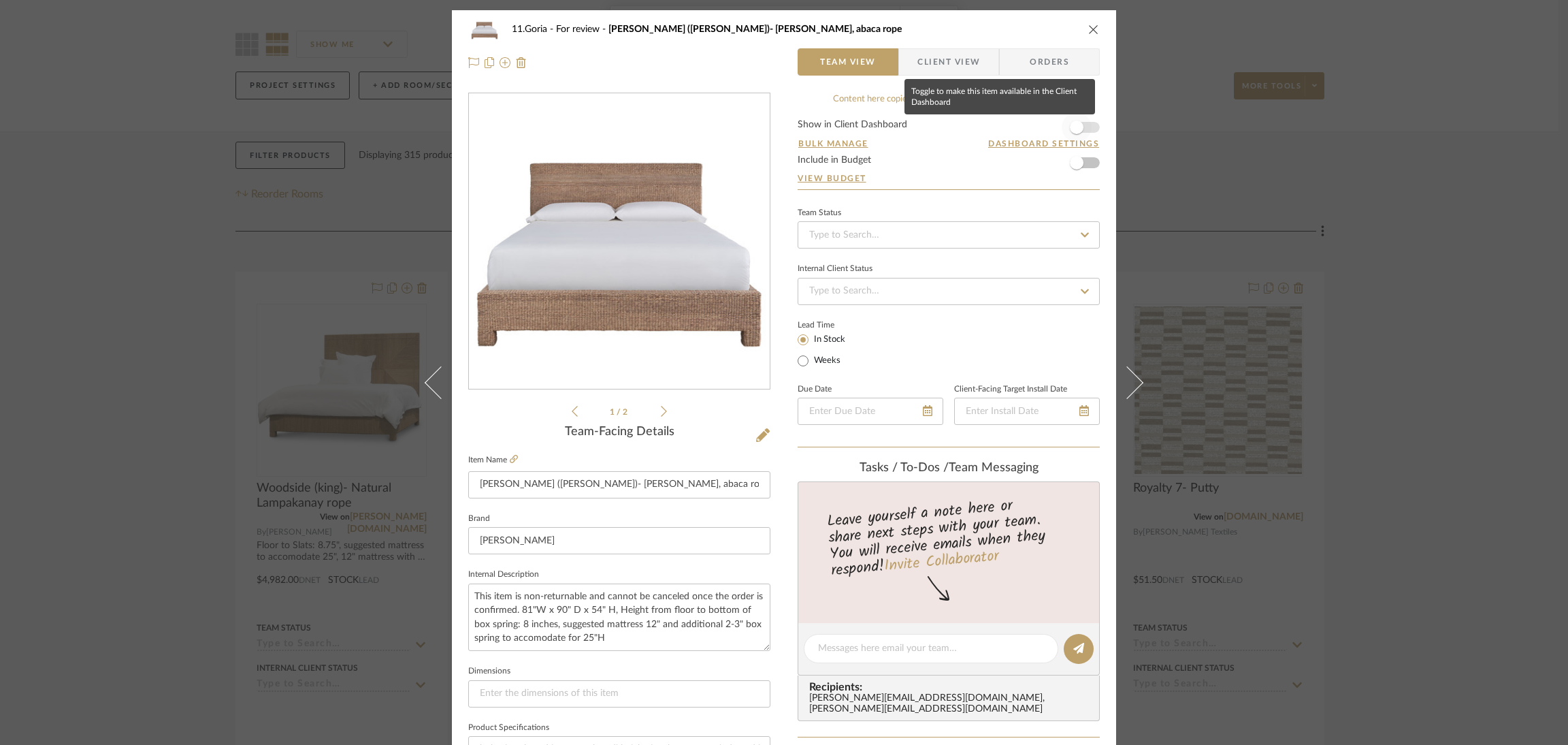
click at [1070, 124] on span "button" at bounding box center [1077, 127] width 14 height 14
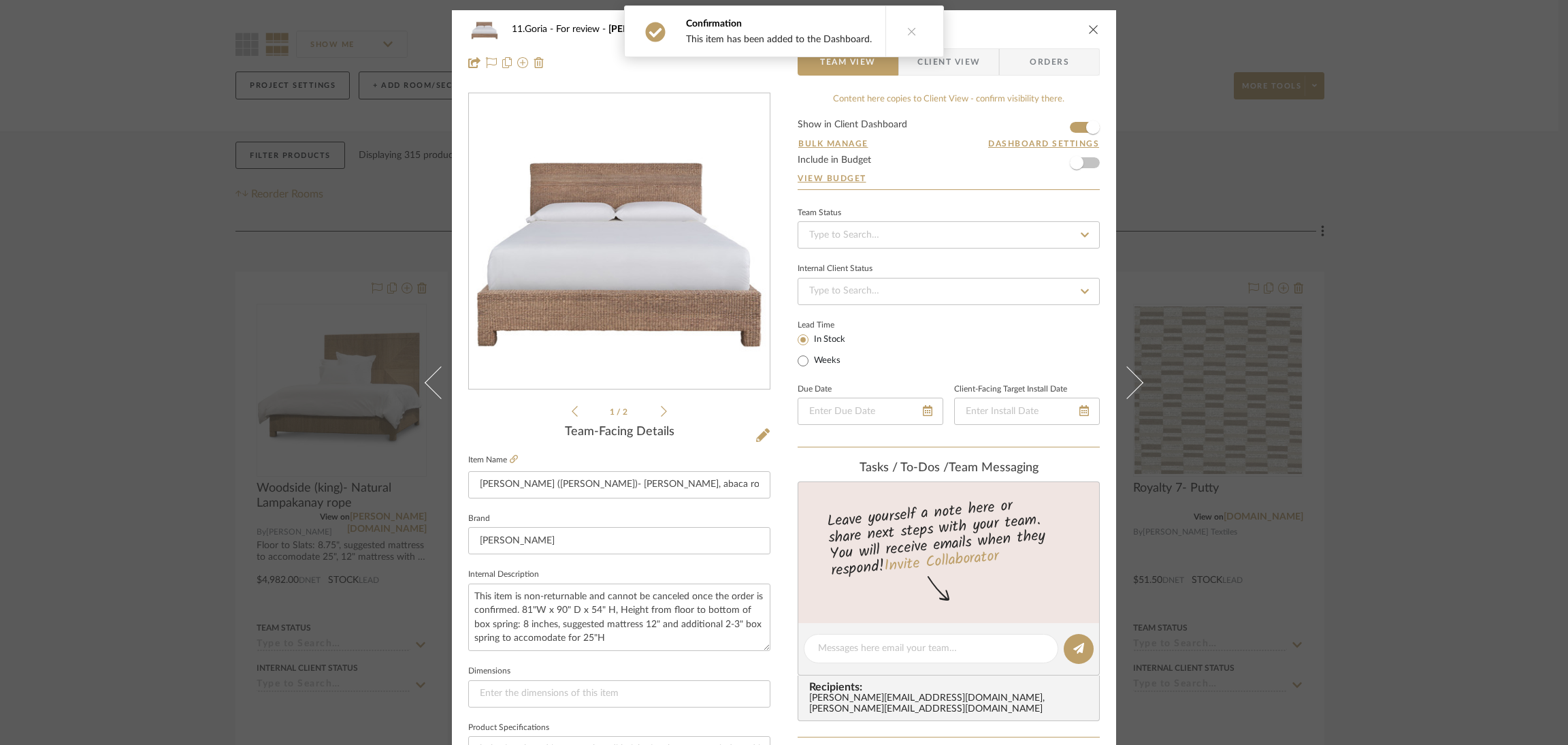
click at [908, 31] on icon at bounding box center [912, 31] width 9 height 9
click at [941, 49] on span "Client View" at bounding box center [949, 62] width 62 height 27
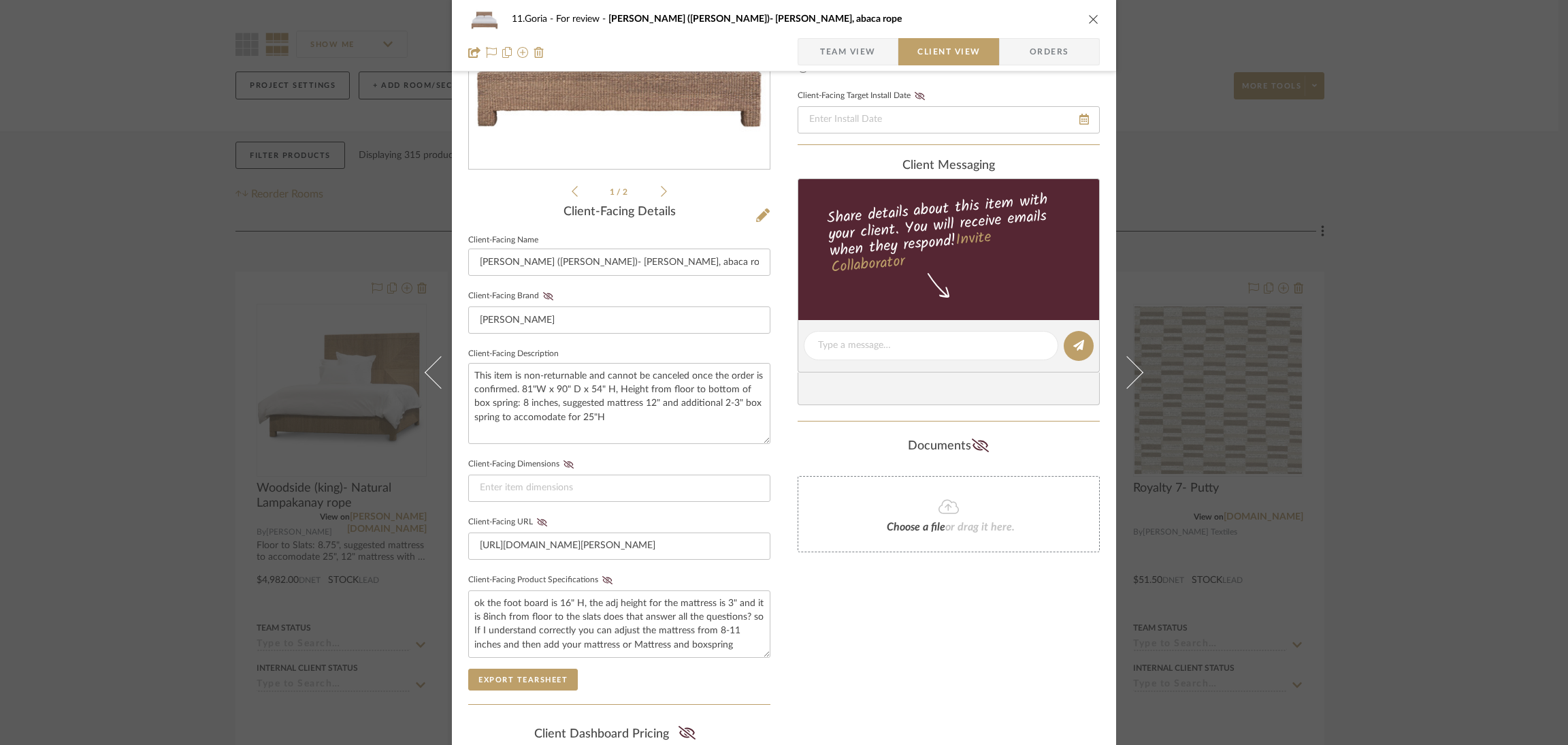
scroll to position [306, 0]
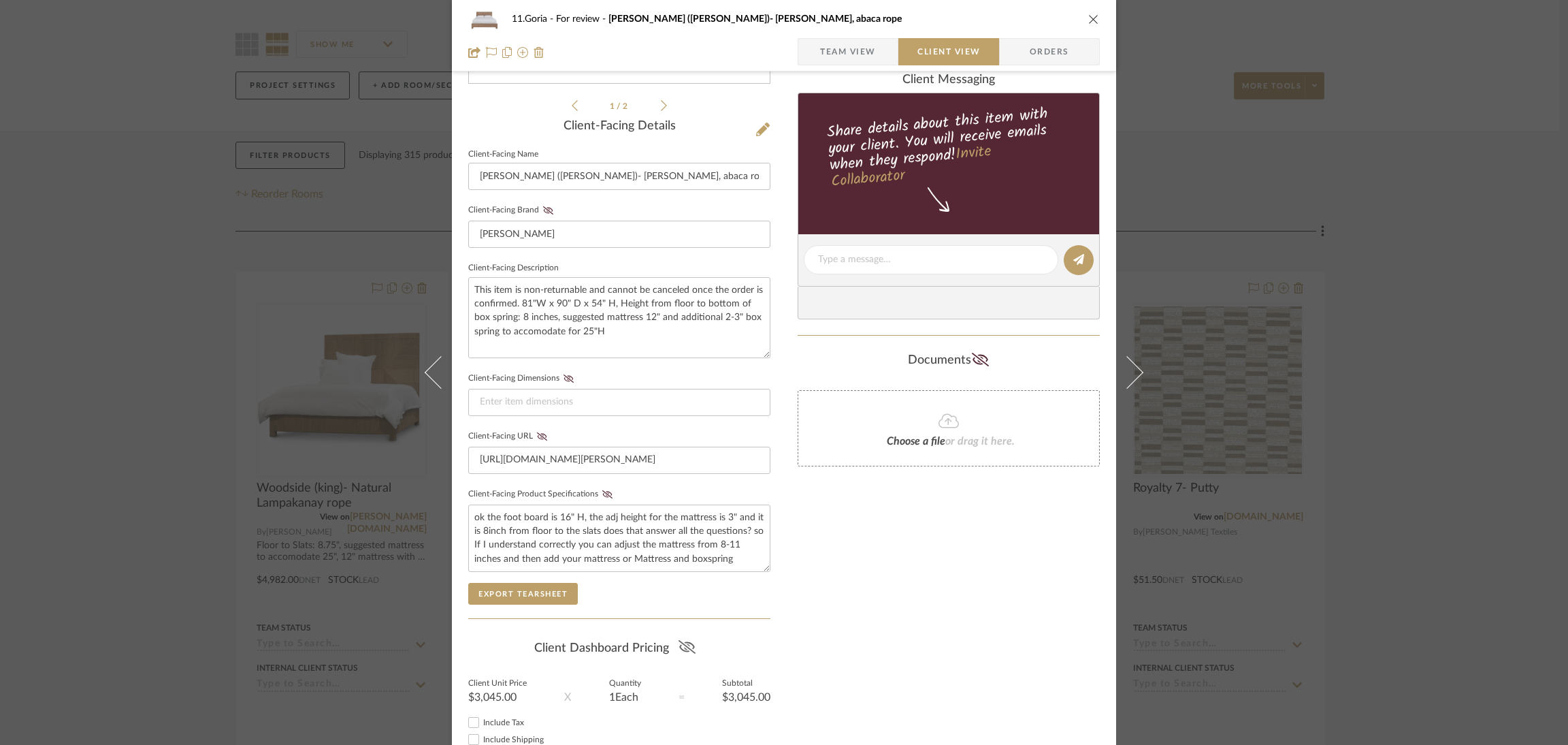
click at [678, 640] on icon at bounding box center [687, 647] width 17 height 14
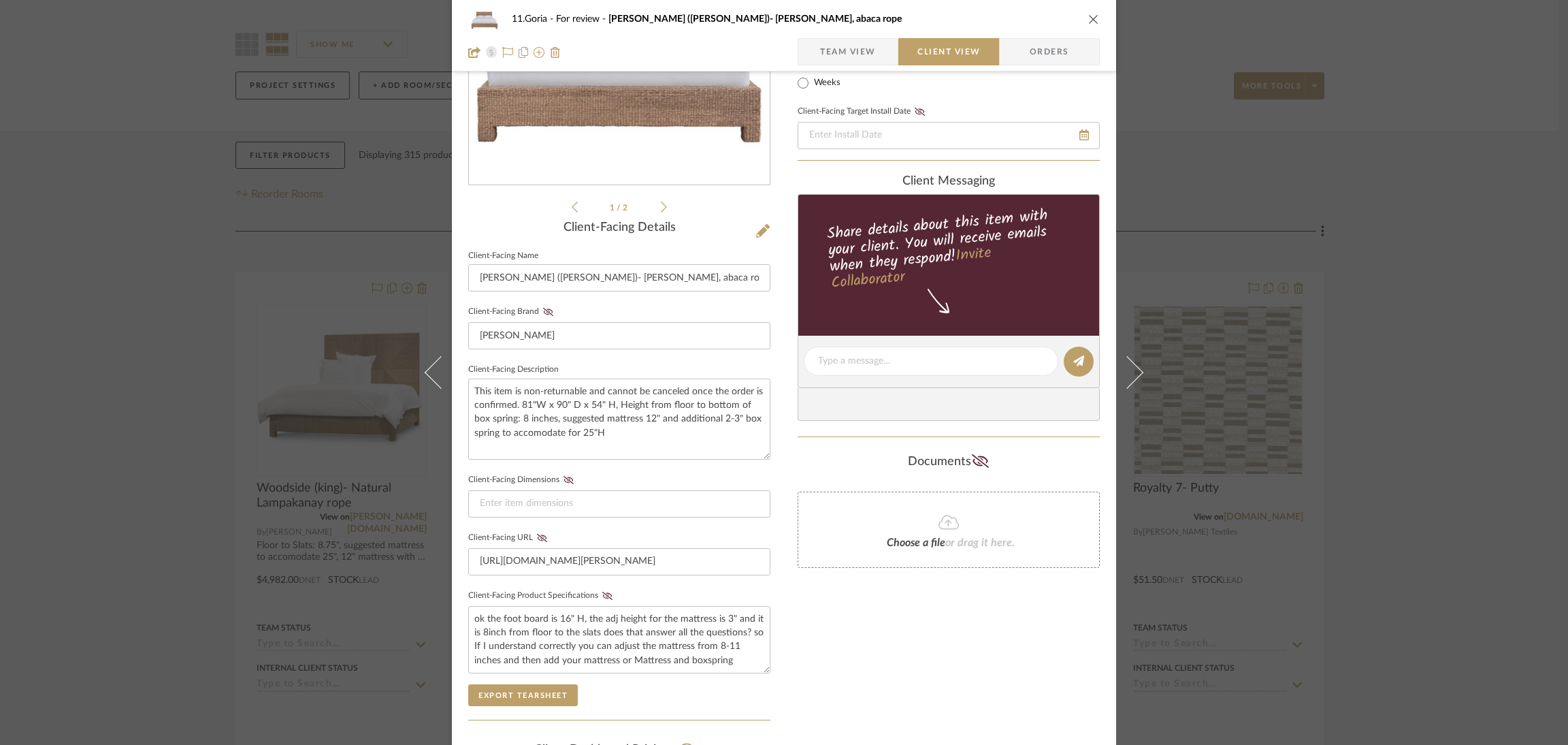
click at [1453, 604] on div "11.Goria For review Seaton (king)- Woven, abaca rope Team View Client View Orde…" at bounding box center [784, 372] width 1568 height 745
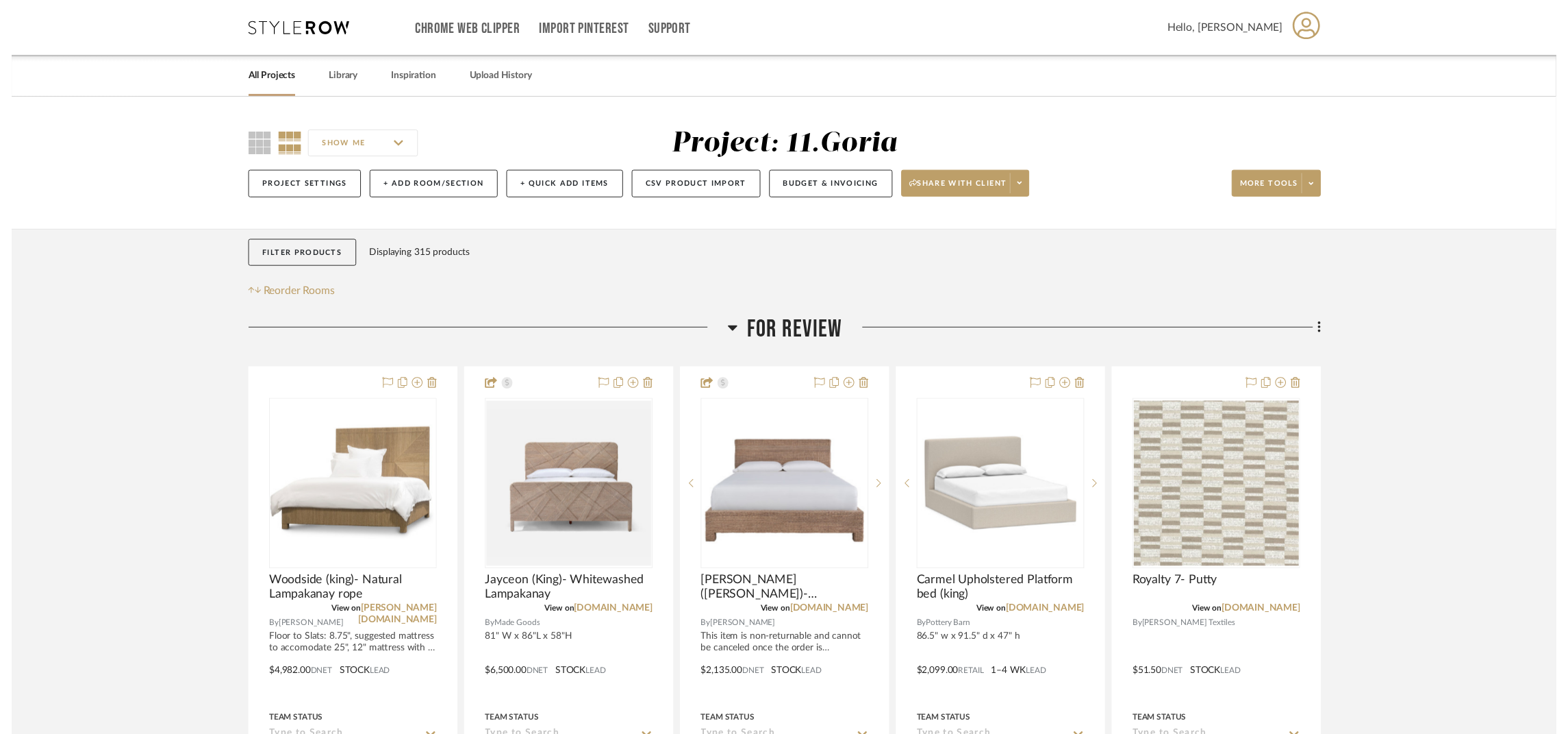
scroll to position [100, 0]
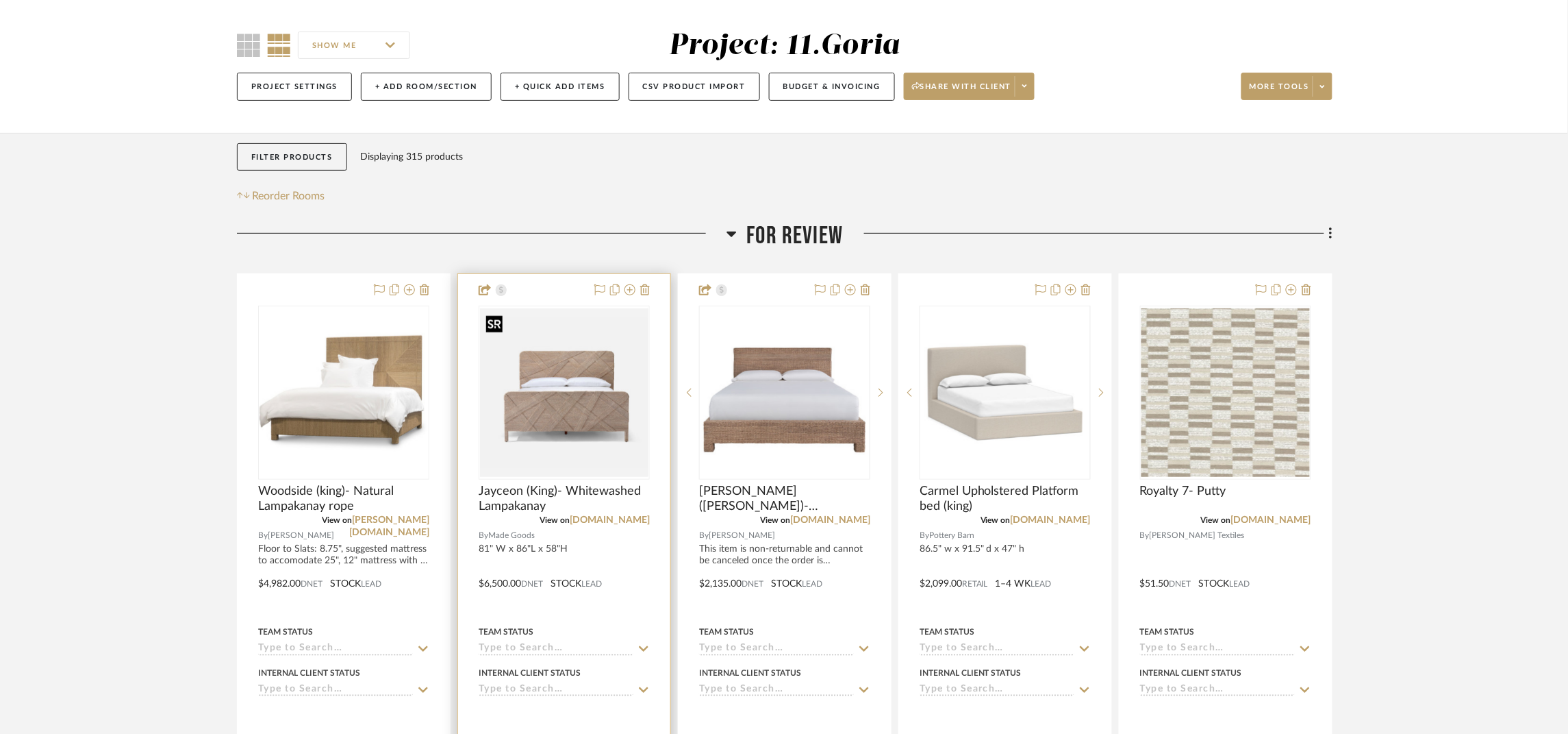
click at [577, 381] on img "0" at bounding box center [564, 392] width 168 height 168
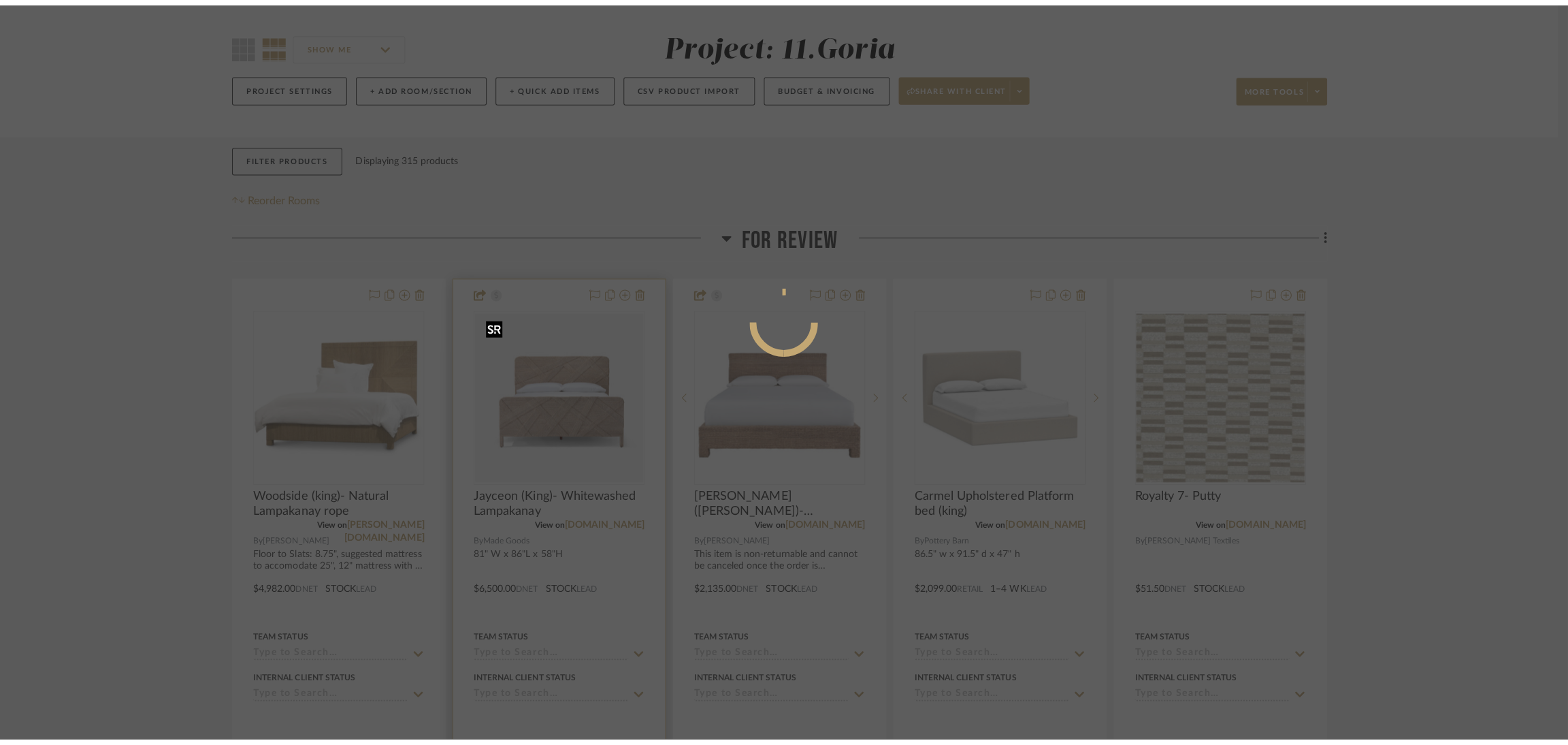
scroll to position [0, 0]
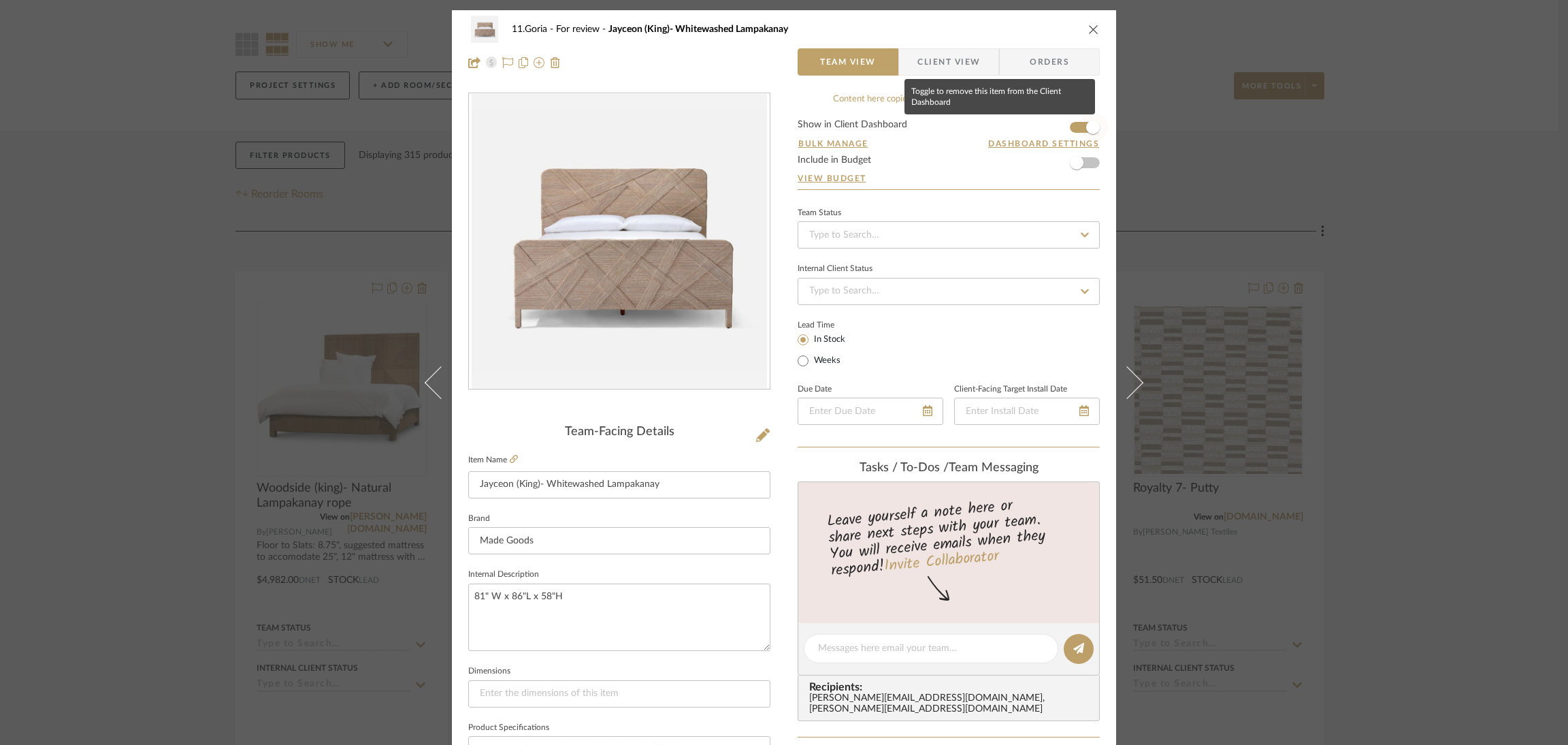
click at [1086, 131] on span "button" at bounding box center [1093, 127] width 14 height 14
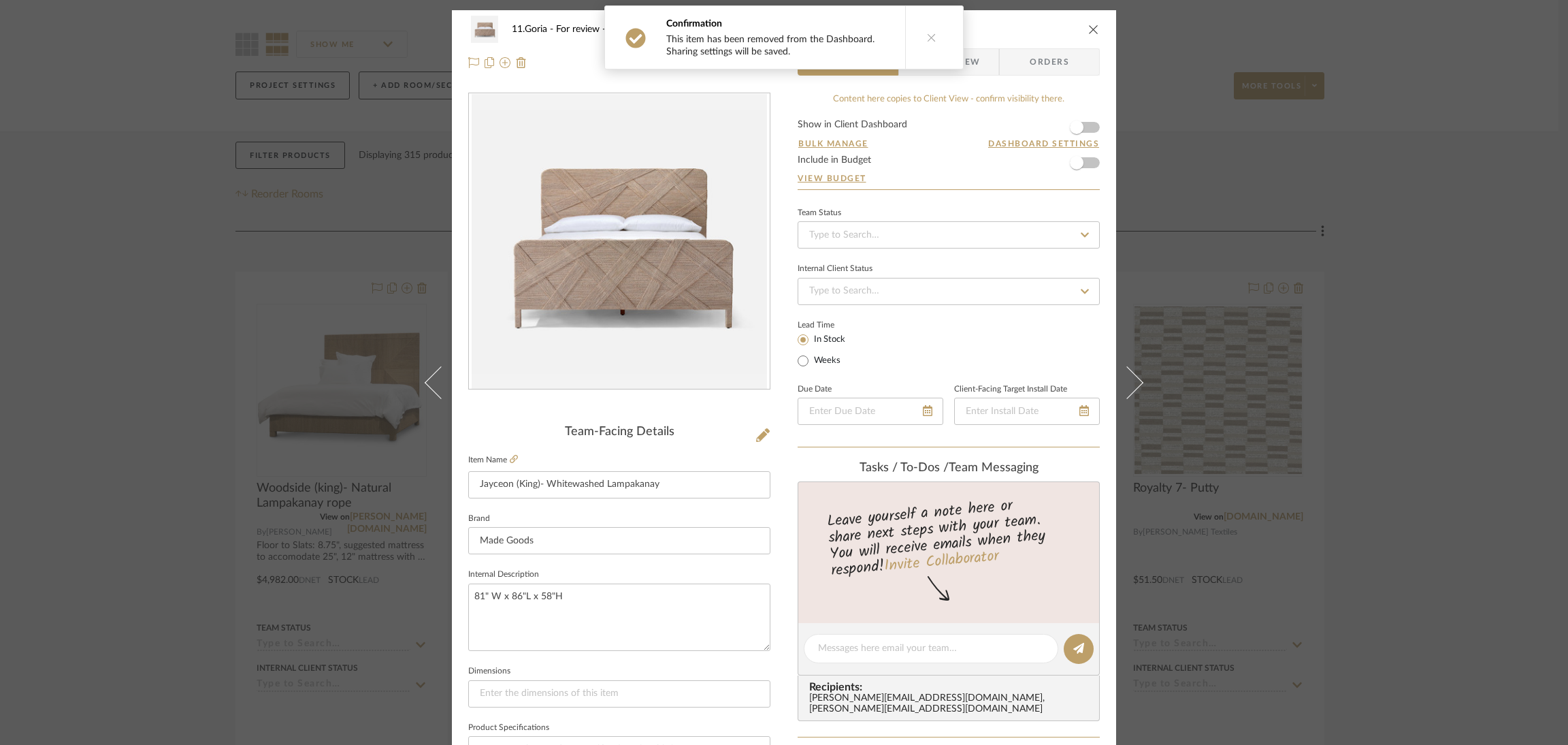
click at [1487, 480] on div "11.Goria For review Jayceon (King)- Whitewashed Lampakanay Team View Client Vie…" at bounding box center [784, 372] width 1568 height 745
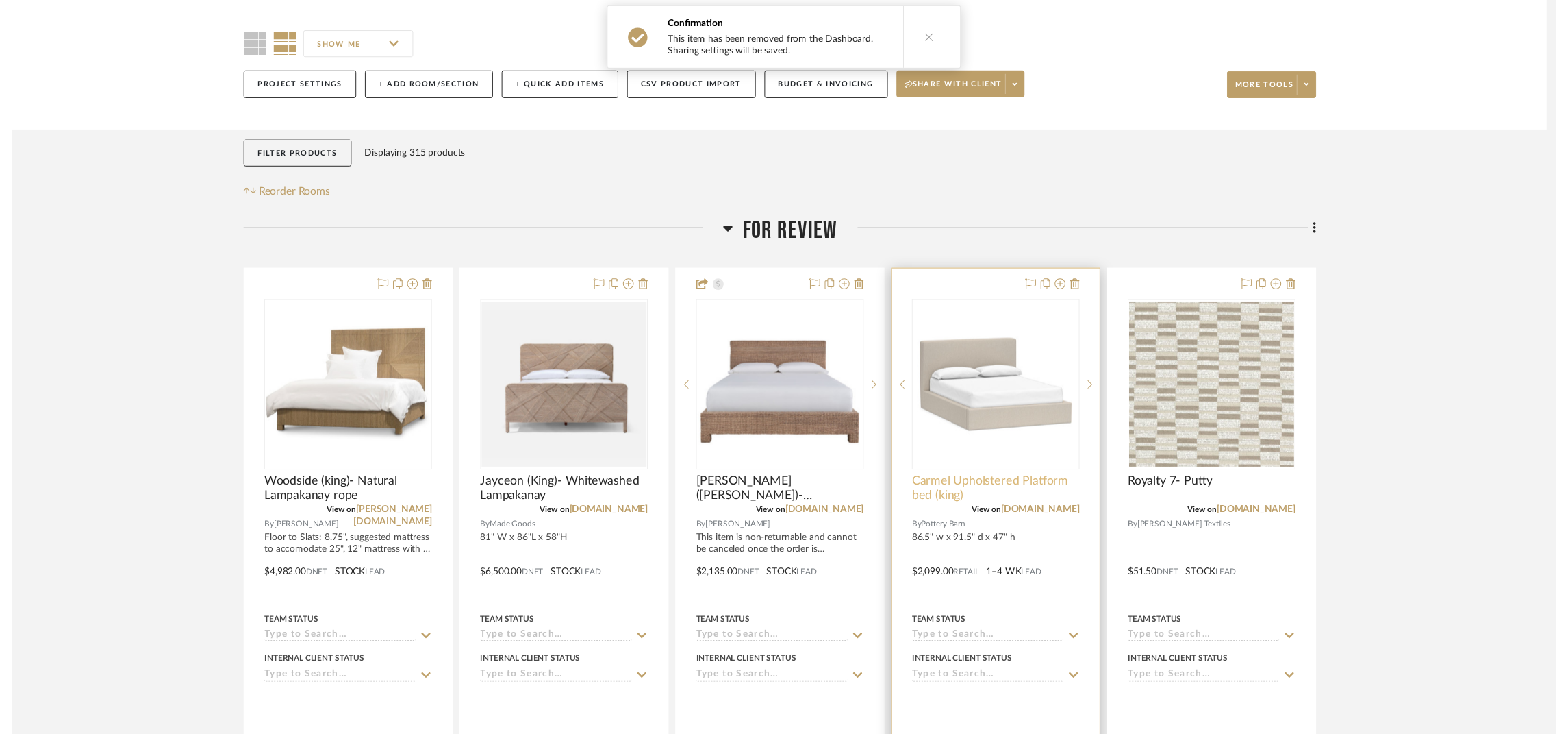
scroll to position [100, 0]
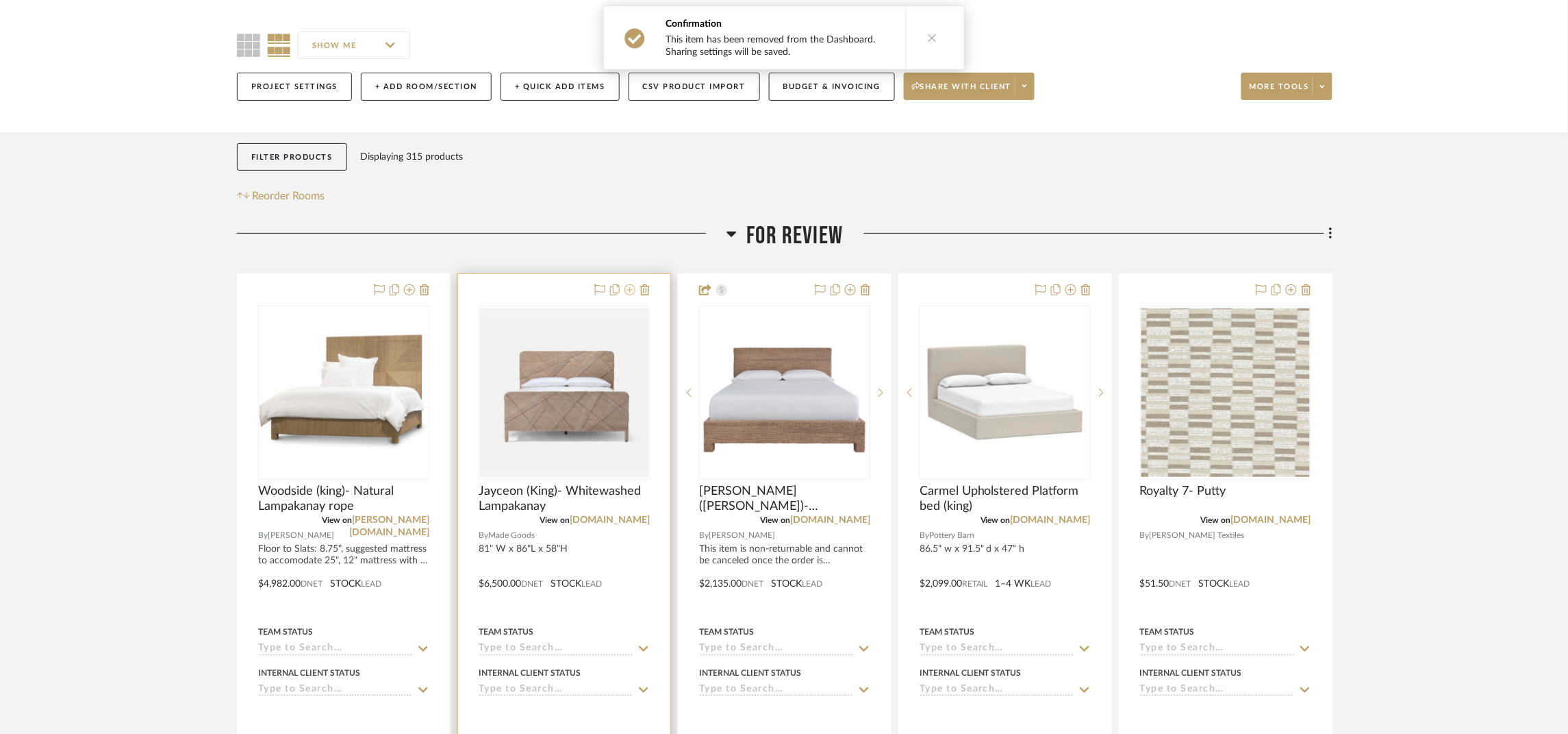
click at [626, 291] on icon at bounding box center [630, 289] width 11 height 11
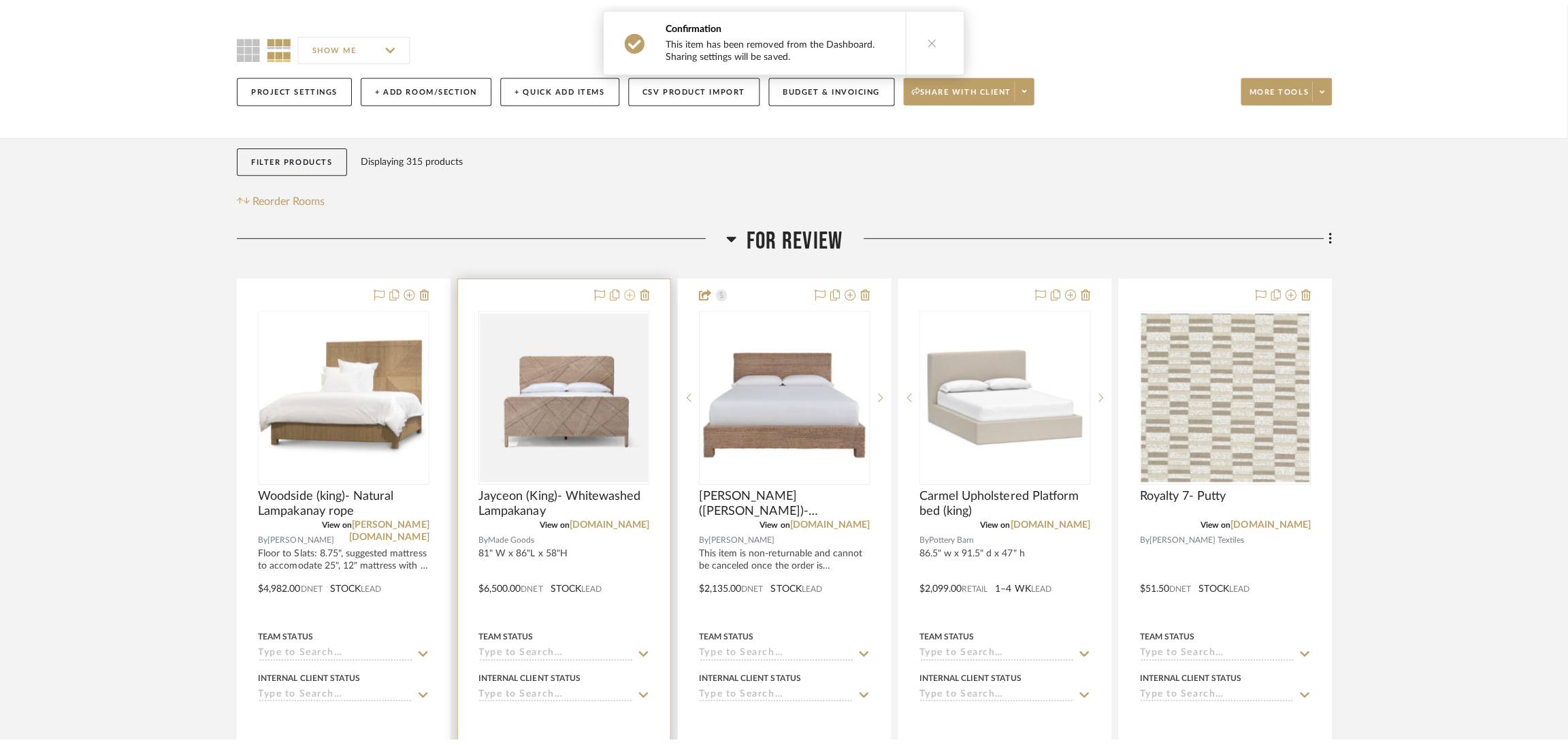
scroll to position [0, 0]
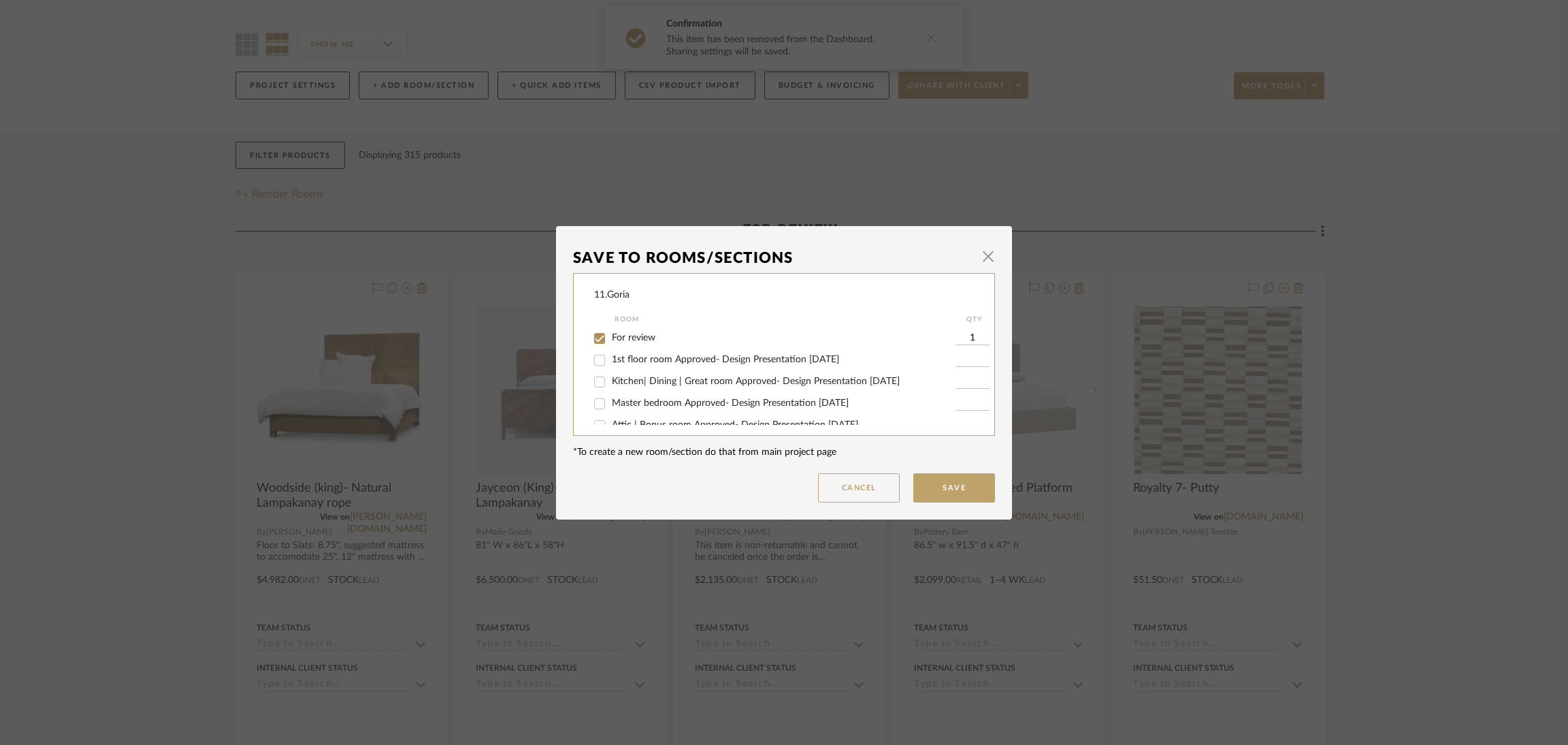
click at [642, 333] on span "For review" at bounding box center [633, 337] width 44 height 9
click at [611, 332] on input "For review" at bounding box center [600, 339] width 22 height 22
checkbox input "false"
click at [623, 384] on span "Considering" at bounding box center [636, 388] width 49 height 9
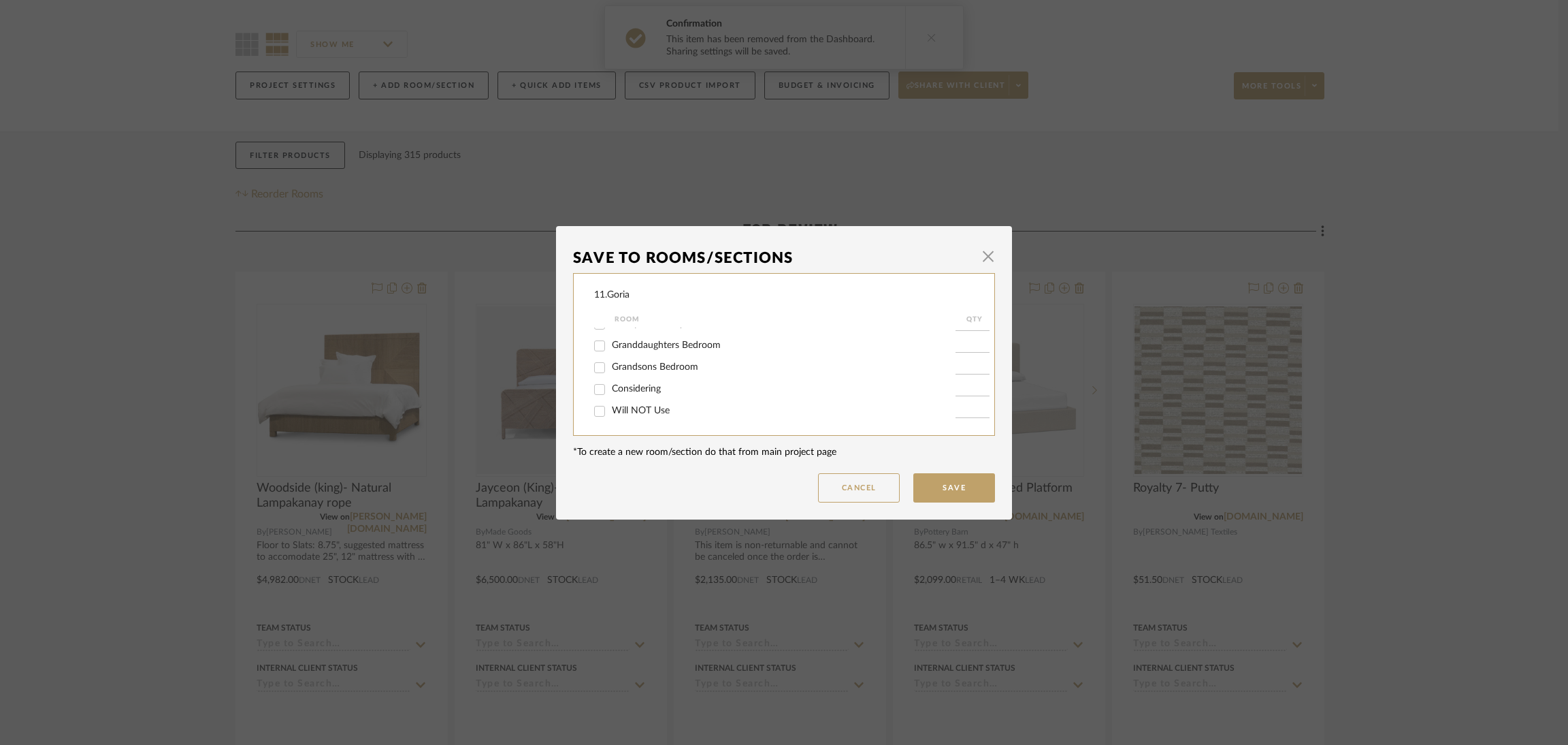
click at [611, 383] on input "Considering" at bounding box center [600, 390] width 22 height 22
checkbox input "true"
type input "1"
click at [966, 491] on button "Save" at bounding box center [955, 488] width 82 height 29
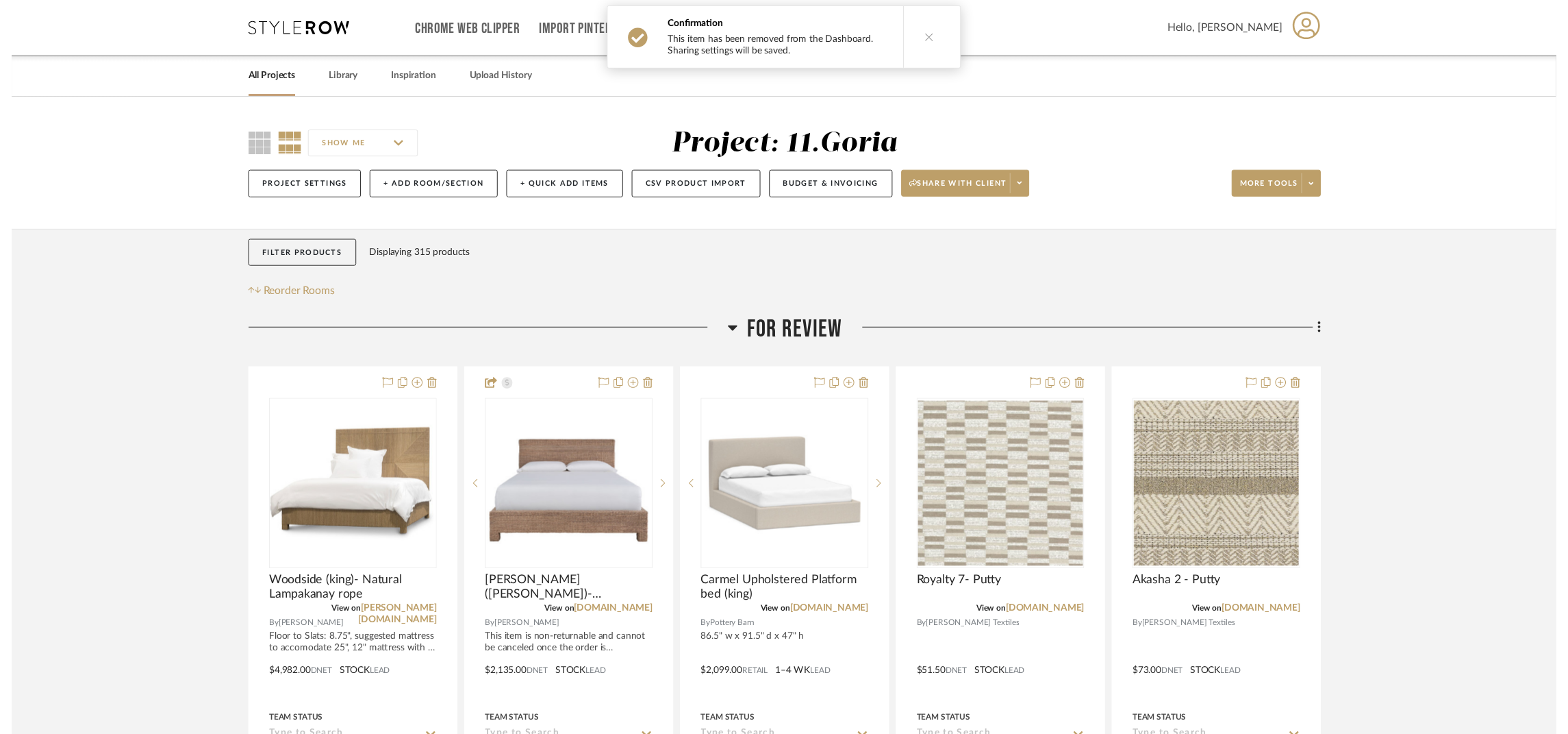
scroll to position [100, 0]
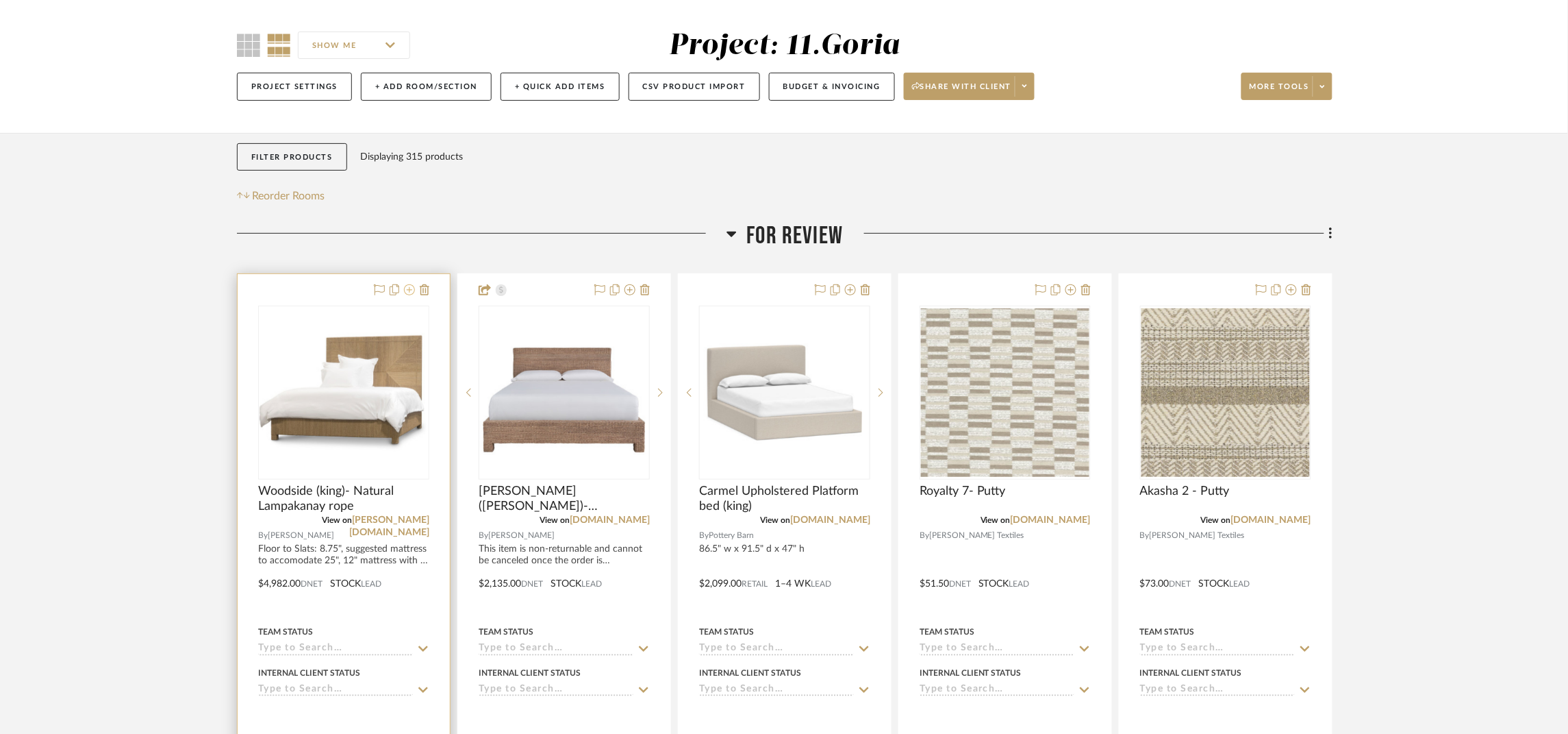
click at [412, 293] on icon at bounding box center [409, 289] width 11 height 11
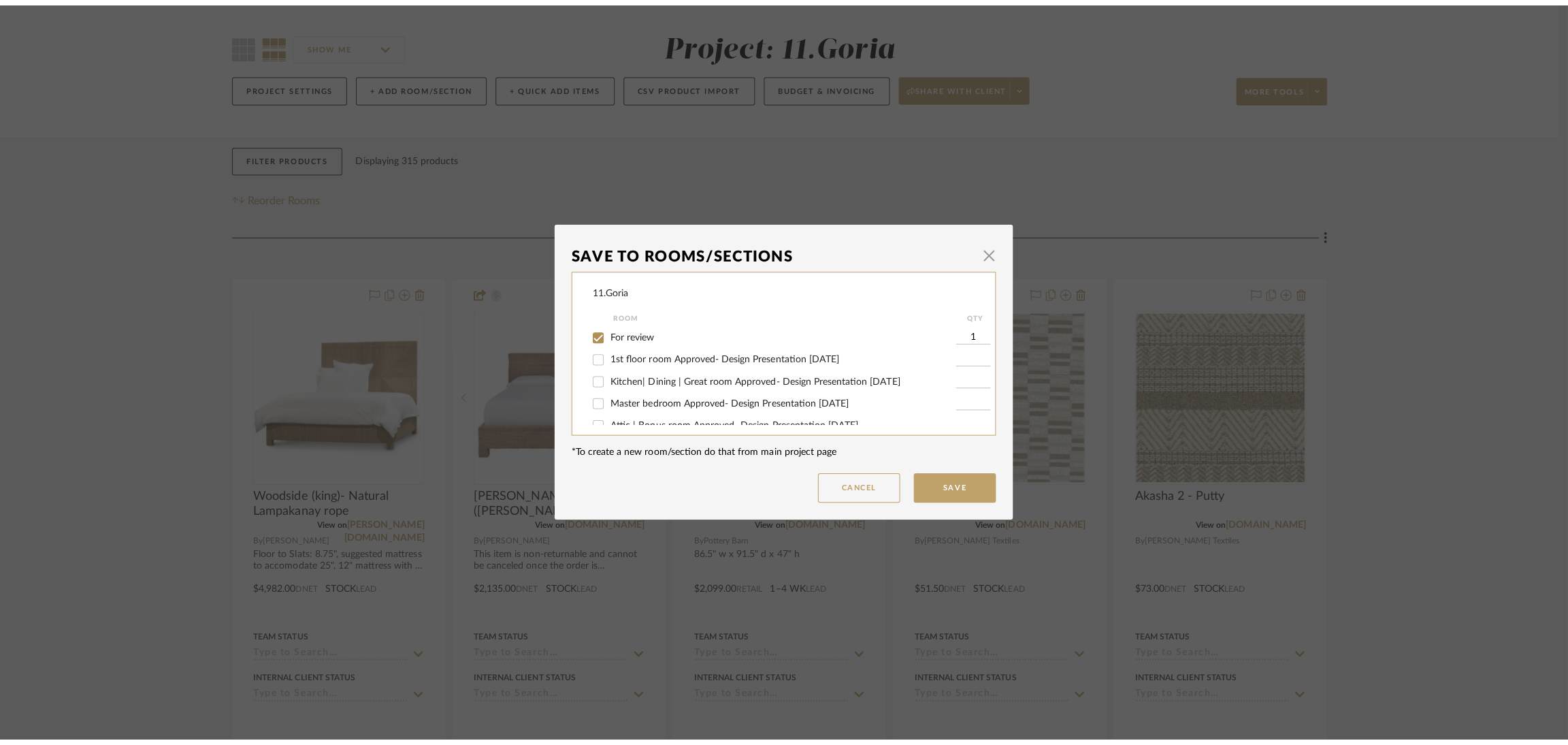
scroll to position [0, 0]
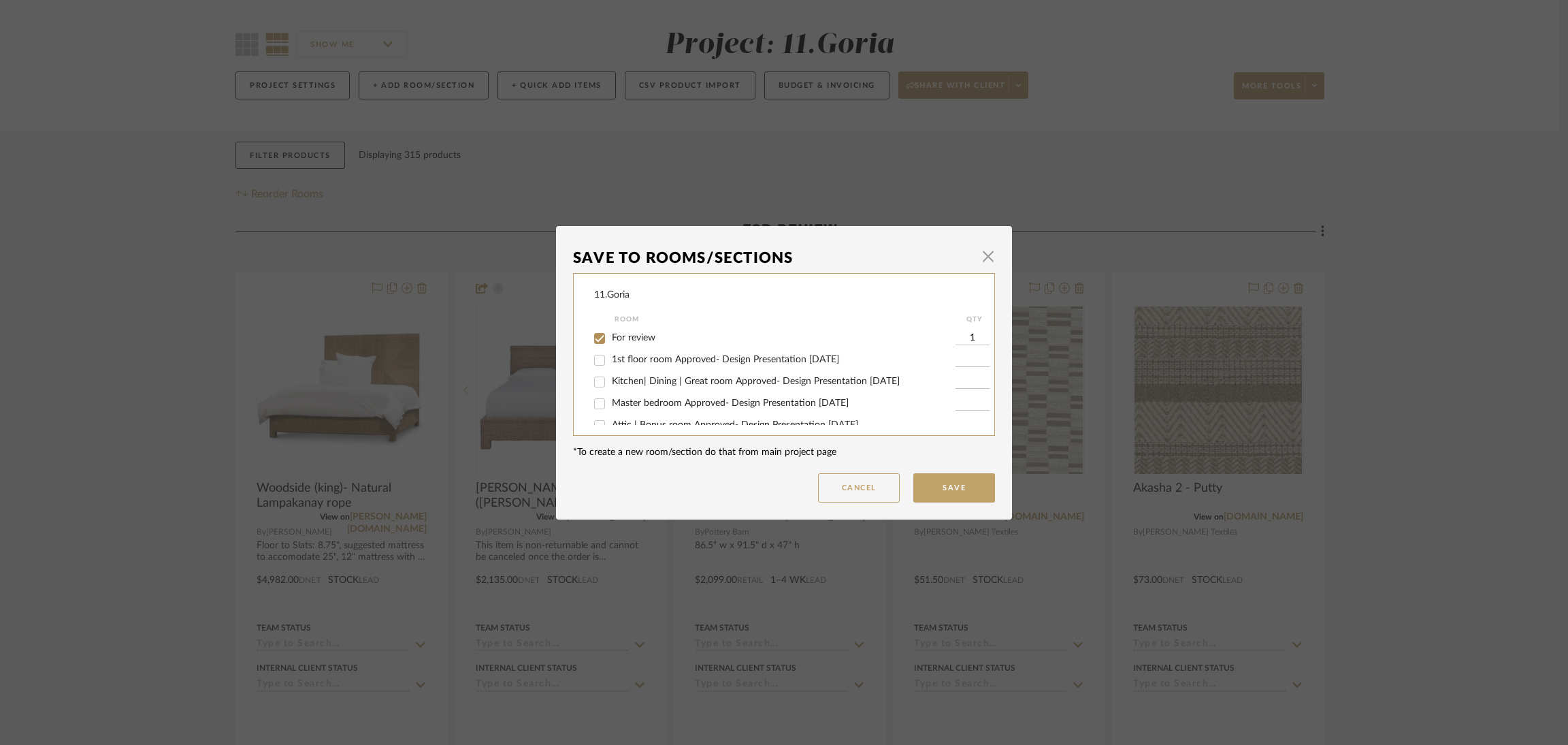
click at [635, 335] on span "For review" at bounding box center [633, 337] width 44 height 9
click at [611, 335] on input "For review" at bounding box center [600, 339] width 22 height 22
checkbox input "false"
click at [630, 385] on span "Considering" at bounding box center [636, 388] width 49 height 9
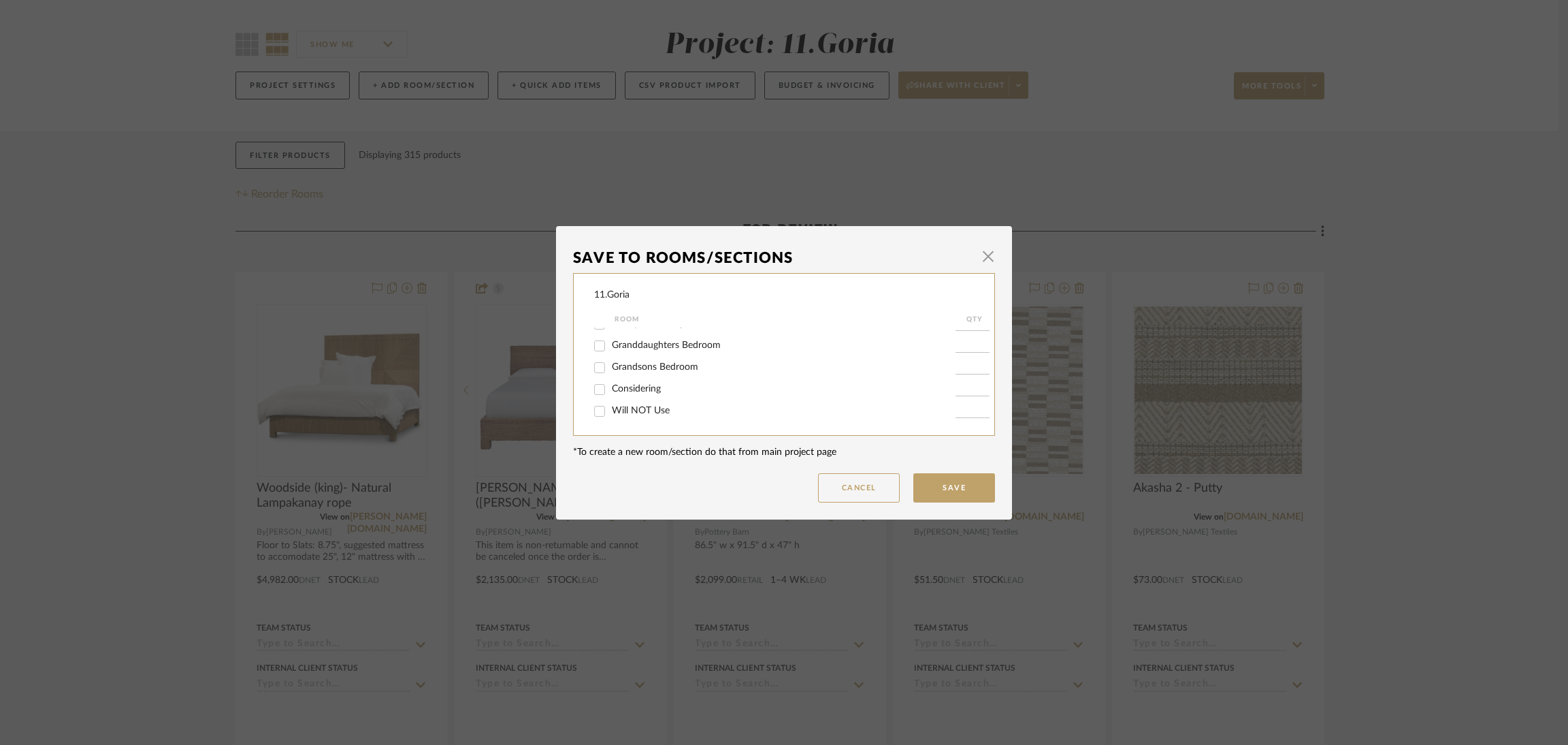
click at [611, 385] on input "Considering" at bounding box center [600, 390] width 22 height 22
checkbox input "true"
type input "1"
click at [965, 486] on button "Save" at bounding box center [955, 488] width 82 height 29
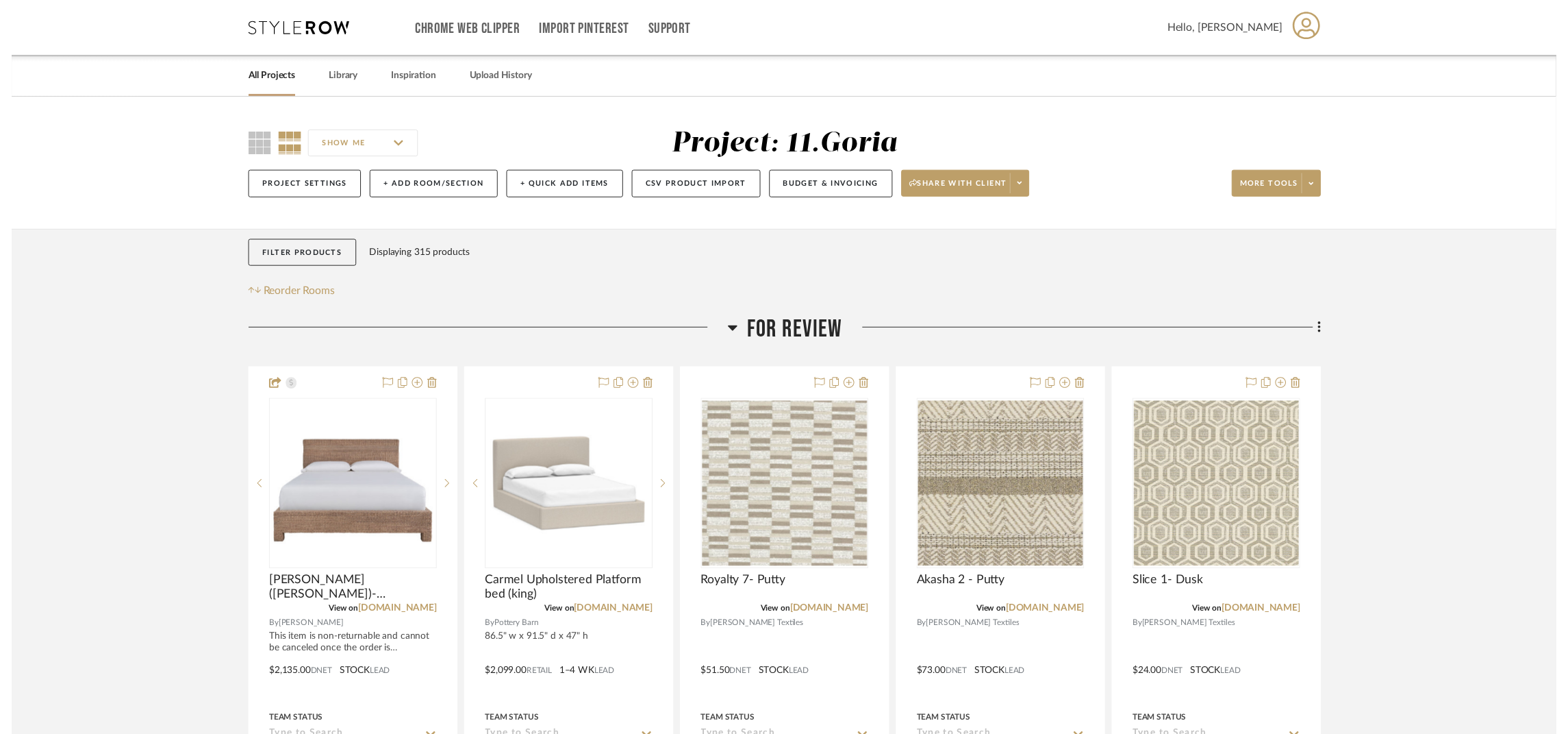
scroll to position [100, 0]
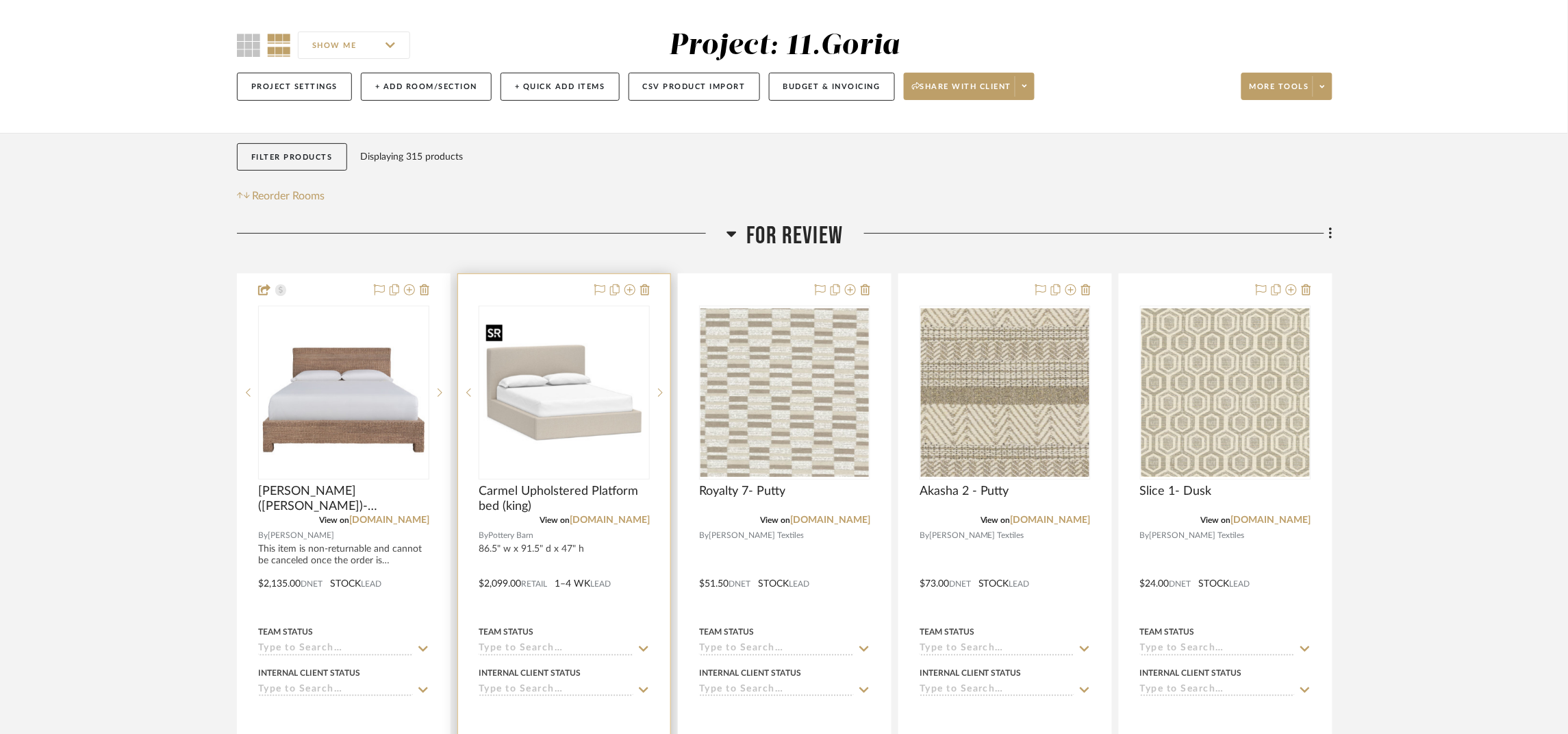
click at [587, 383] on img "0" at bounding box center [564, 392] width 168 height 151
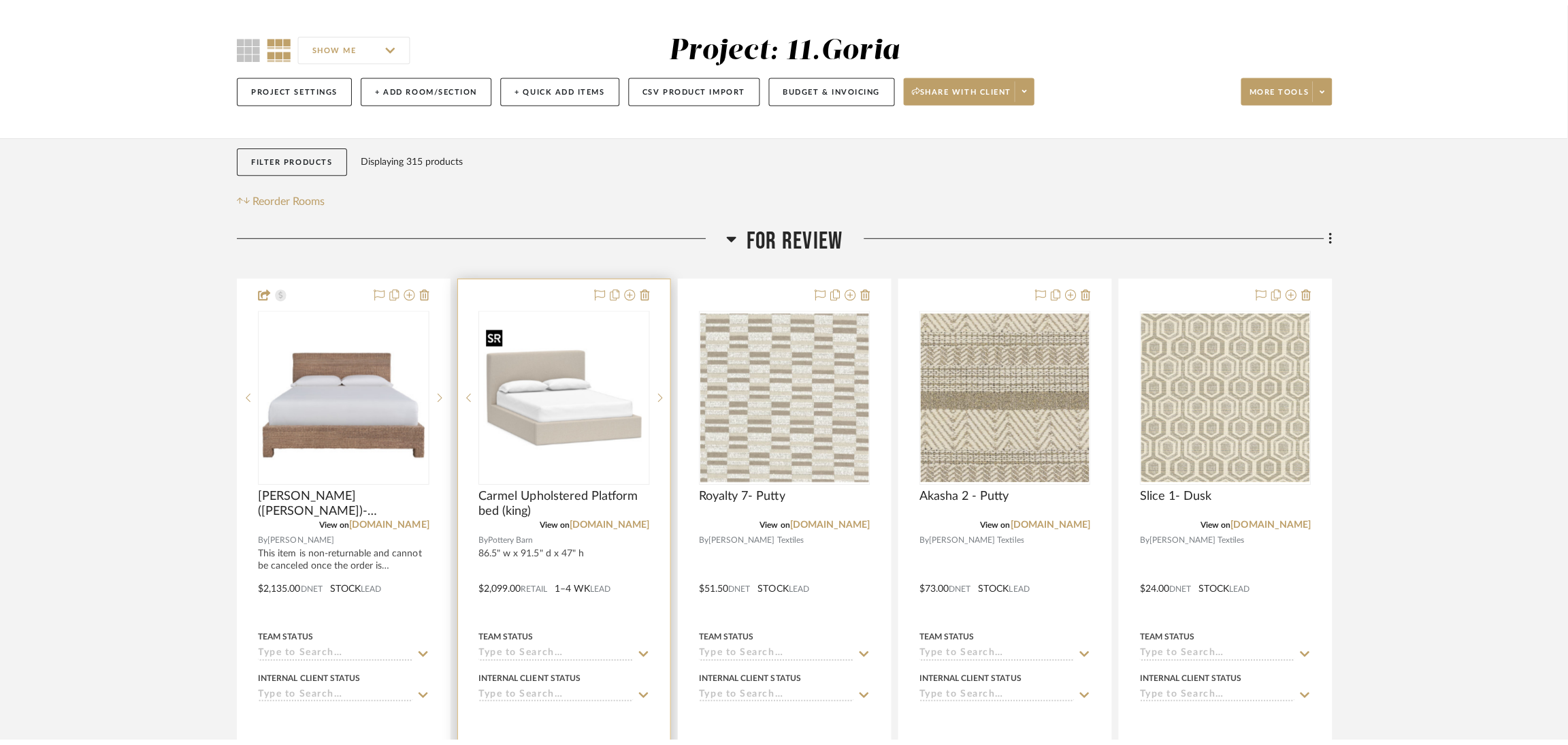
scroll to position [0, 0]
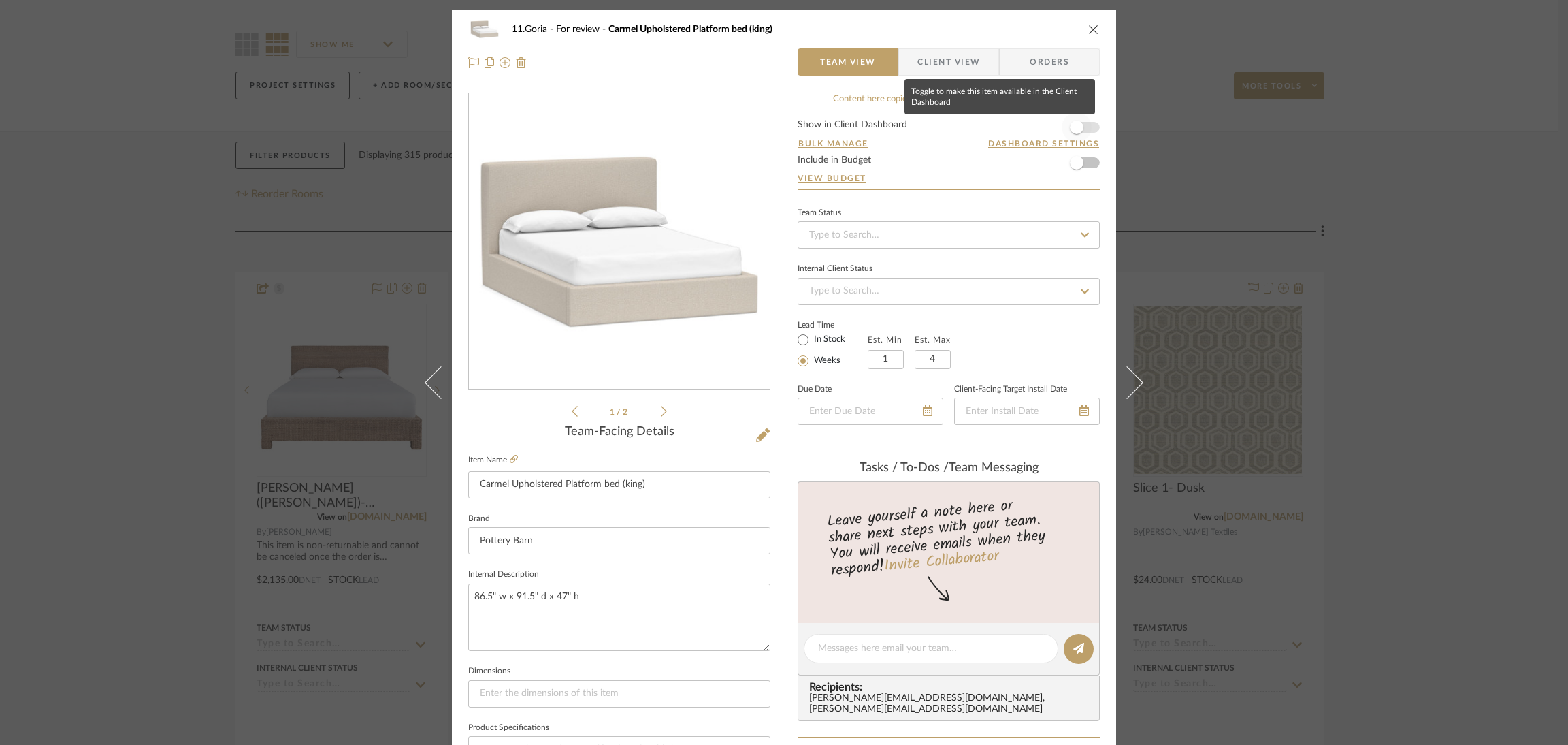
click at [1077, 123] on span "button" at bounding box center [1077, 127] width 30 height 30
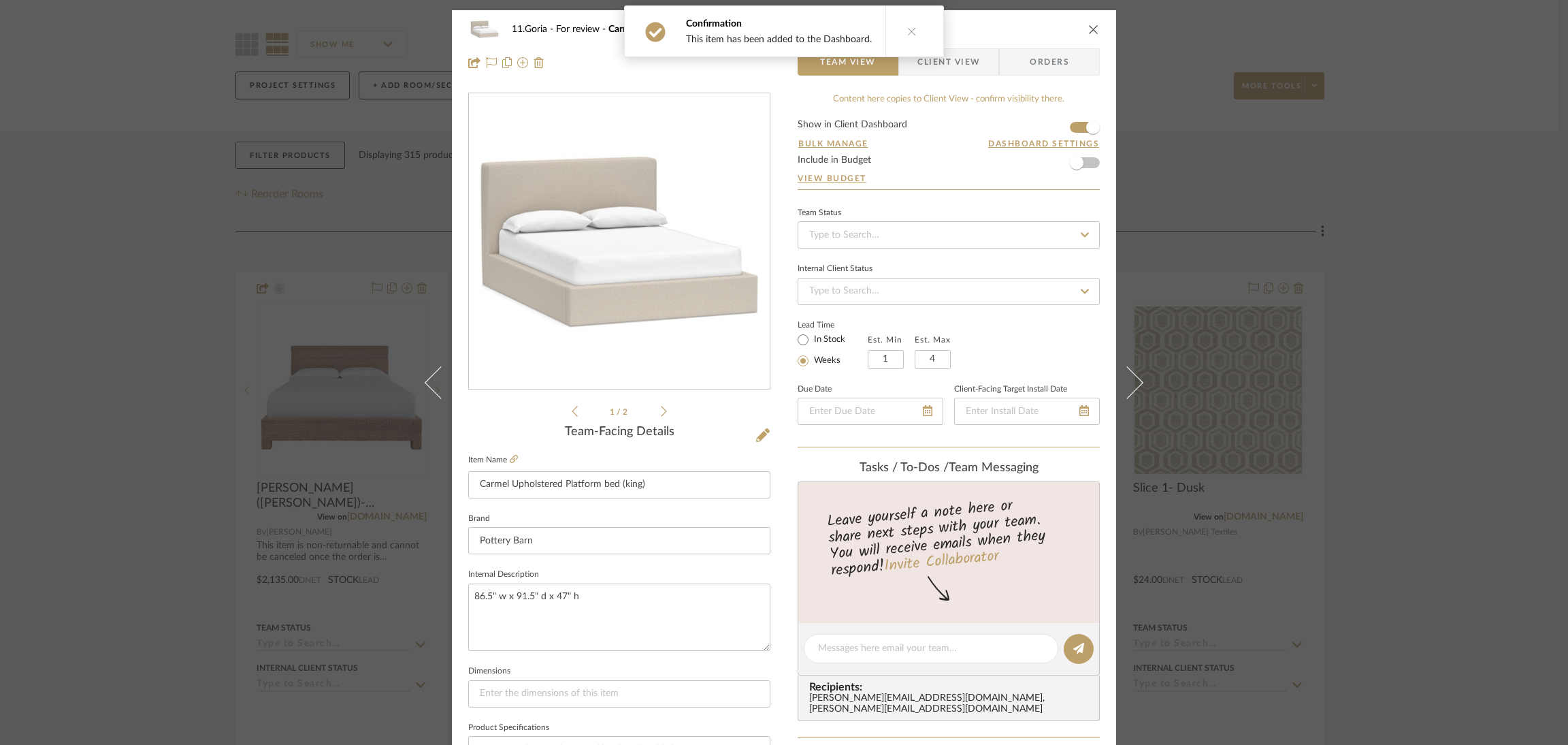
drag, startPoint x: 902, startPoint y: 30, endPoint x: 931, endPoint y: 50, distance: 35.2
click at [908, 30] on icon at bounding box center [912, 31] width 9 height 9
click at [938, 54] on span "Client View" at bounding box center [949, 62] width 62 height 27
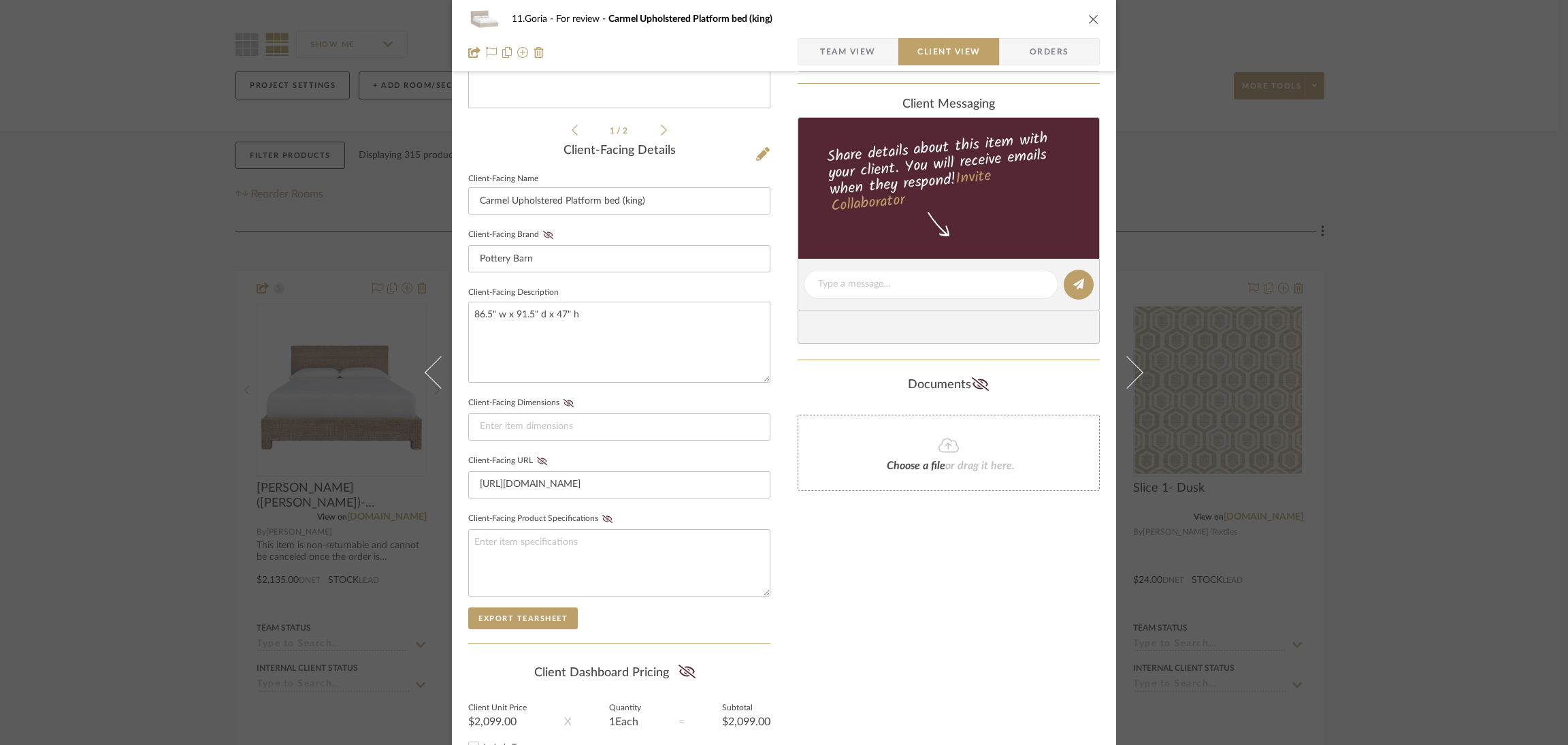
scroll to position [306, 0]
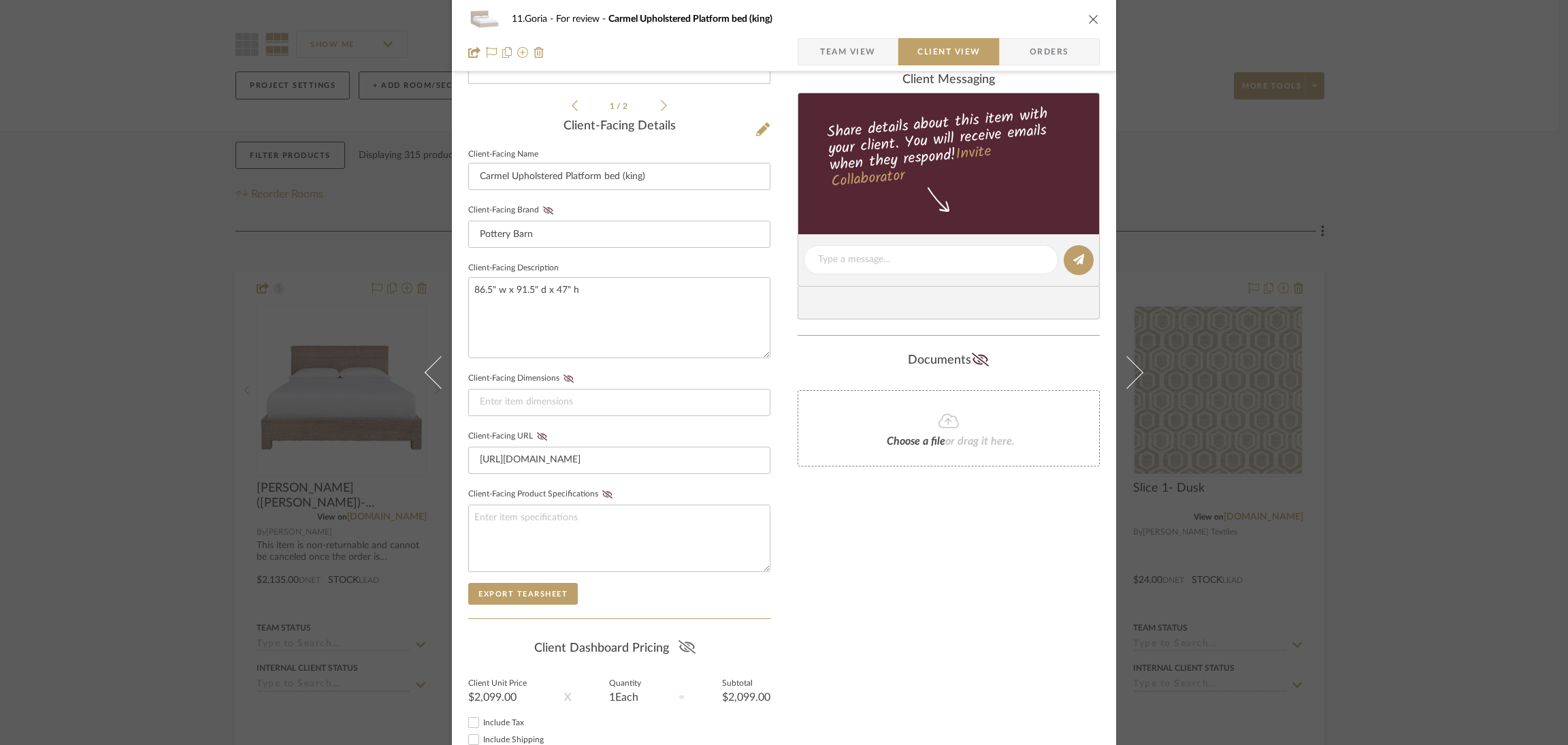
click at [689, 641] on icon at bounding box center [687, 647] width 17 height 14
click at [1387, 568] on div "11.Goria For review Carmel Upholstered Platform bed (king) Team View Client Vie…" at bounding box center [784, 372] width 1568 height 745
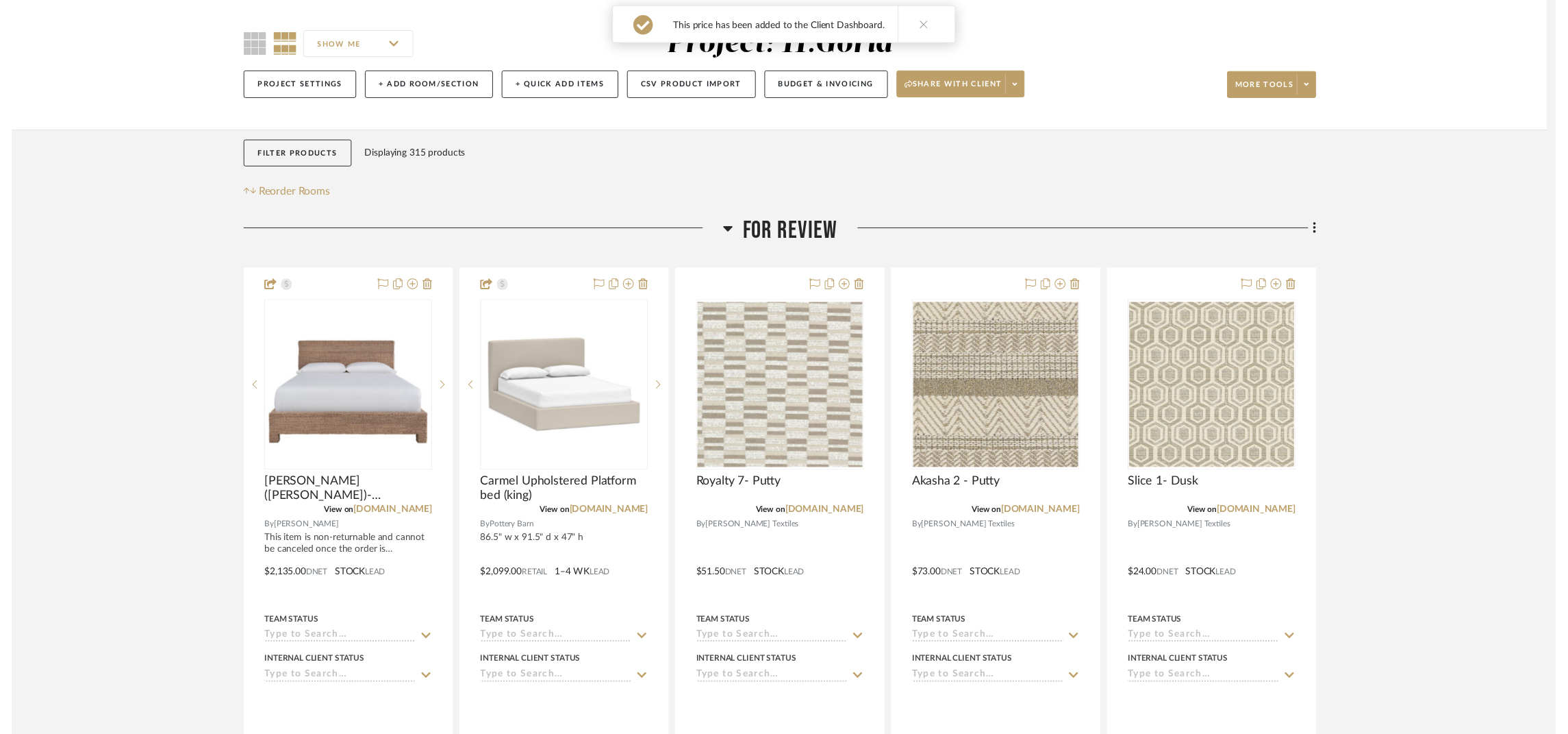
scroll to position [100, 0]
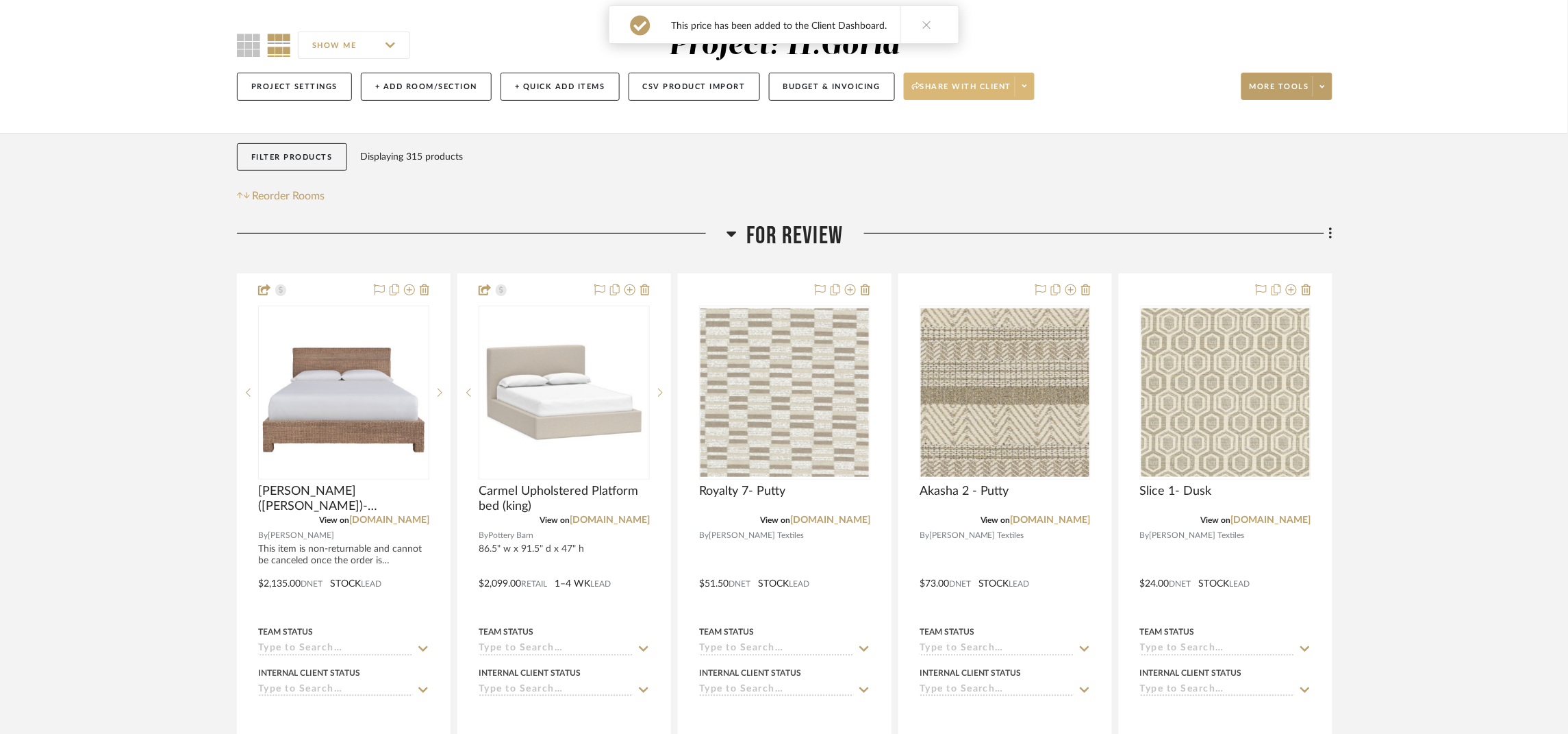
click at [944, 87] on span "Share with client" at bounding box center [962, 92] width 100 height 21
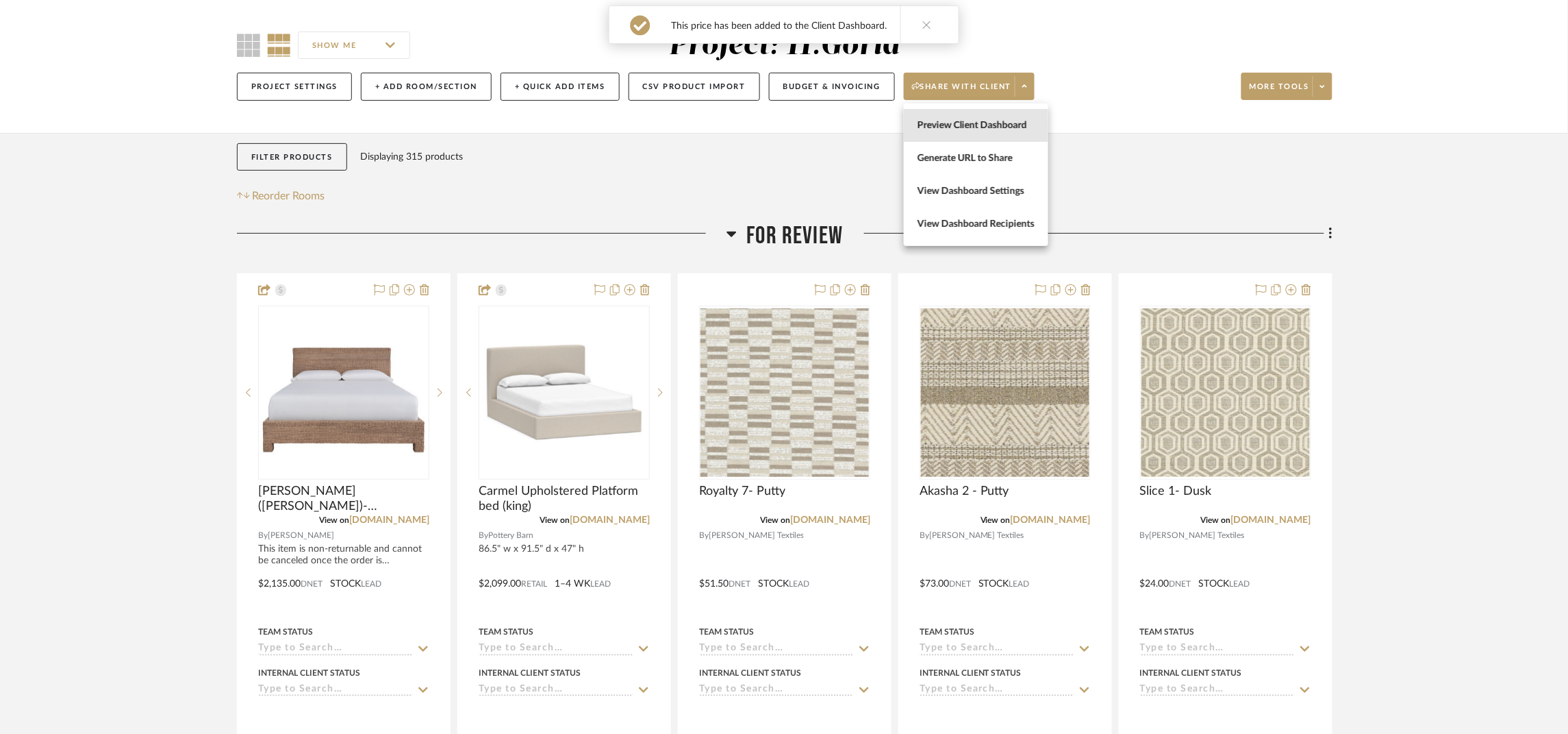
click at [984, 124] on span "Preview Client Dashboard" at bounding box center [976, 125] width 117 height 12
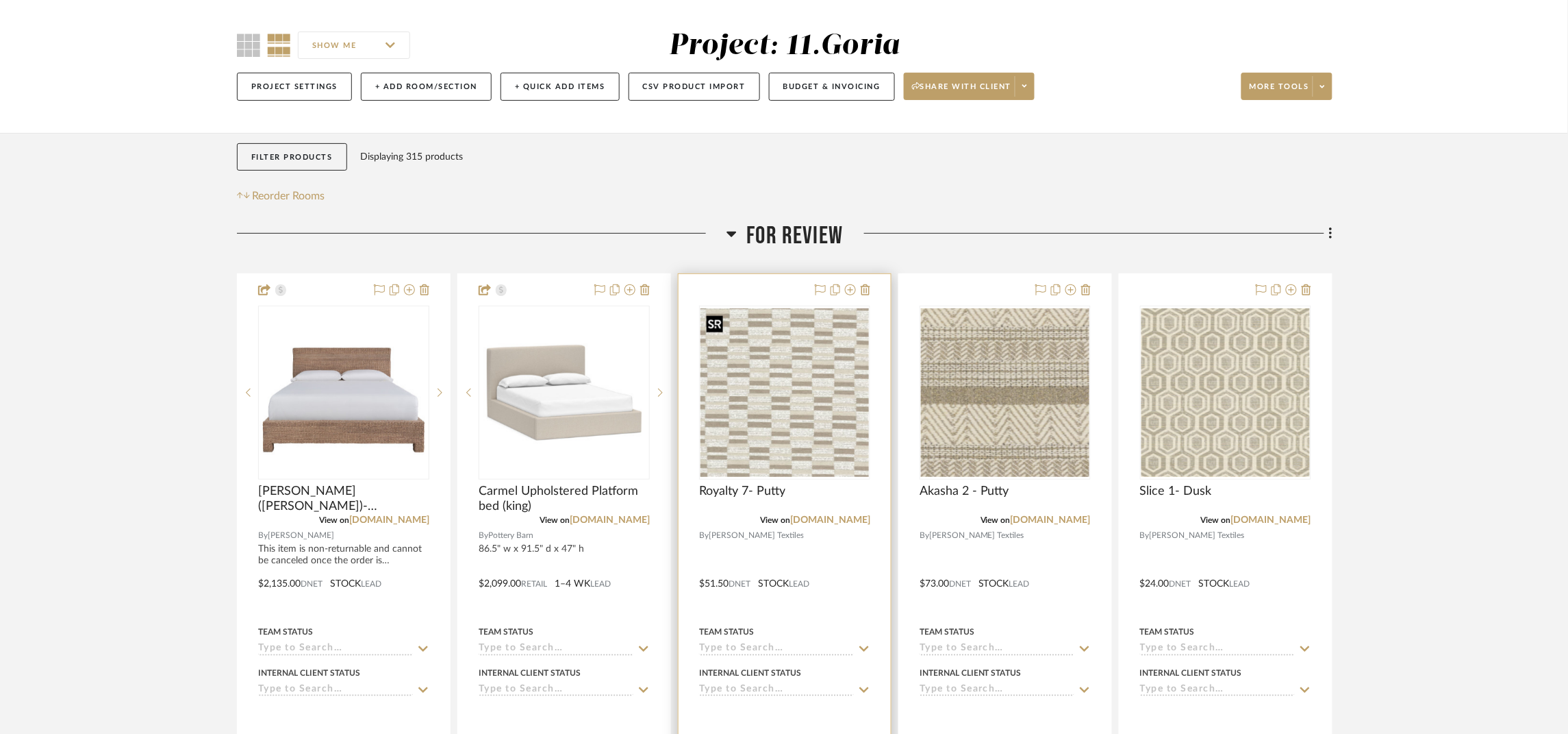
click at [795, 420] on img "0" at bounding box center [784, 392] width 168 height 168
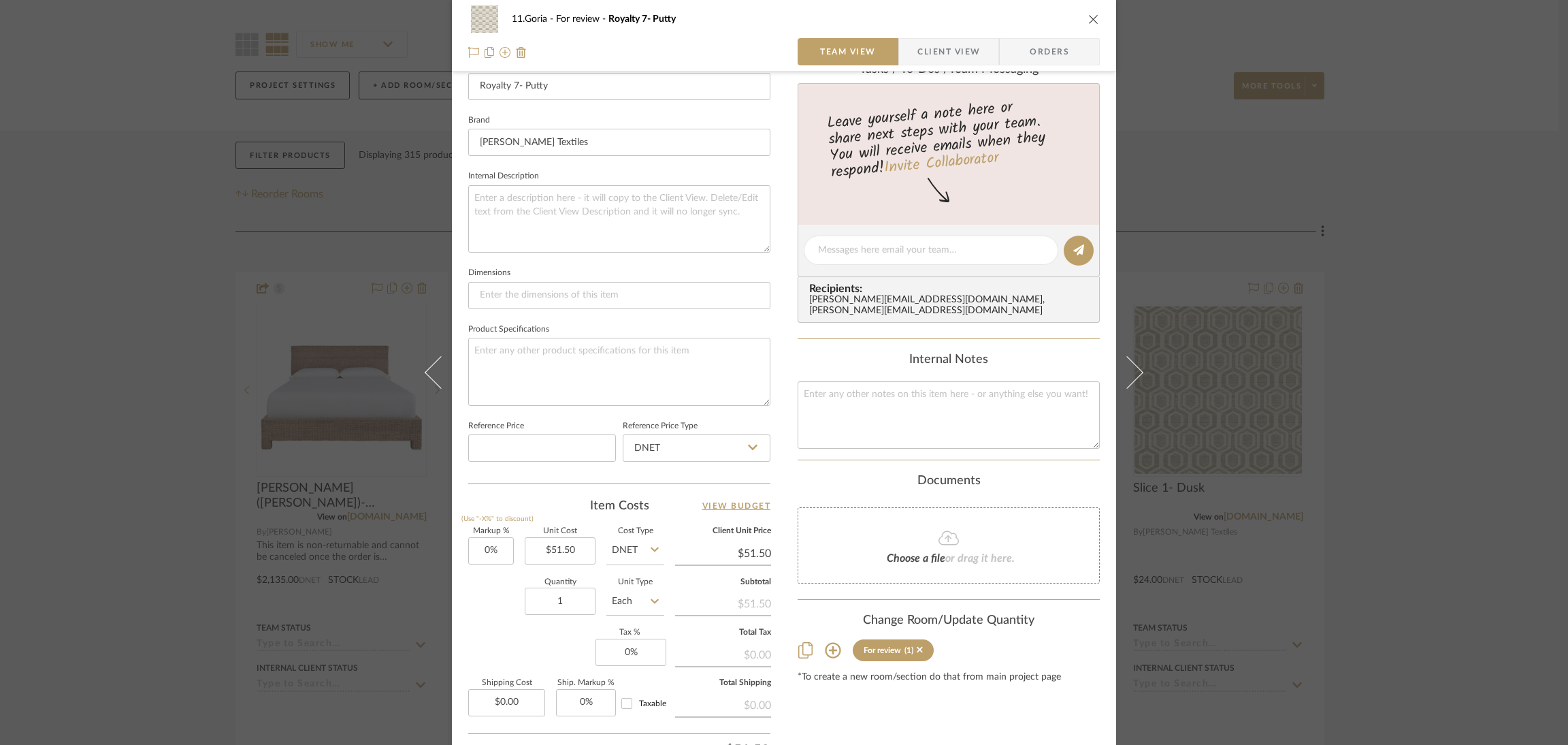
scroll to position [409, 0]
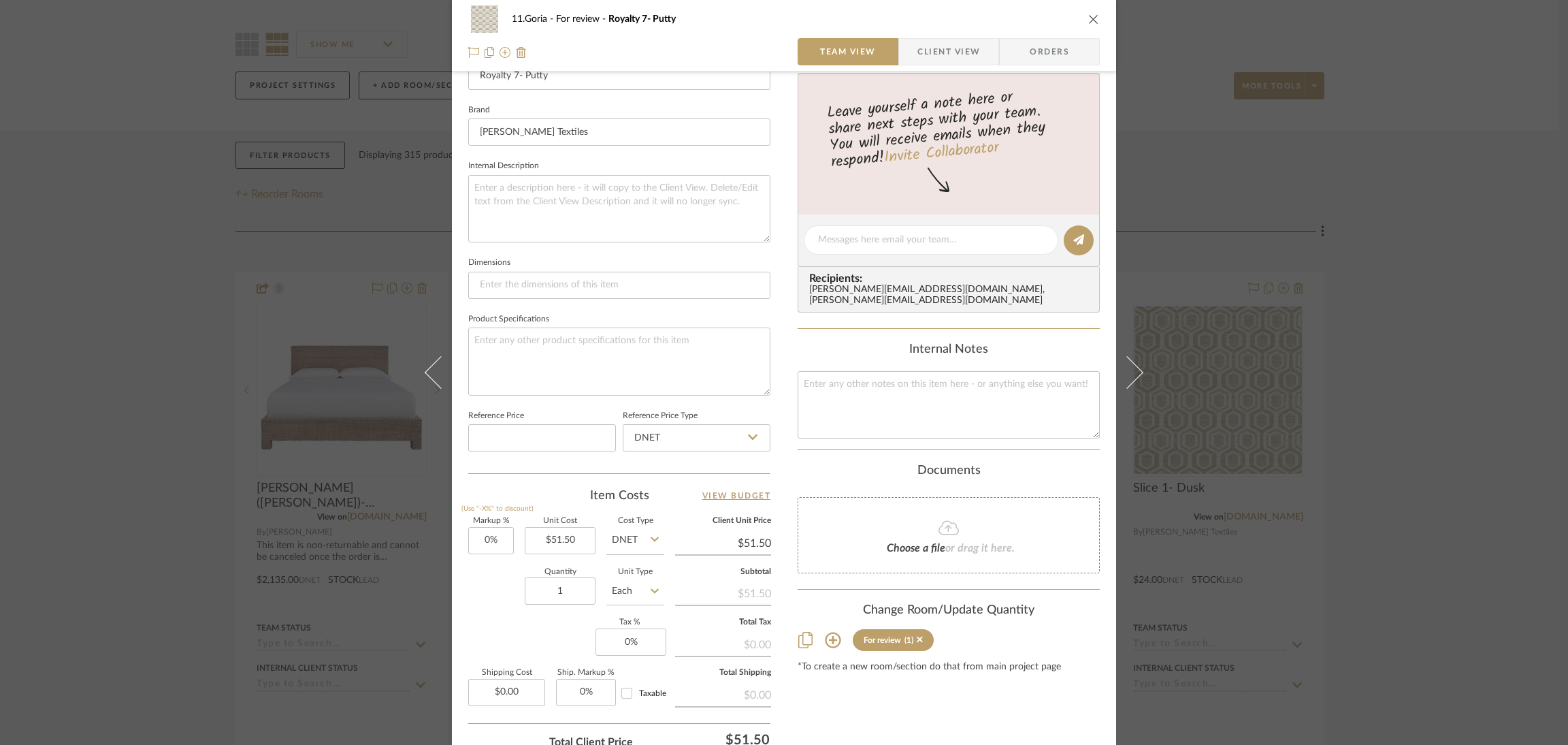
click at [1423, 529] on div "11.Goria For review Royalty 7- Putty Team View Client View Orders Team-Facing D…" at bounding box center [784, 372] width 1568 height 745
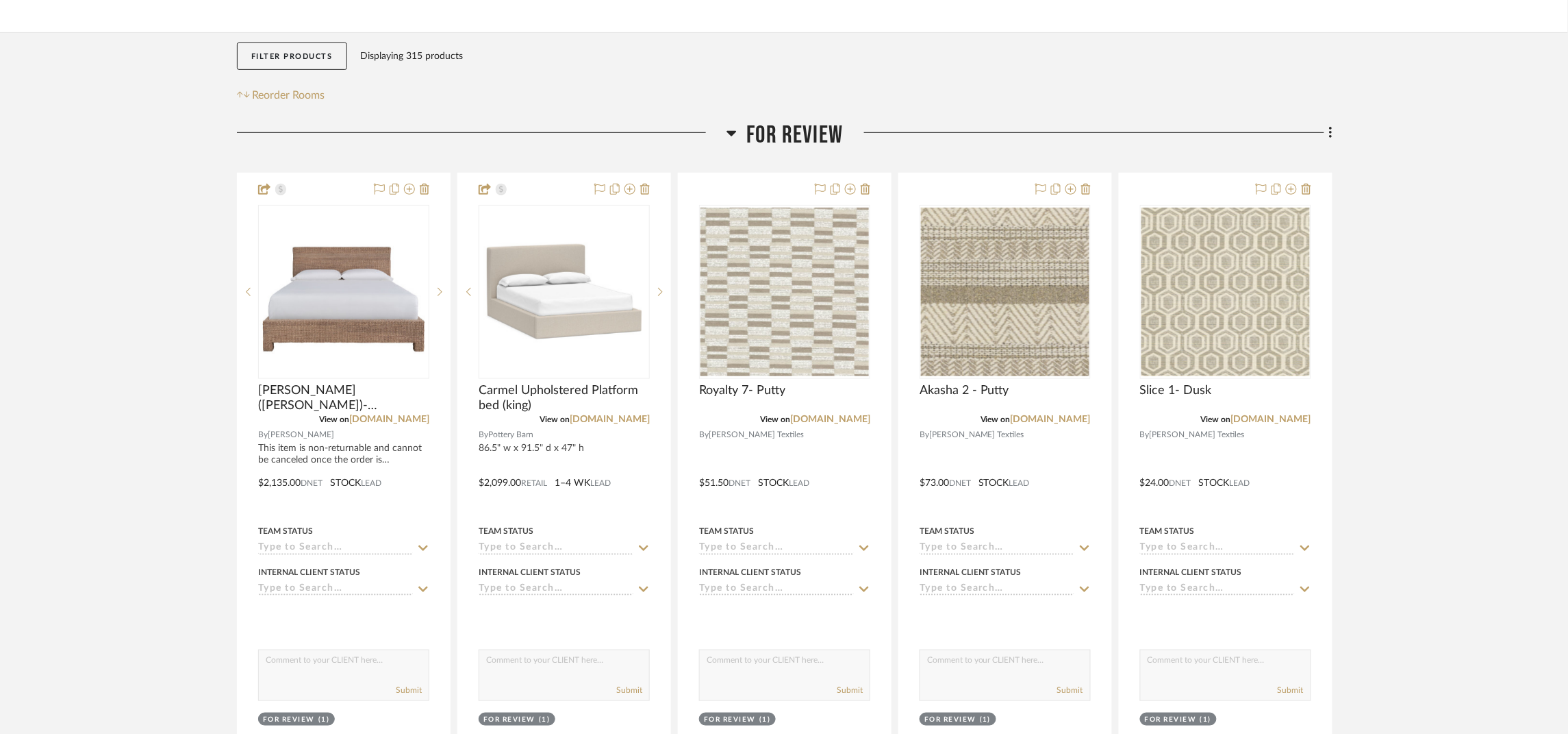
scroll to position [203, 0]
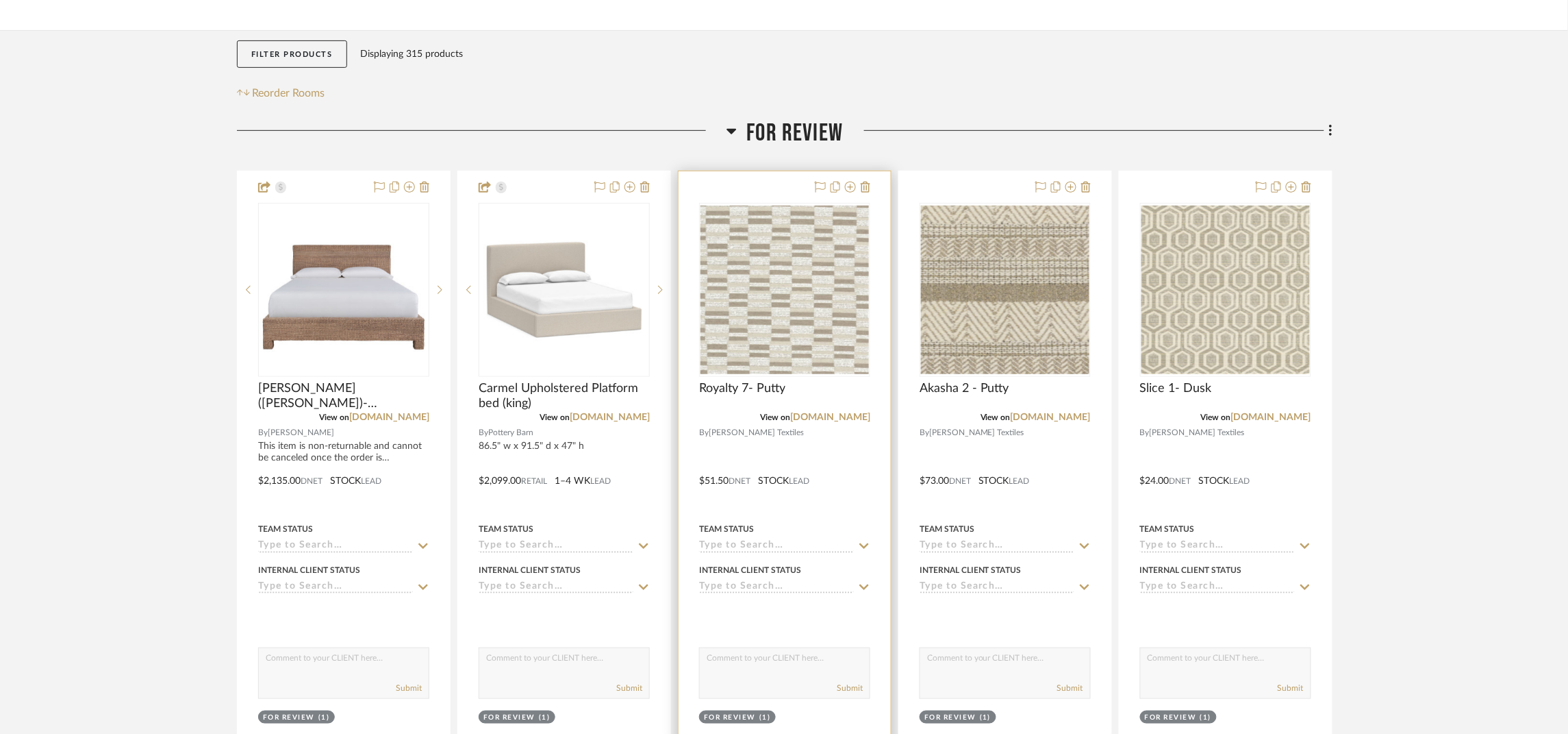
click at [852, 410] on project-item-tile "Royalty 7- Putty View on estout.com By Stout Textiles $51.50 DNET STOCK LEAD Te…" at bounding box center [784, 471] width 214 height 601
click at [856, 416] on link "estout.com" at bounding box center [830, 416] width 80 height 9
click at [852, 316] on img "0" at bounding box center [784, 289] width 168 height 168
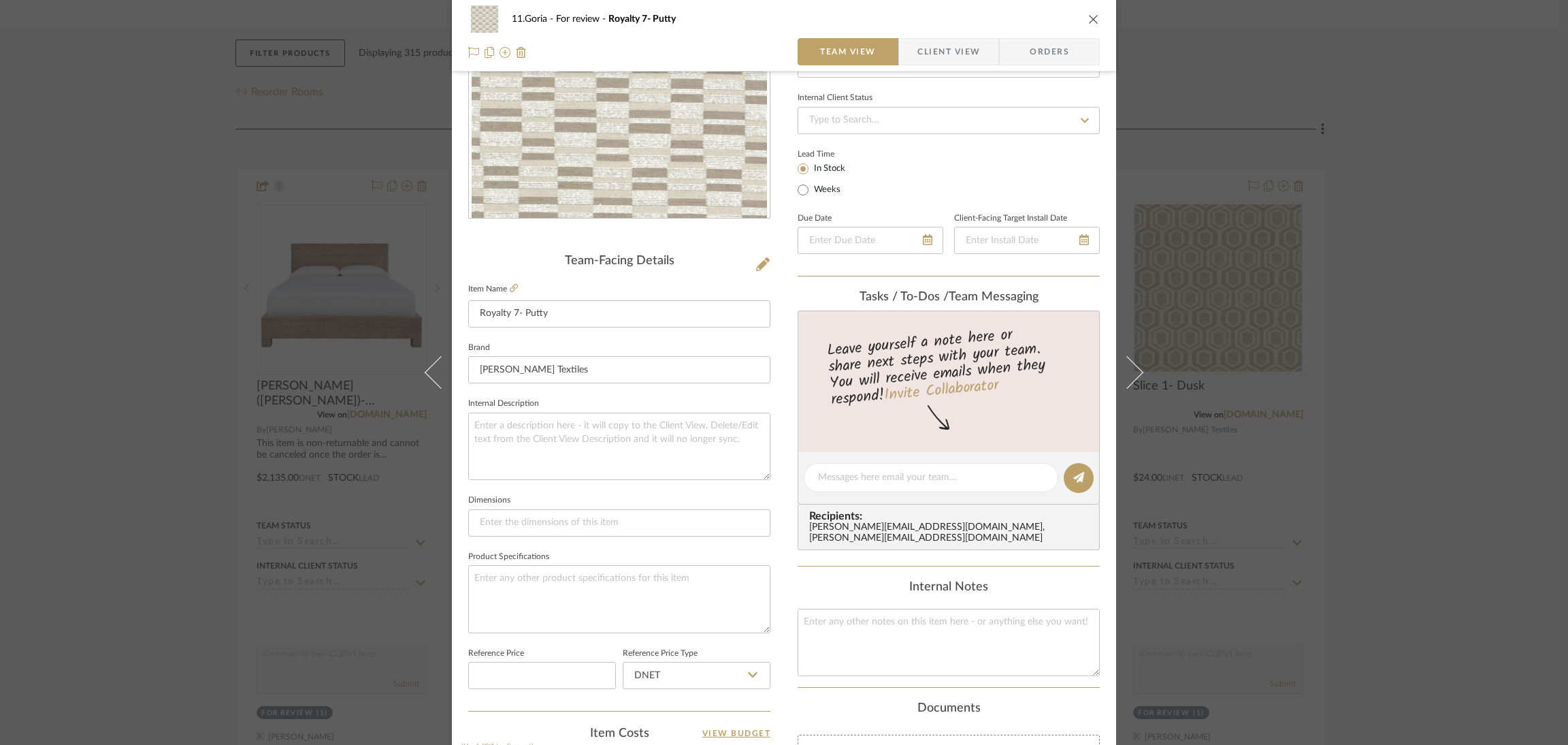
scroll to position [515, 0]
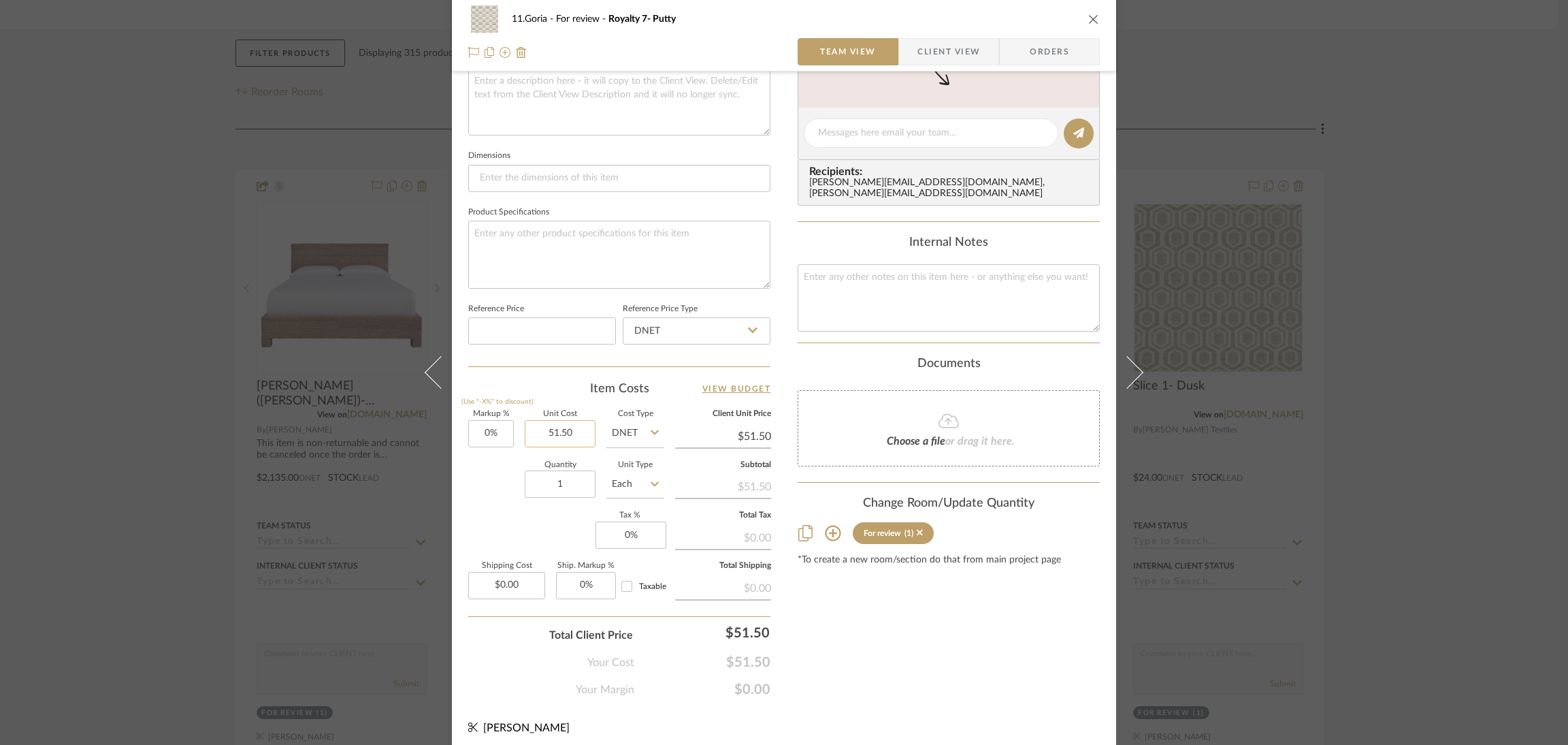
click at [568, 420] on input "51.50" at bounding box center [560, 434] width 71 height 27
type input "$309.00"
click at [914, 662] on div "Content here copies to Client View - confirm visibility there. Show in Client D…" at bounding box center [949, 137] width 302 height 1120
type input "$309.00"
click at [480, 422] on input "0" at bounding box center [491, 434] width 45 height 27
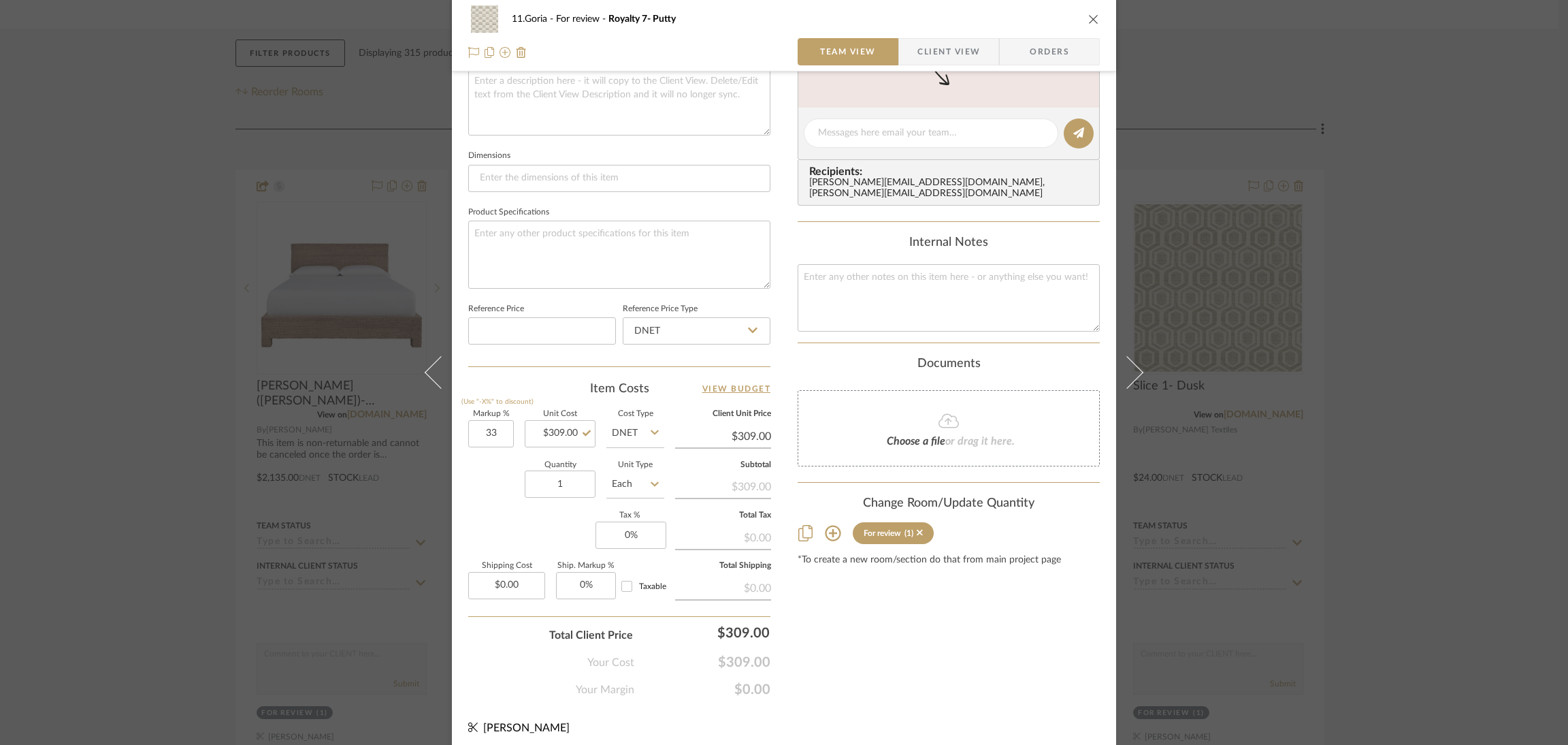
type input "33%"
click at [933, 662] on div "Content here copies to Client View - confirm visibility there. Show in Client D…" at bounding box center [949, 137] width 302 height 1120
type input "$410.97"
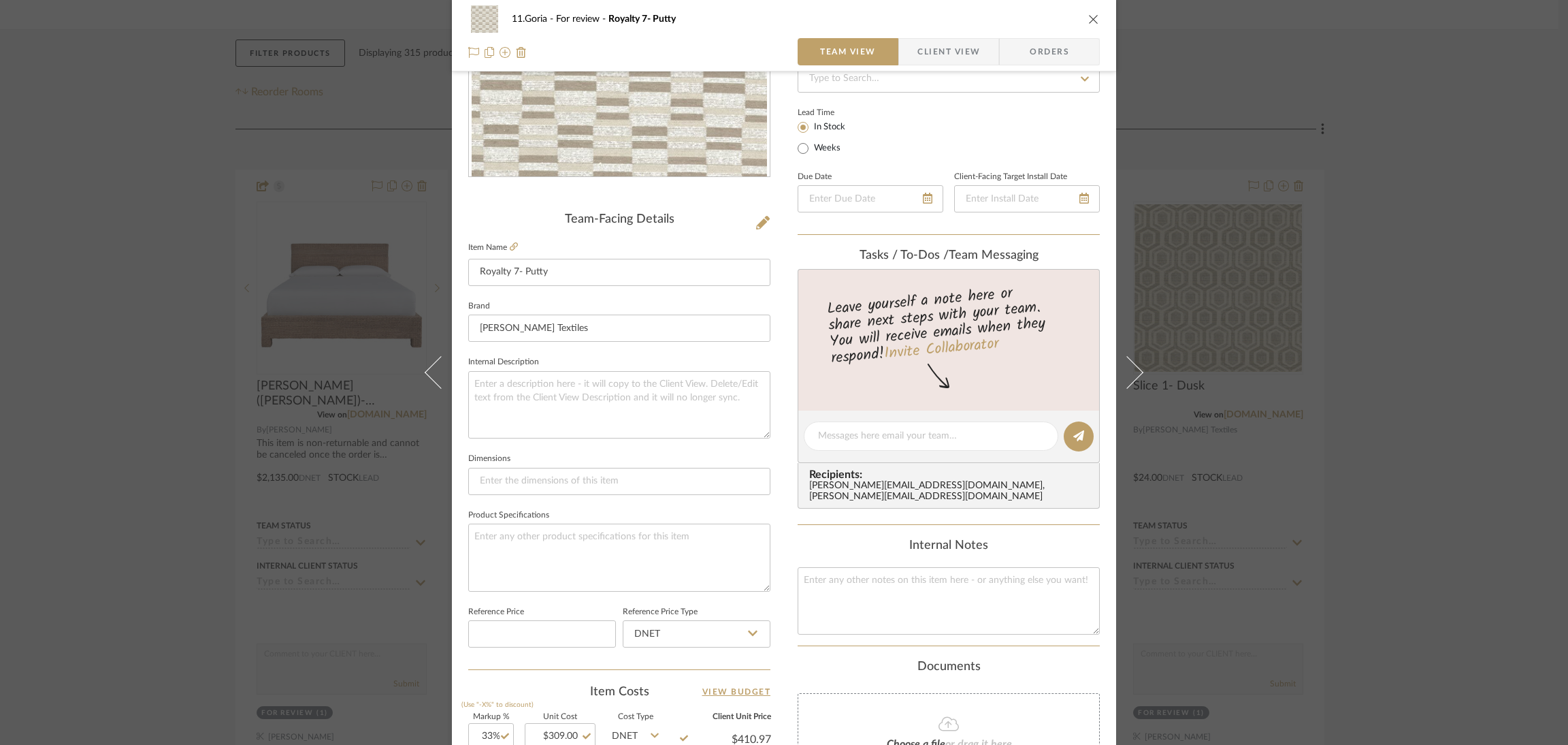
scroll to position [0, 0]
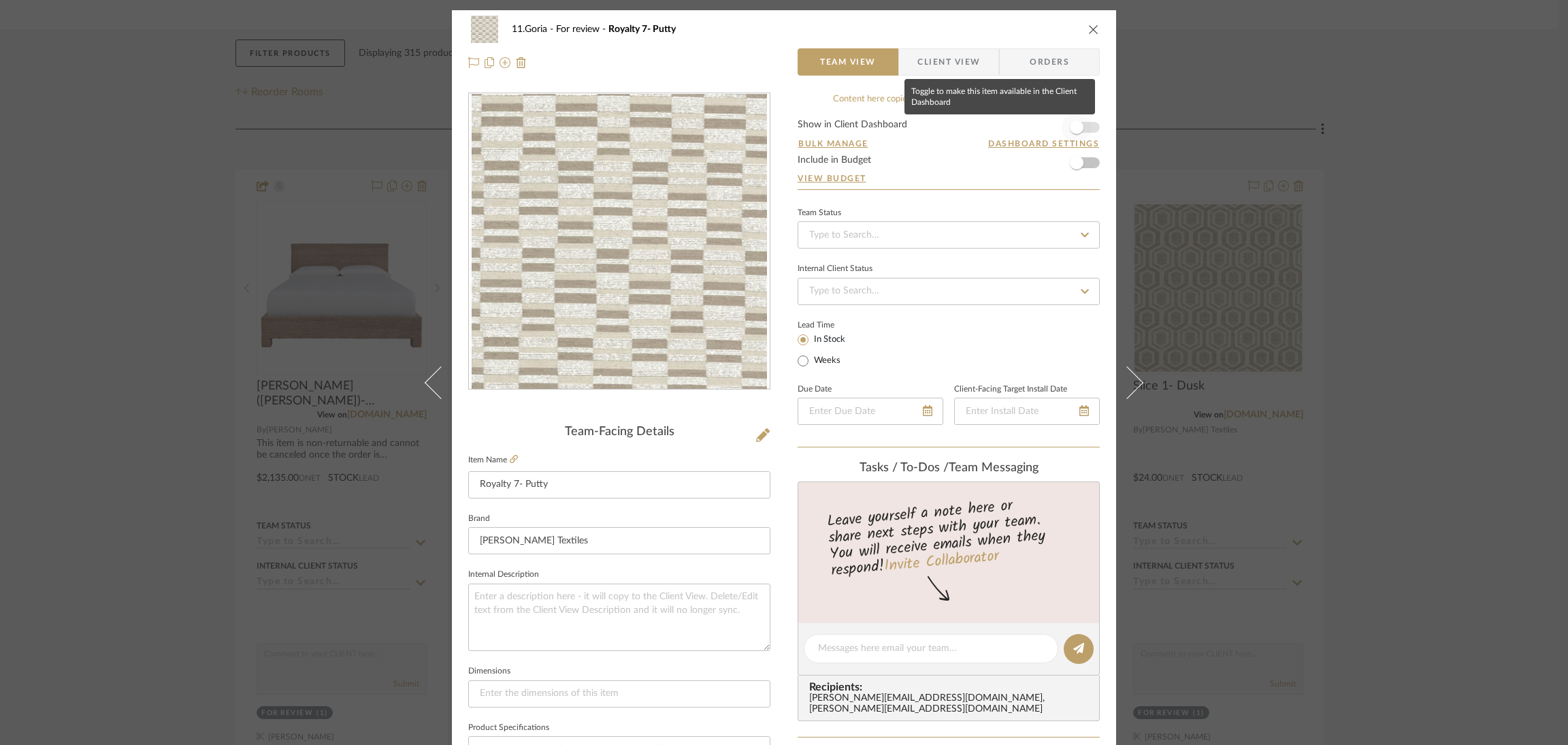
click at [1077, 126] on span "button" at bounding box center [1077, 127] width 14 height 14
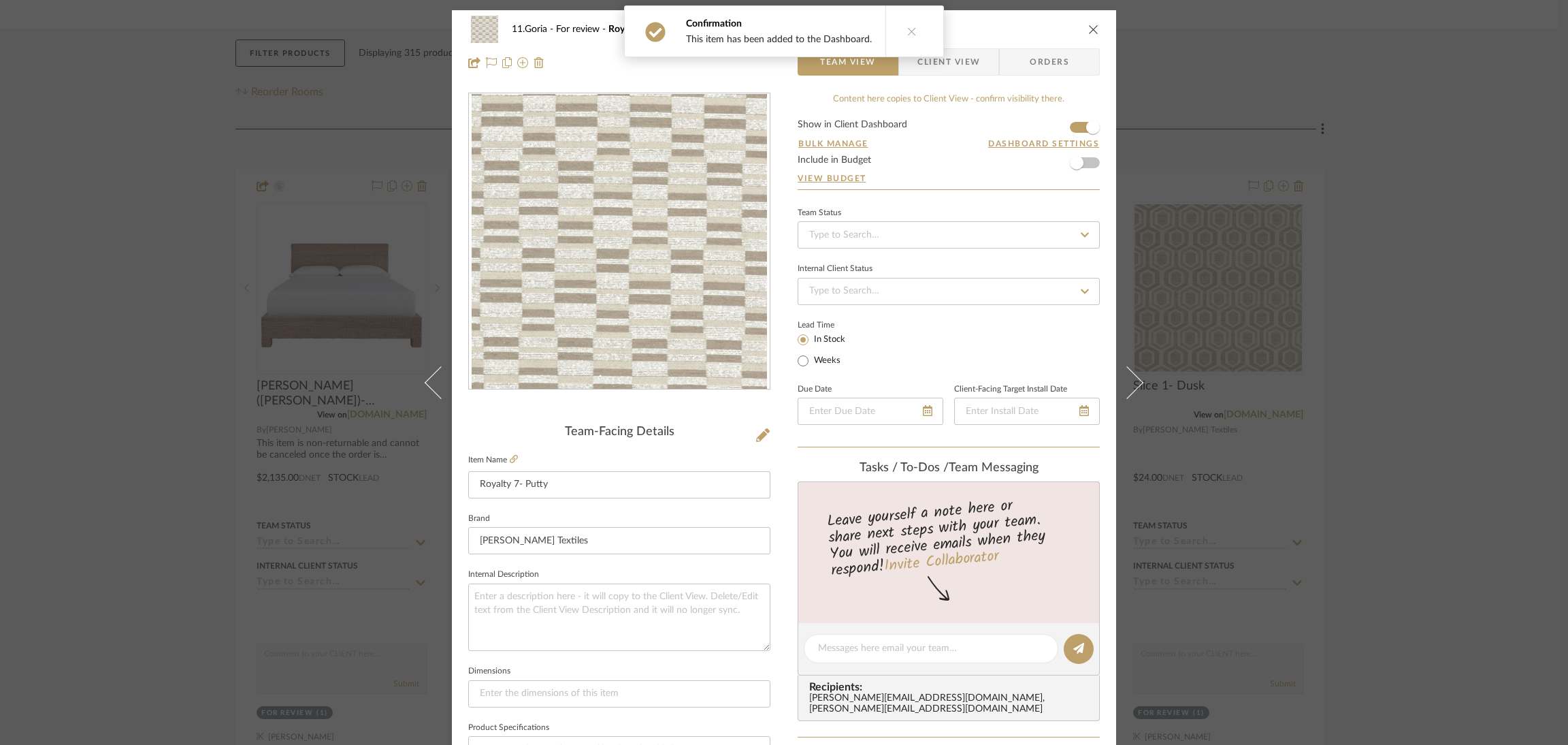
click at [938, 61] on div "Confirmation This item has been added to the Dashboard." at bounding box center [784, 31] width 331 height 62
click at [917, 44] on button at bounding box center [911, 31] width 52 height 50
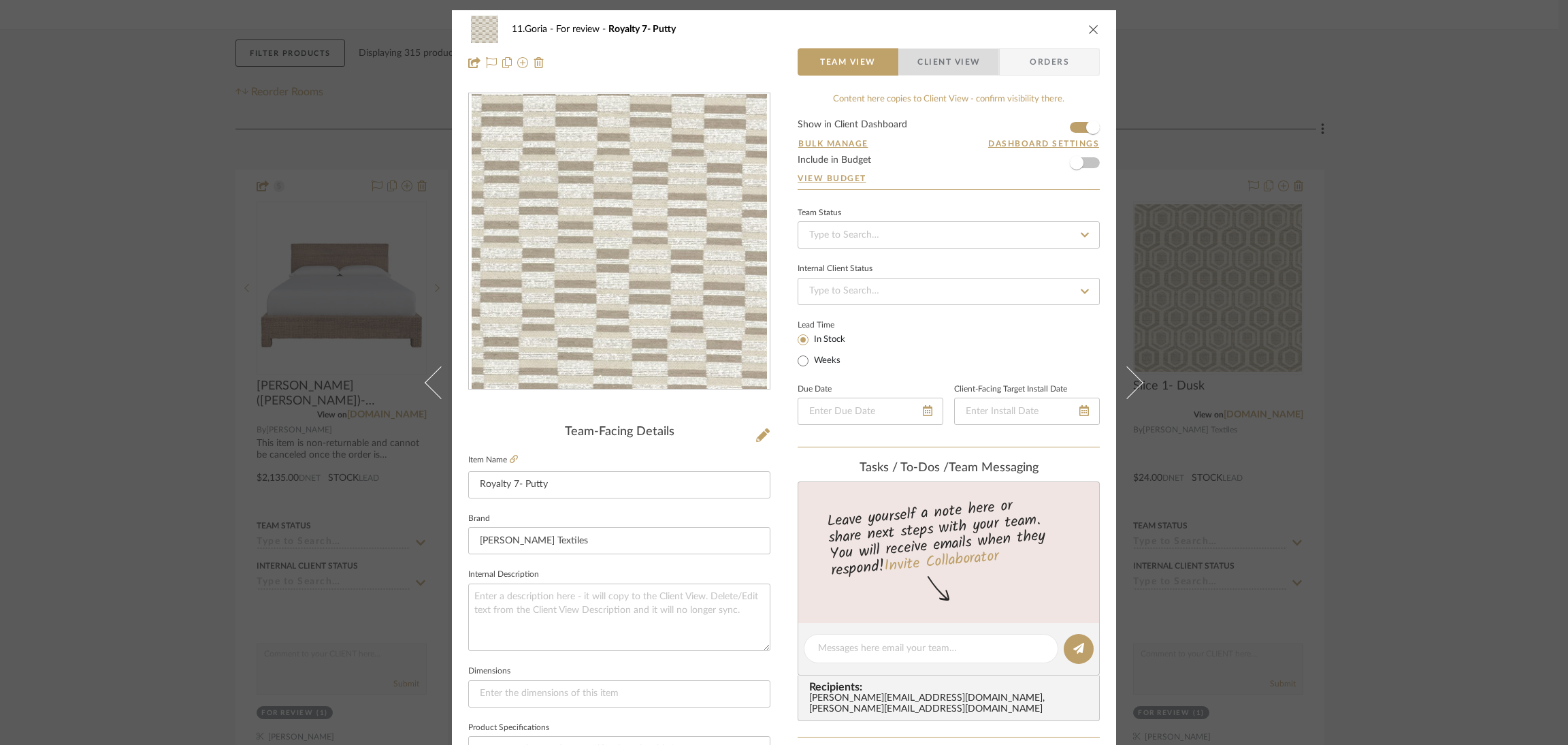
click at [953, 55] on span "Client View" at bounding box center [949, 62] width 62 height 27
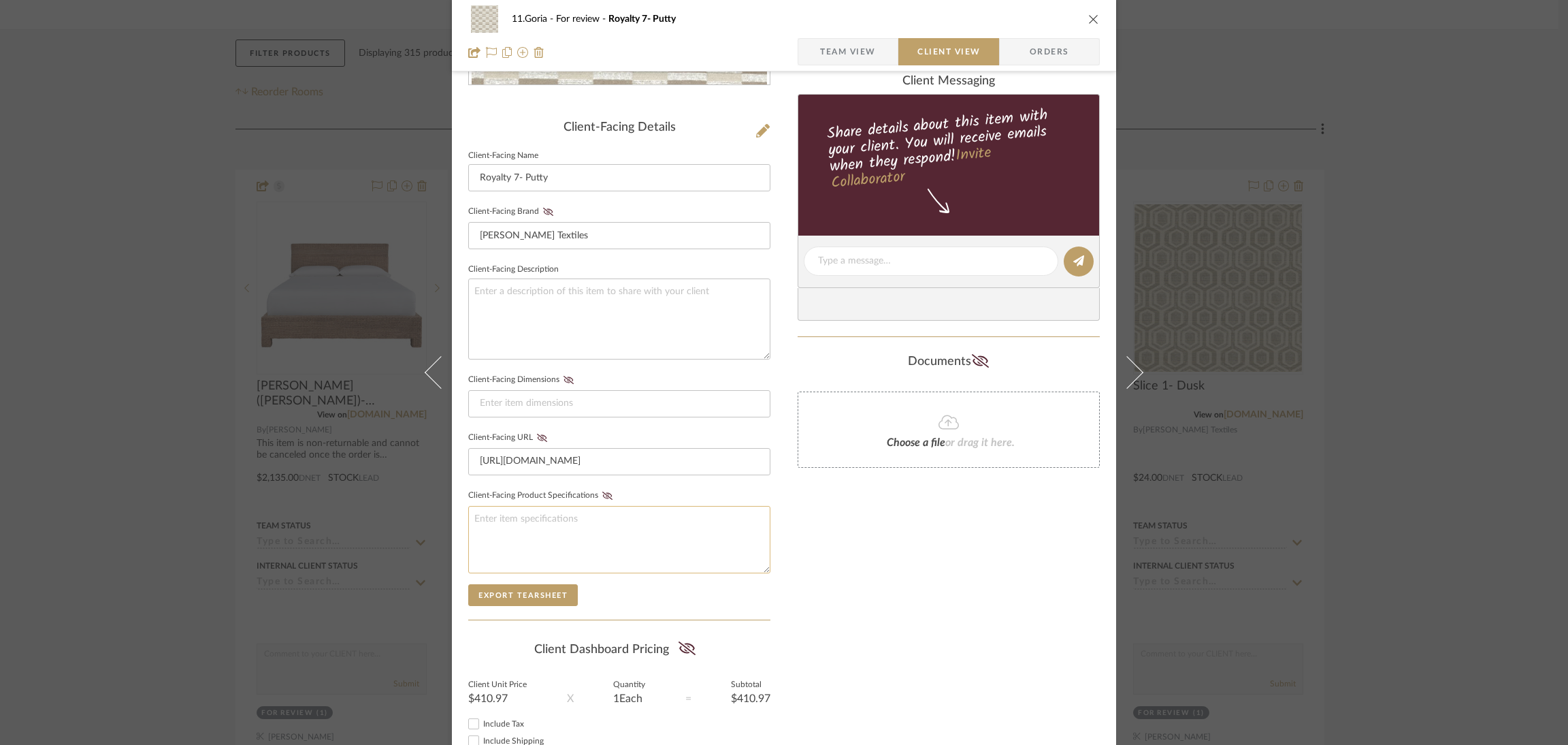
scroll to position [306, 0]
drag, startPoint x: 681, startPoint y: 632, endPoint x: 735, endPoint y: 536, distance: 110.1
click at [681, 638] on fa-icon at bounding box center [687, 649] width 17 height 20
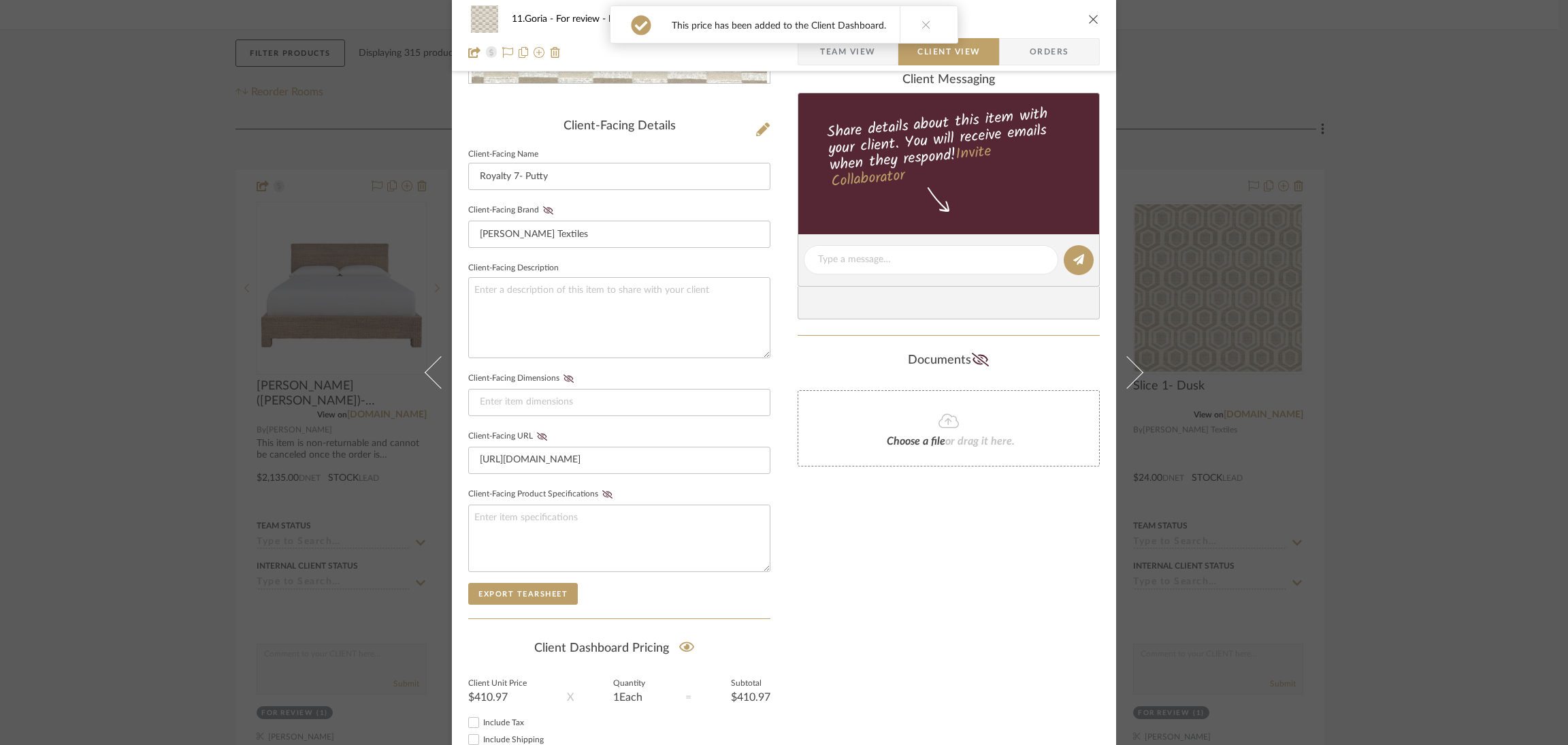
scroll to position [0, 0]
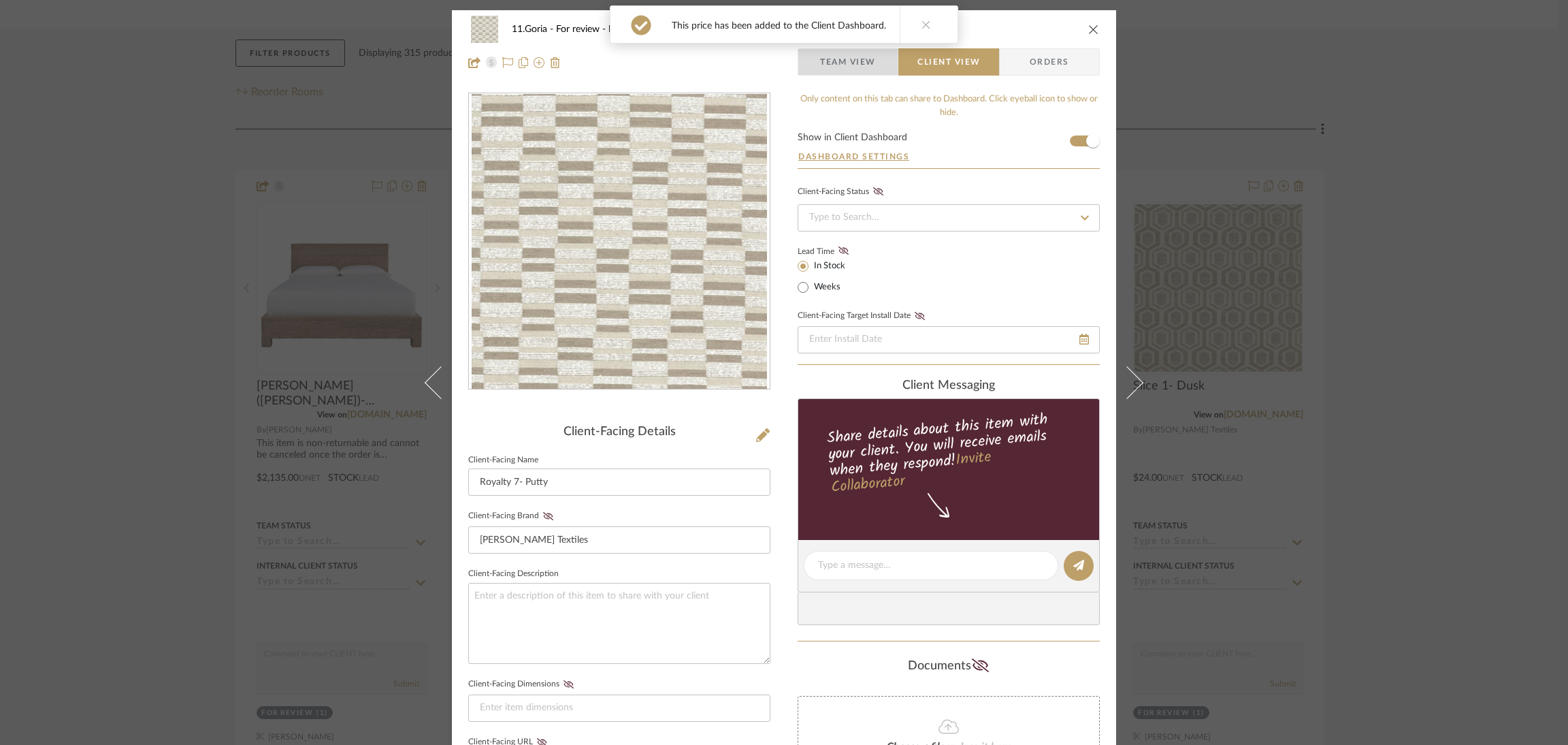
click at [847, 56] on span "Team View" at bounding box center [847, 62] width 55 height 27
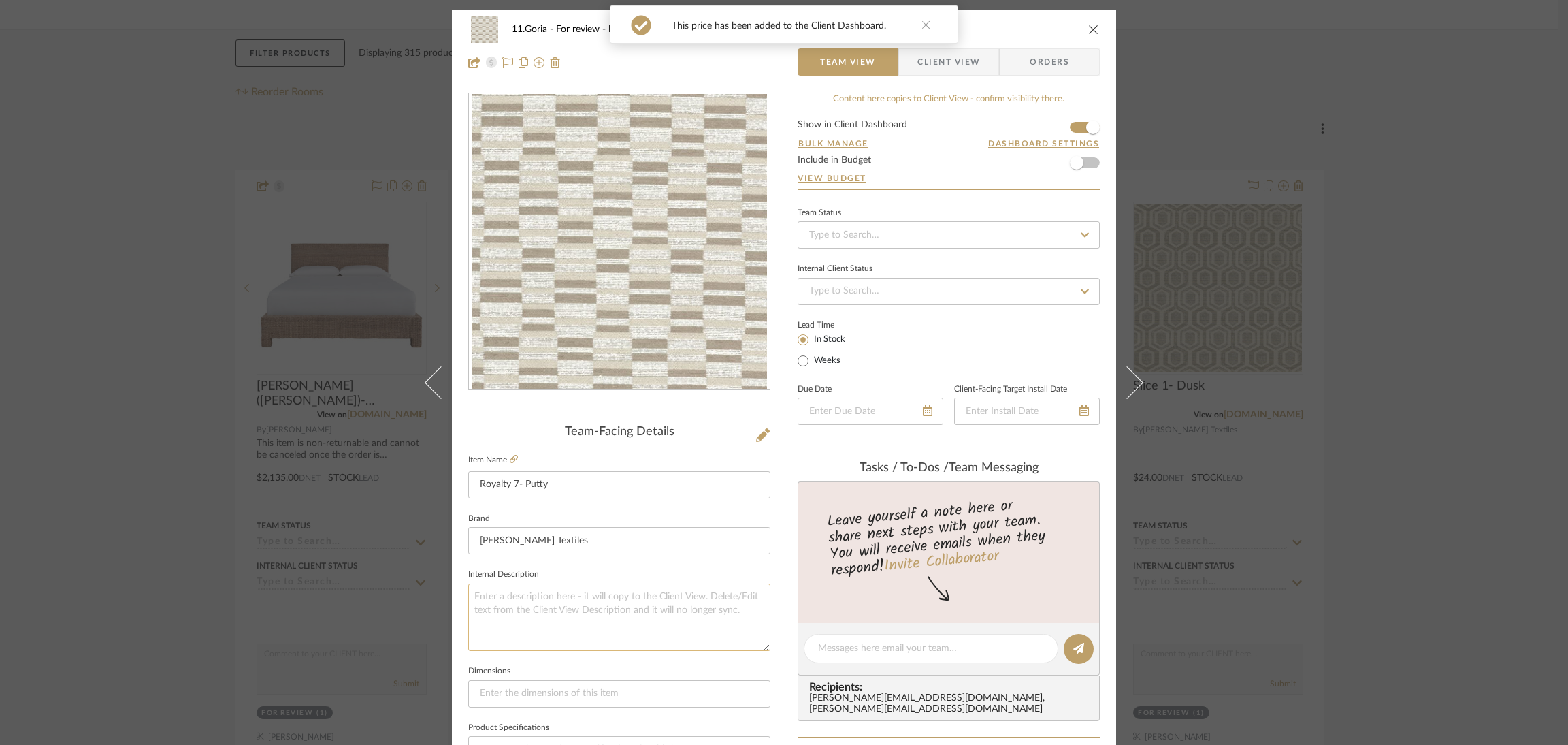
click at [586, 623] on textarea at bounding box center [619, 617] width 302 height 67
type textarea "6 yards needed"
click at [770, 666] on div "11.Goria For review Royalty 7- Putty Team View Client View Orders Team-Facing D…" at bounding box center [784, 639] width 665 height 1258
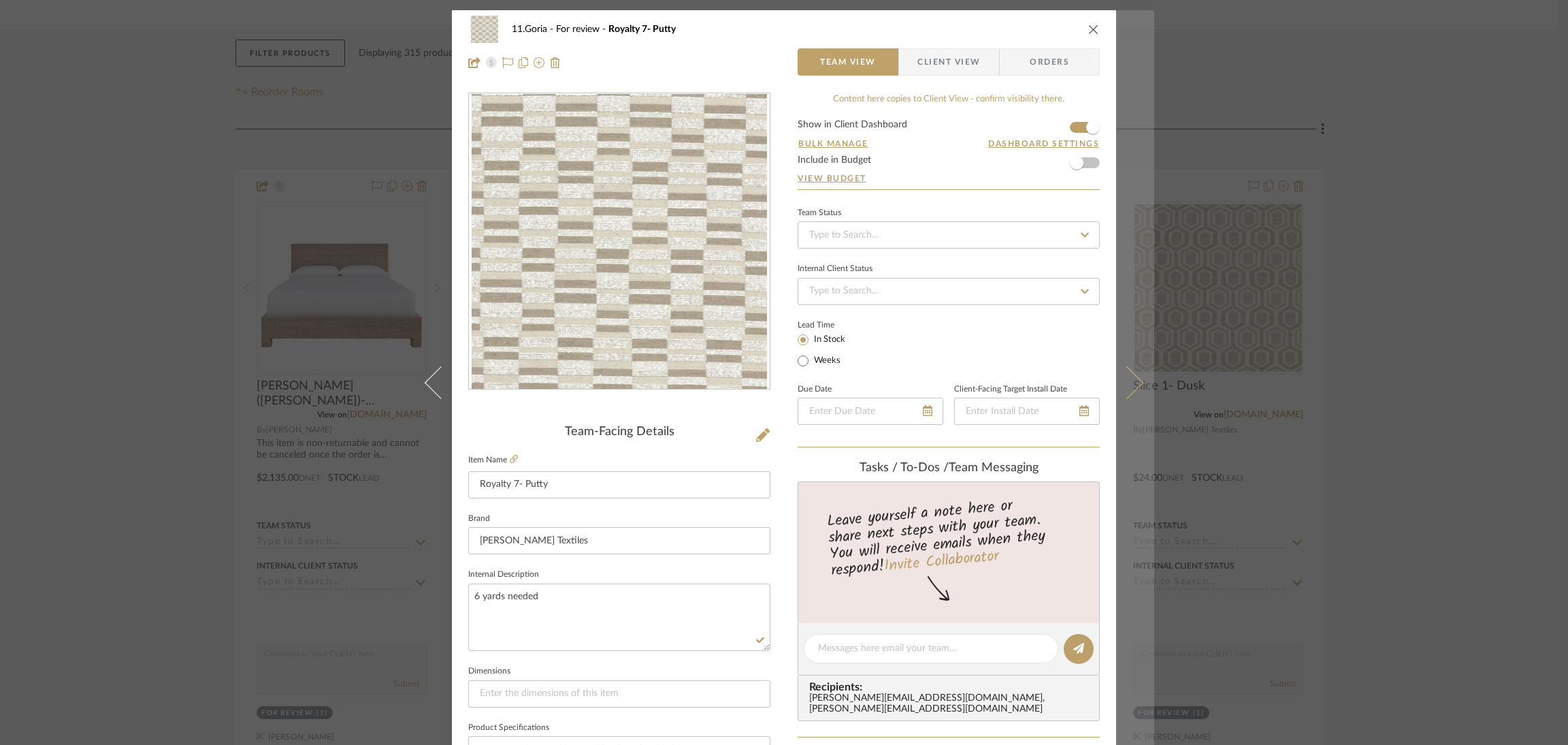
click at [1120, 382] on icon at bounding box center [1127, 382] width 32 height 32
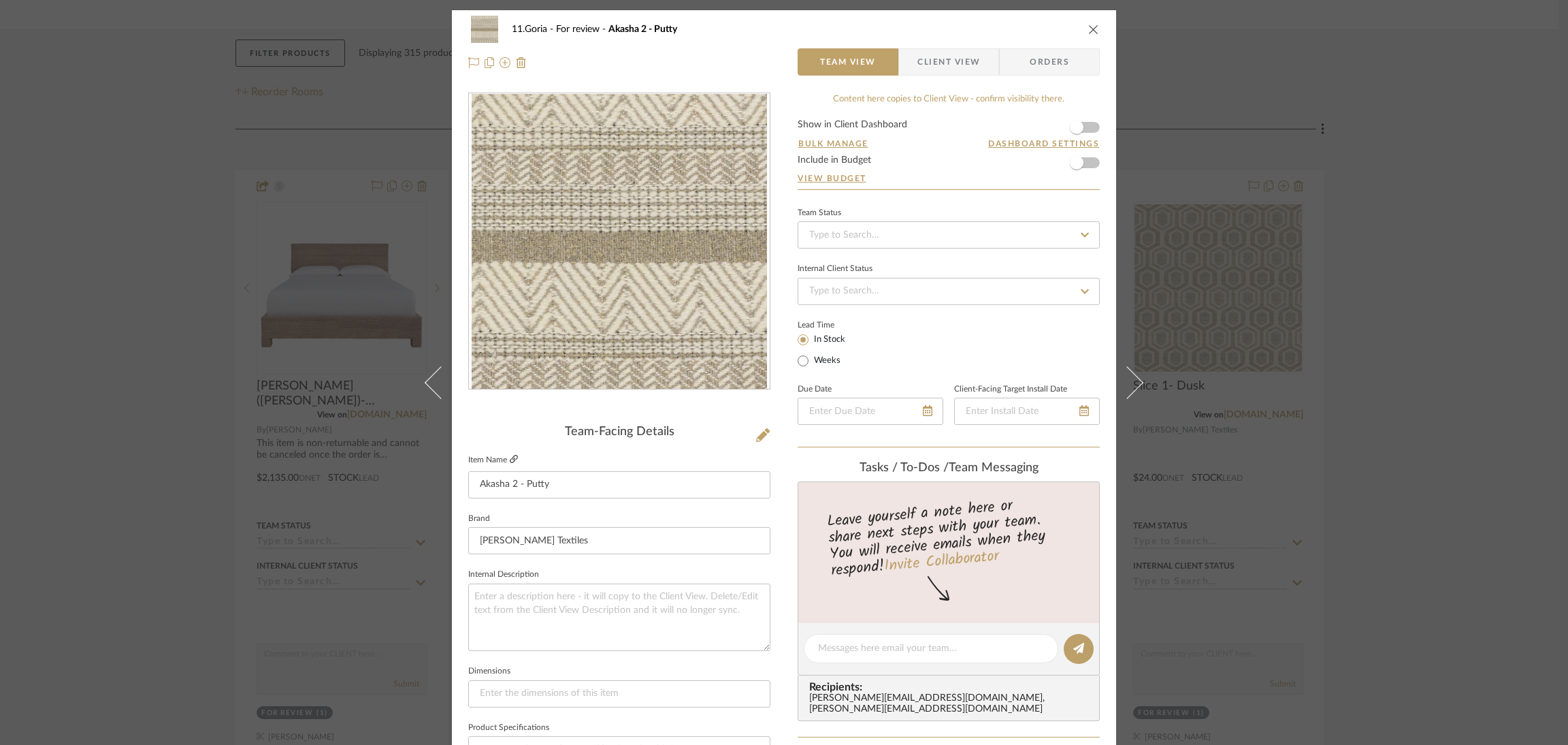
click at [513, 455] on icon at bounding box center [514, 459] width 9 height 9
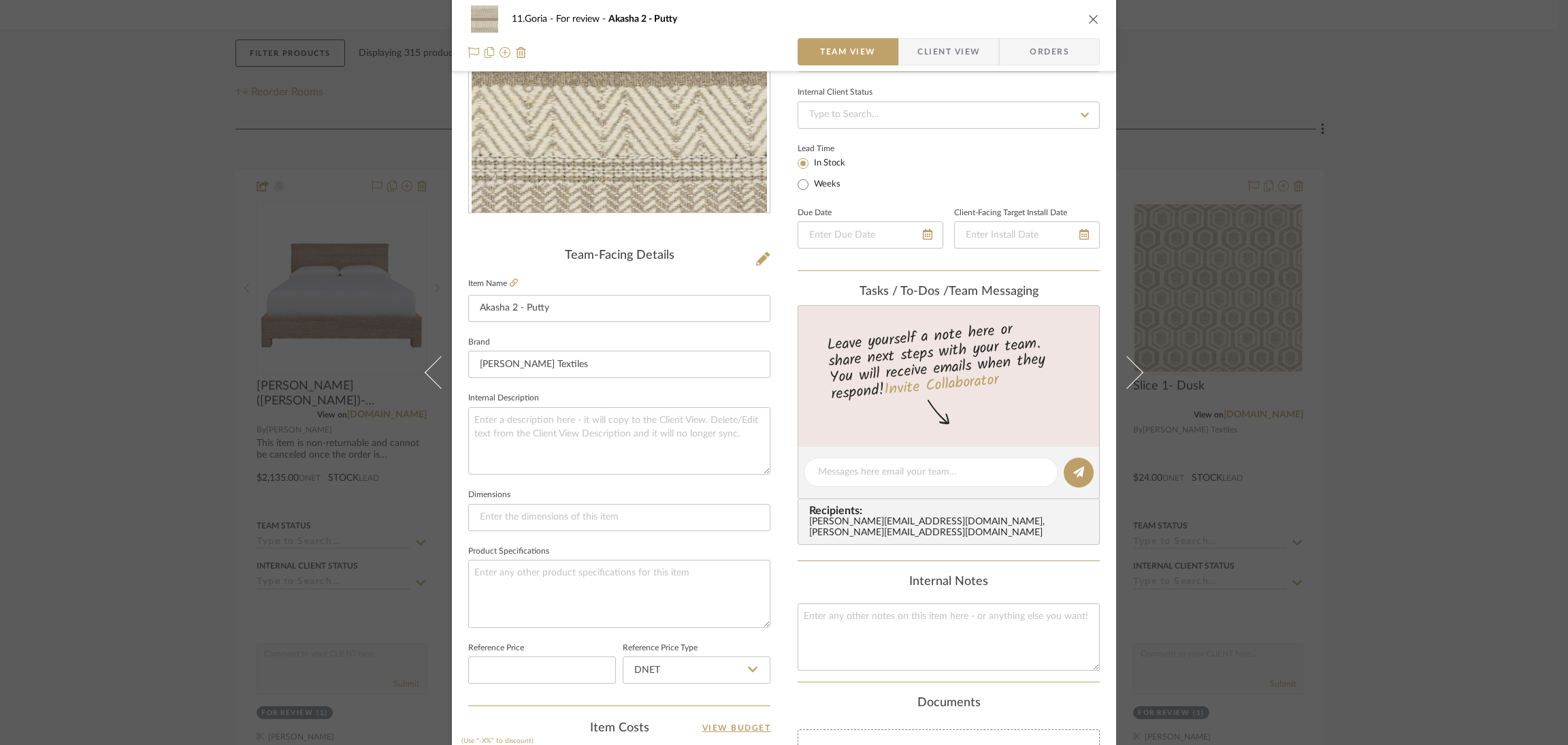
scroll to position [409, 0]
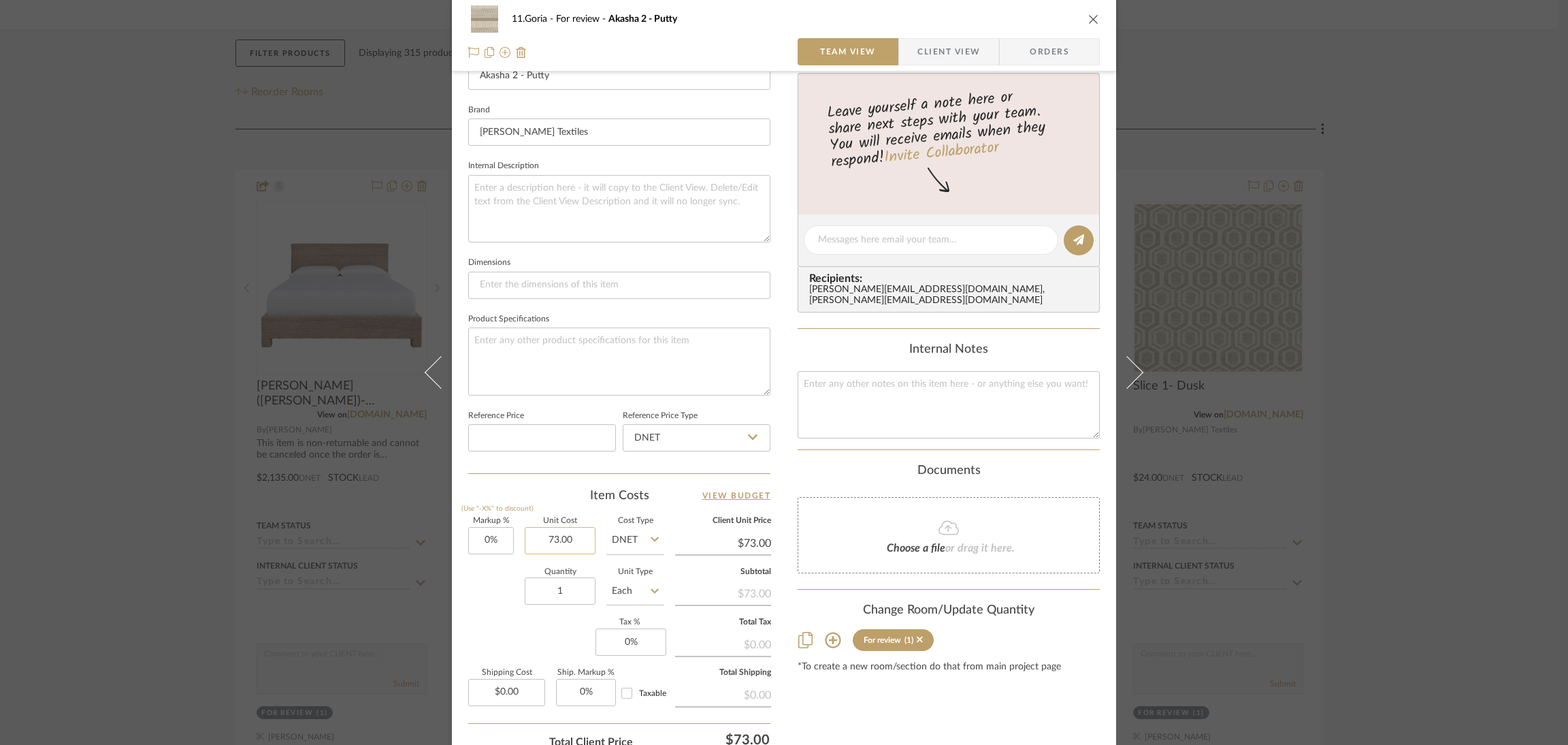
click at [559, 533] on input "73.00" at bounding box center [560, 541] width 71 height 27
type input "438"
type input "0"
type input "$438.00"
click at [501, 527] on input "0" at bounding box center [491, 541] width 45 height 27
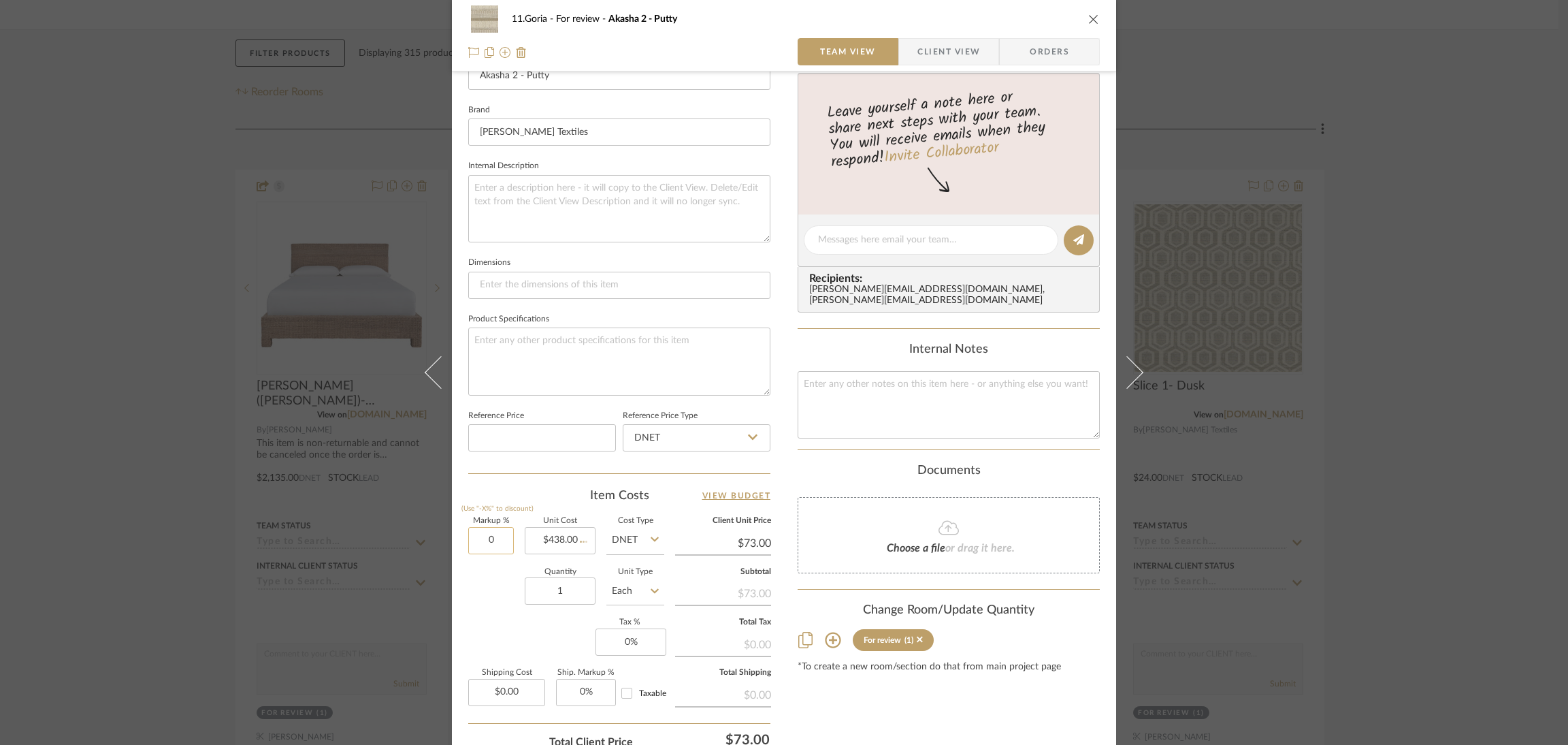
type input "3"
type input "33"
type input "$438.00"
type input "33%"
click at [599, 187] on textarea at bounding box center [619, 208] width 302 height 67
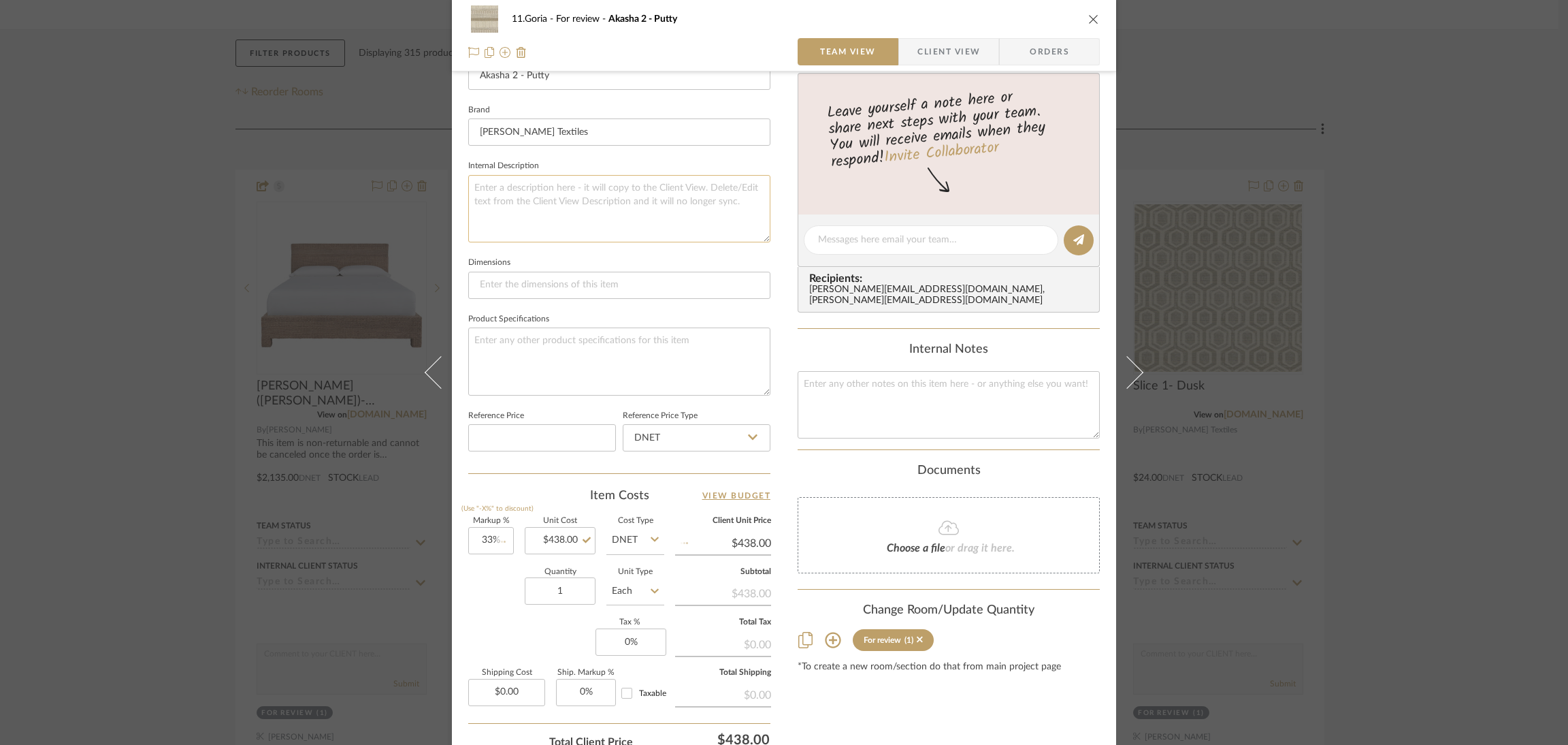
type input "$582.54"
type textarea "6 yards needed"
click at [904, 695] on div "Content here copies to Client View - confirm visibility there. Show in Client D…" at bounding box center [949, 244] width 302 height 1120
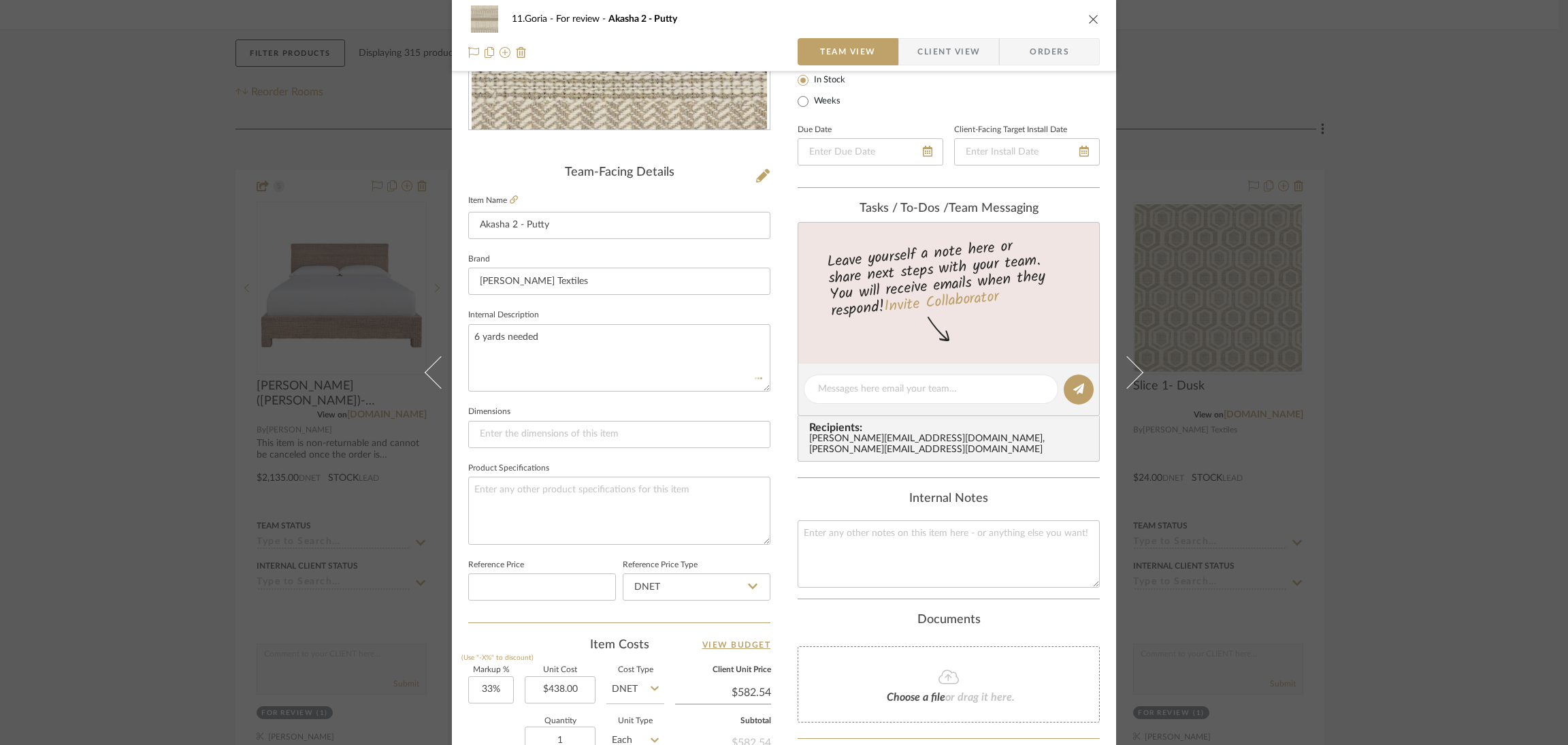
scroll to position [0, 0]
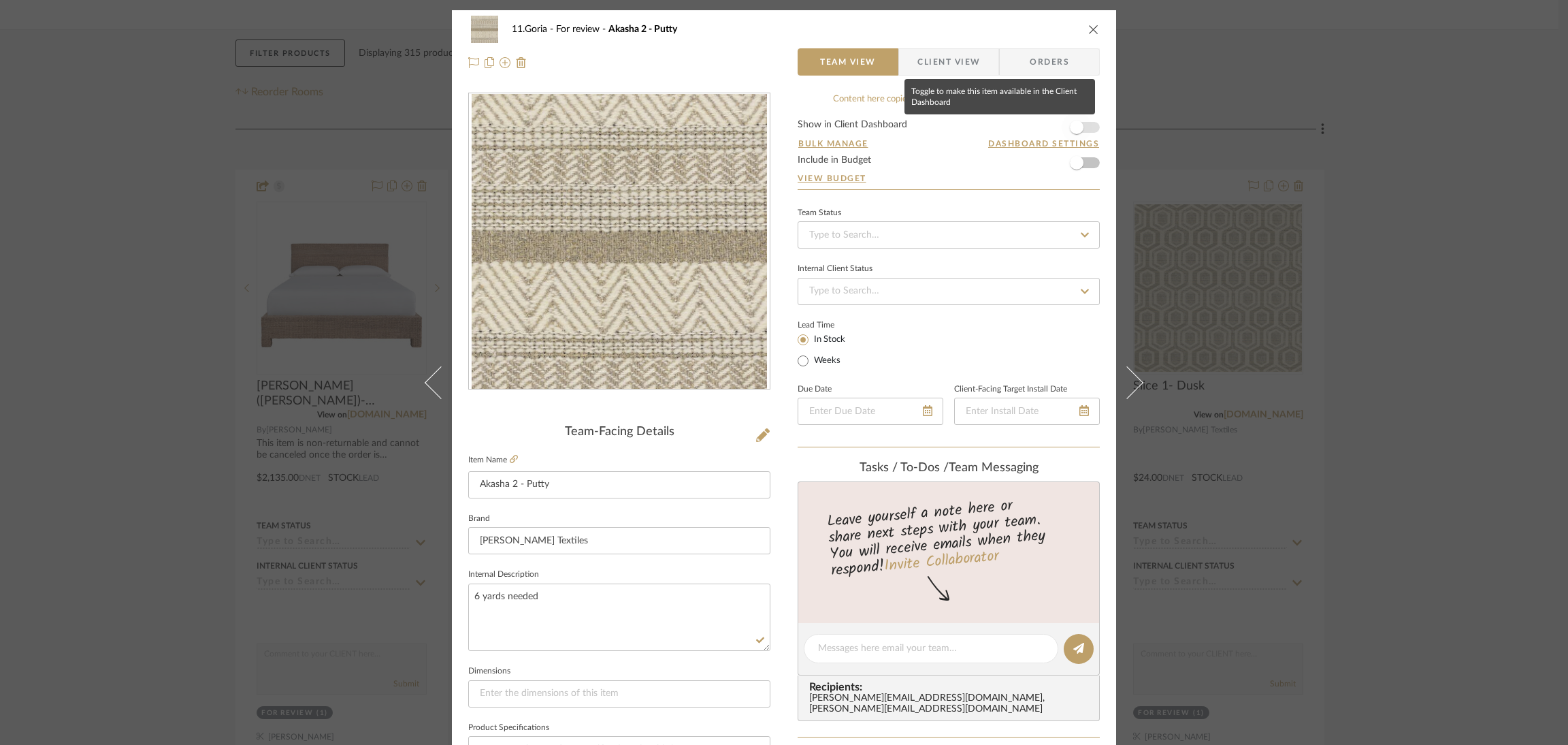
click at [1083, 127] on span "button" at bounding box center [1077, 127] width 30 height 30
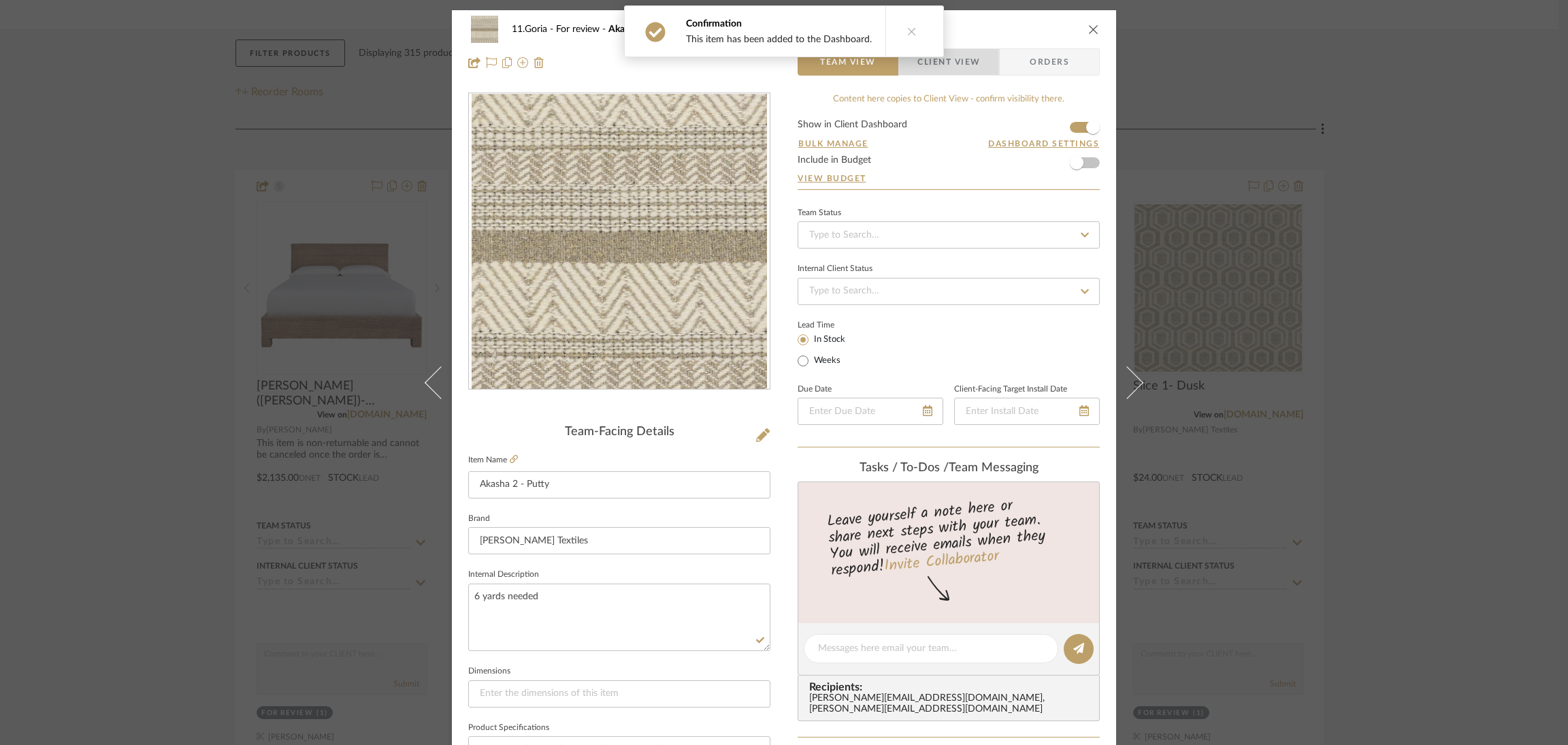
click at [956, 66] on span "Client View" at bounding box center [949, 62] width 62 height 27
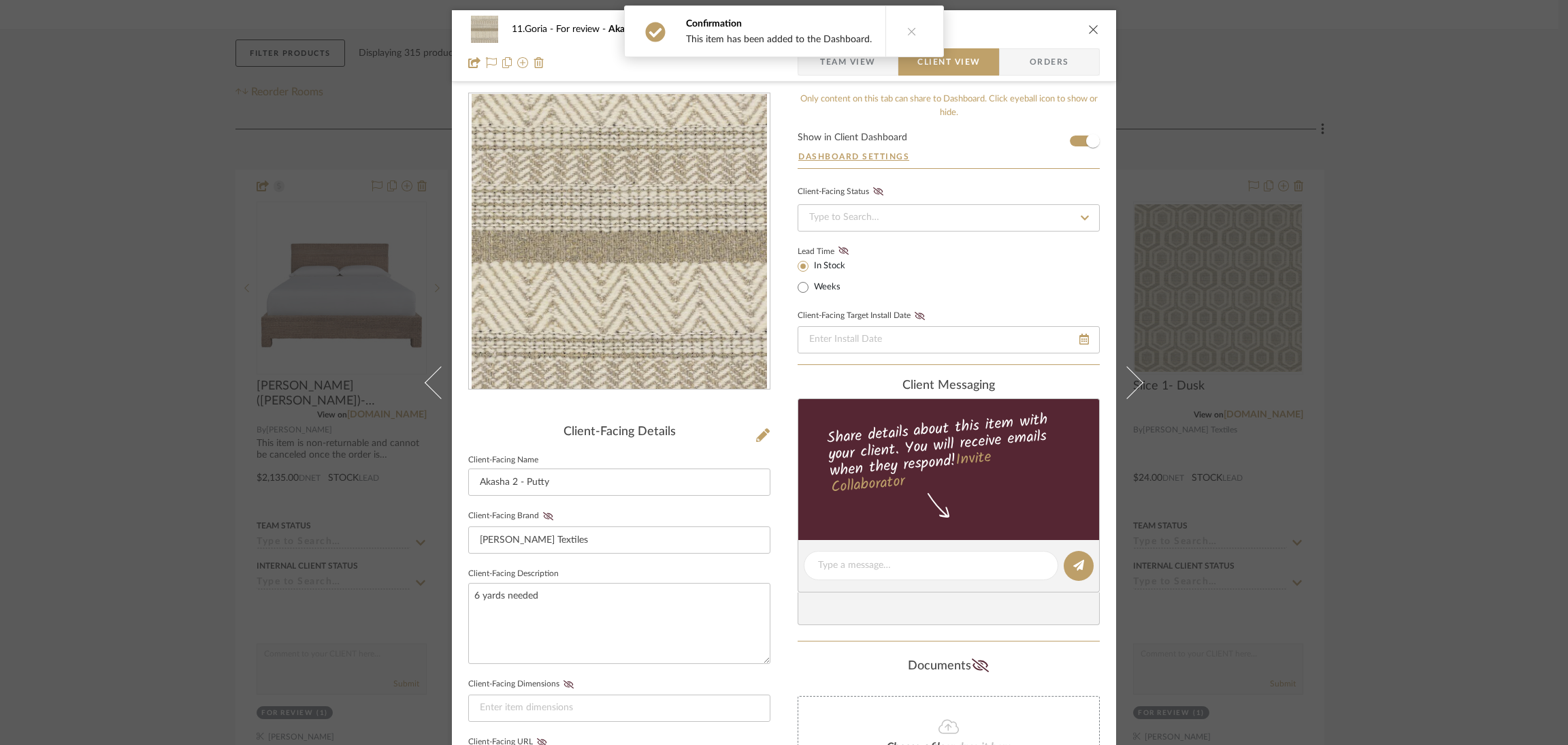
scroll to position [306, 0]
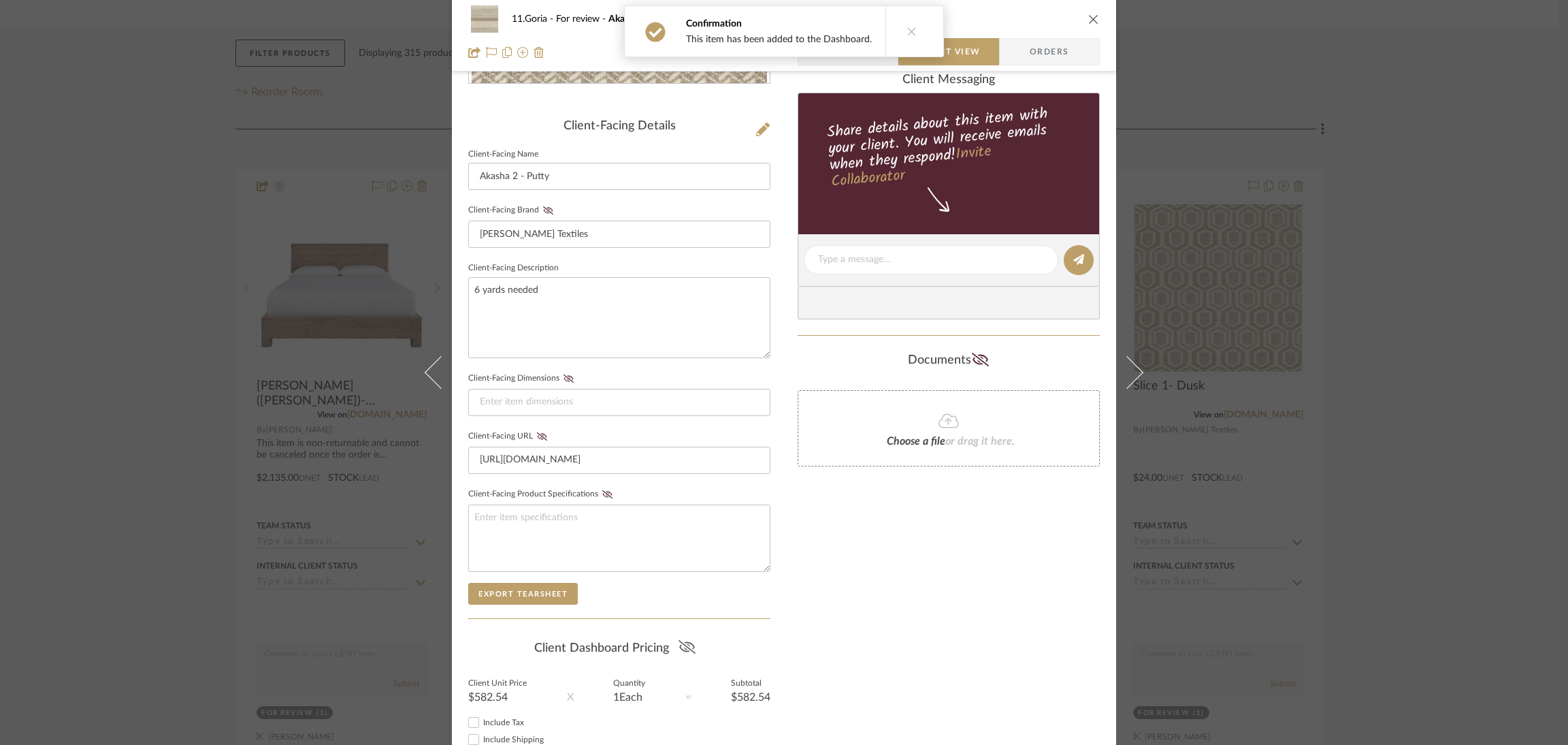
click at [688, 641] on icon at bounding box center [687, 647] width 17 height 14
click at [1432, 435] on div "11.Goria For review Akasha 2 - Putty Team View Client View Orders Client-Facing…" at bounding box center [784, 372] width 1568 height 745
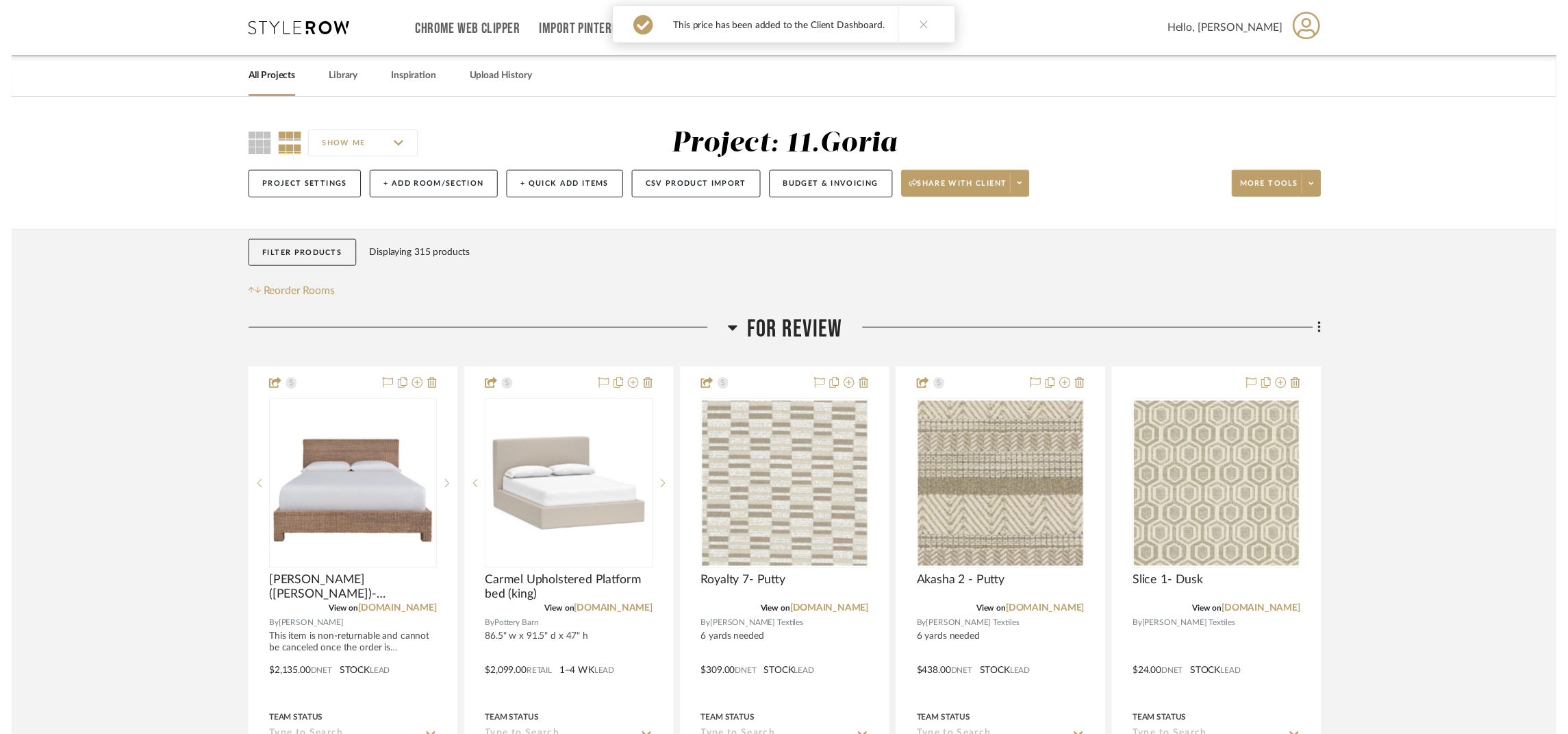
scroll to position [203, 0]
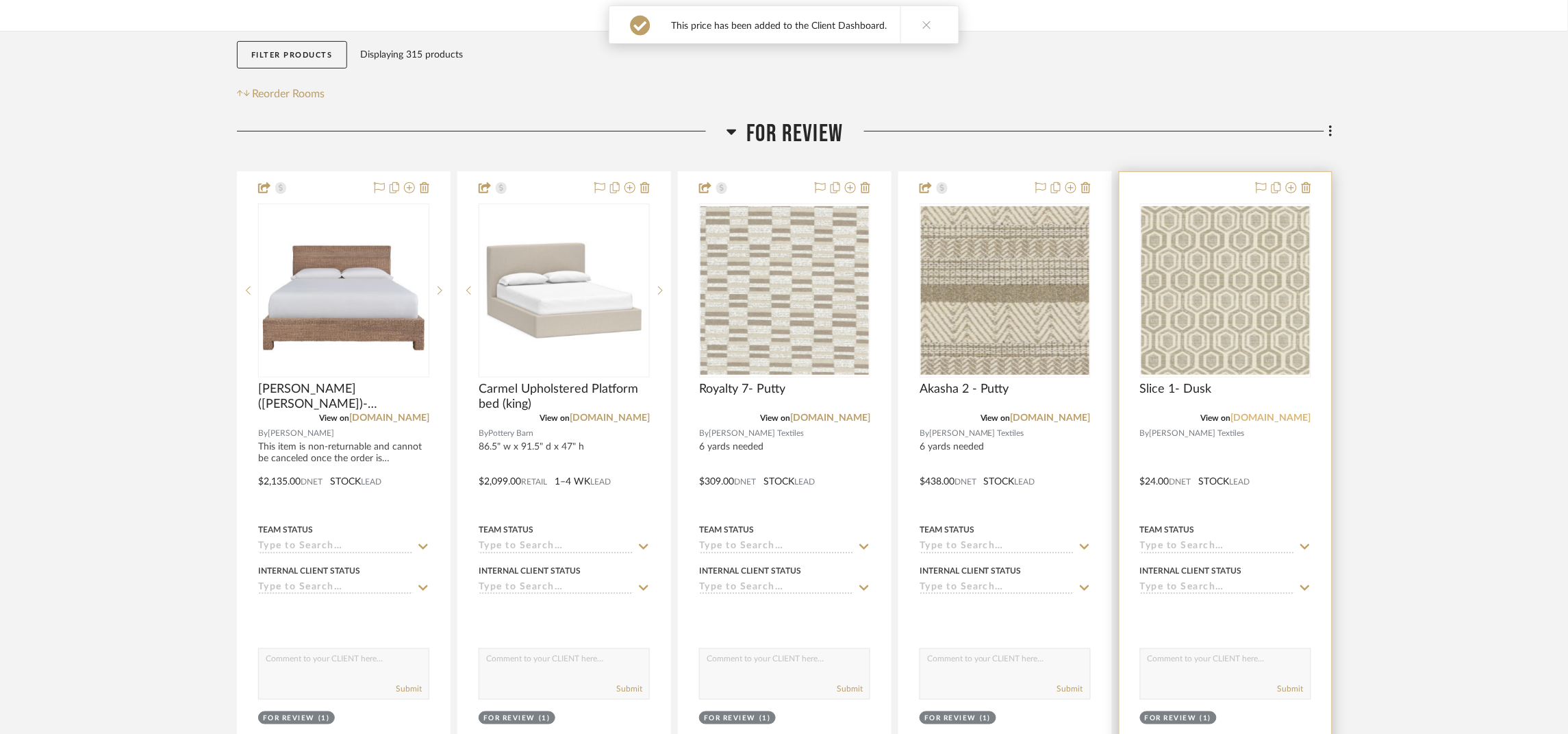
click at [1275, 418] on link "estout.com" at bounding box center [1271, 417] width 80 height 9
click at [1234, 320] on img "0" at bounding box center [1226, 290] width 168 height 168
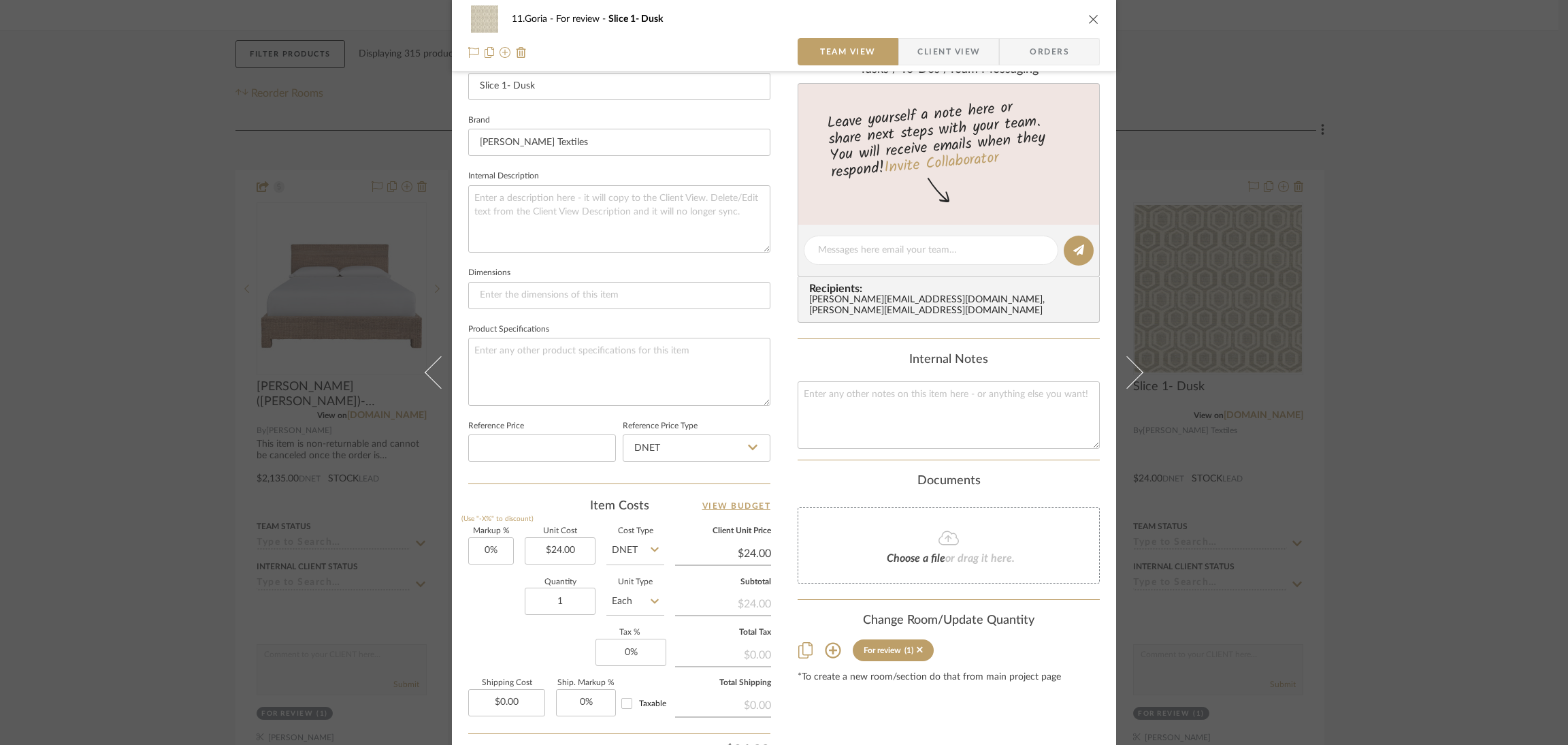
scroll to position [409, 0]
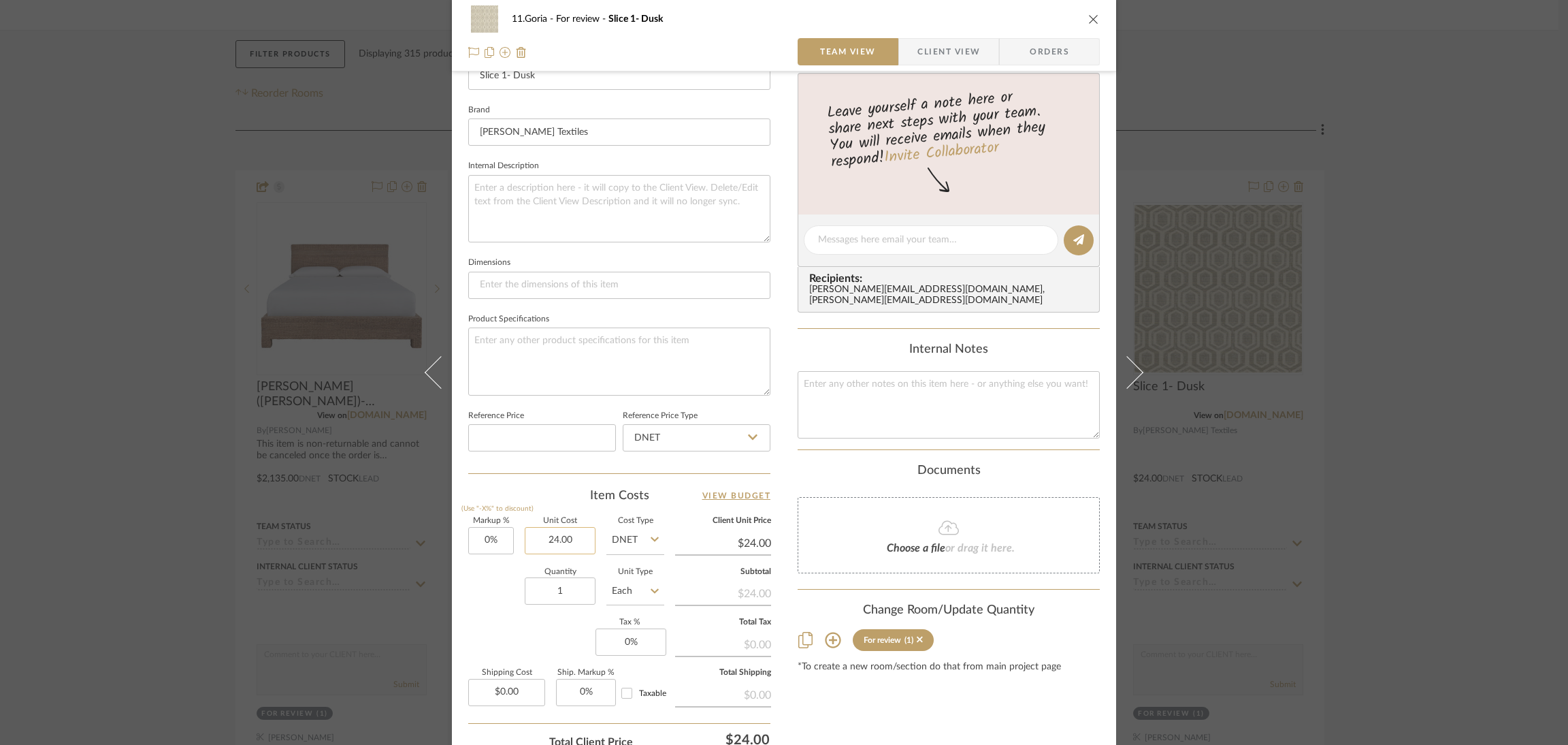
click at [554, 533] on input "24.00" at bounding box center [560, 541] width 71 height 27
type input "144"
type input "0"
type input "$144.00"
click at [490, 532] on input "0" at bounding box center [491, 541] width 45 height 27
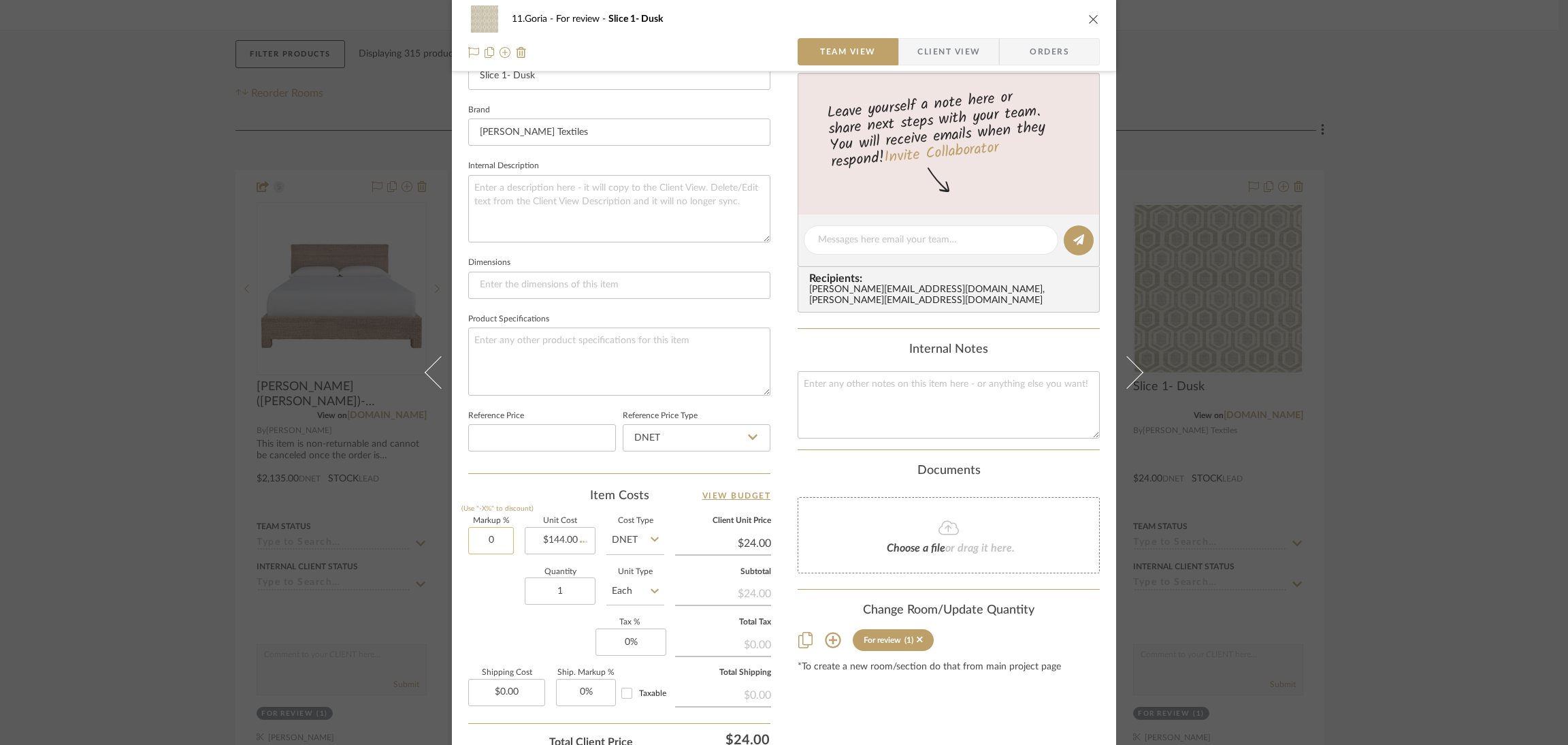
type input "3"
type input "$144.00"
type input "33%"
click at [827, 696] on div "Content here copies to Client View - confirm visibility there. Show in Client D…" at bounding box center [949, 244] width 302 height 1120
type input "$191.52"
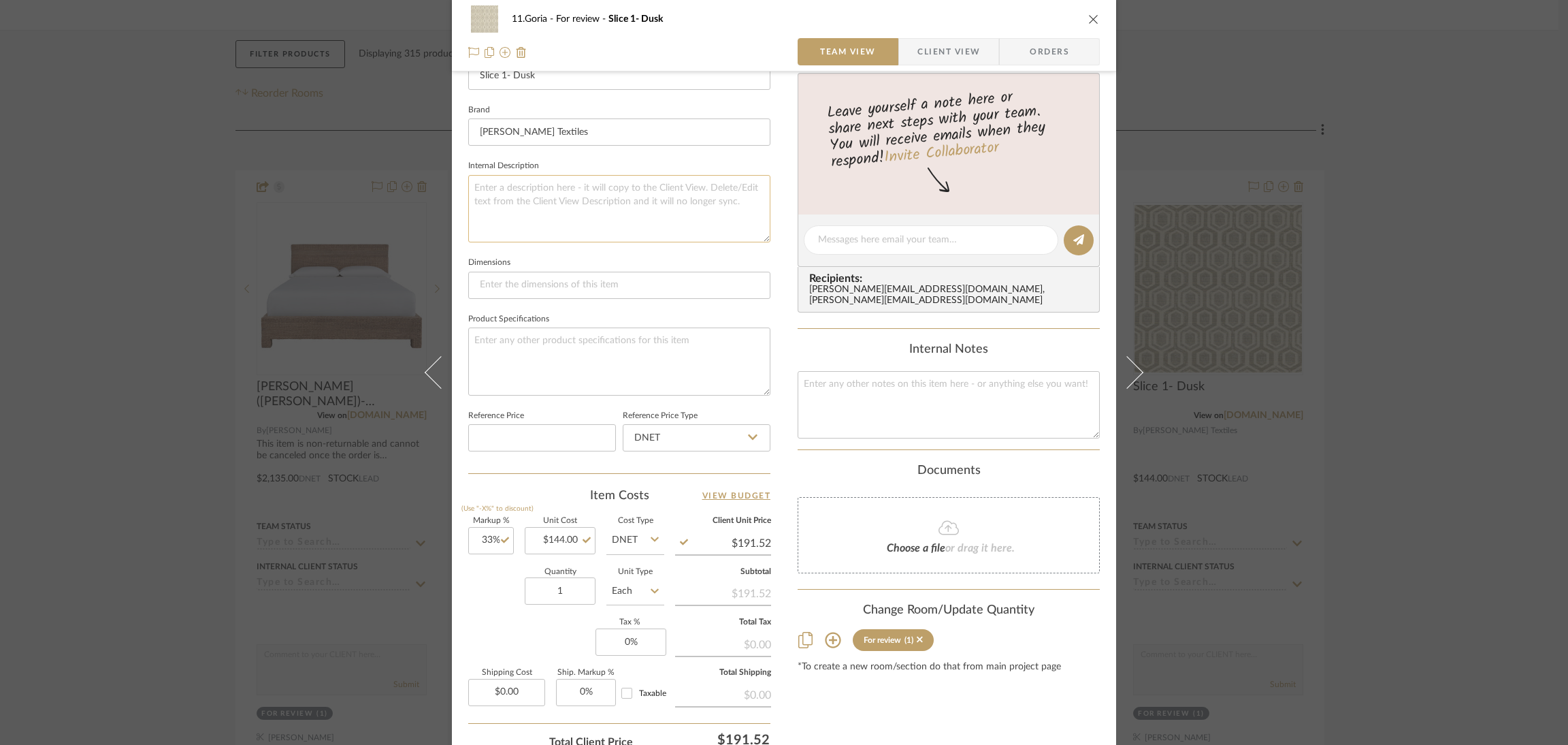
click at [659, 201] on textarea at bounding box center [619, 208] width 302 height 67
type textarea "y"
type textarea "6 yards"
click at [798, 311] on summary-project-messaging "Tasks / To-Dos / team Messaging Leave yourself a note here or share next steps …" at bounding box center [949, 190] width 302 height 276
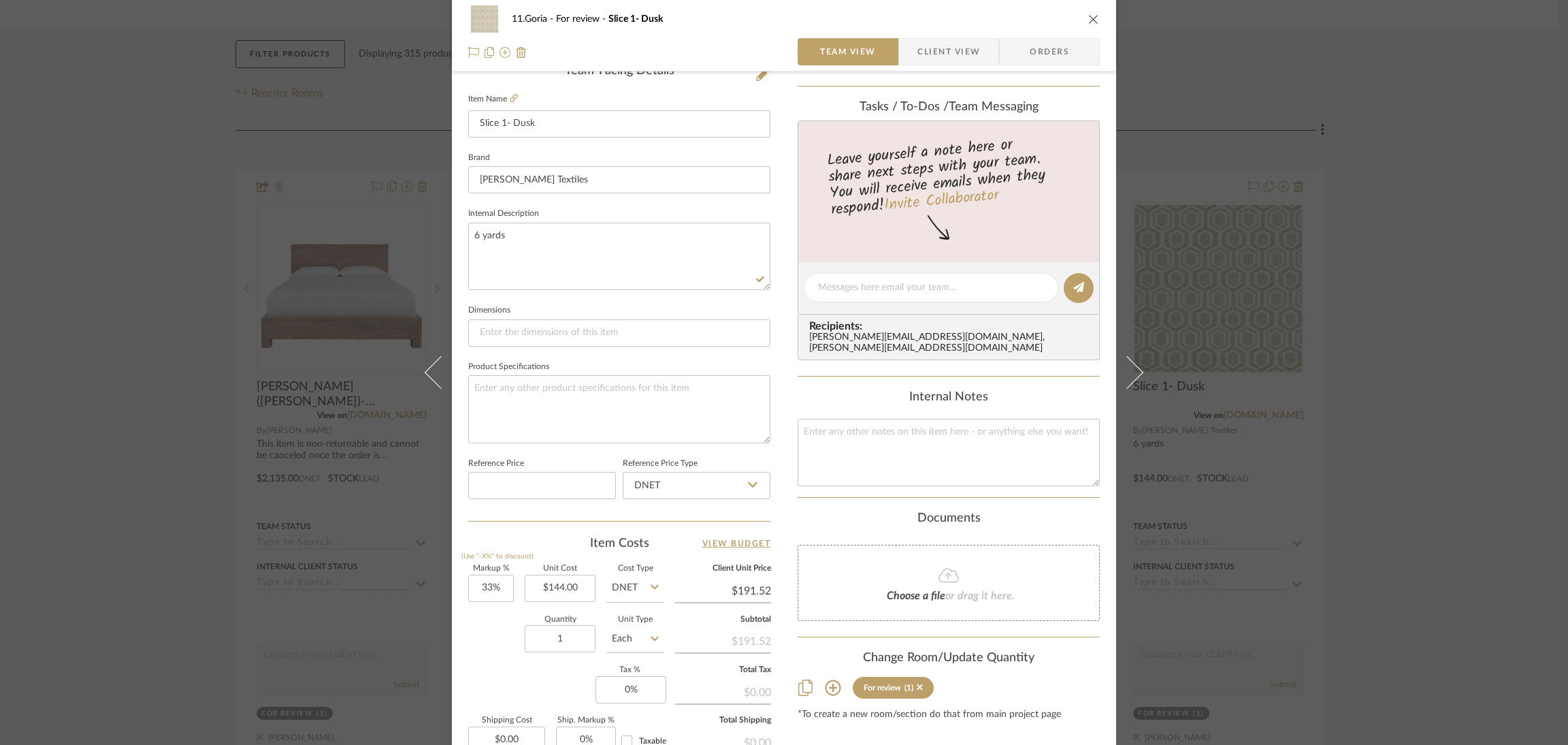
scroll to position [0, 0]
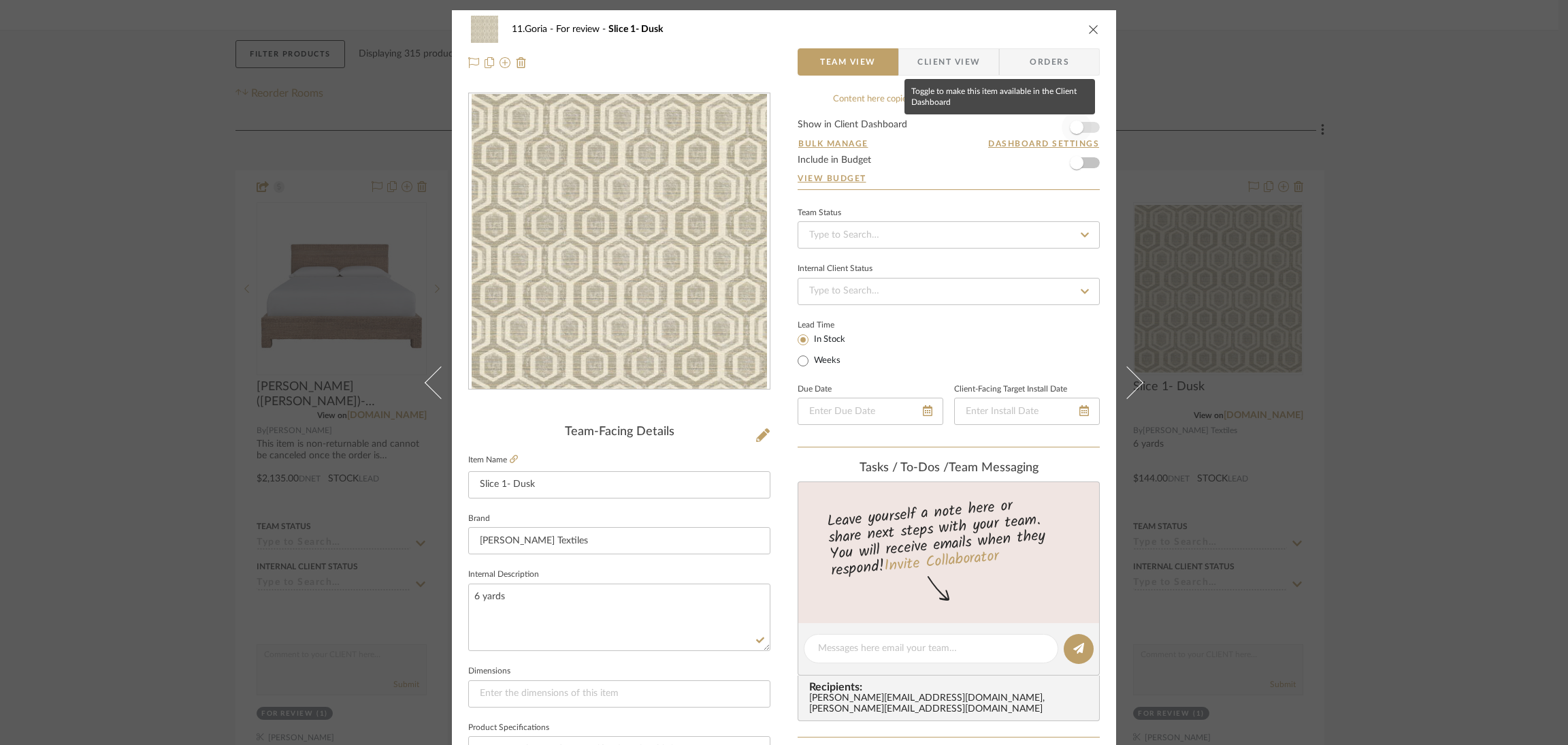
click at [1069, 119] on span "button" at bounding box center [1077, 127] width 30 height 30
click at [990, 73] on span "Client View" at bounding box center [949, 62] width 99 height 27
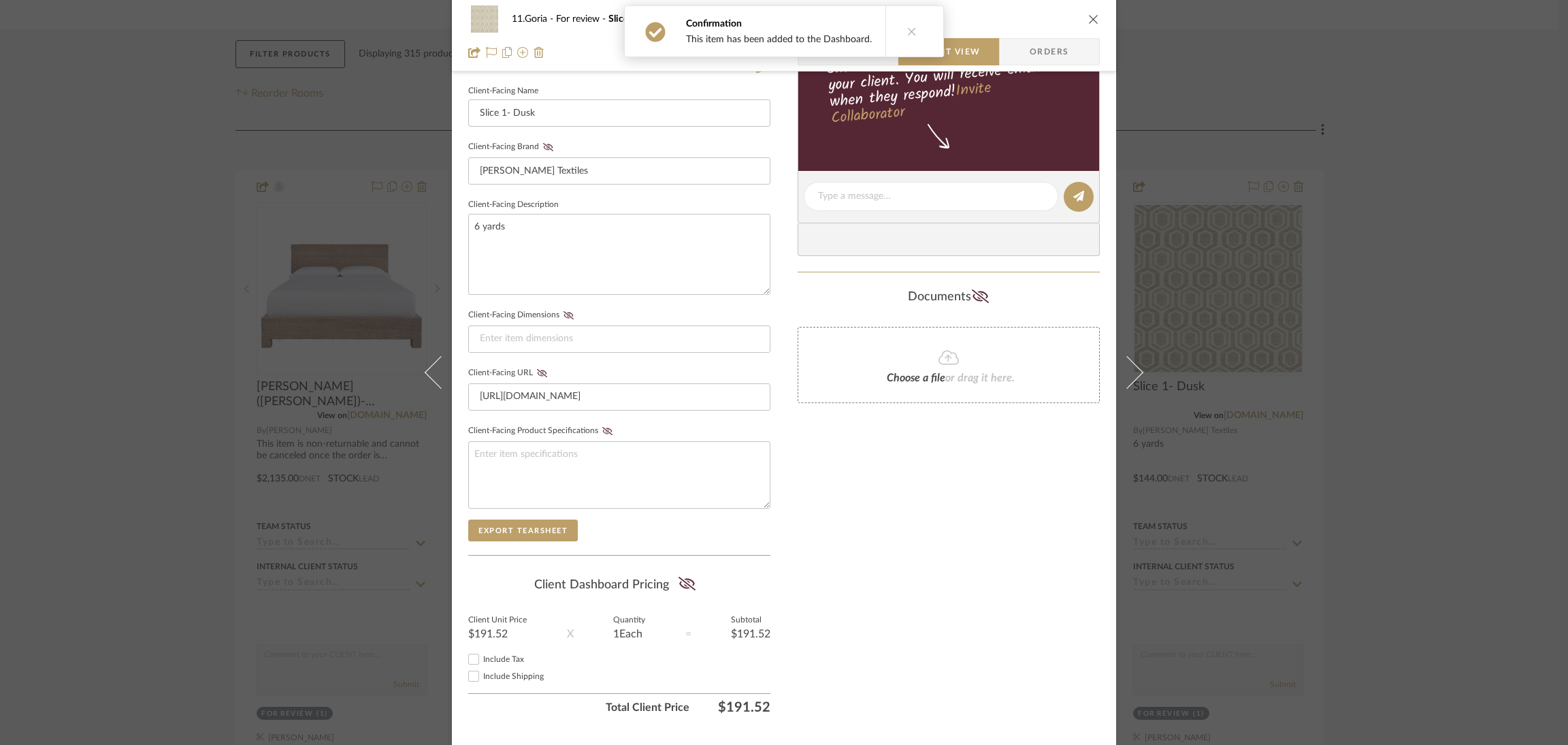
scroll to position [393, 0]
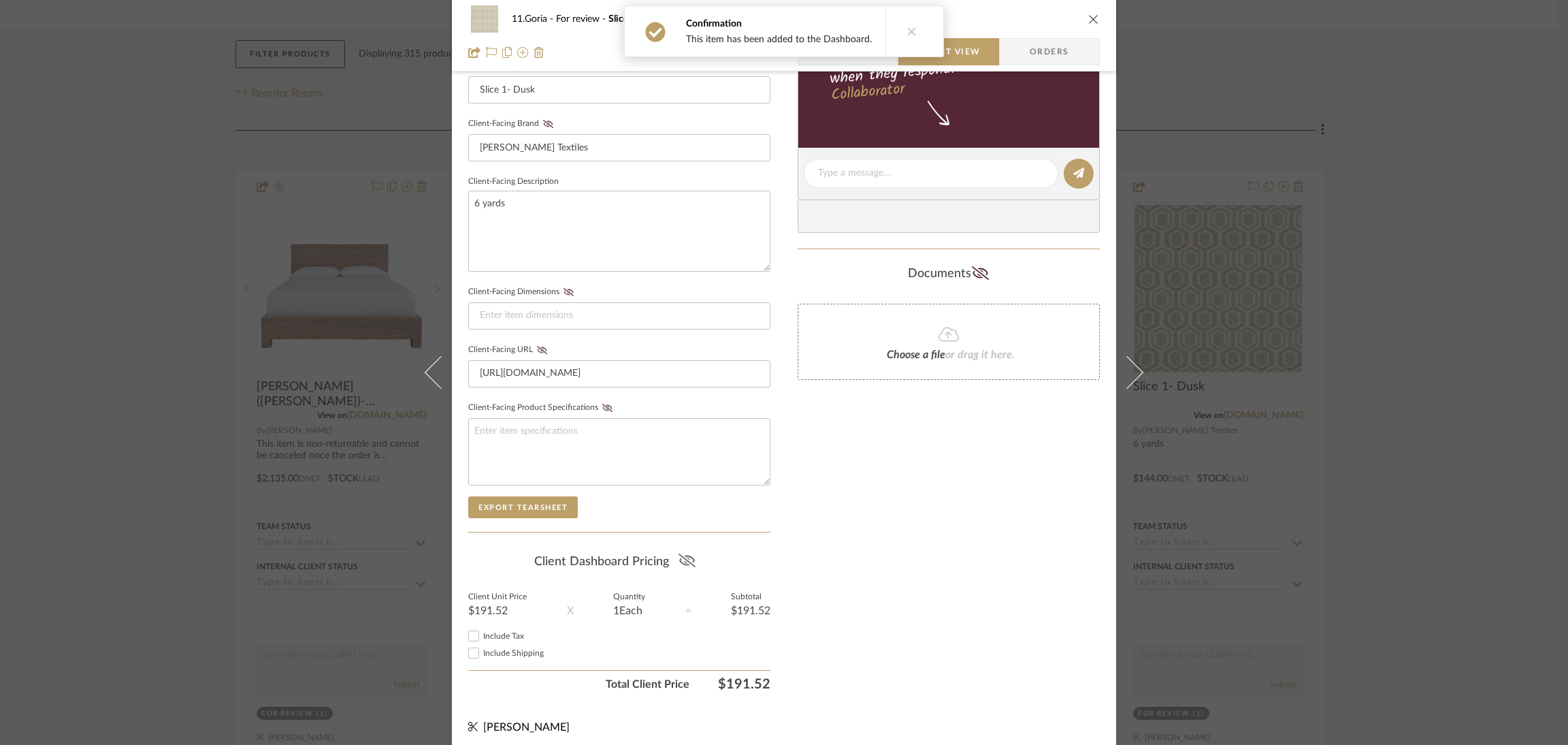
click at [682, 561] on icon at bounding box center [687, 561] width 17 height 14
click at [1494, 418] on div "11.Goria For review Slice 1- Dusk Team View Client View Orders Client-Facing De…" at bounding box center [784, 372] width 1568 height 745
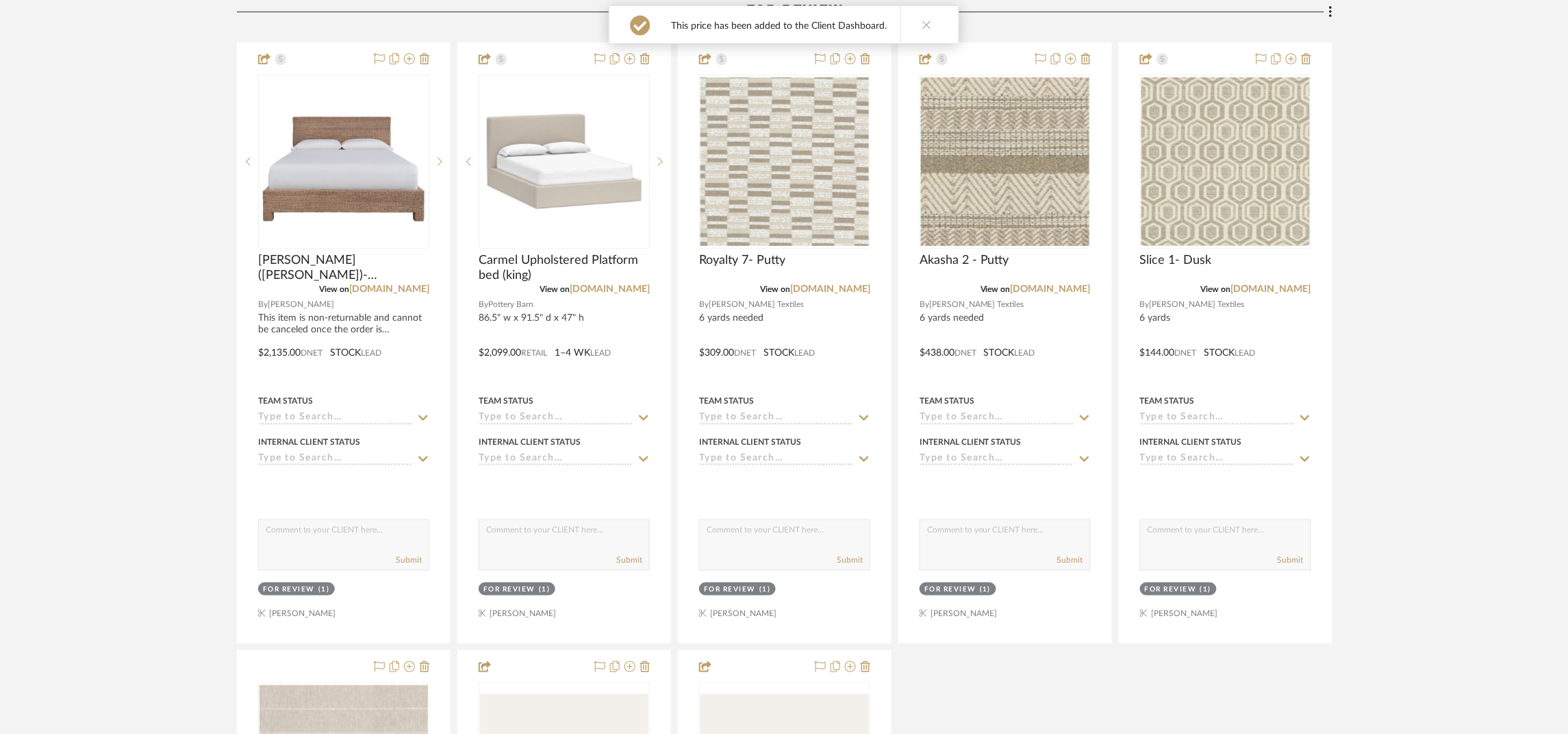
scroll to position [614, 0]
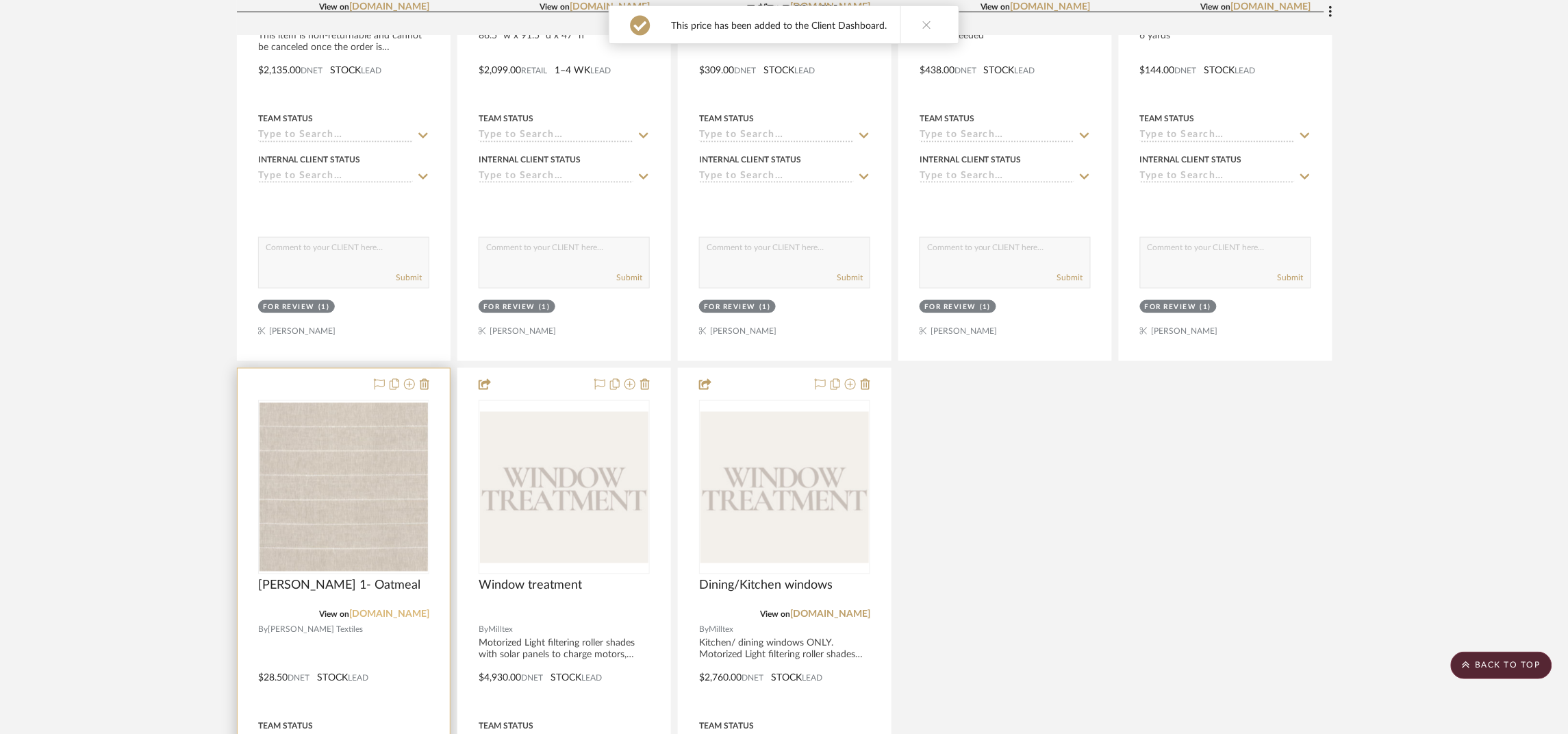
click at [418, 616] on link "estout.com" at bounding box center [389, 614] width 80 height 9
click at [357, 510] on img "0" at bounding box center [343, 487] width 168 height 168
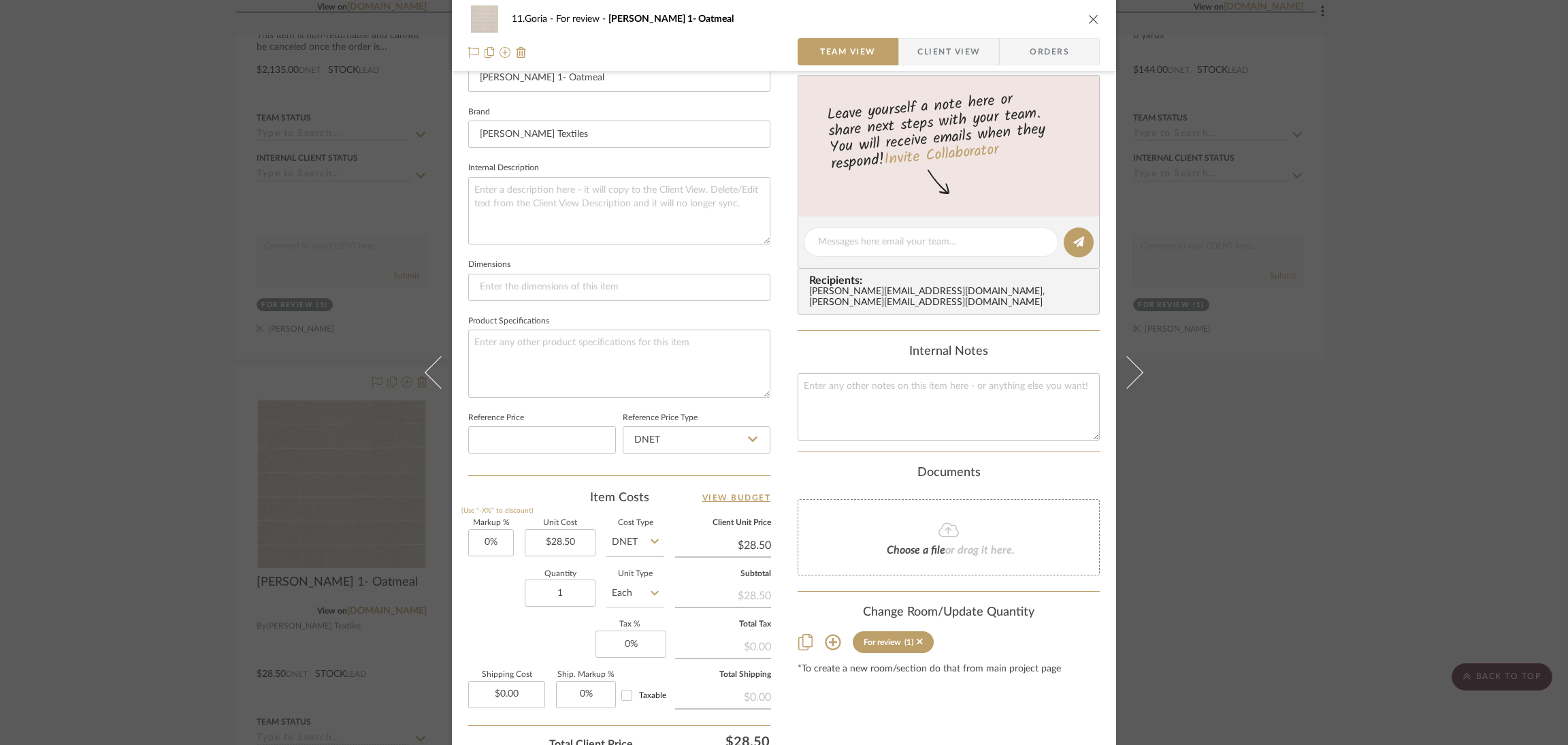
scroll to position [409, 0]
click at [554, 535] on input "28.50" at bounding box center [560, 541] width 71 height 27
type input "171"
type input "0"
type input "$171.00"
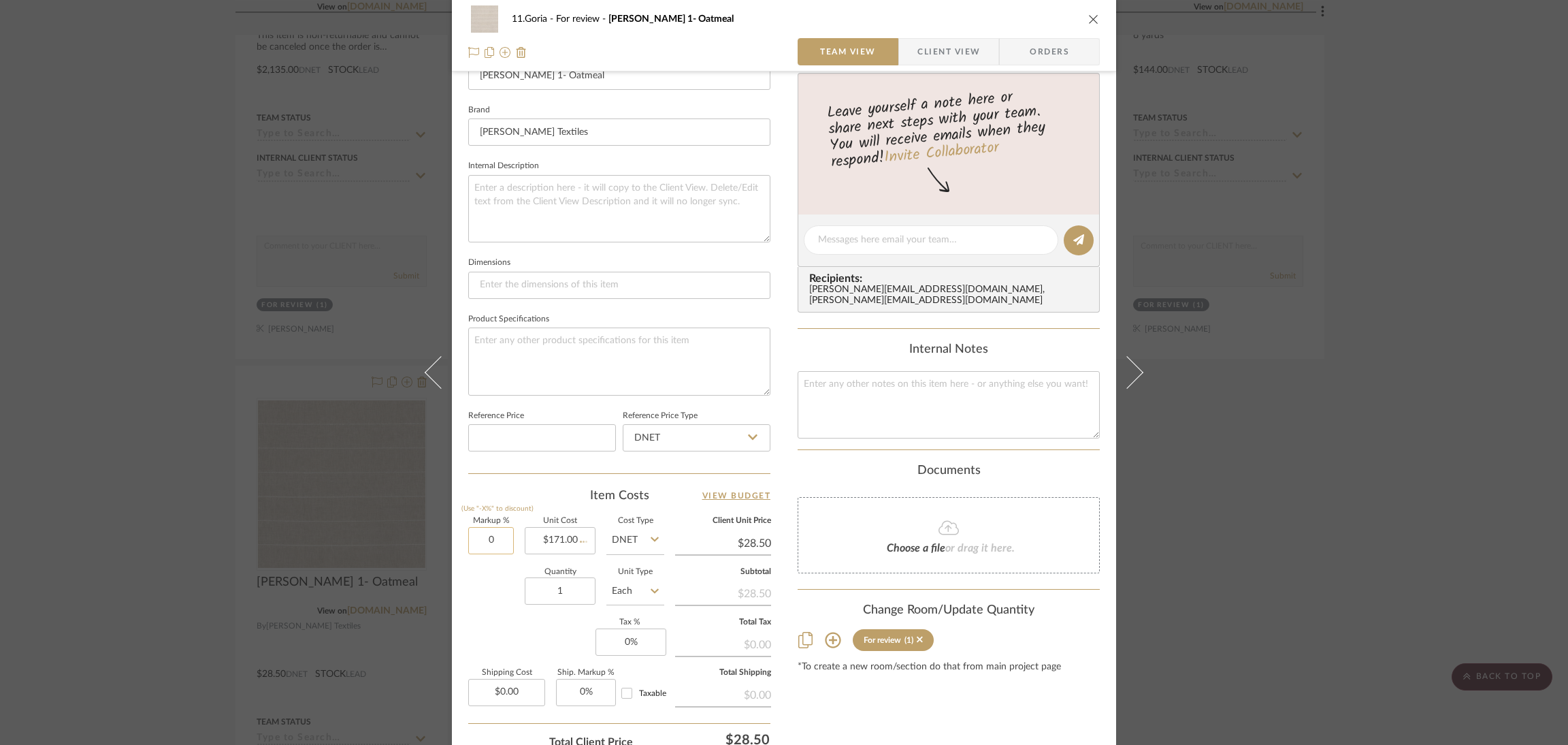
click at [473, 533] on input "0" at bounding box center [491, 541] width 45 height 27
type input "$171.00"
type input "33%"
drag, startPoint x: 865, startPoint y: 692, endPoint x: 868, endPoint y: 608, distance: 84.1
click at [867, 692] on div "Content here copies to Client View - confirm visibility there. Show in Client D…" at bounding box center [949, 244] width 302 height 1120
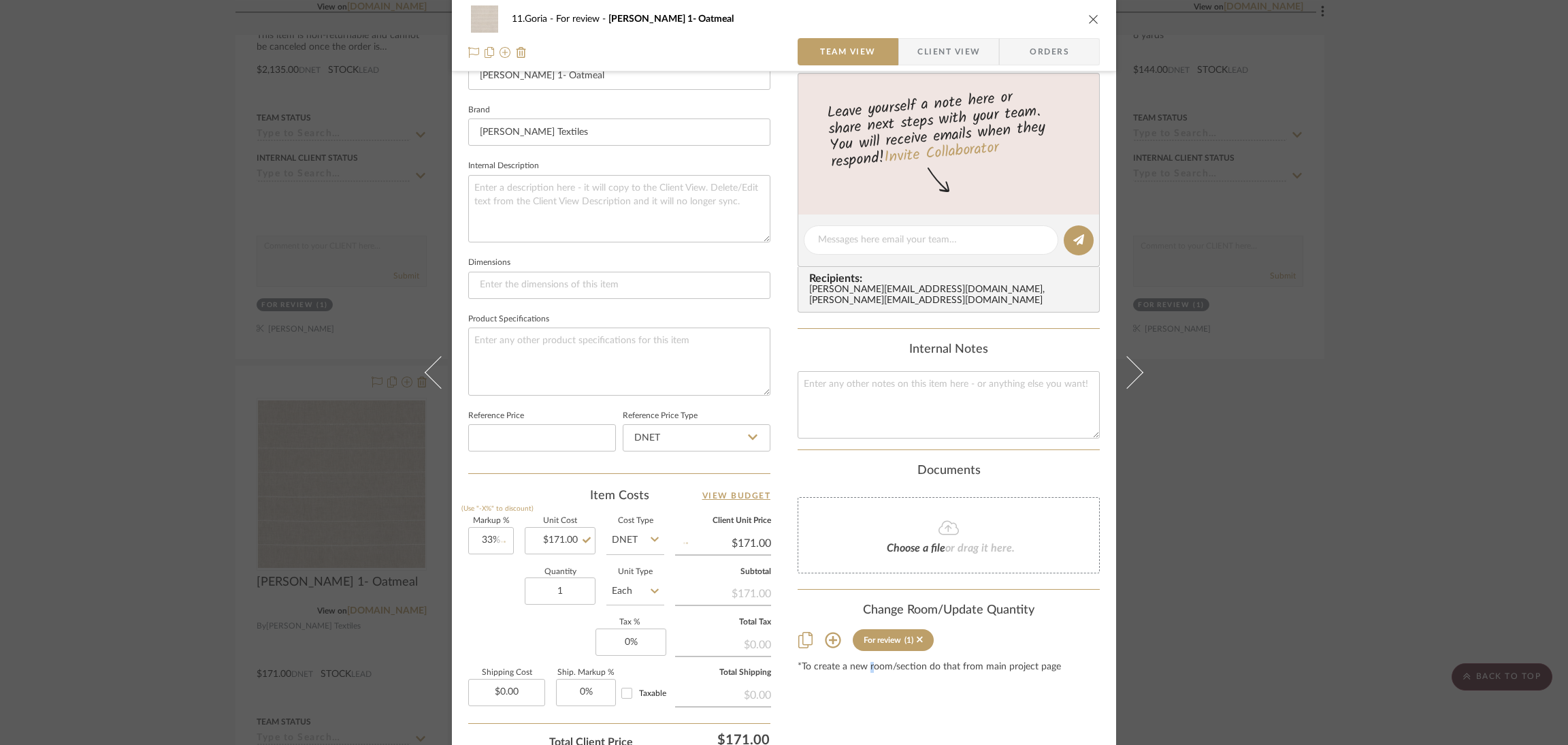
type input "$227.43"
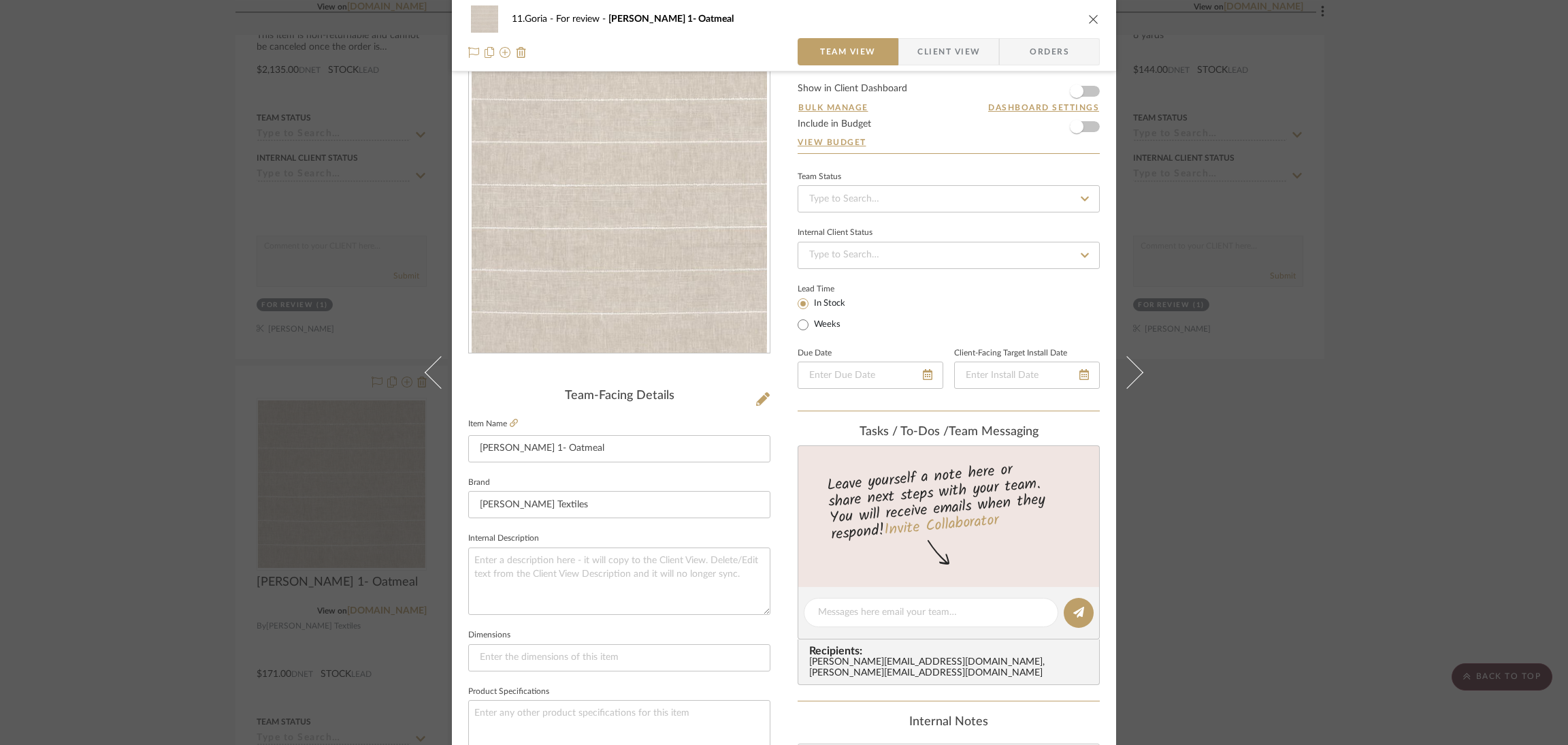
scroll to position [0, 0]
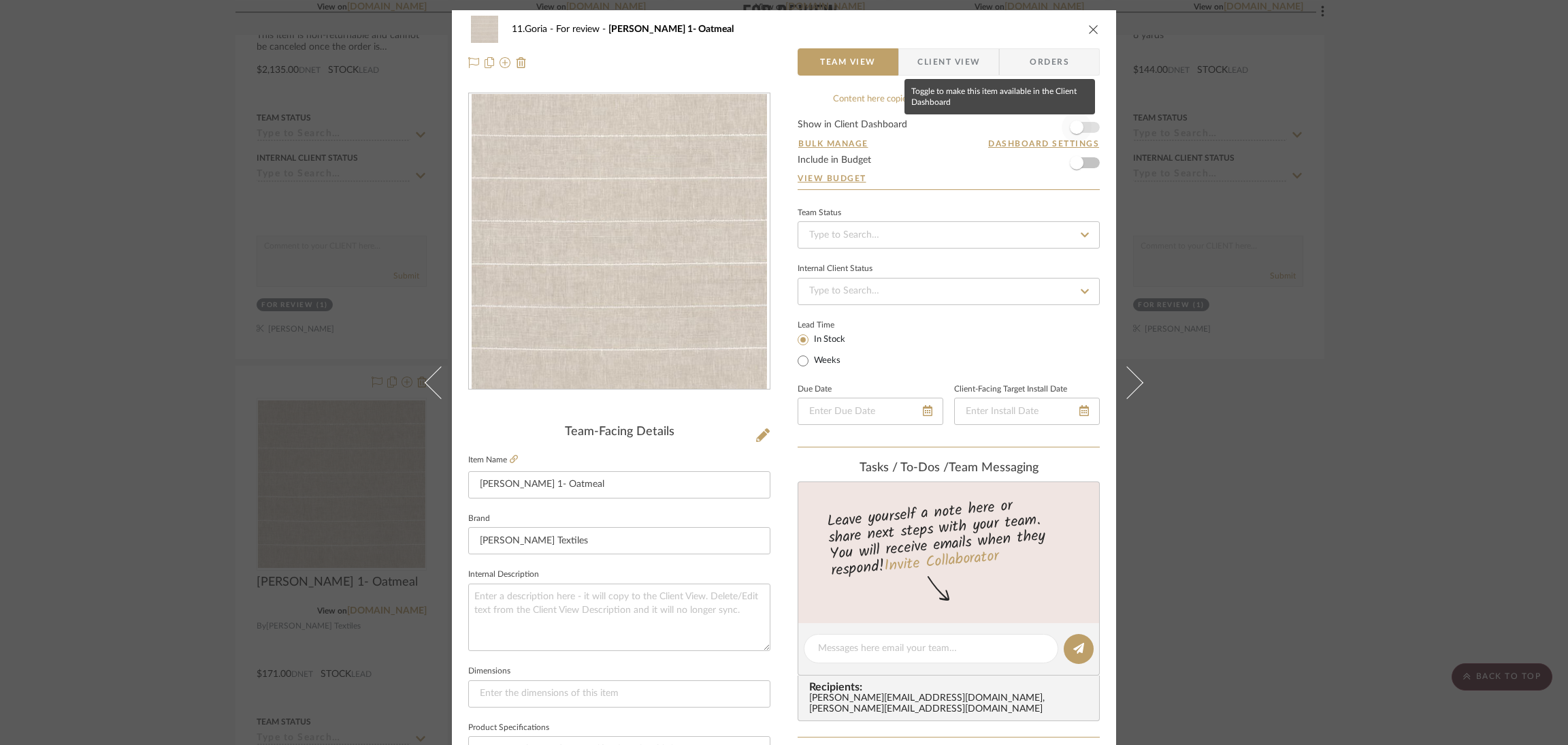
click at [1079, 126] on span "button" at bounding box center [1077, 127] width 14 height 14
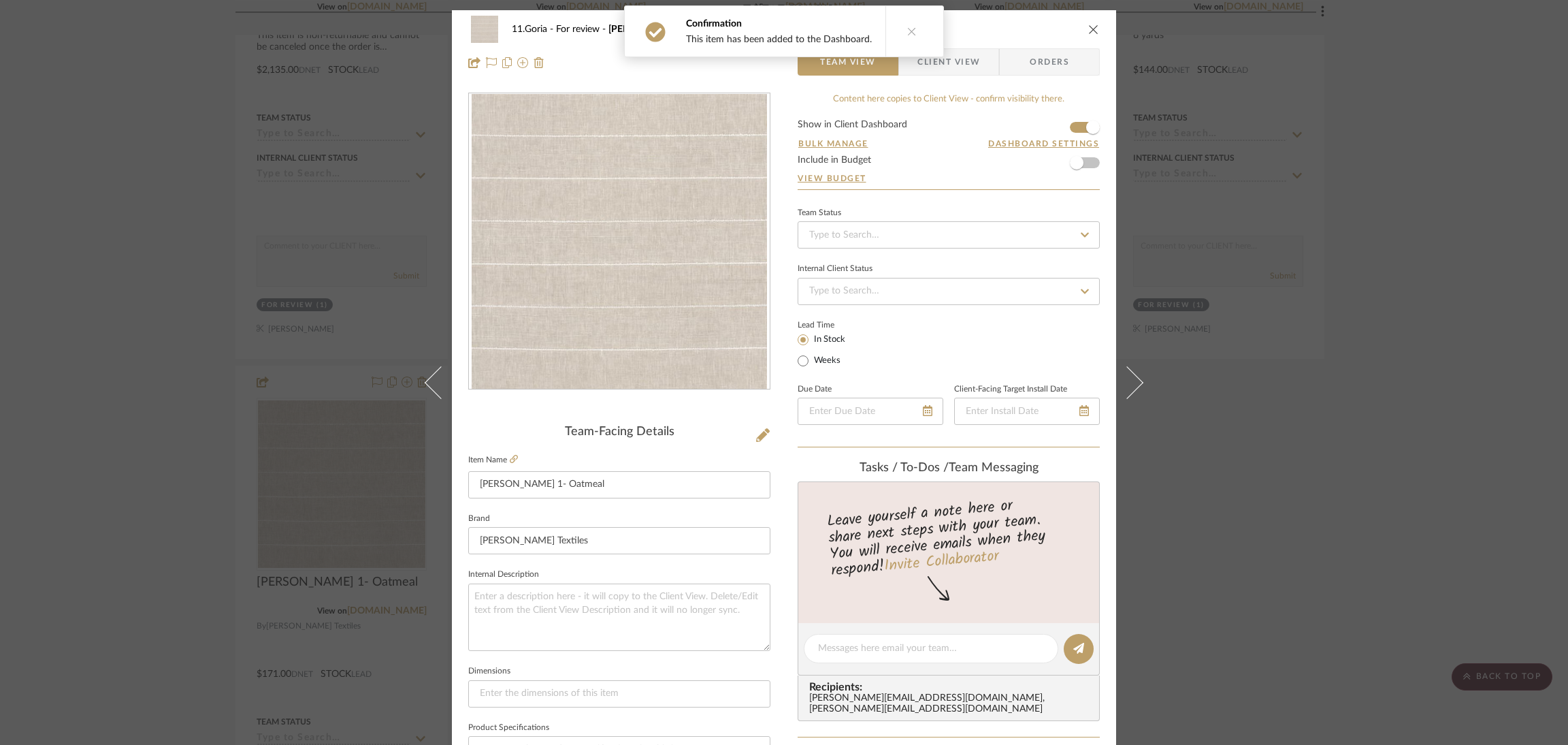
click at [943, 67] on span "Client View" at bounding box center [949, 62] width 62 height 27
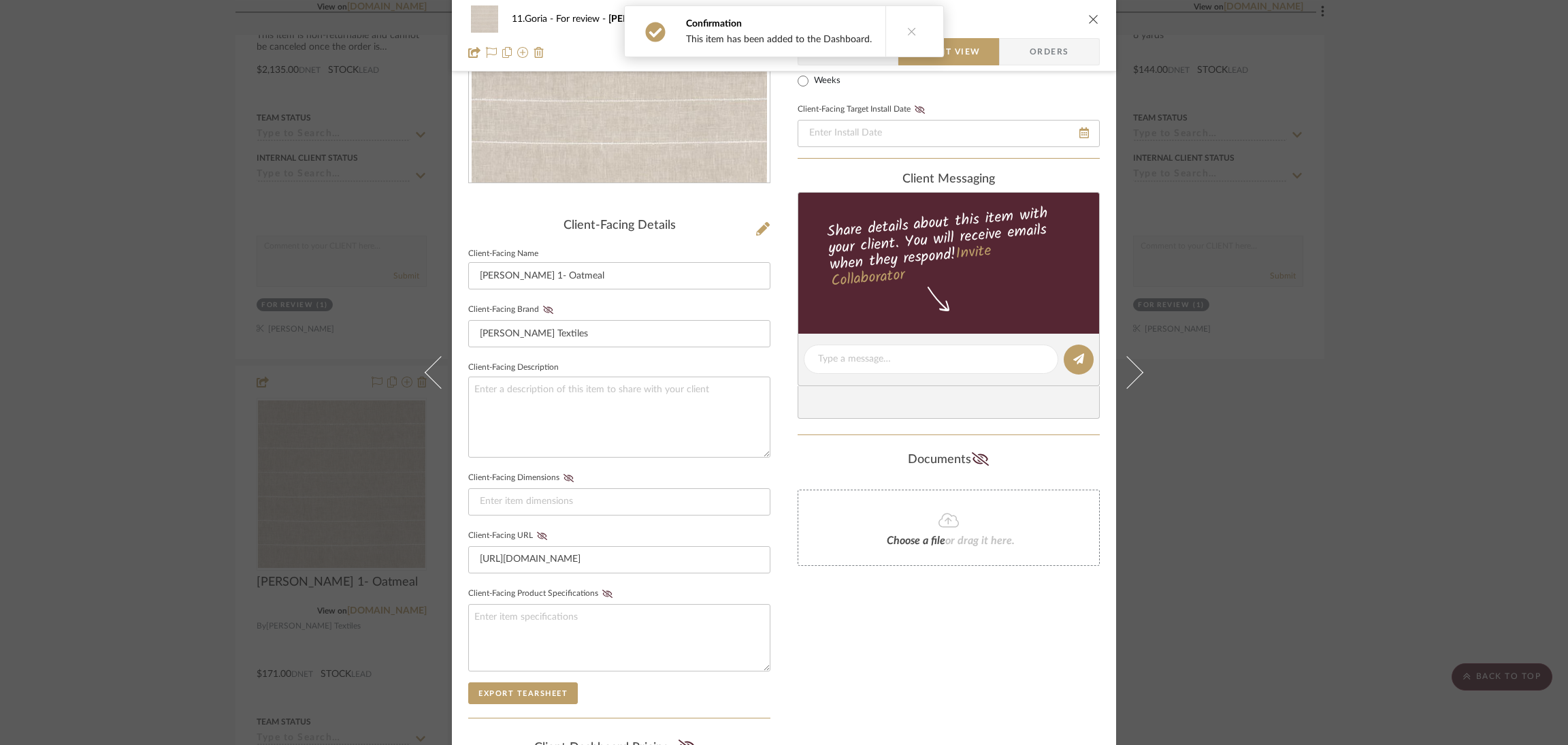
scroll to position [393, 0]
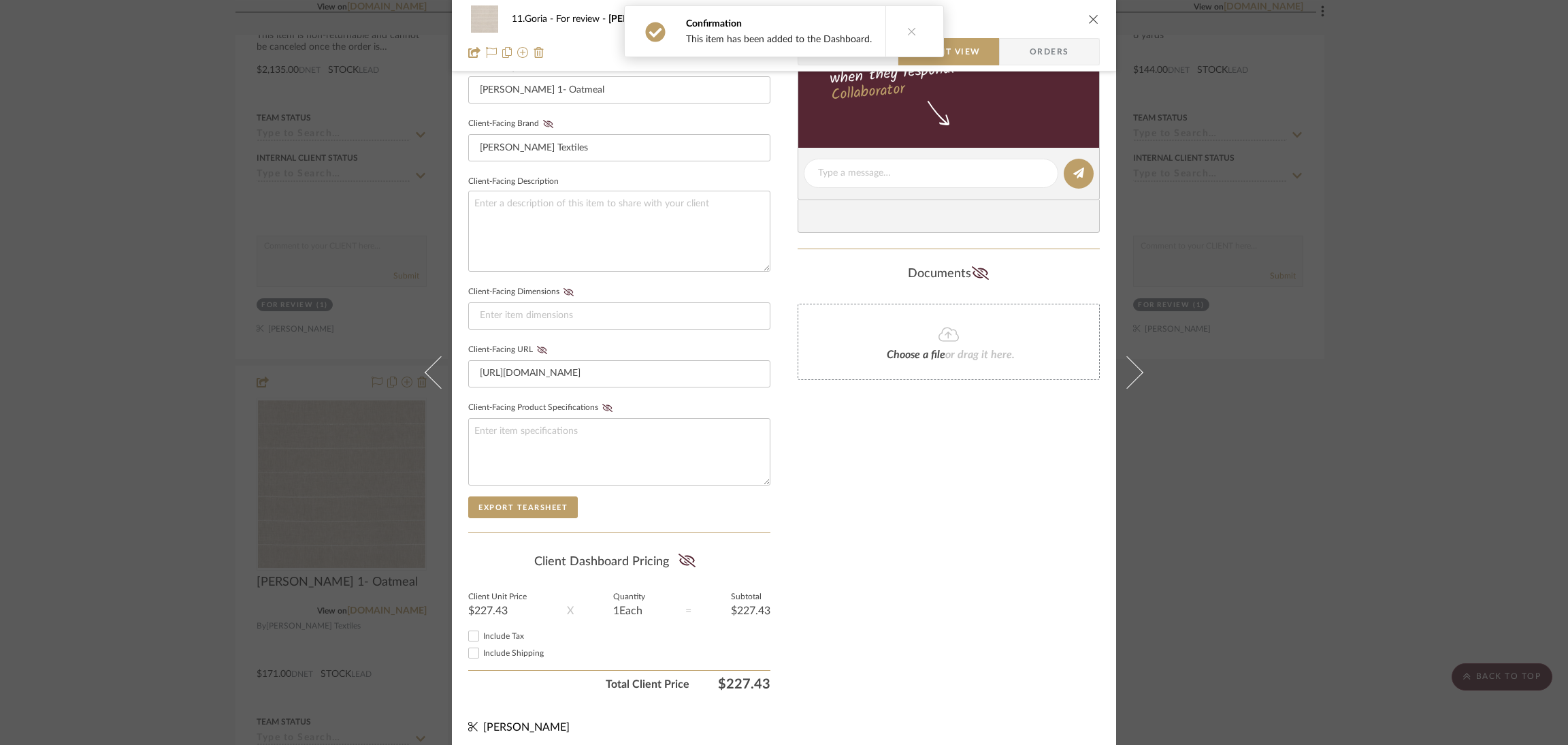
click at [685, 535] on div "Client-Facing Details Client-Facing Name Perez 1- Oatmeal Client-Facing Brand S…" at bounding box center [619, 199] width 302 height 997
click at [683, 554] on icon at bounding box center [687, 561] width 17 height 14
click at [904, 26] on button at bounding box center [926, 24] width 52 height 37
click at [857, 38] on span "Team View" at bounding box center [847, 52] width 55 height 27
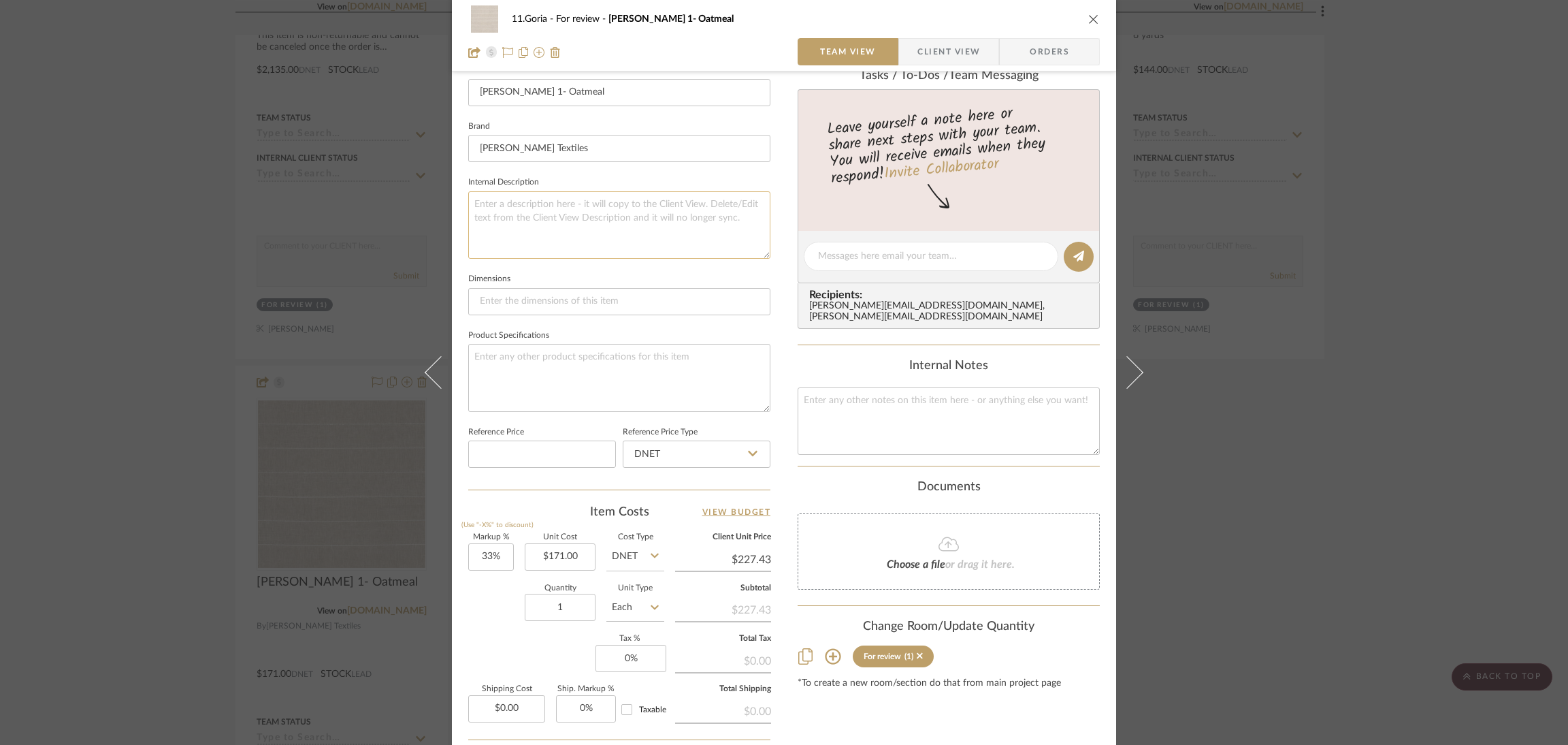
click at [631, 227] on textarea at bounding box center [619, 224] width 302 height 67
type textarea "6 yards"
click at [777, 351] on div "11.Goria For review Perez 1- Oatmeal Team View Client View Orders Team-Facing D…" at bounding box center [784, 247] width 665 height 1258
click at [1325, 412] on div "11.Goria For review Perez 1- Oatmeal Team View Client View Orders Team-Facing D…" at bounding box center [784, 372] width 1568 height 745
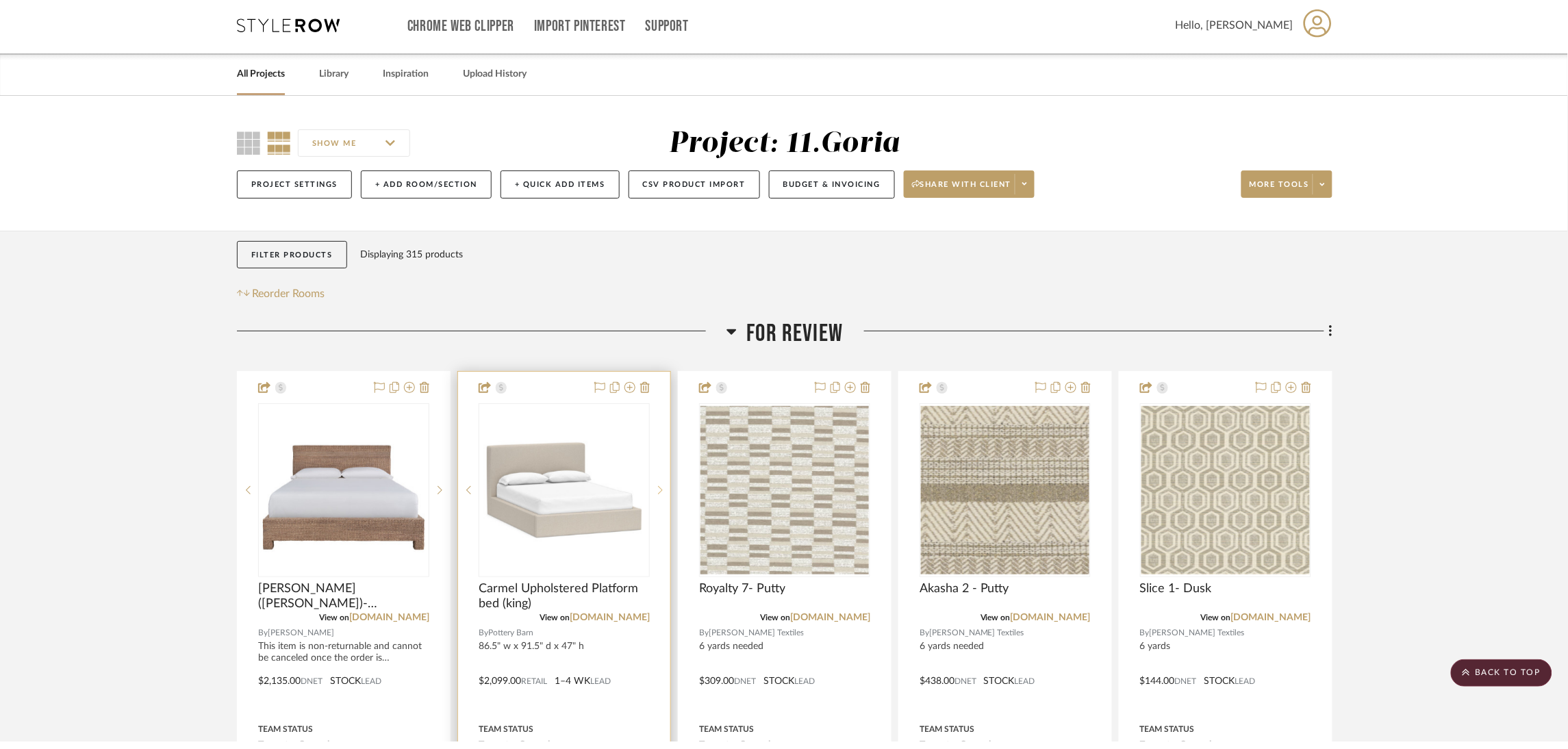
scroll to position [0, 0]
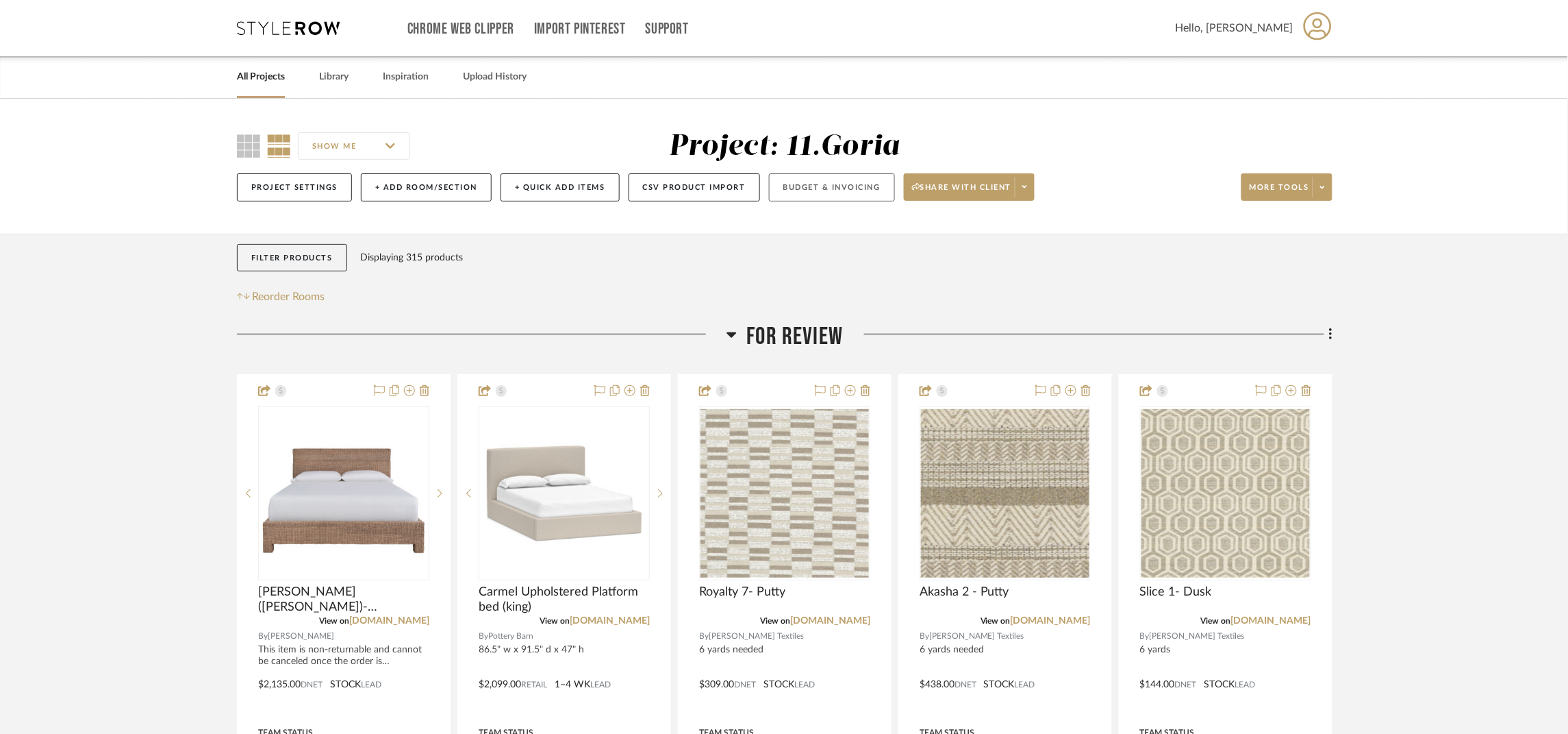
click at [856, 195] on button "Budget & Invoicing" at bounding box center [832, 187] width 126 height 28
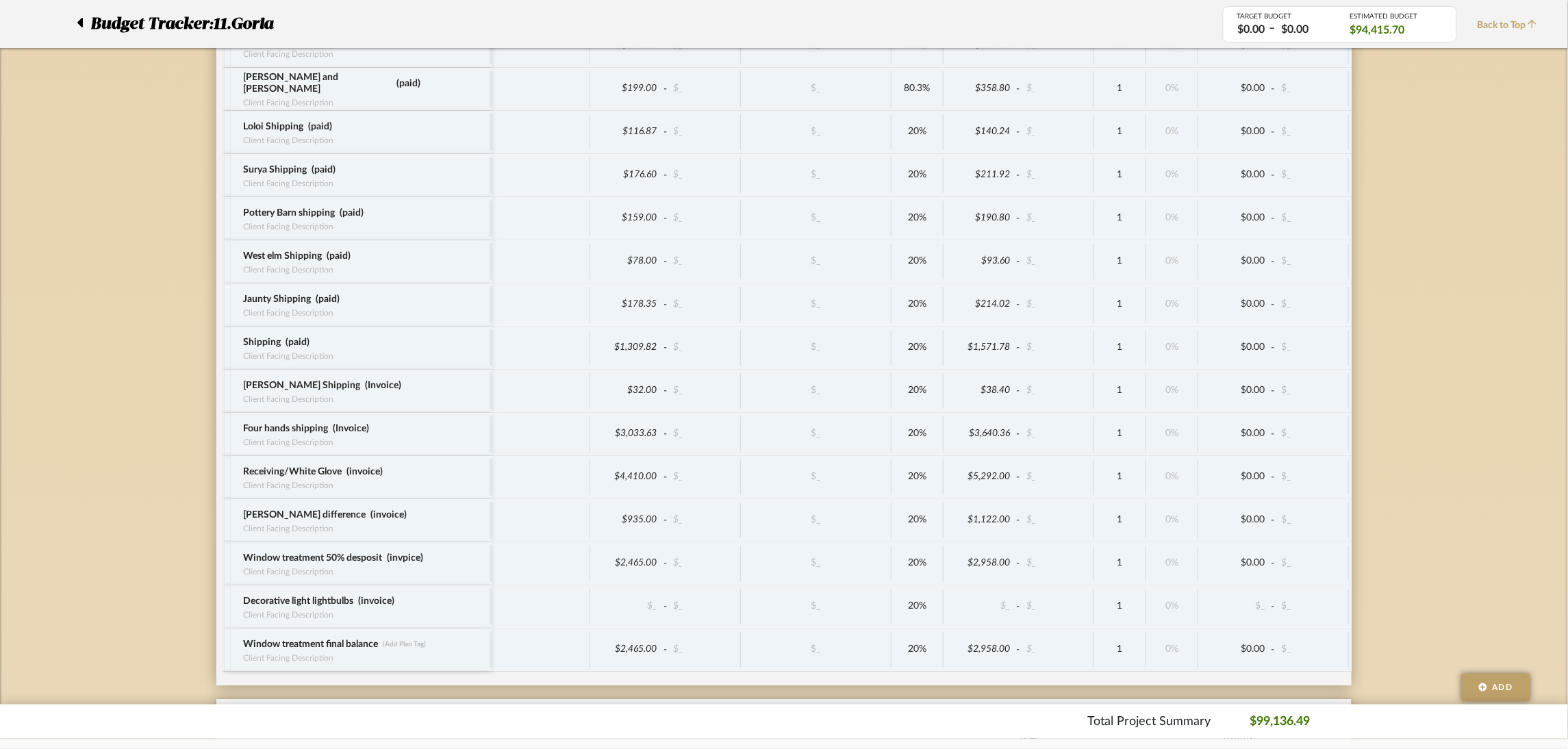
scroll to position [3080, 0]
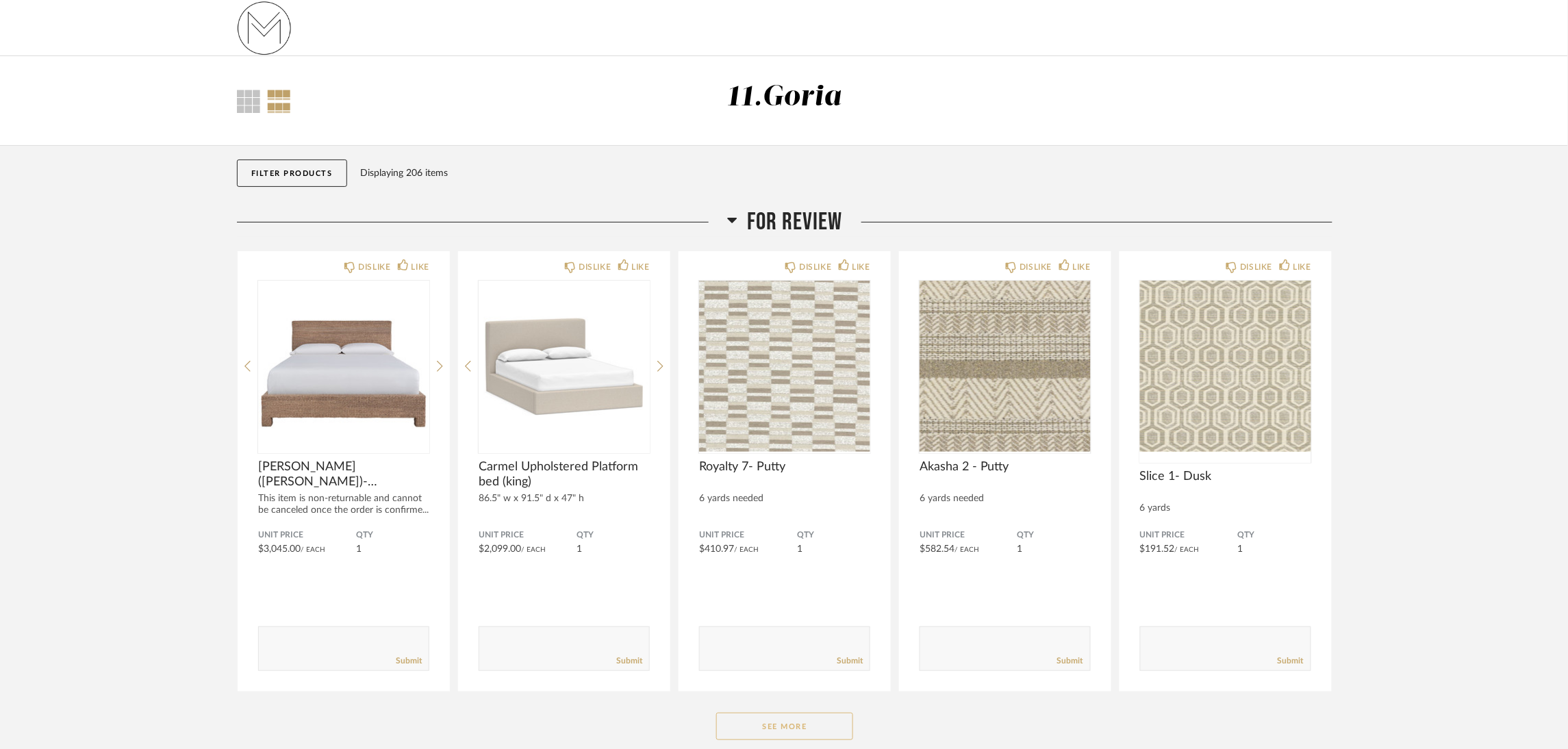
click at [790, 719] on button "See More" at bounding box center [785, 727] width 137 height 27
